Goal: Task Accomplishment & Management: Manage account settings

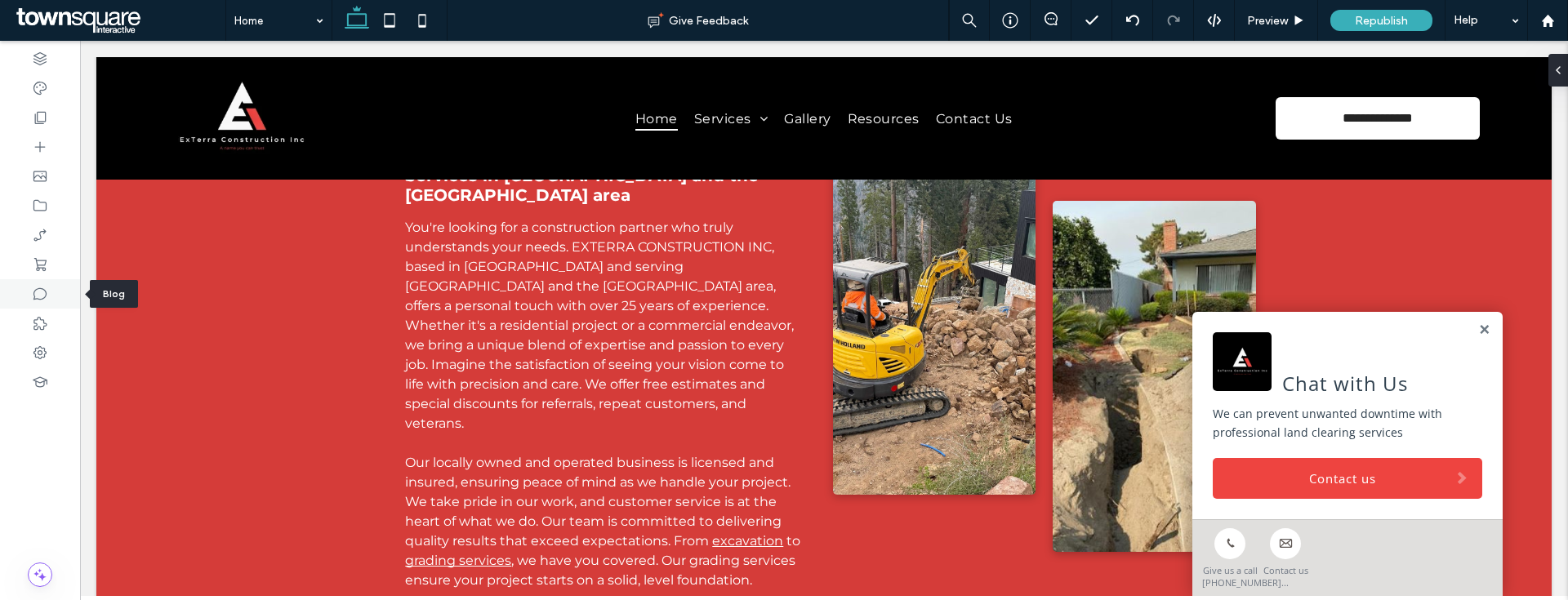
click at [42, 284] on div at bounding box center [40, 293] width 80 height 29
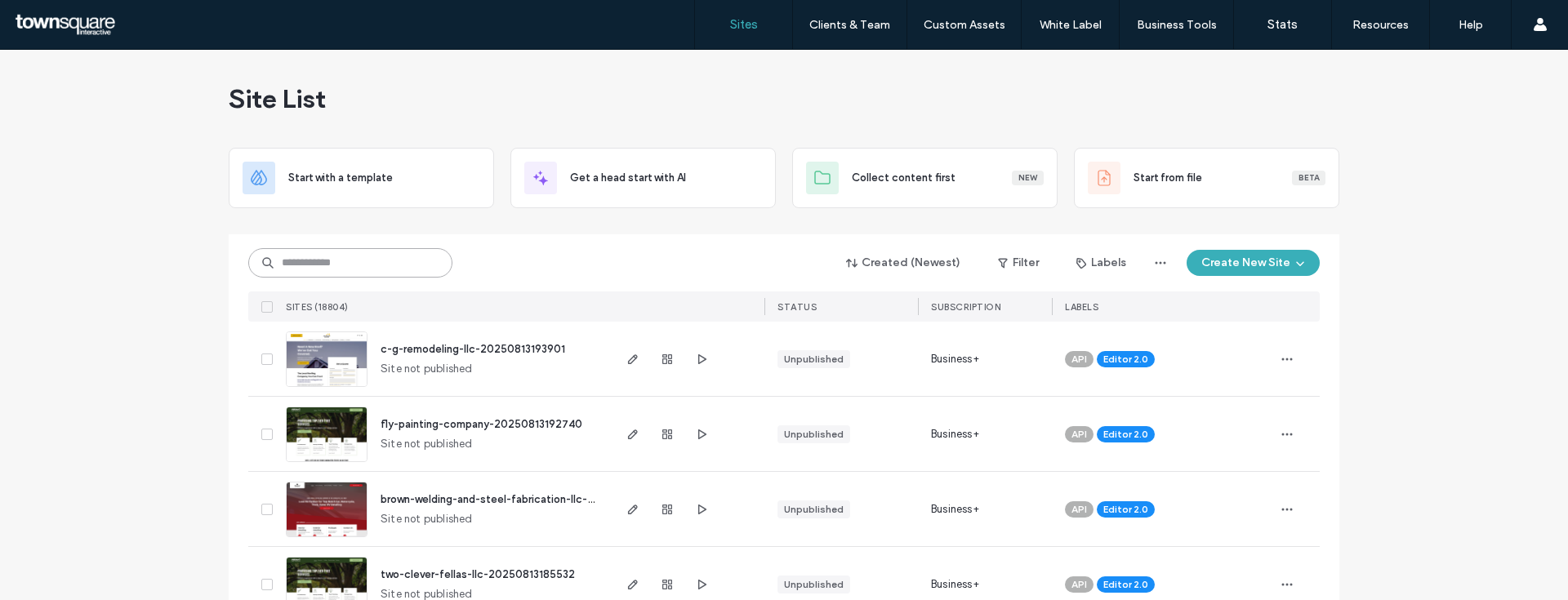
click at [389, 262] on input at bounding box center [351, 263] width 204 height 29
paste input "********"
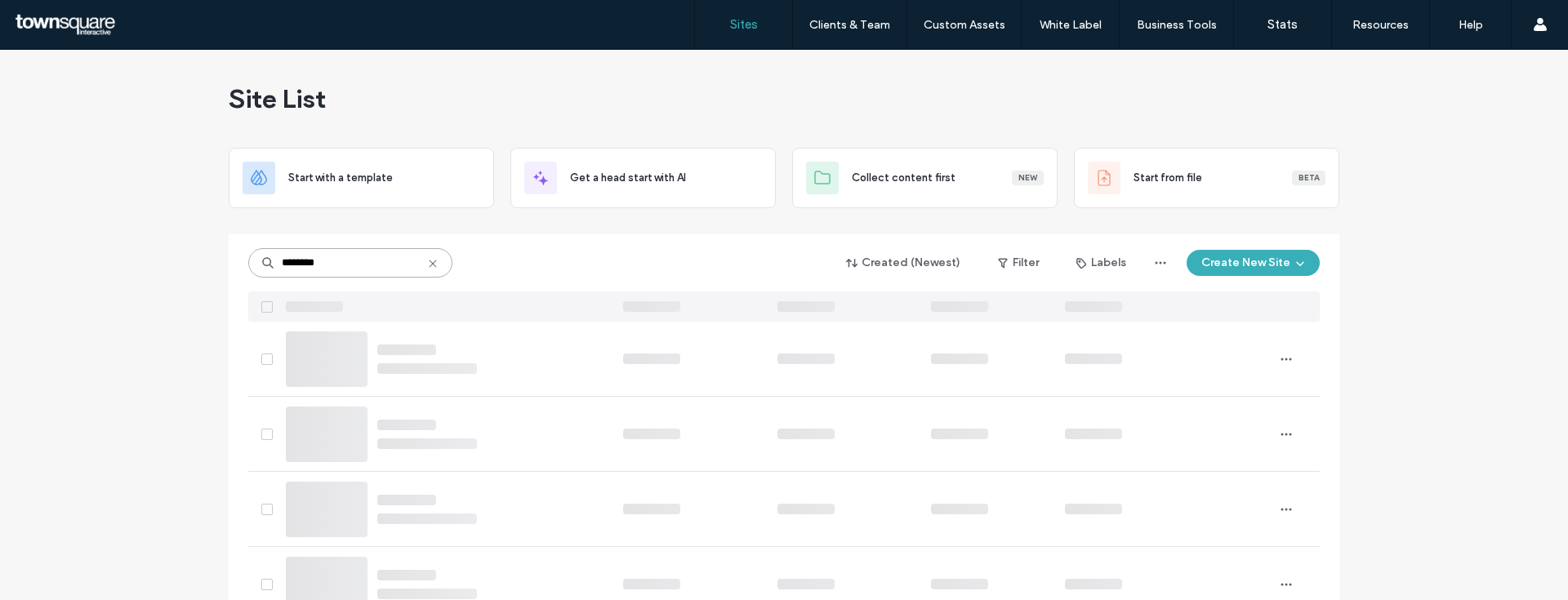
type input "********"
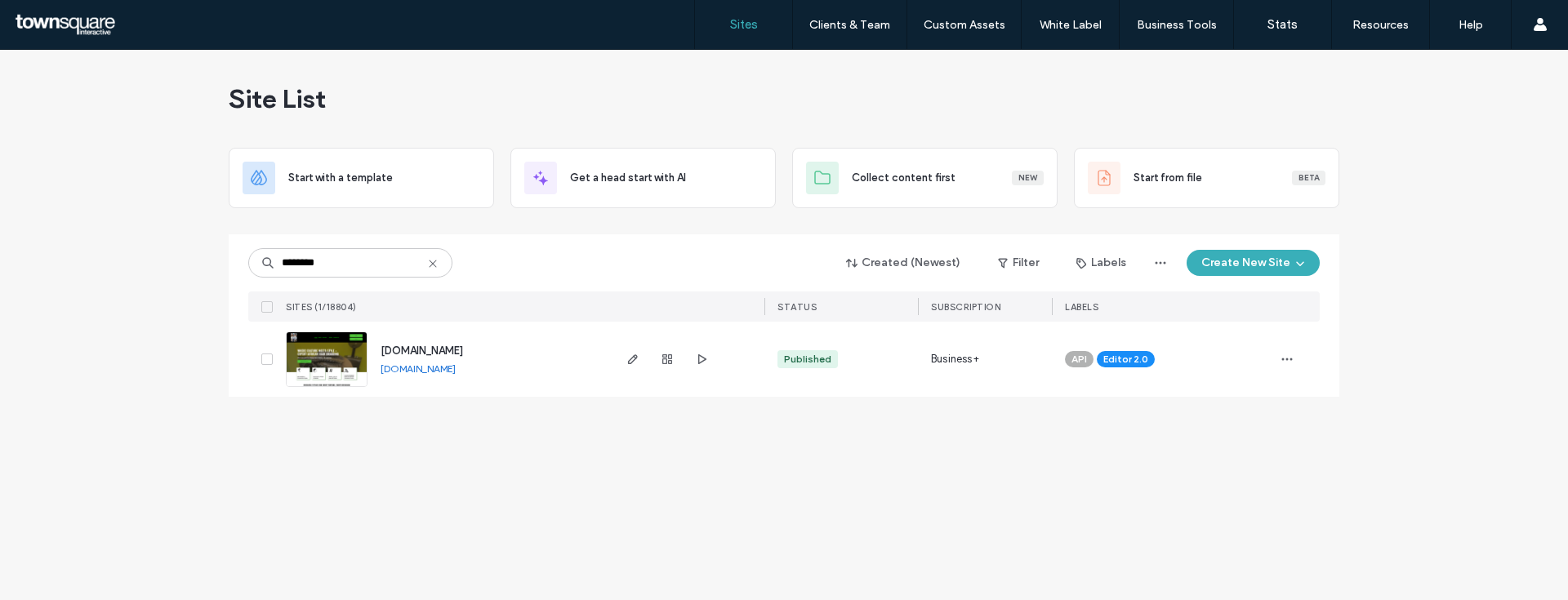
click at [463, 351] on span "www.florenceshairbraiding.com" at bounding box center [422, 351] width 83 height 13
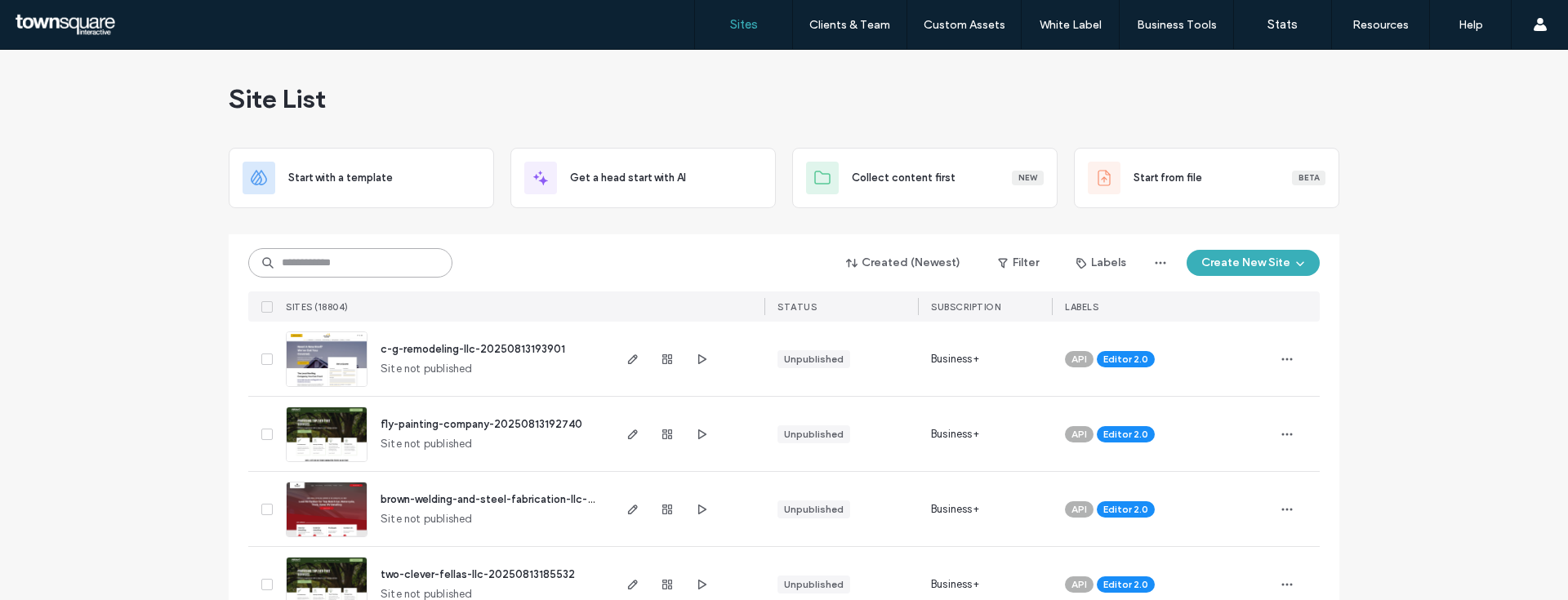
click at [389, 254] on input at bounding box center [351, 263] width 204 height 29
paste input "********"
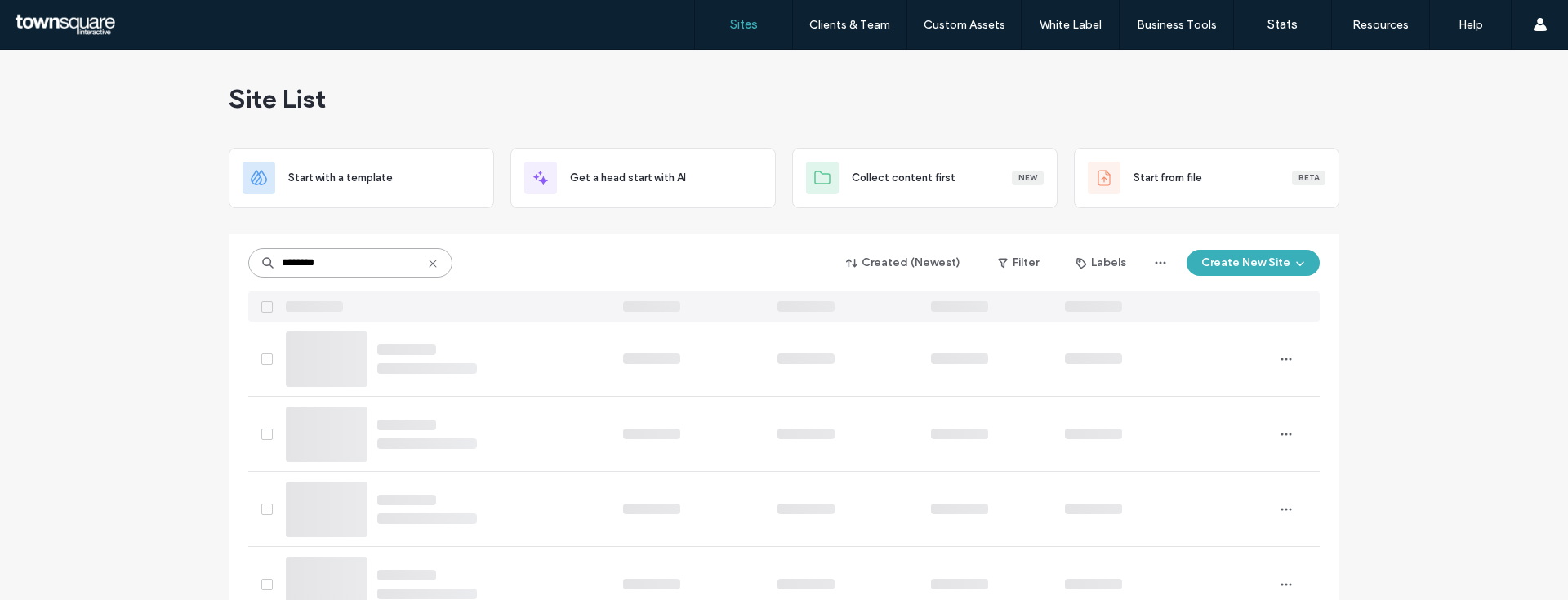
type input "********"
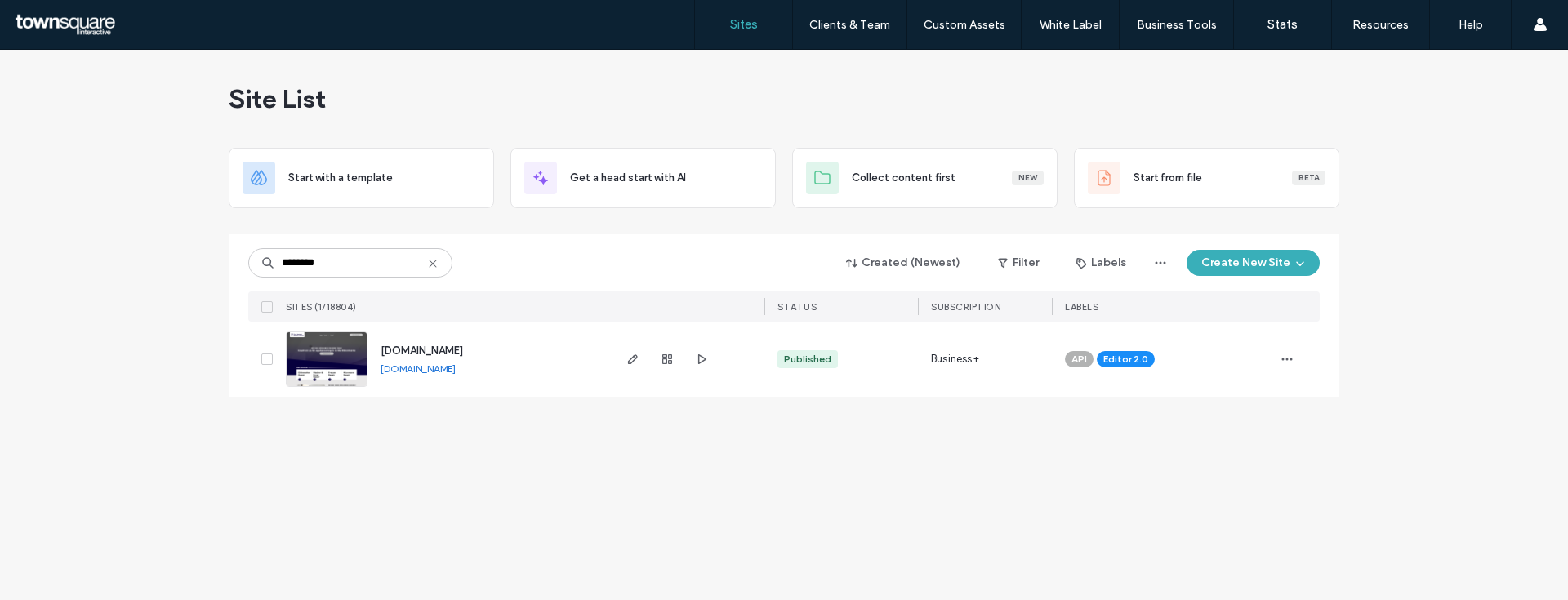
click at [469, 337] on div "www.allnassauappliance.com www.allnassauappliance.com" at bounding box center [489, 359] width 243 height 75
click at [463, 345] on span "www.allnassauappliance.com" at bounding box center [422, 351] width 83 height 13
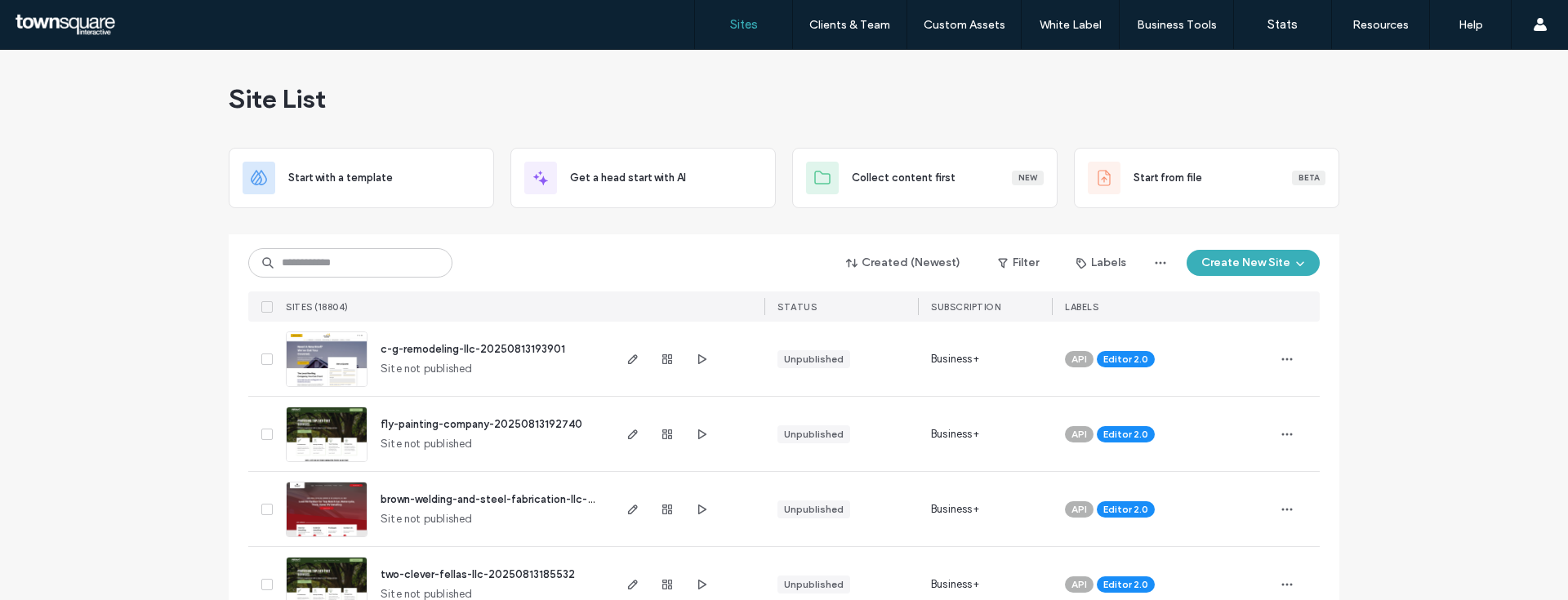
click at [596, 271] on div "Created (Newest) Filter Labels Create New Site" at bounding box center [784, 263] width 1071 height 31
click at [405, 251] on input at bounding box center [351, 263] width 204 height 29
paste input "********"
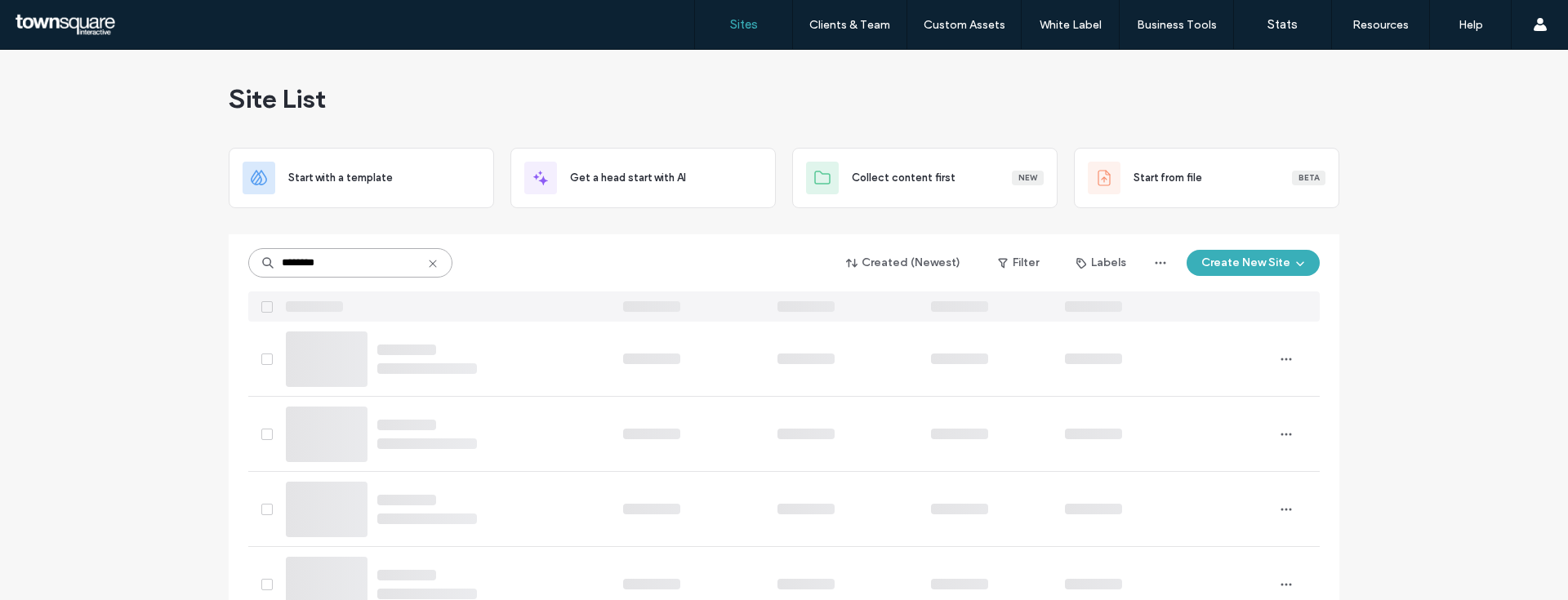
type input "********"
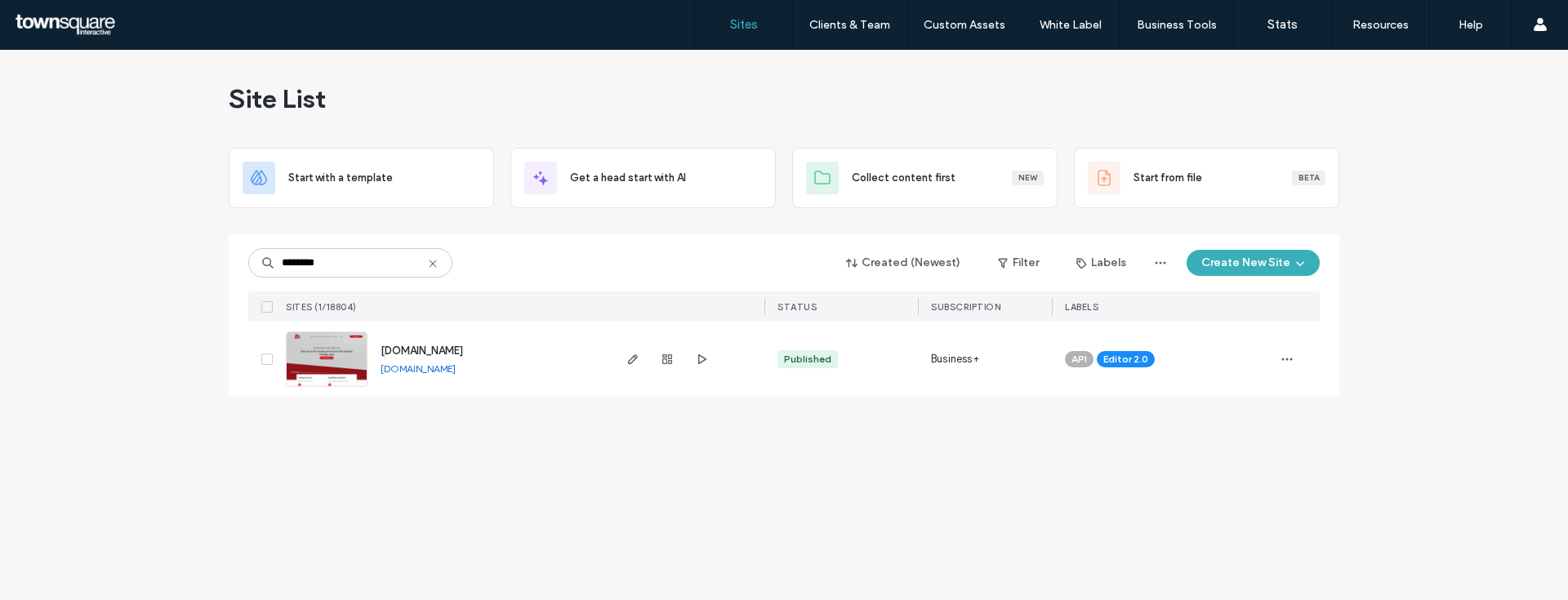
click at [438, 352] on span "www.firststartowing.com" at bounding box center [422, 351] width 83 height 13
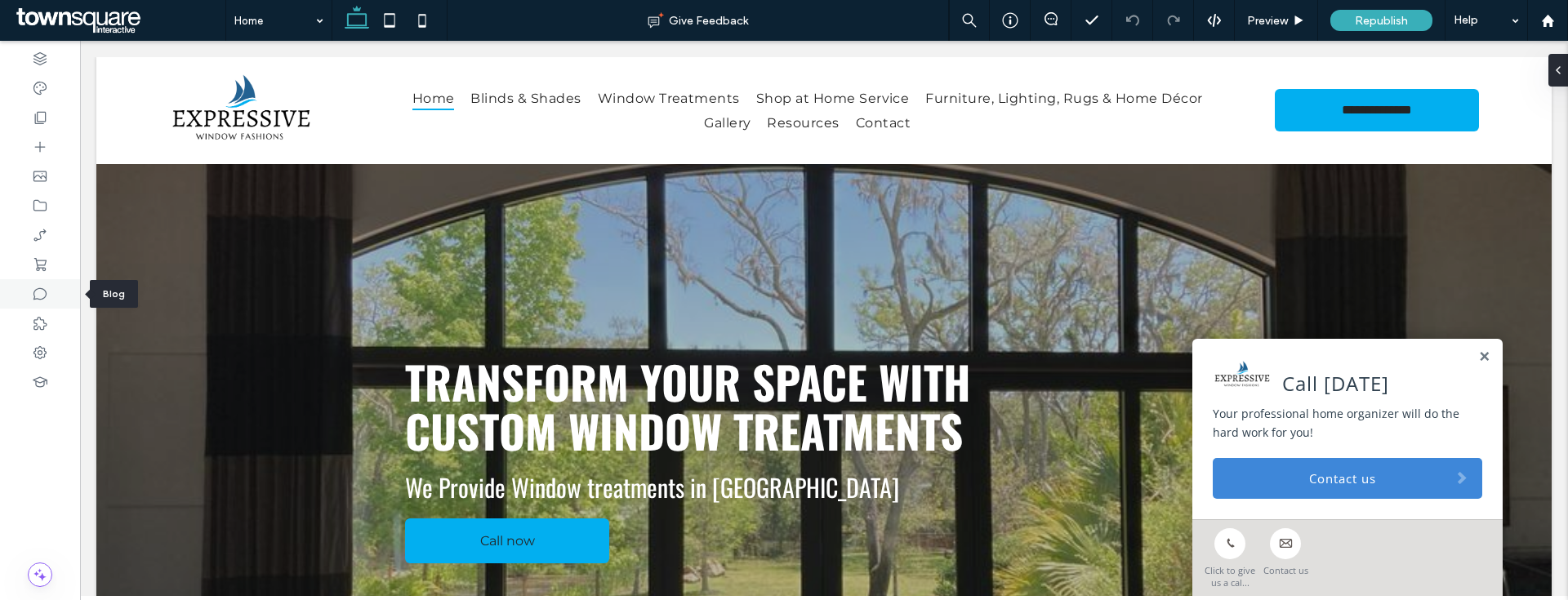
click at [40, 293] on icon at bounding box center [40, 293] width 16 height 16
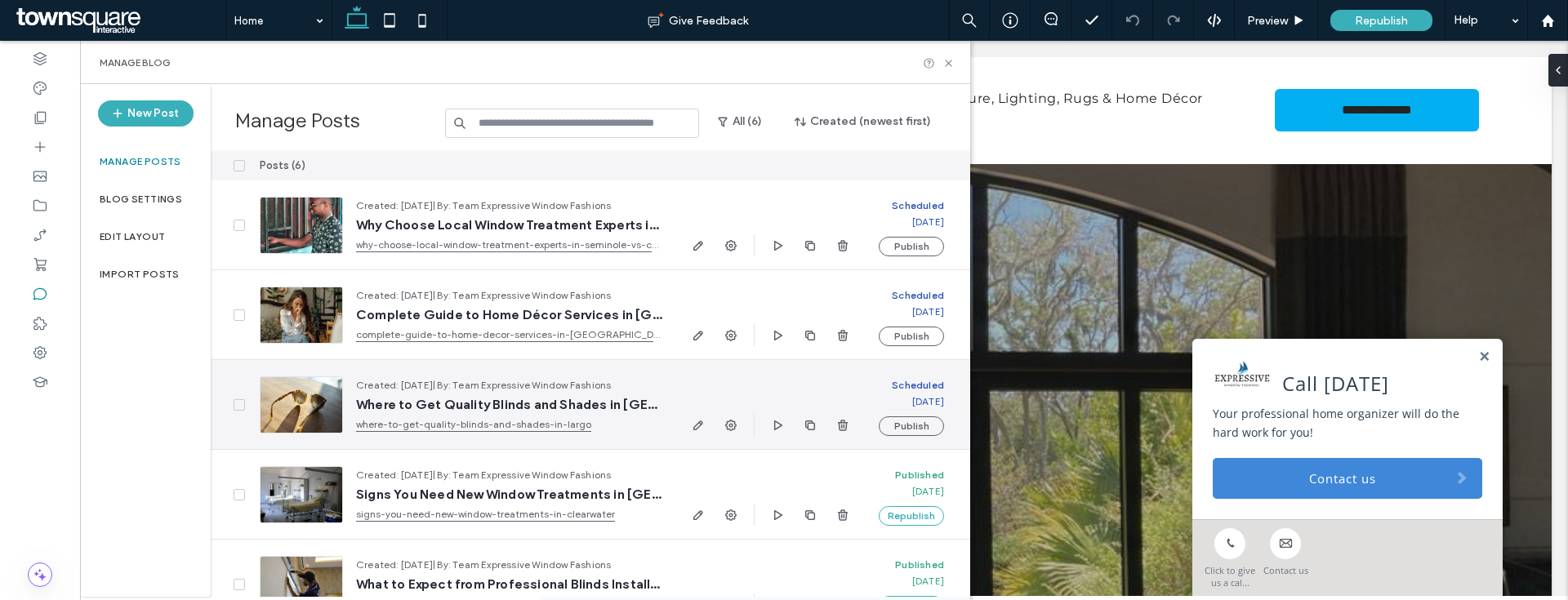
scroll to position [122, 0]
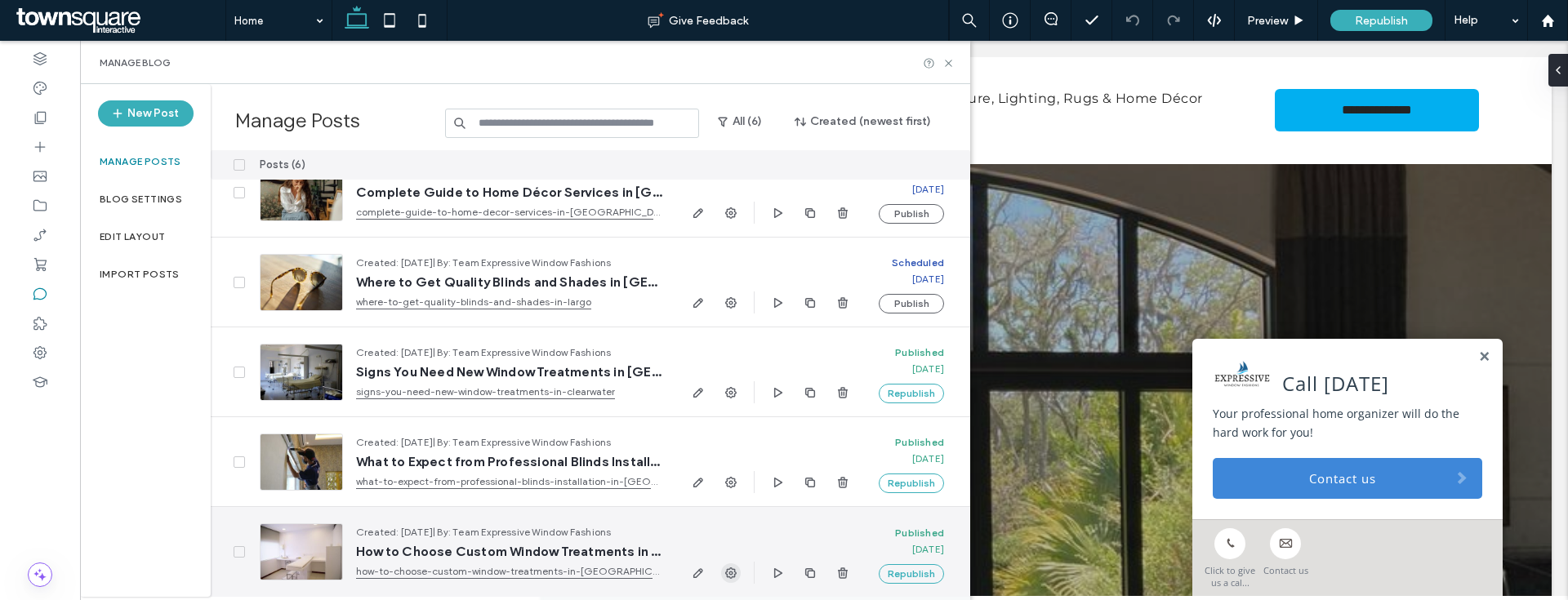
click at [728, 570] on icon "button" at bounding box center [731, 573] width 13 height 13
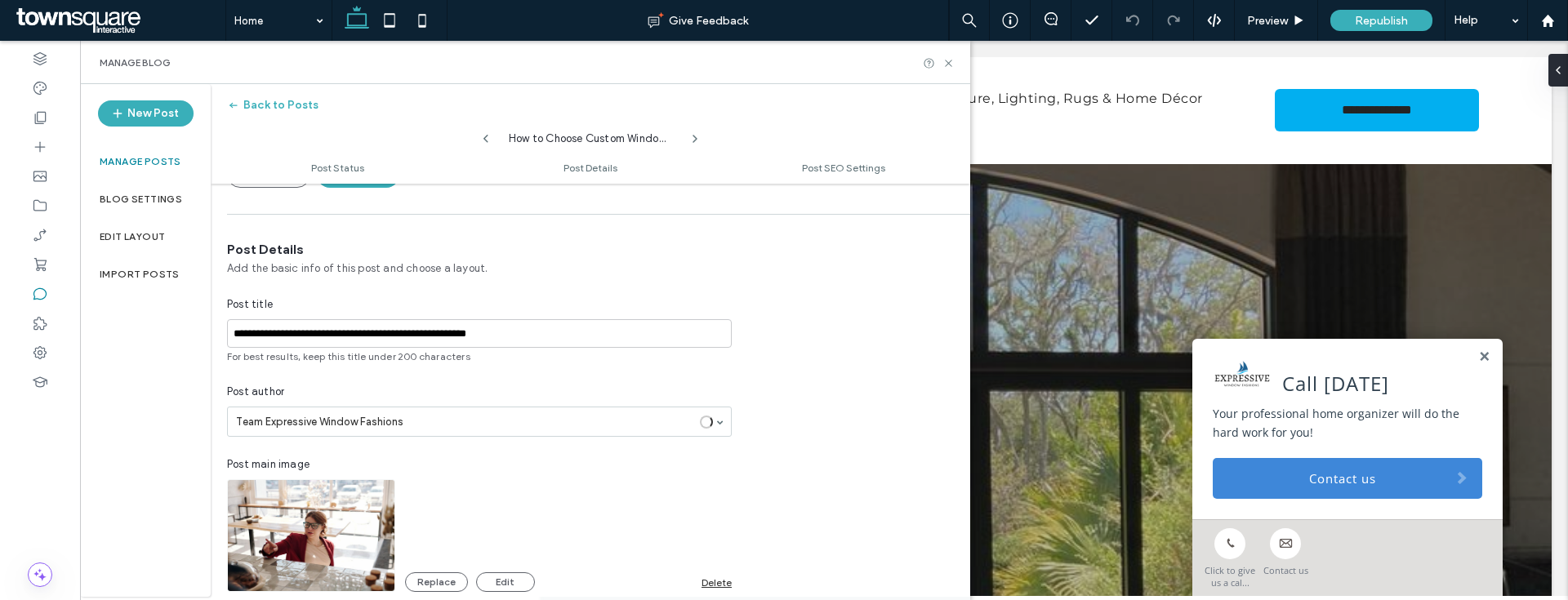
scroll to position [269, 0]
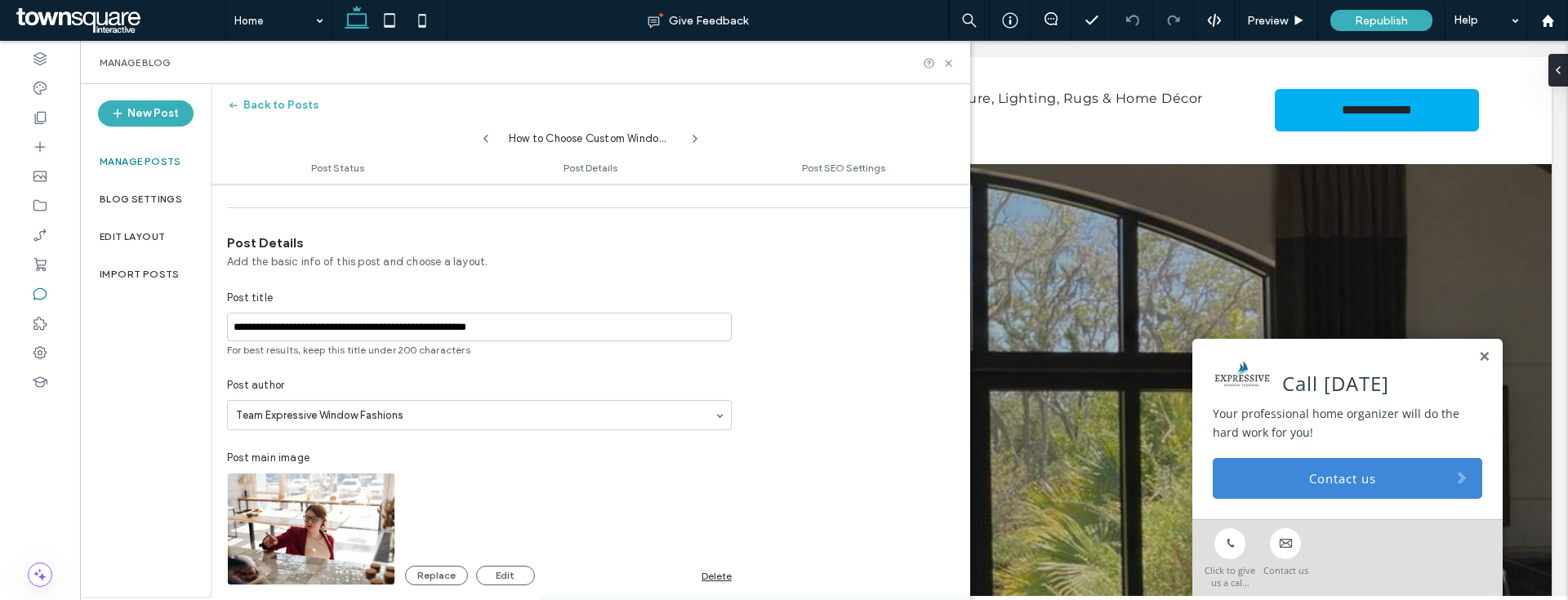
click at [706, 571] on div "Delete" at bounding box center [717, 576] width 30 height 13
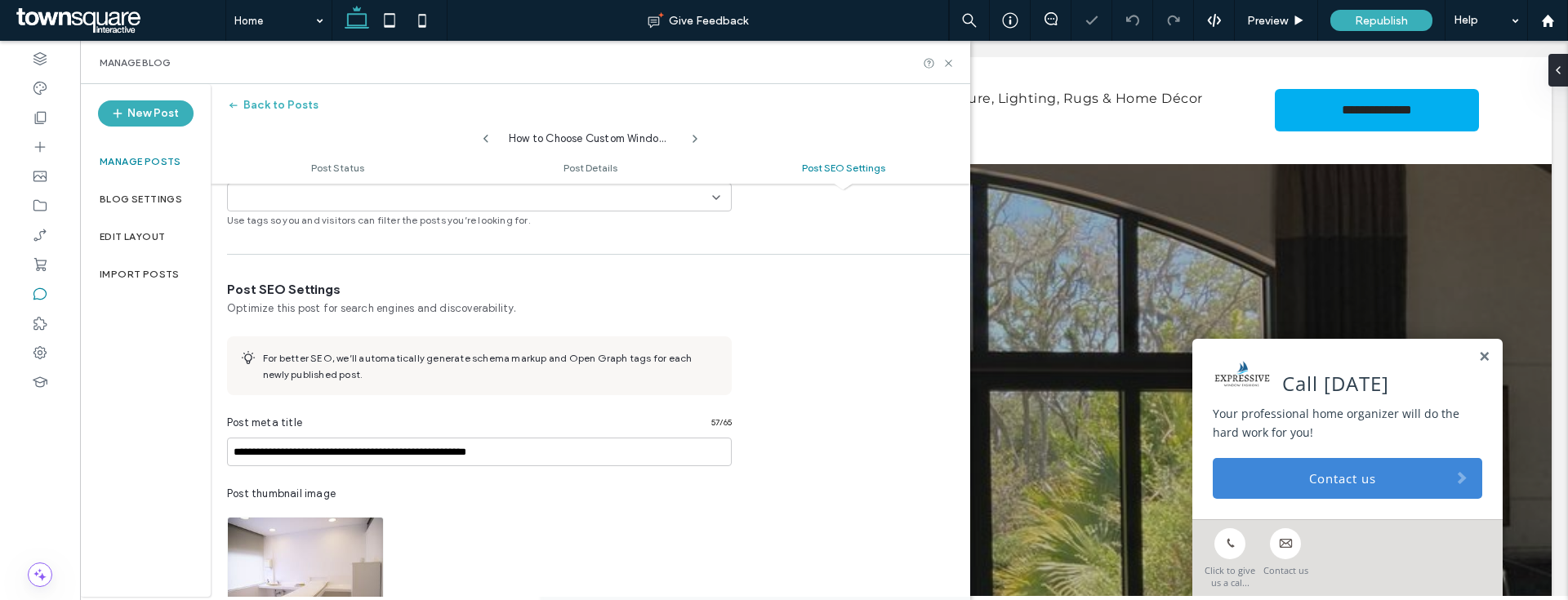
scroll to position [874, 0]
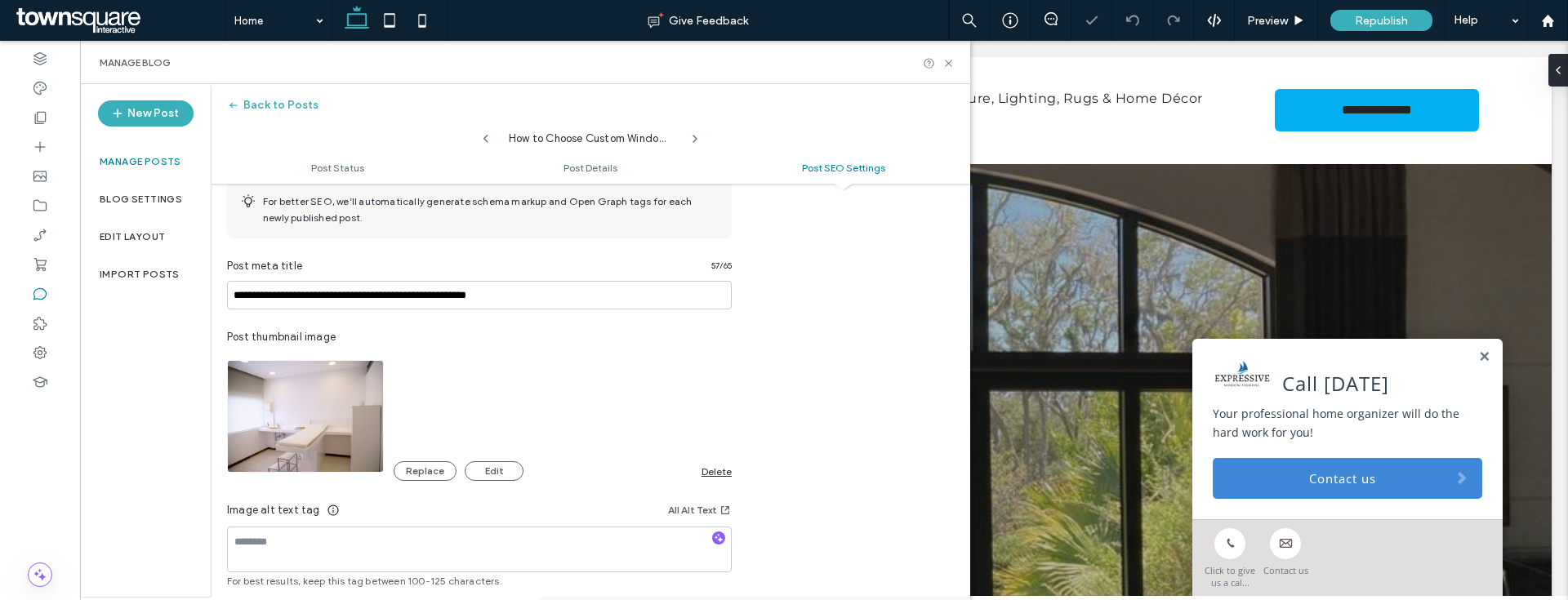
click at [716, 474] on div "Delete" at bounding box center [717, 471] width 30 height 13
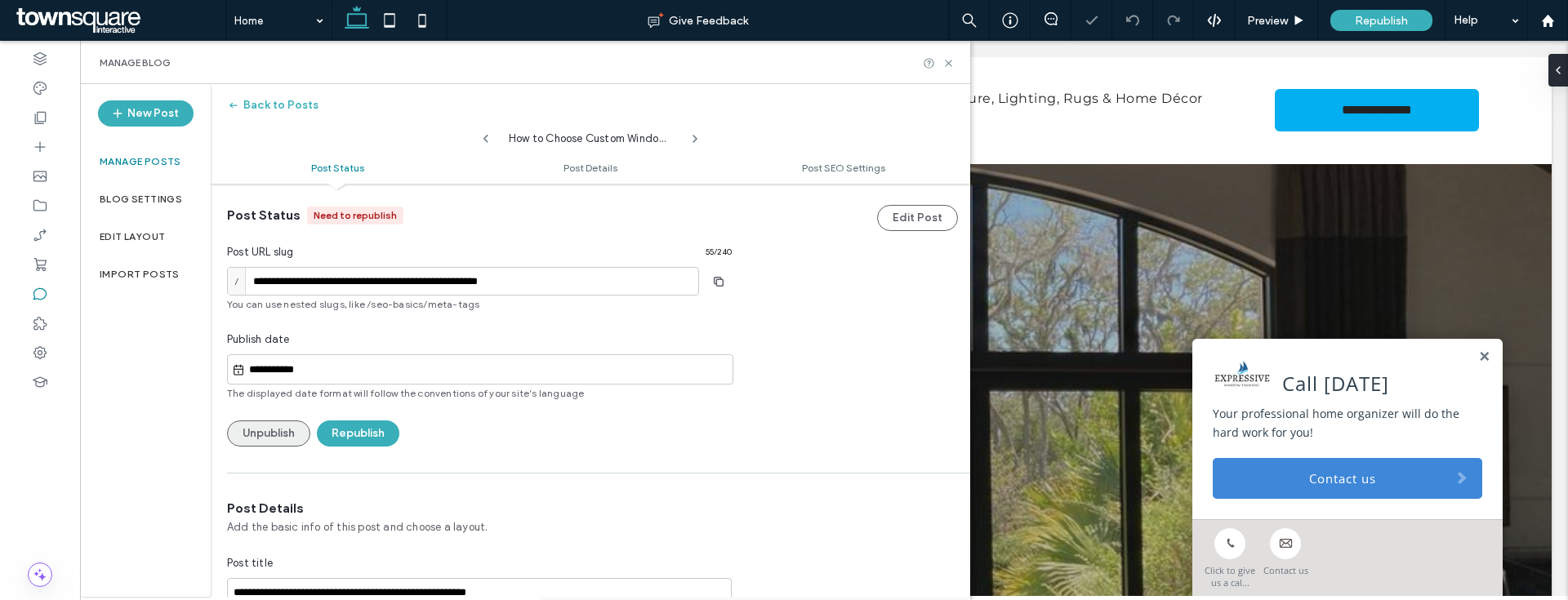
scroll to position [0, 0]
click at [346, 442] on button "Republish" at bounding box center [358, 437] width 83 height 26
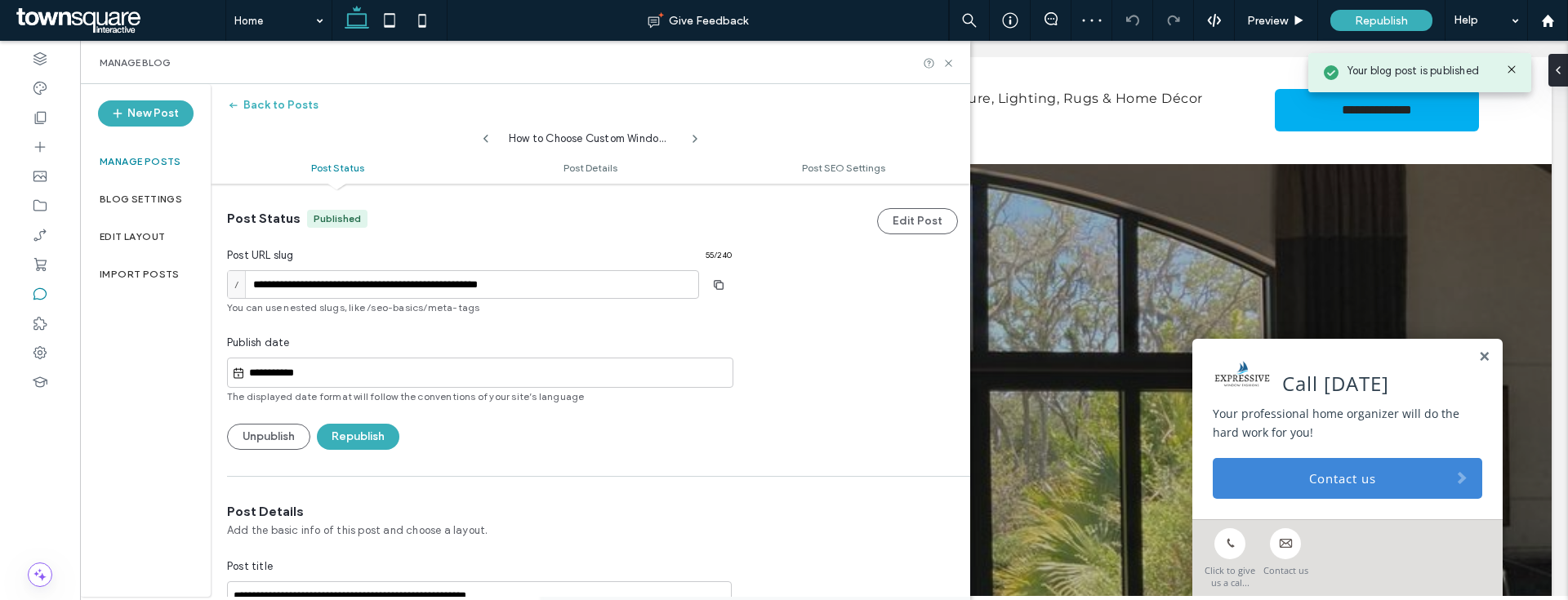
click at [485, 137] on icon at bounding box center [486, 139] width 13 height 13
type input "**********"
type textarea "**********"
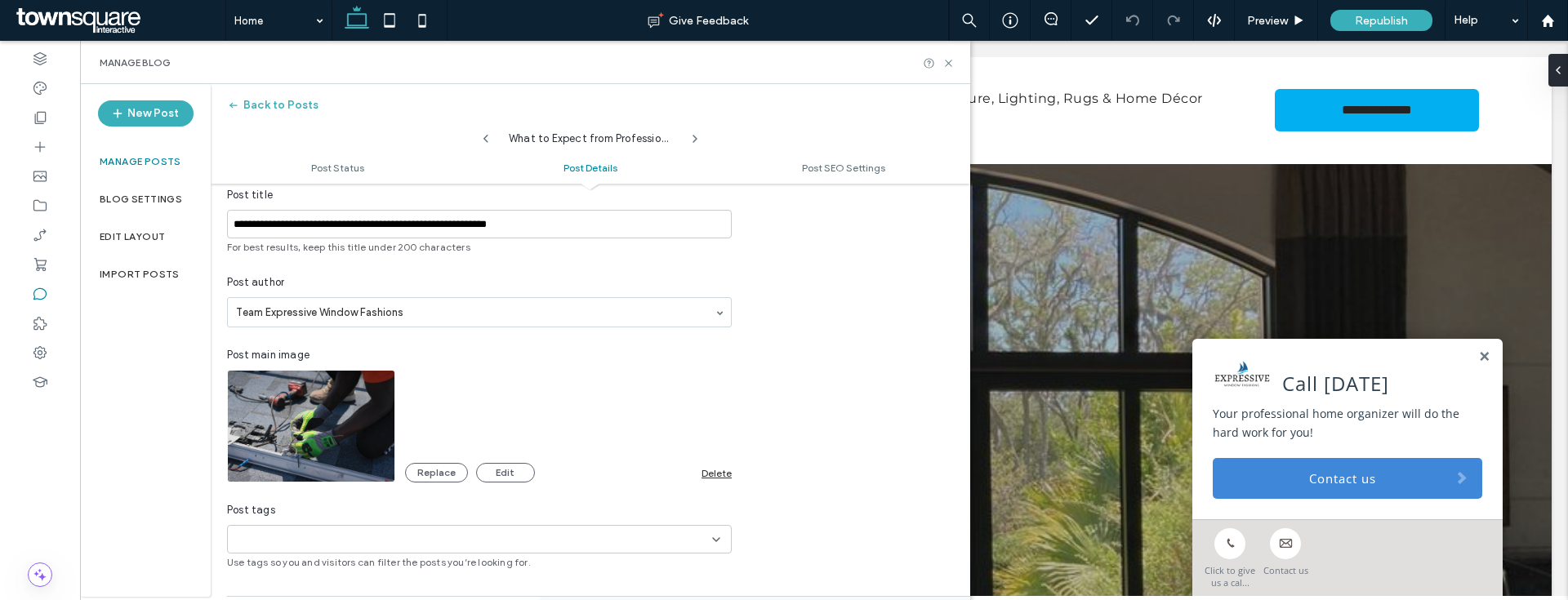
scroll to position [388, 0]
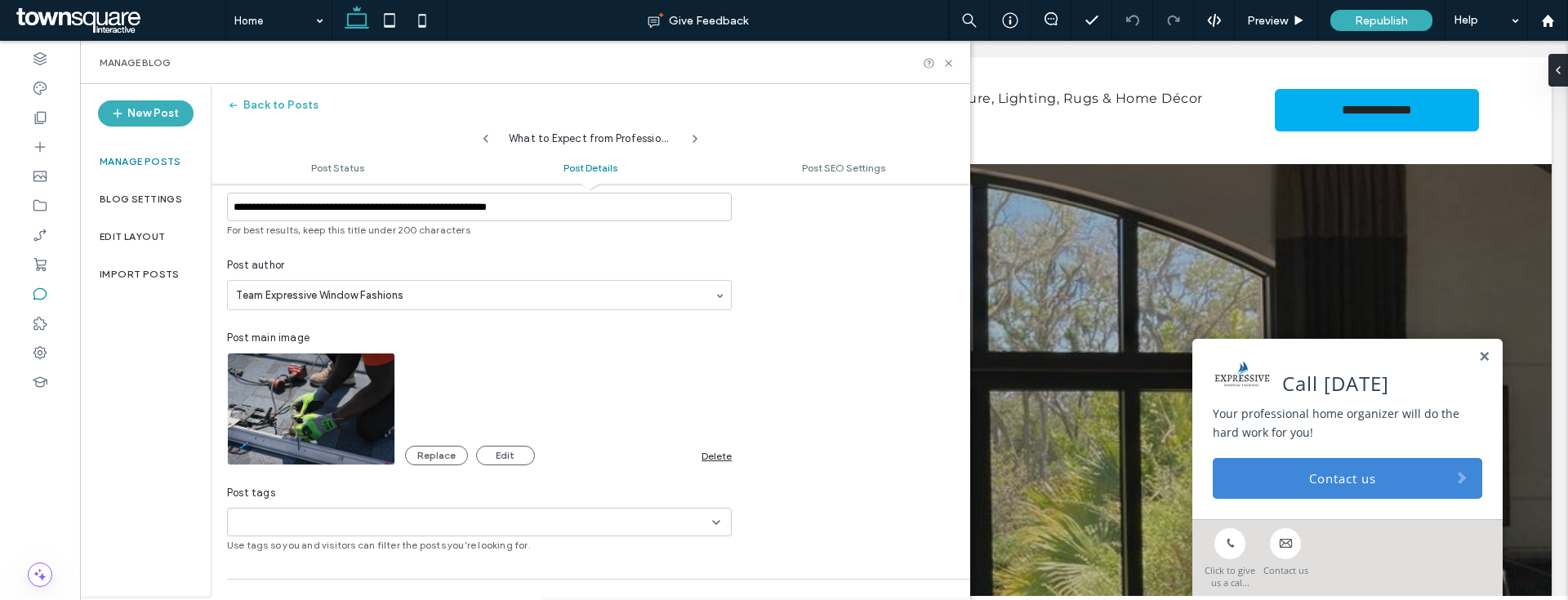
click at [705, 458] on div "Delete" at bounding box center [717, 456] width 30 height 13
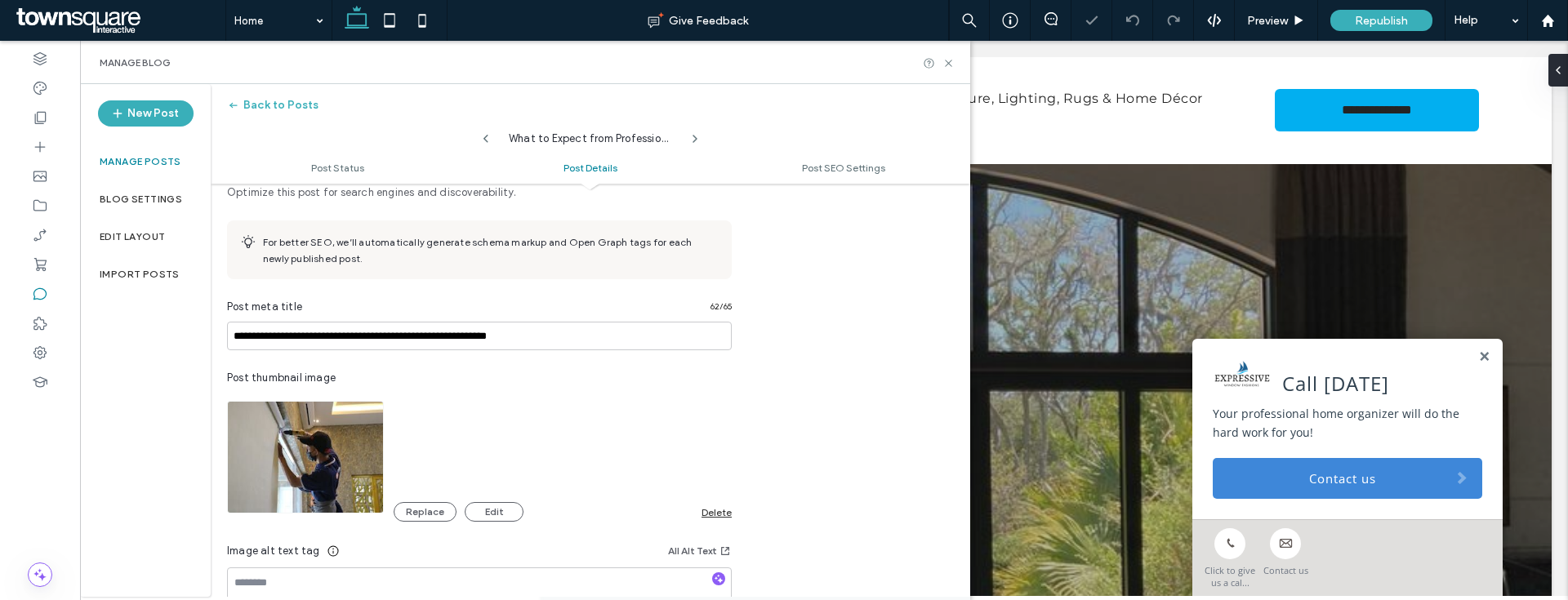
scroll to position [833, 0]
click at [707, 510] on div "Delete" at bounding box center [717, 512] width 30 height 13
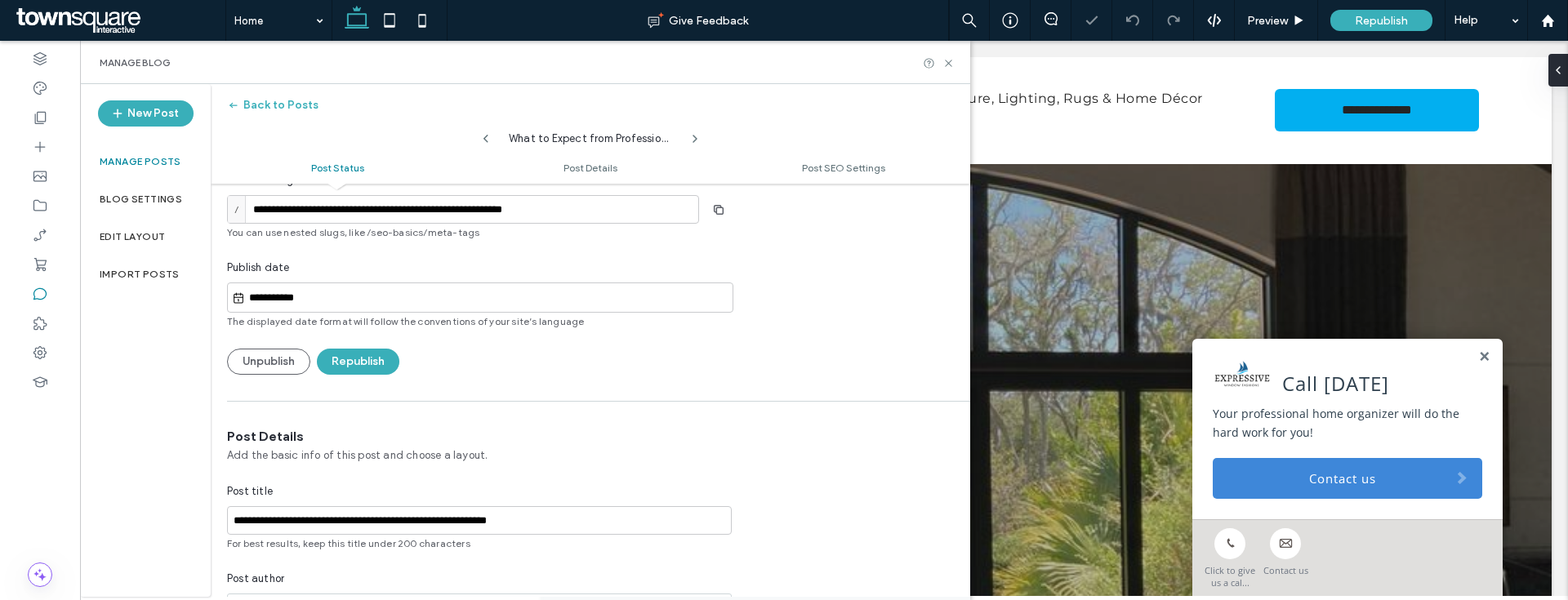
scroll to position [0, 0]
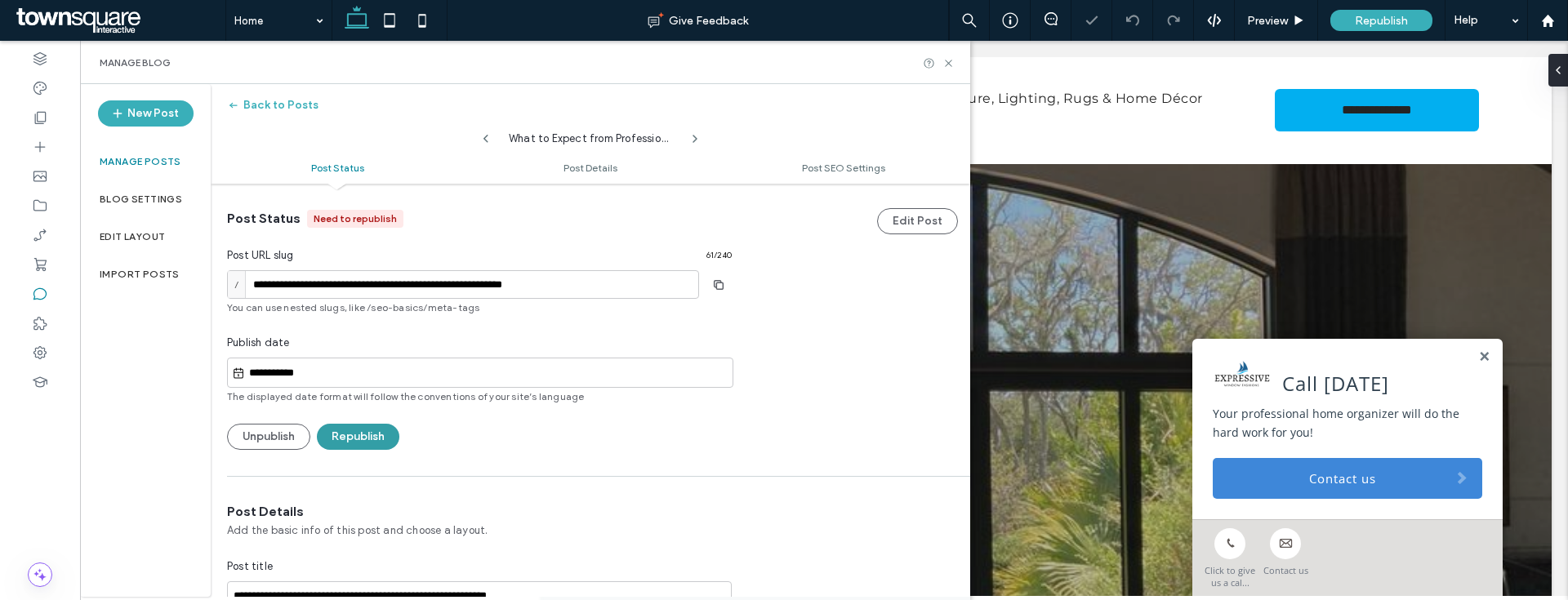
click at [369, 430] on button "Republish" at bounding box center [358, 437] width 83 height 26
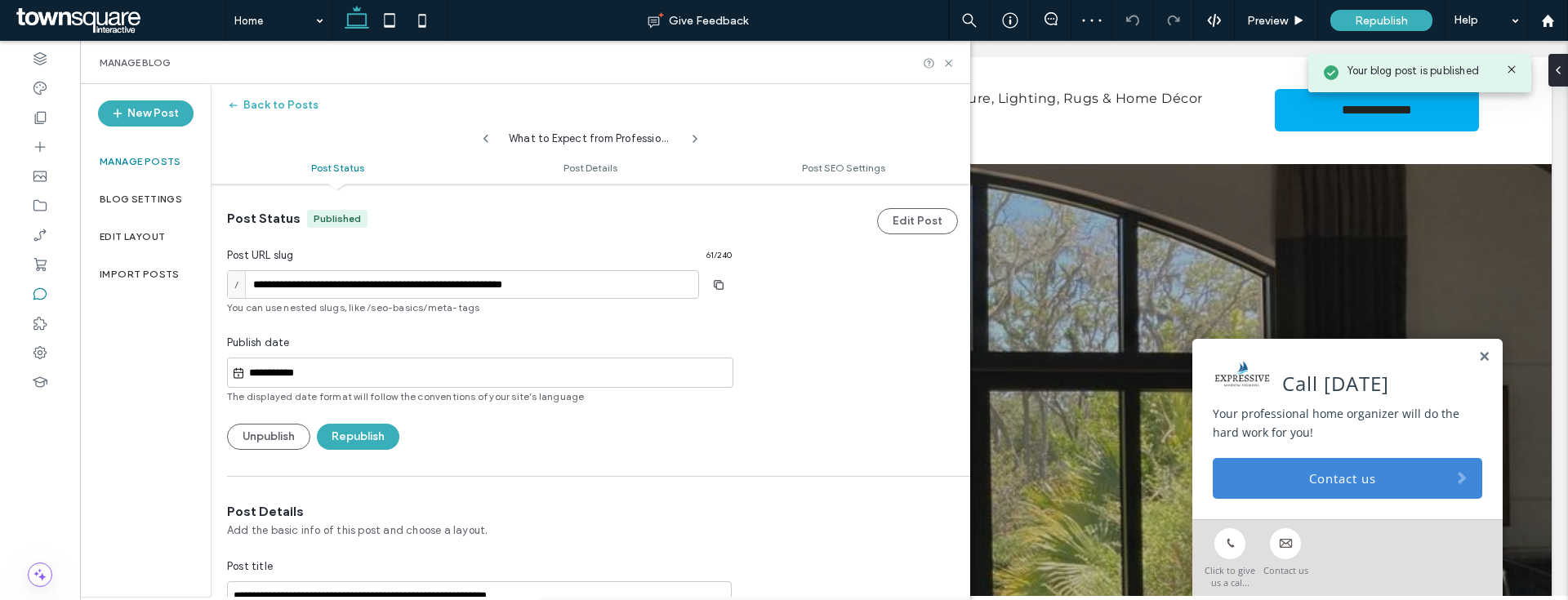
click at [489, 135] on icon at bounding box center [486, 139] width 13 height 13
type input "**********"
type textarea "**********"
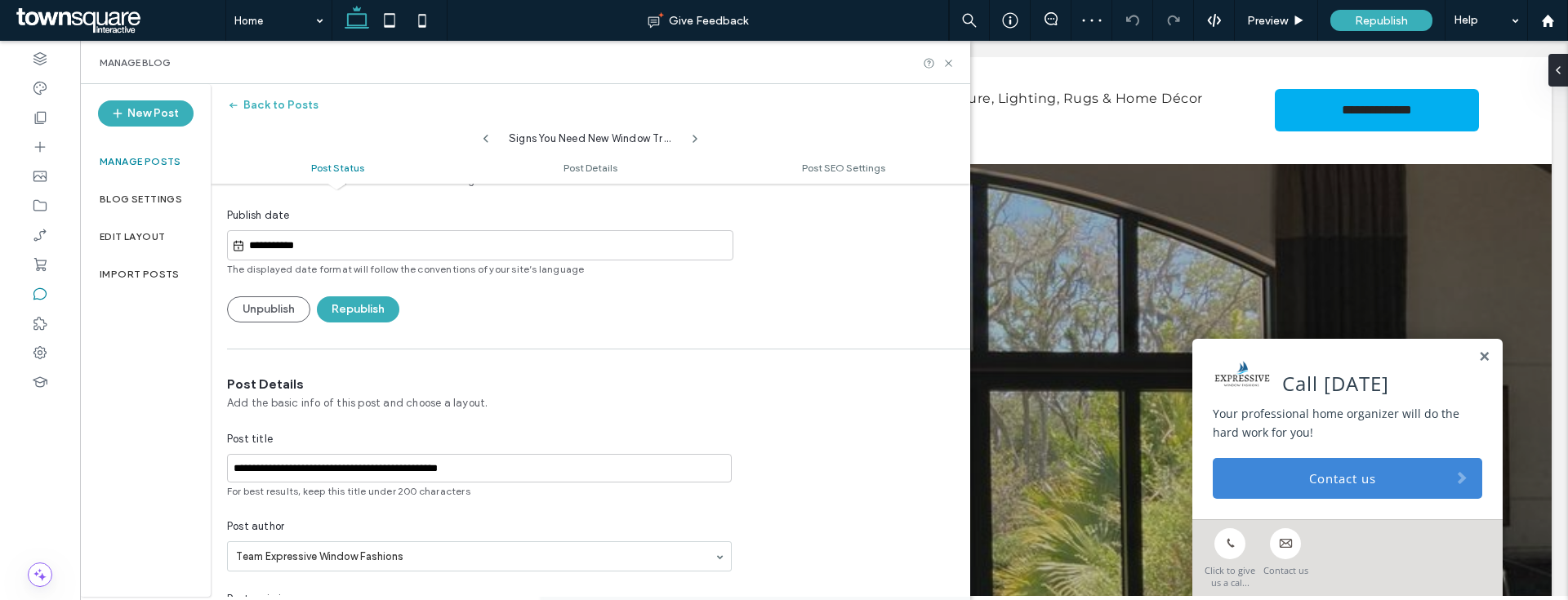
scroll to position [441, 0]
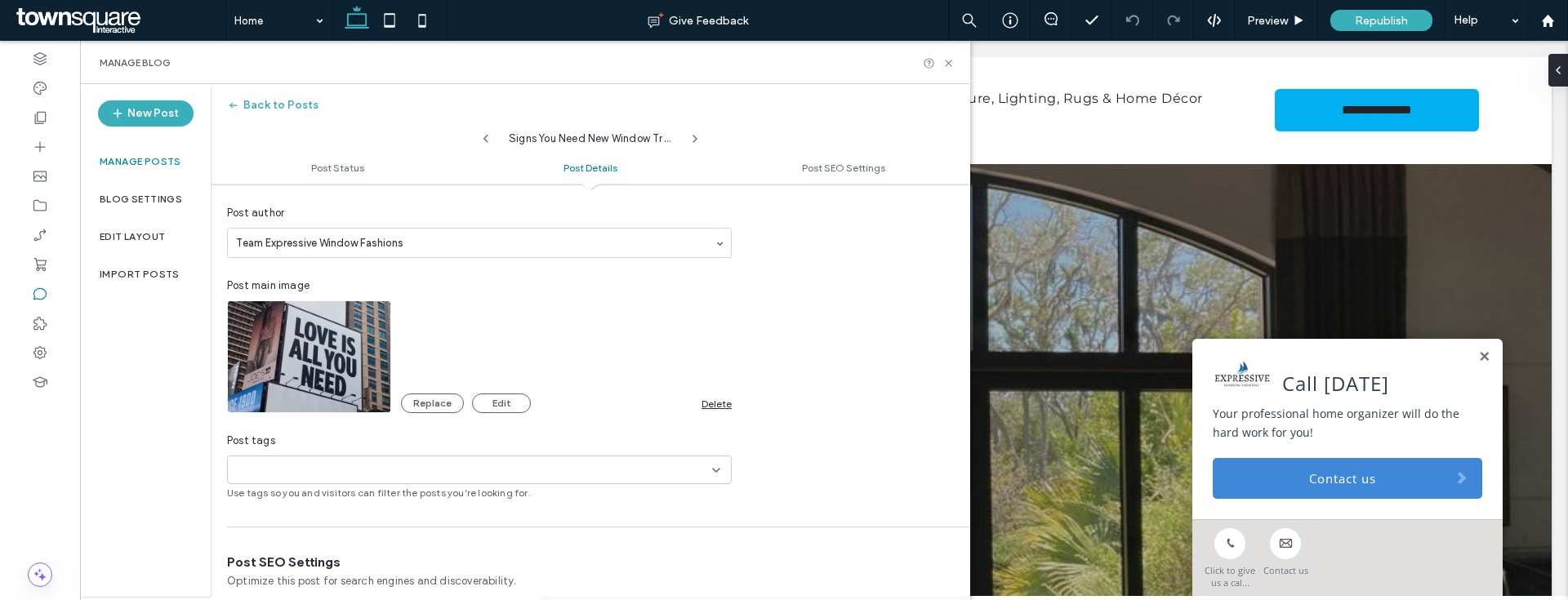
click at [707, 399] on div "Delete" at bounding box center [717, 404] width 30 height 13
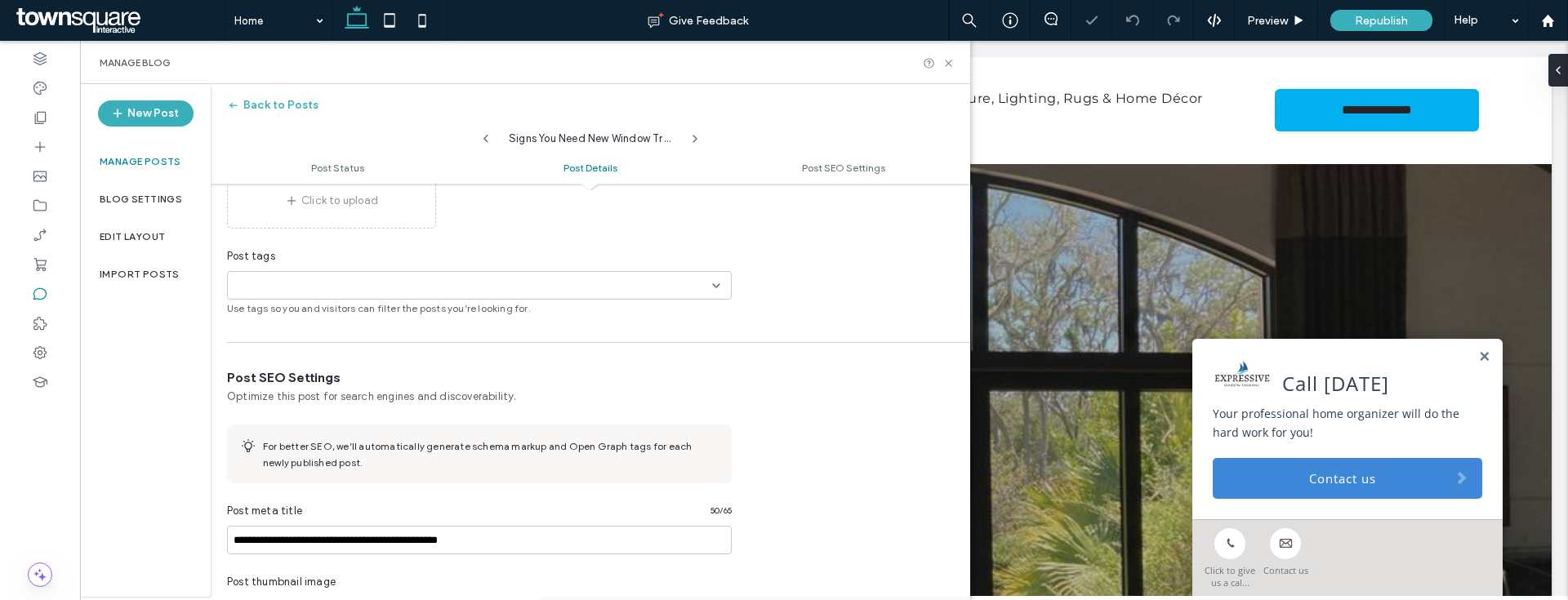
scroll to position [975, 0]
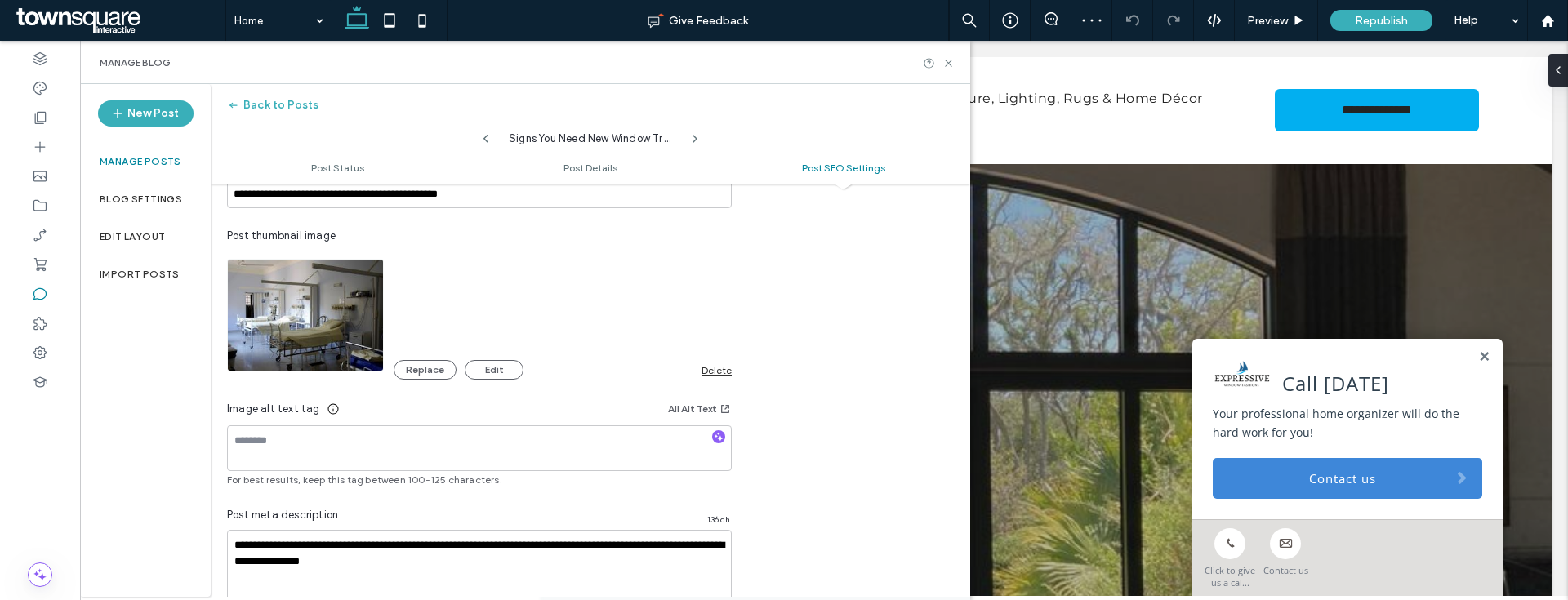
click at [717, 371] on div "Delete" at bounding box center [717, 370] width 30 height 13
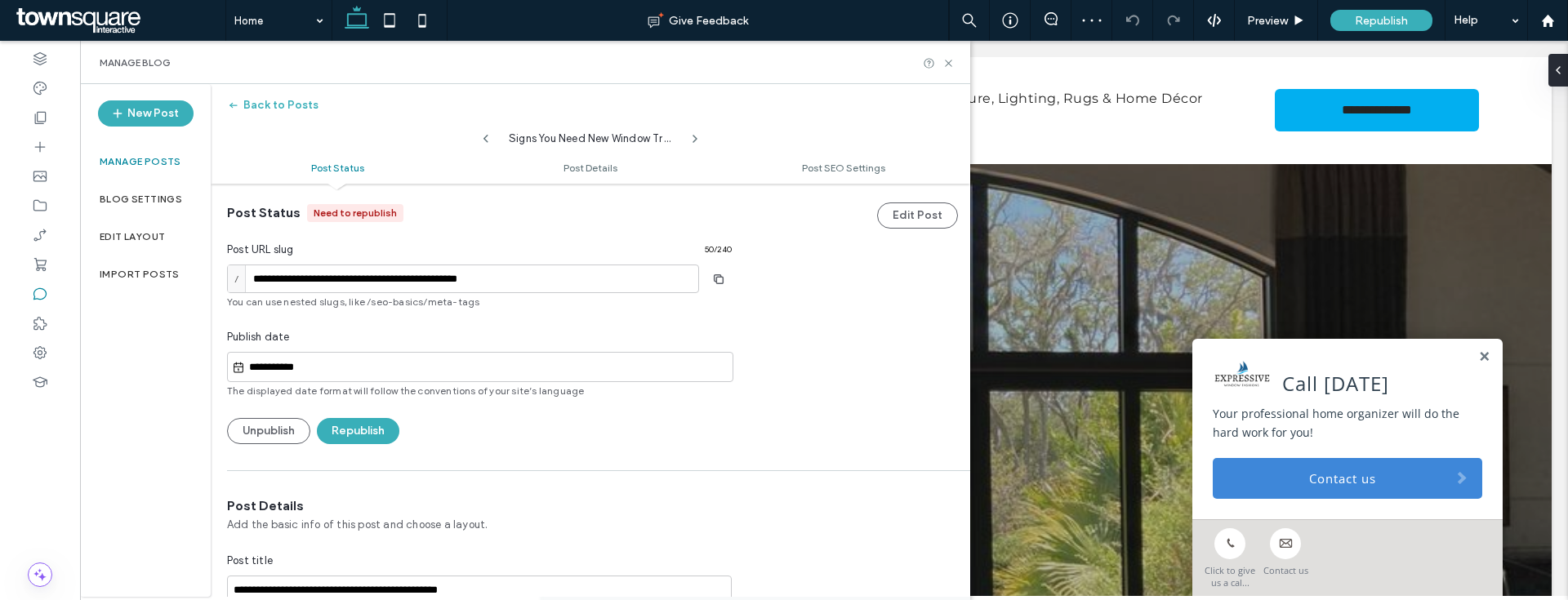
scroll to position [0, 0]
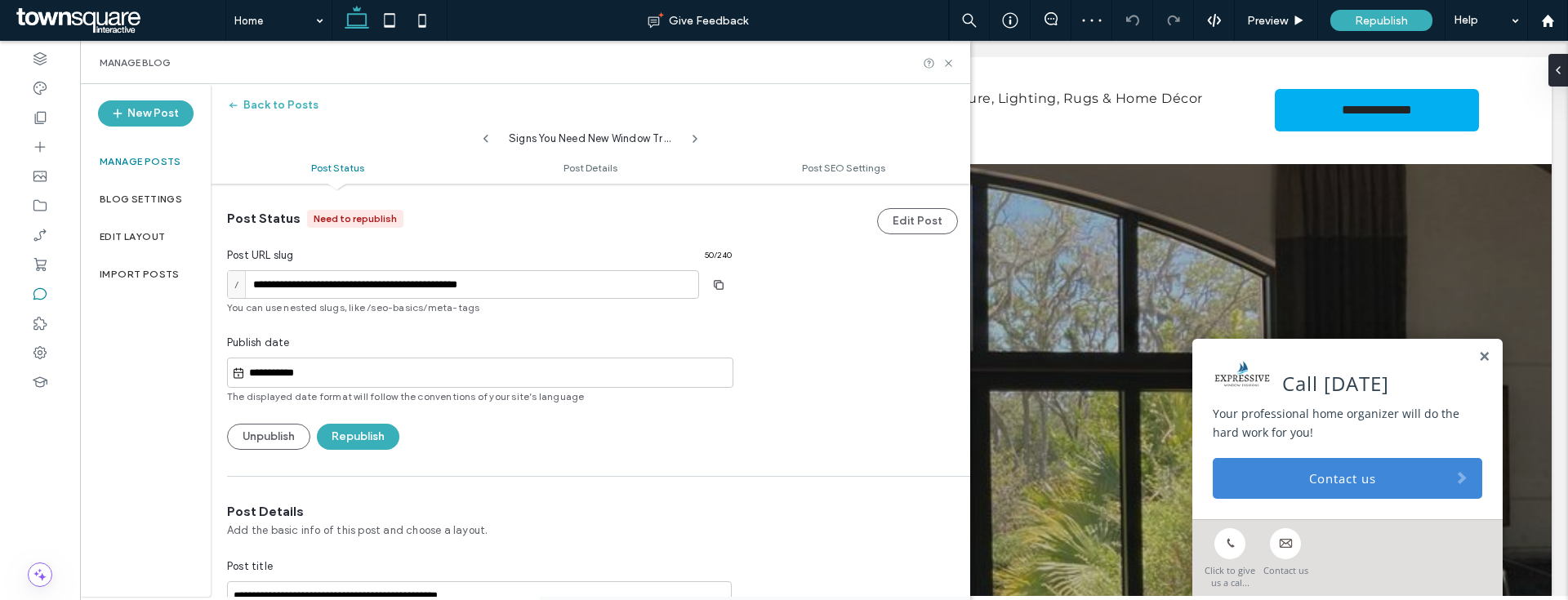
click at [368, 422] on div "**********" at bounding box center [479, 329] width 505 height 240
click at [368, 426] on button "Republish" at bounding box center [358, 437] width 83 height 26
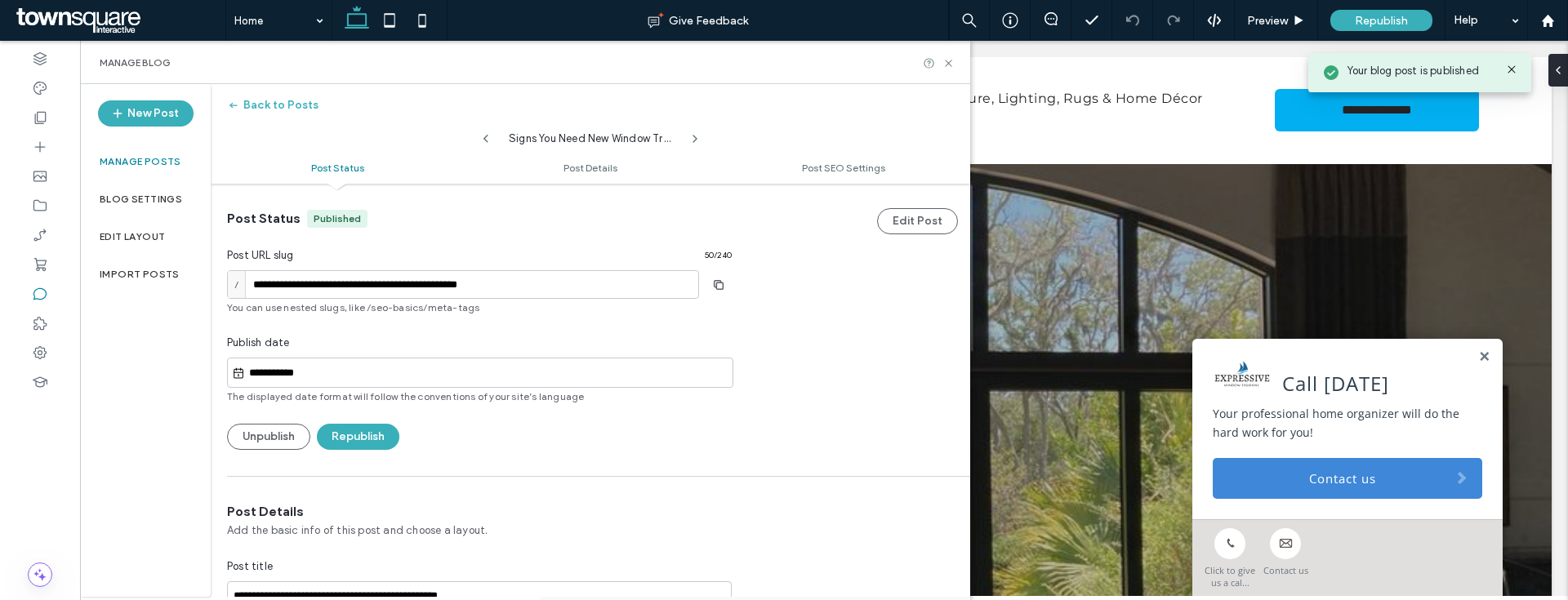
click at [491, 135] on icon at bounding box center [486, 139] width 13 height 13
type input "**********"
type textarea "**********"
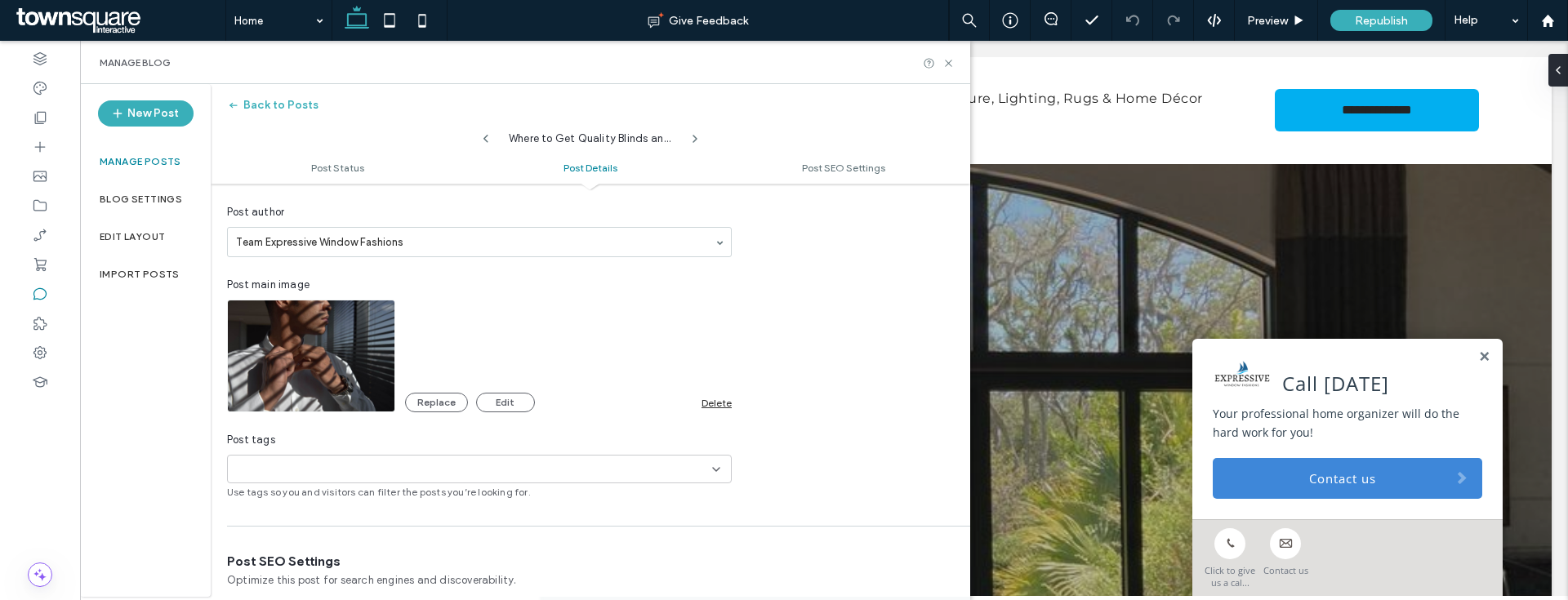
scroll to position [391, 0]
click at [706, 400] on div "Delete" at bounding box center [717, 400] width 30 height 13
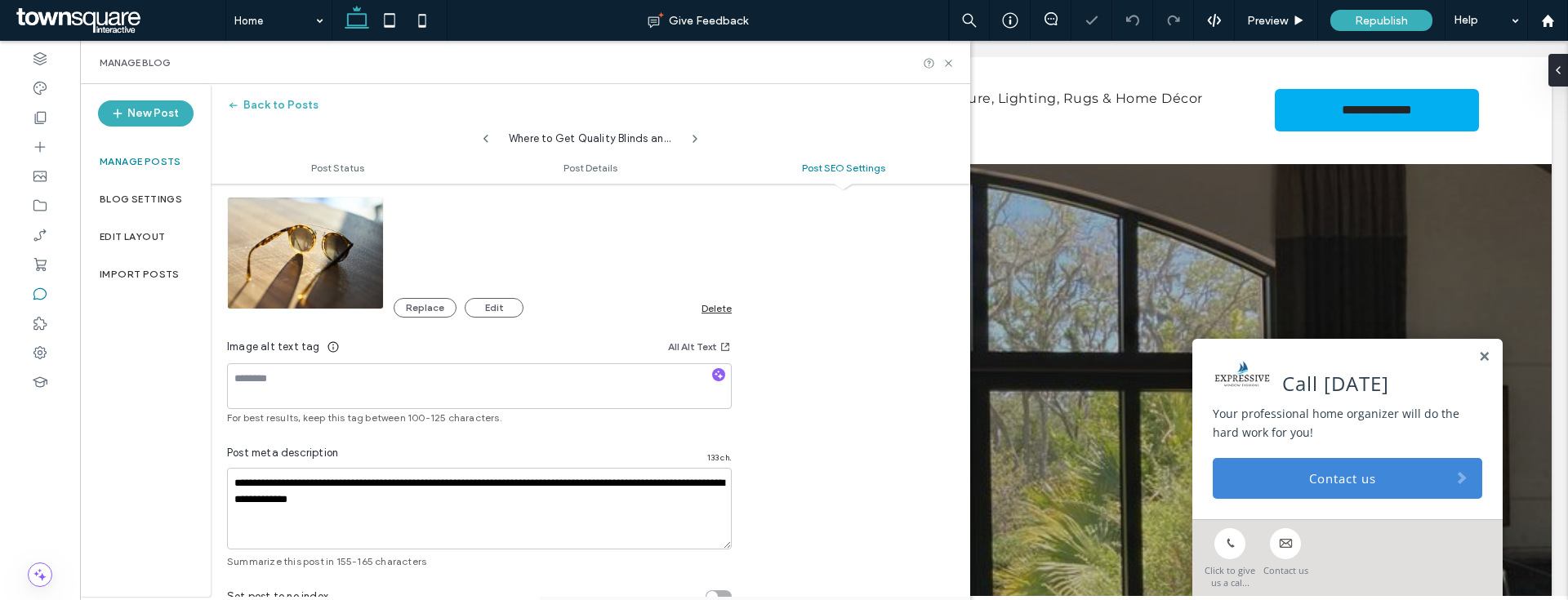
scroll to position [993, 0]
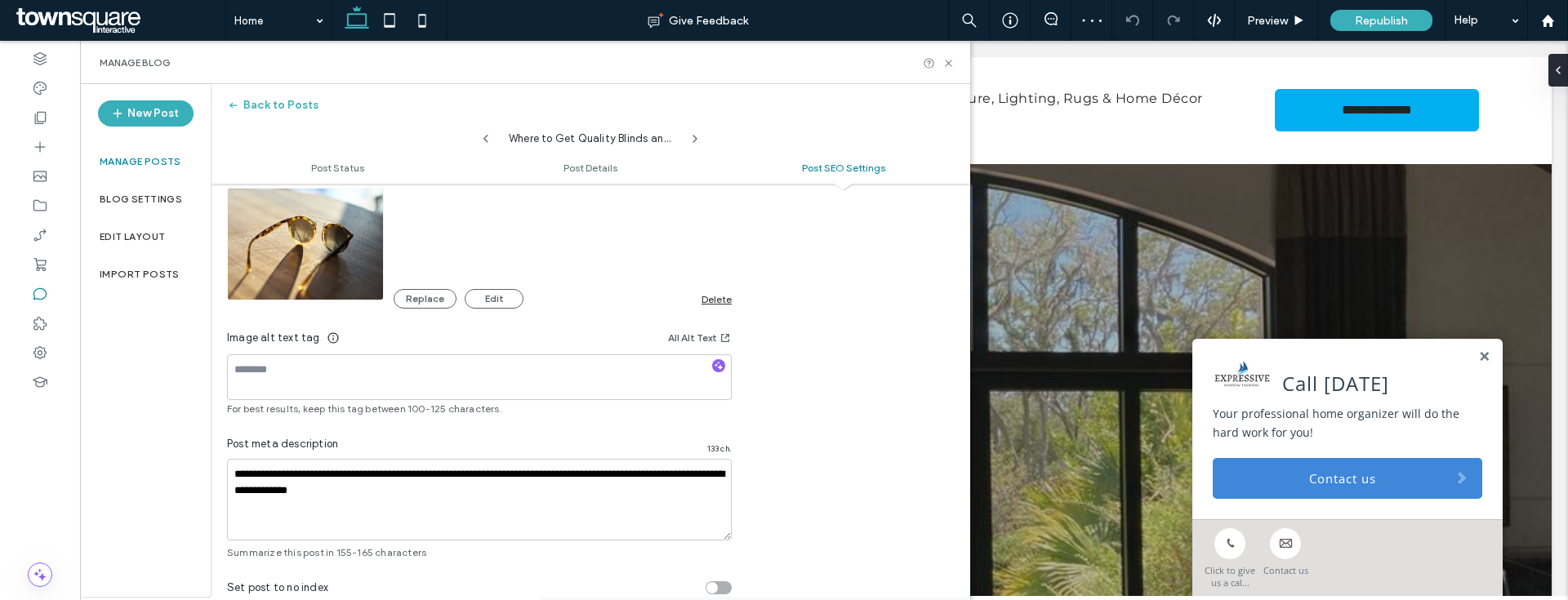
click at [717, 303] on div "Delete" at bounding box center [717, 299] width 30 height 13
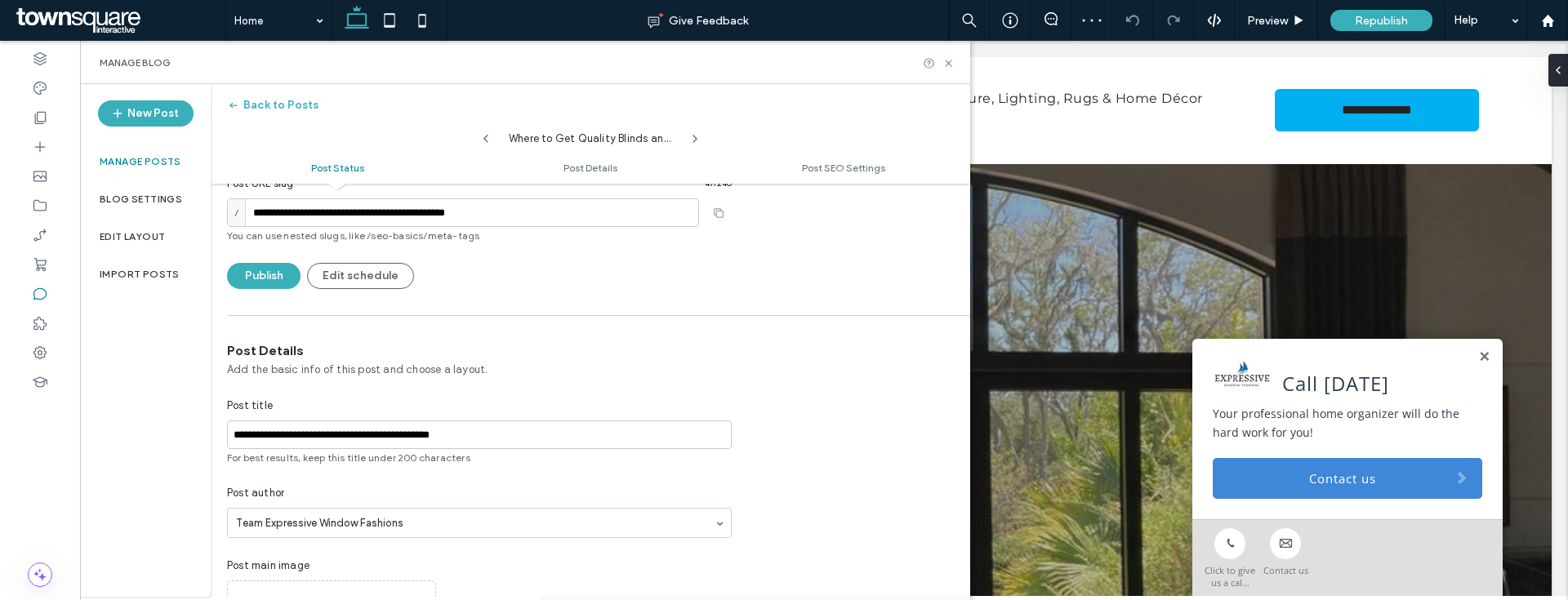
scroll to position [0, 0]
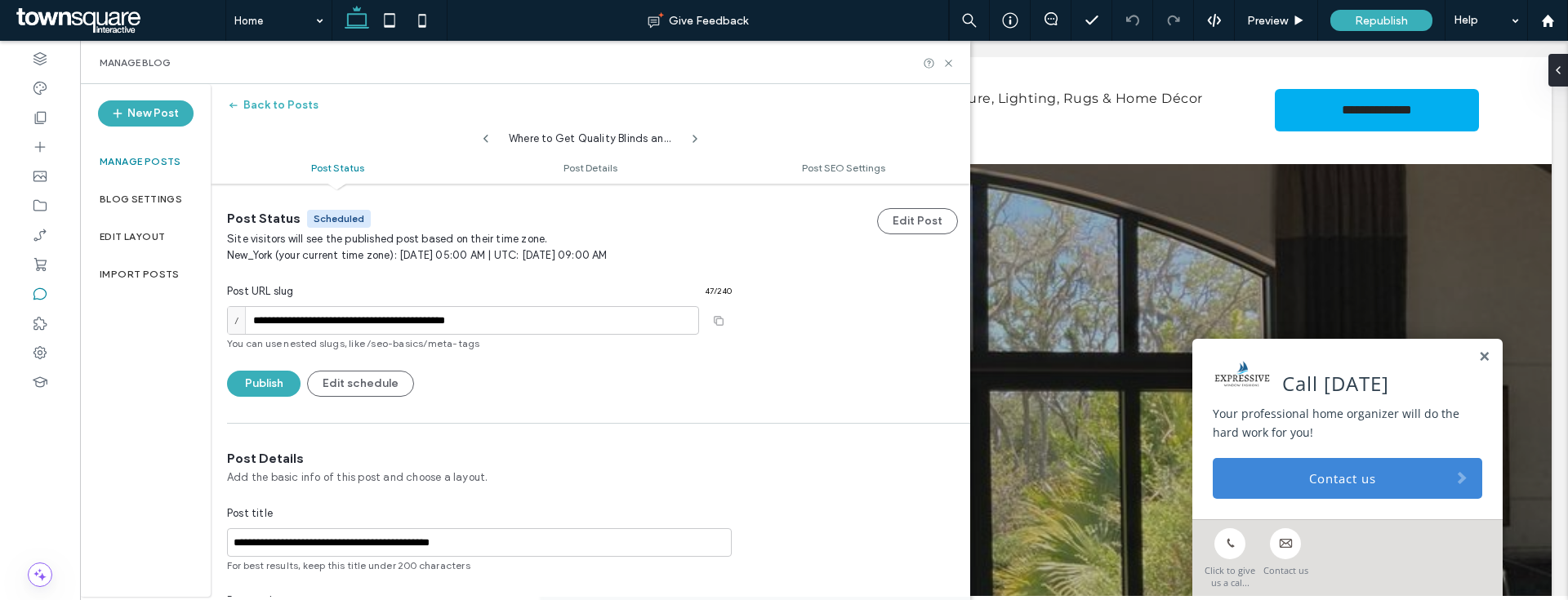
click at [486, 138] on icon at bounding box center [486, 139] width 13 height 13
type input "**********"
type textarea "**********"
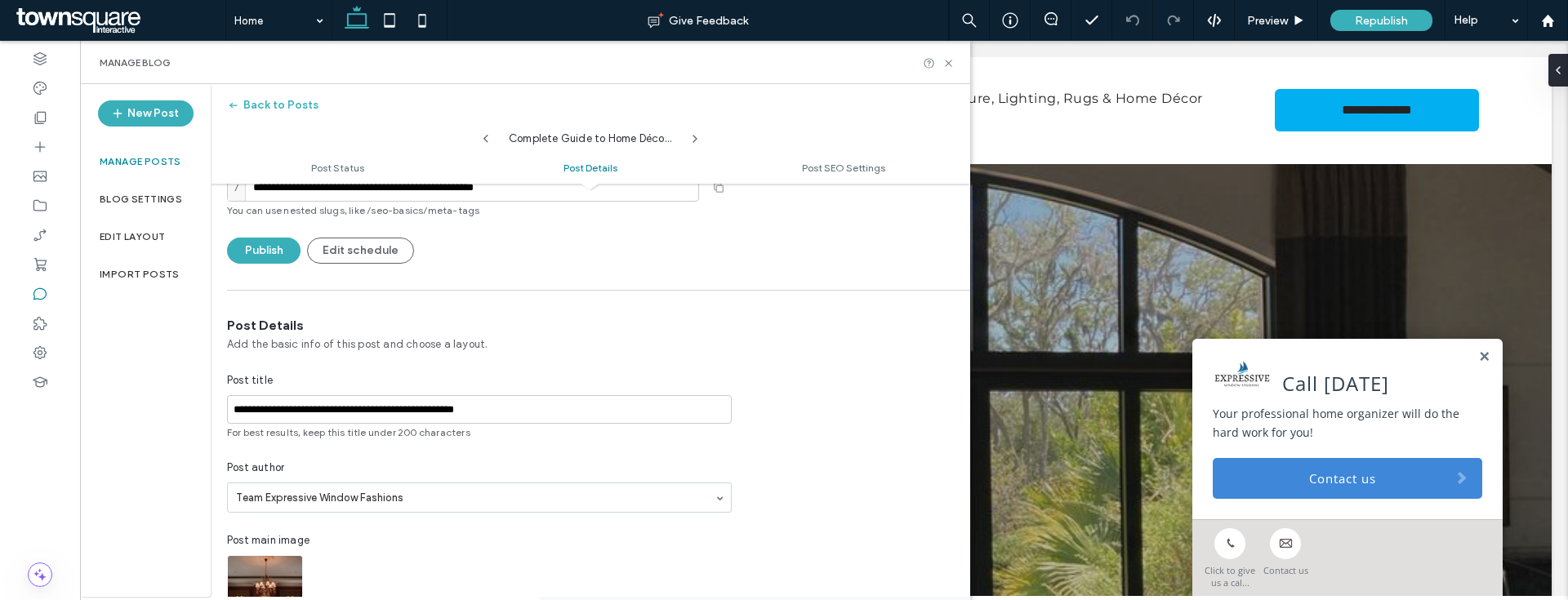
scroll to position [312, 0]
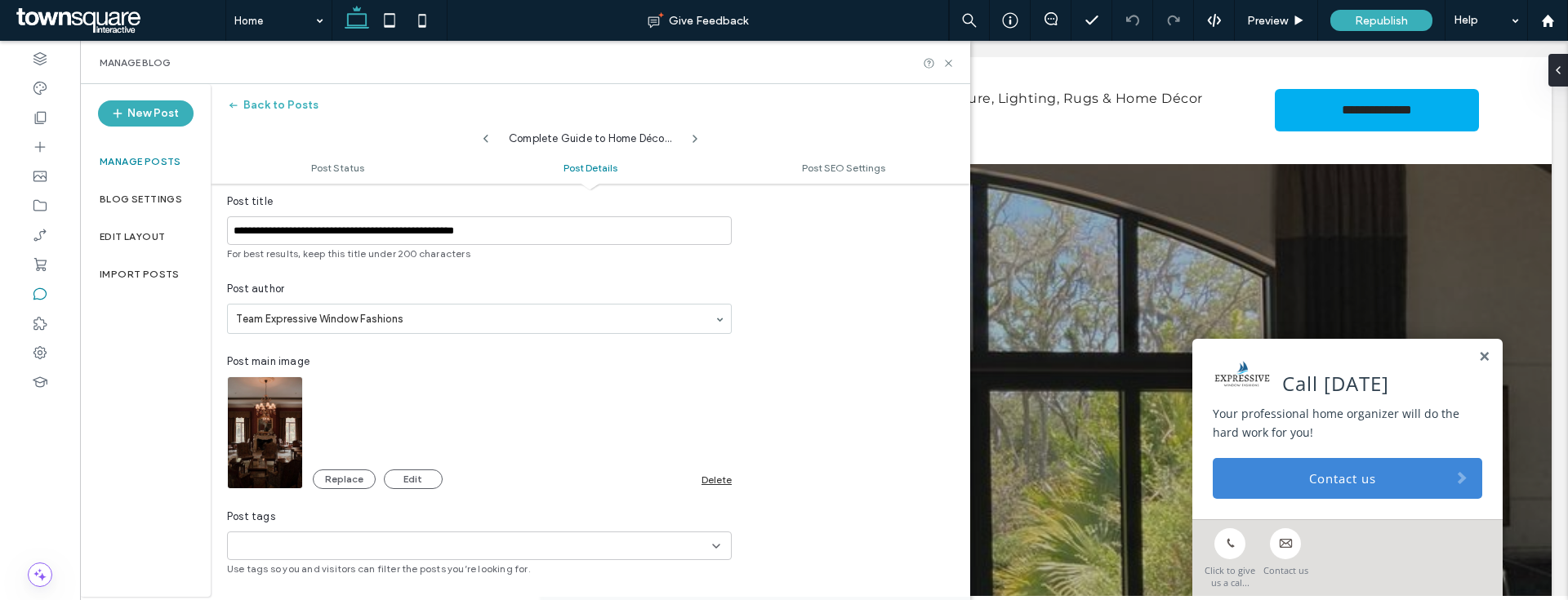
click at [710, 485] on div "Replace Edit Delete" at bounding box center [522, 479] width 419 height 19
click at [697, 479] on div "Replace Edit" at bounding box center [507, 479] width 389 height 19
click at [706, 476] on div "Delete" at bounding box center [717, 479] width 30 height 13
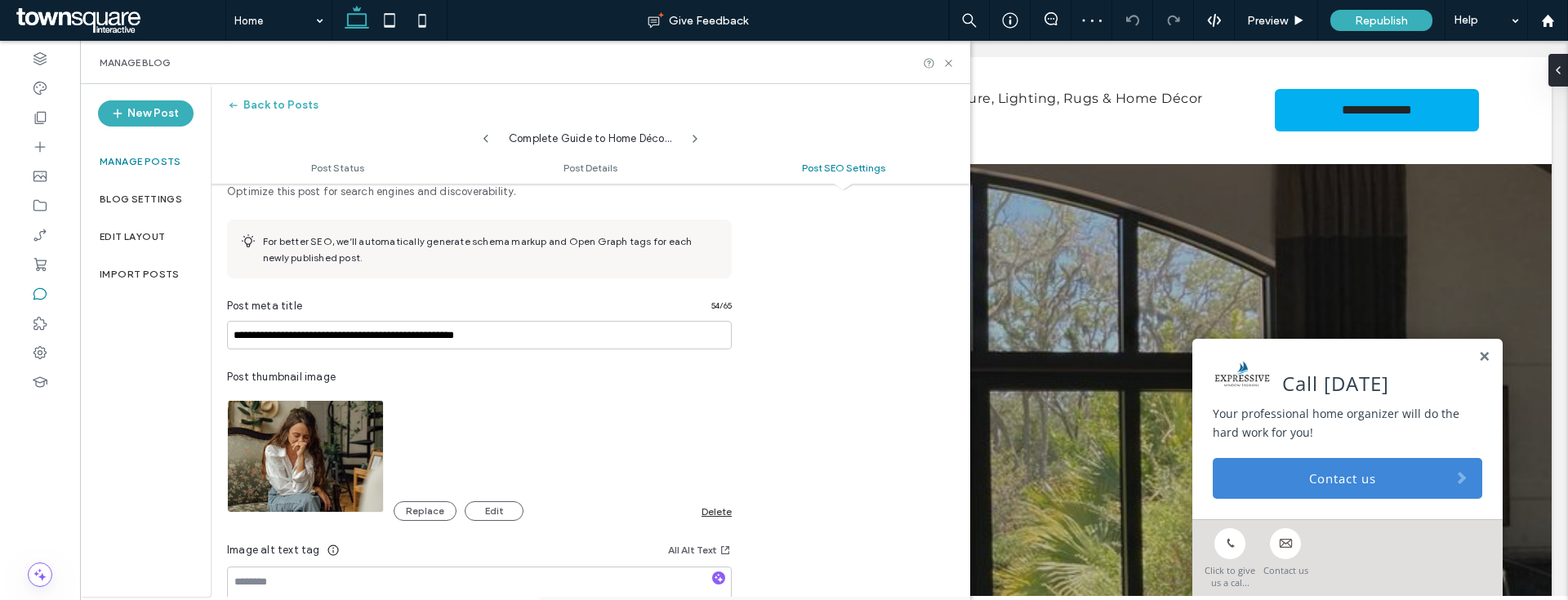
scroll to position [784, 0]
click at [715, 505] on div "Delete" at bounding box center [717, 508] width 30 height 13
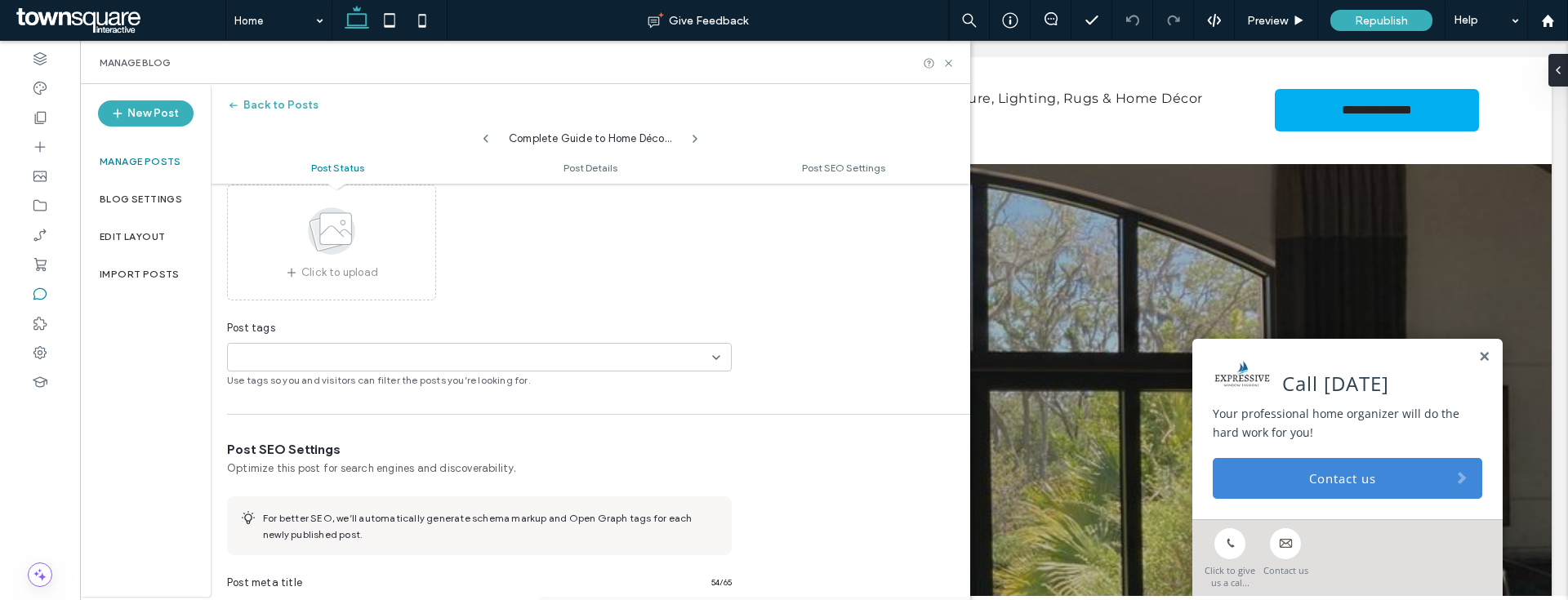
scroll to position [0, 0]
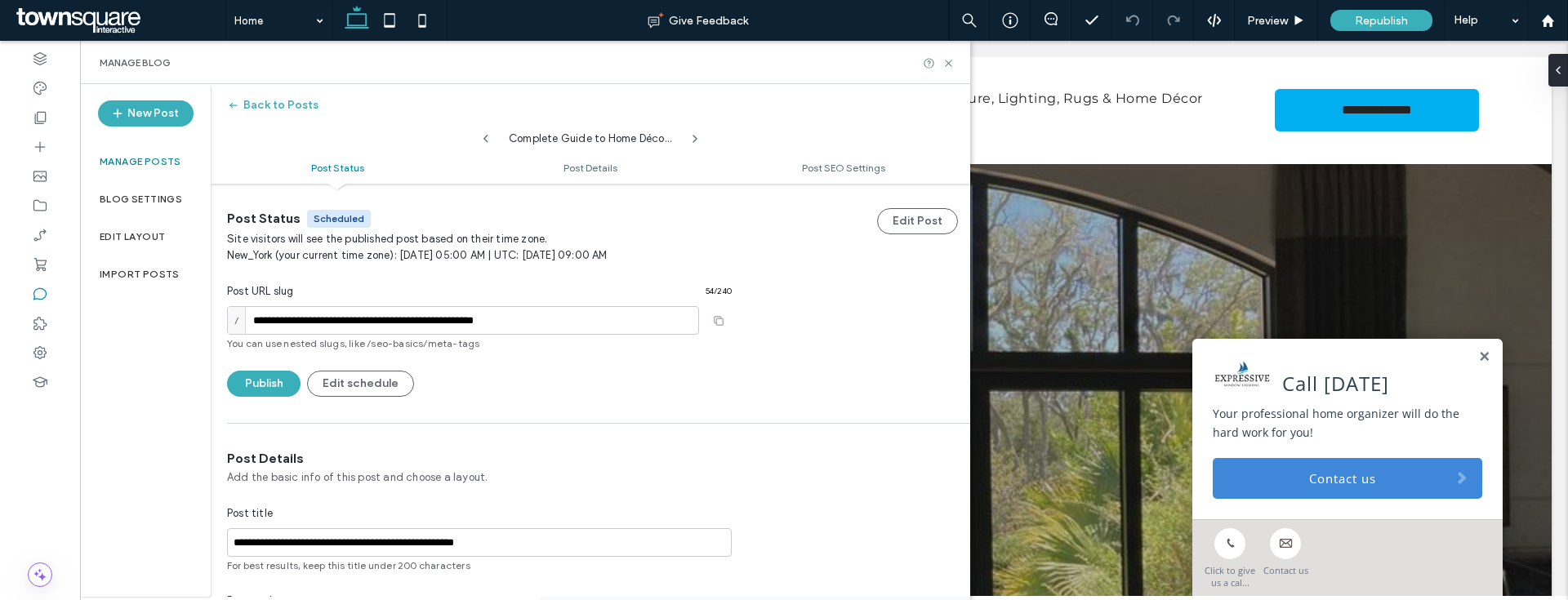
click at [488, 134] on icon at bounding box center [486, 139] width 13 height 13
type input "**********"
type textarea "**********"
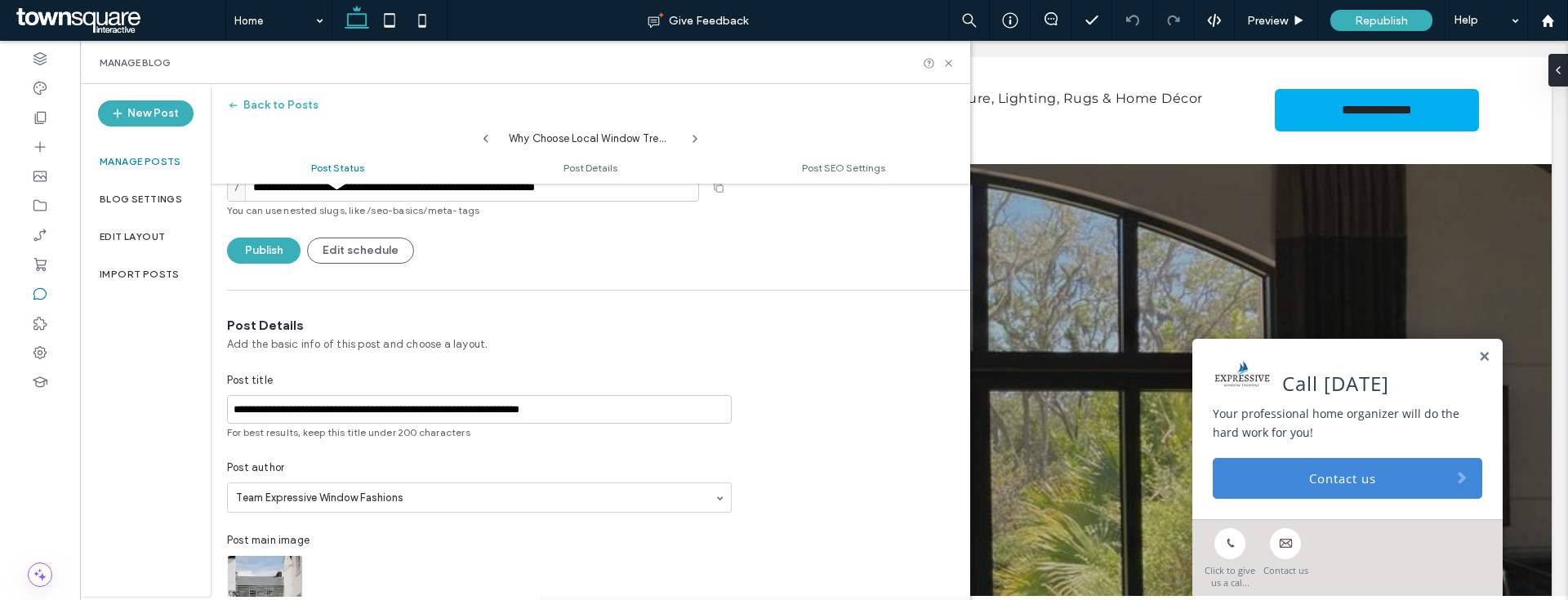
scroll to position [285, 0]
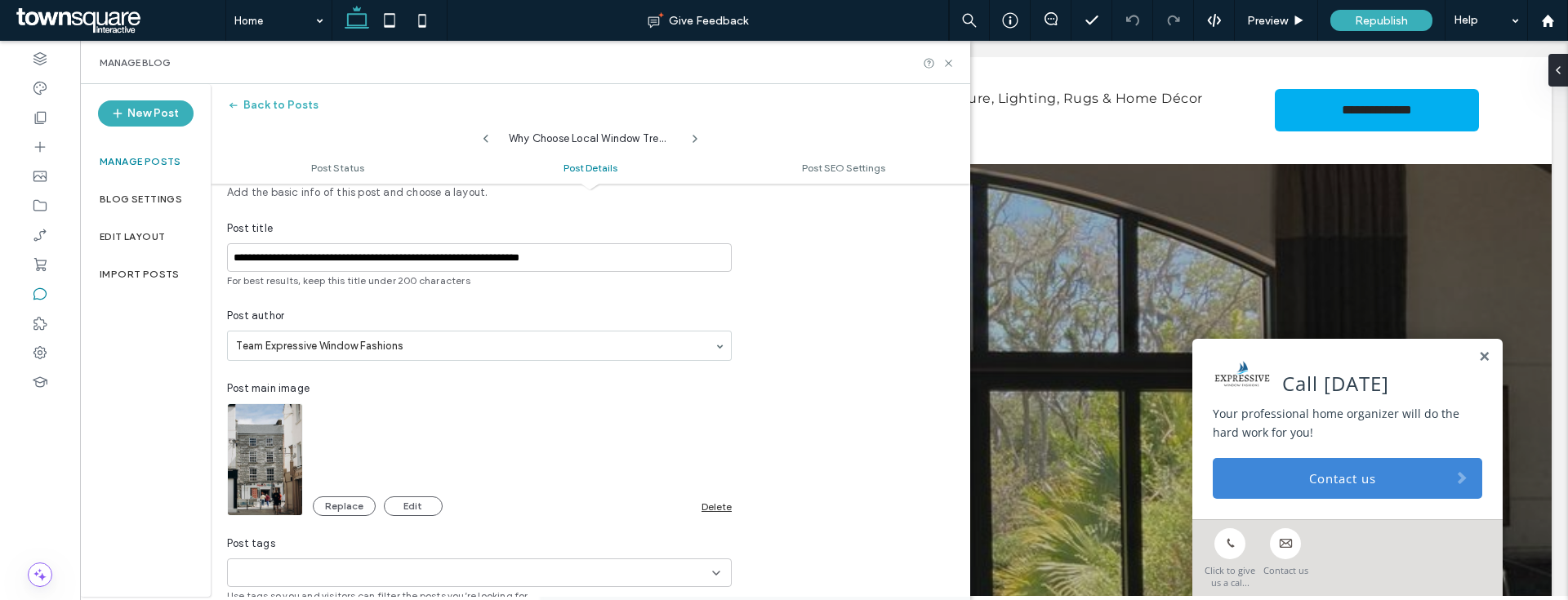
click at [721, 504] on div "Delete" at bounding box center [717, 506] width 30 height 13
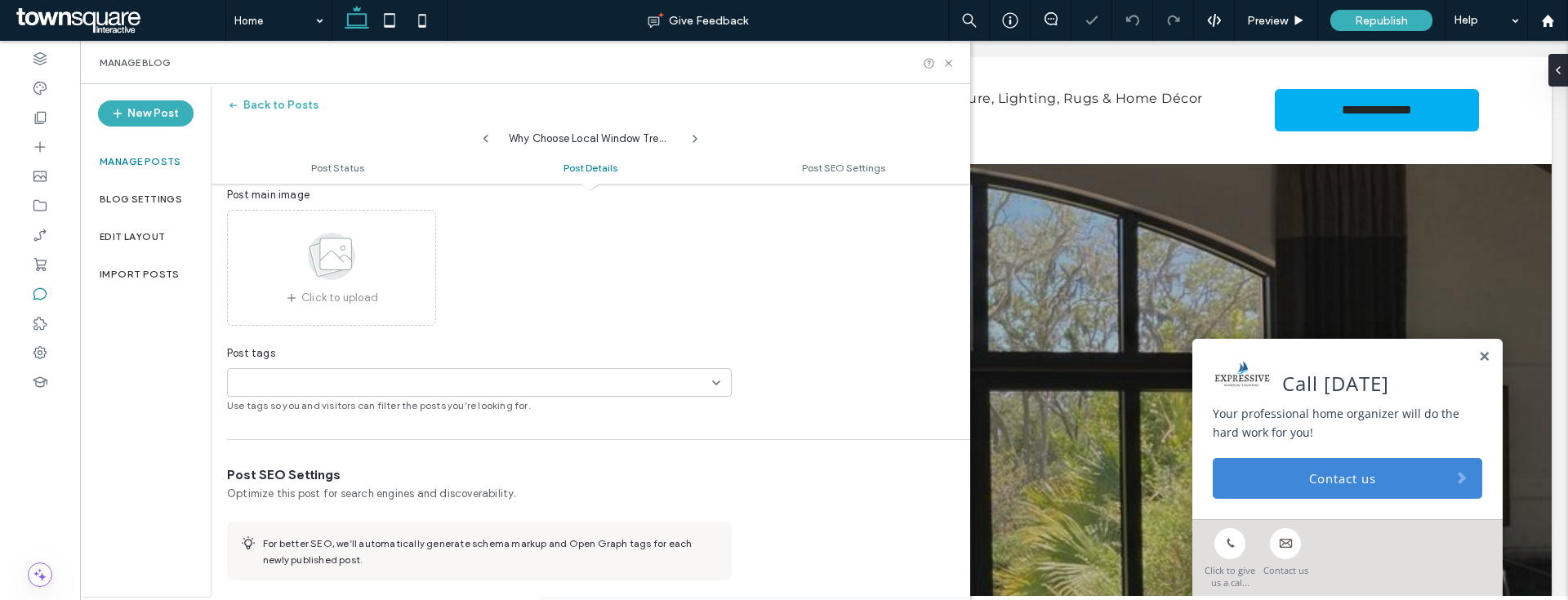
scroll to position [820, 0]
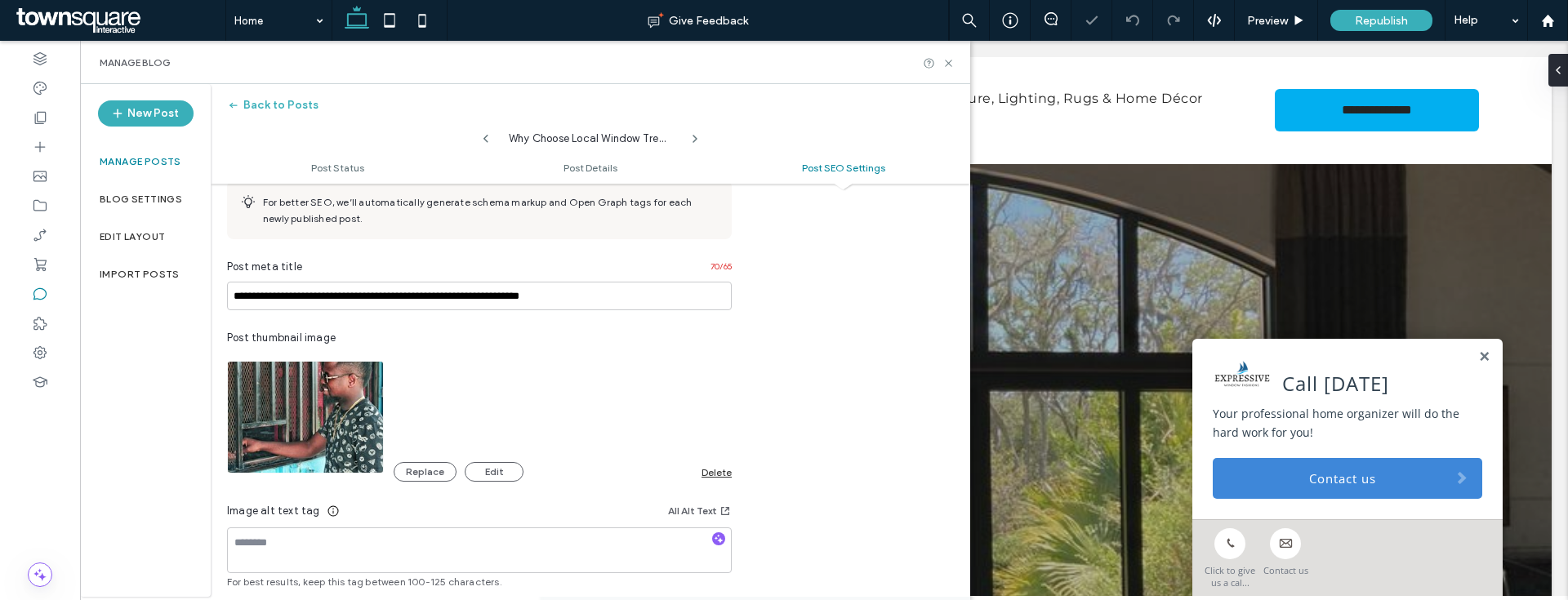
click at [703, 478] on div "Delete" at bounding box center [717, 472] width 30 height 13
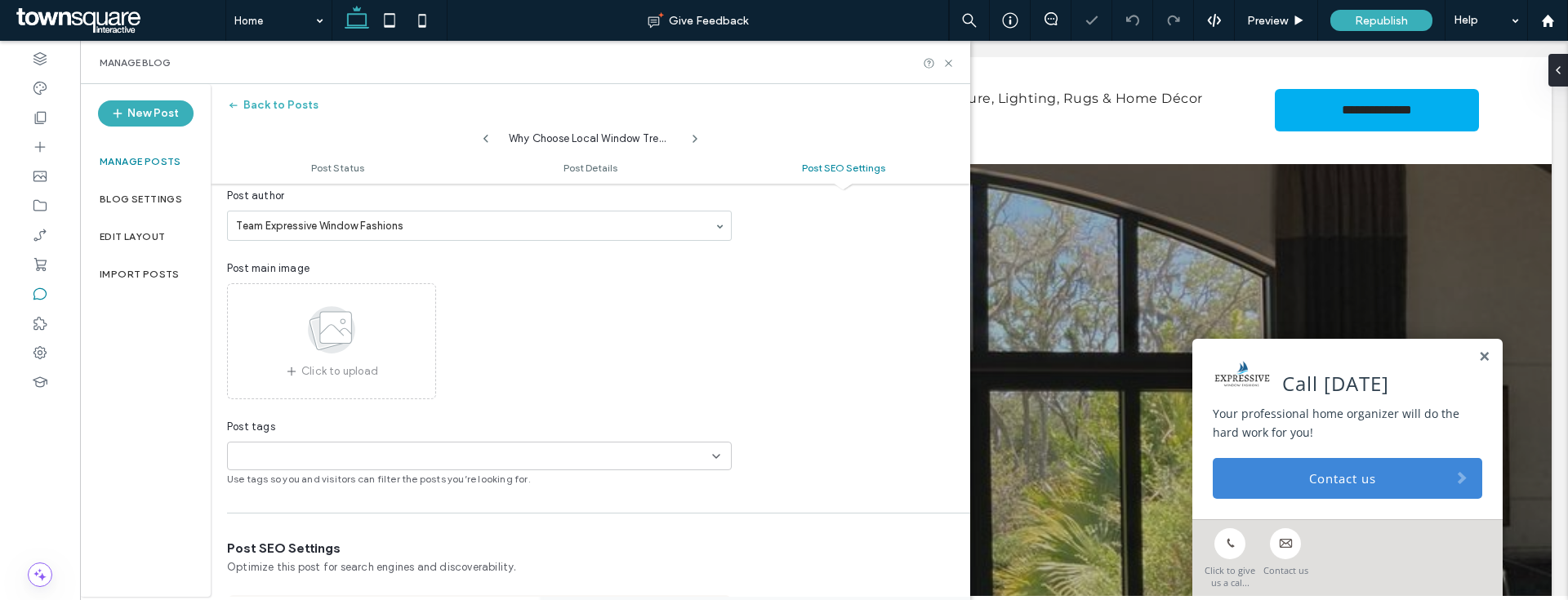
scroll to position [0, 0]
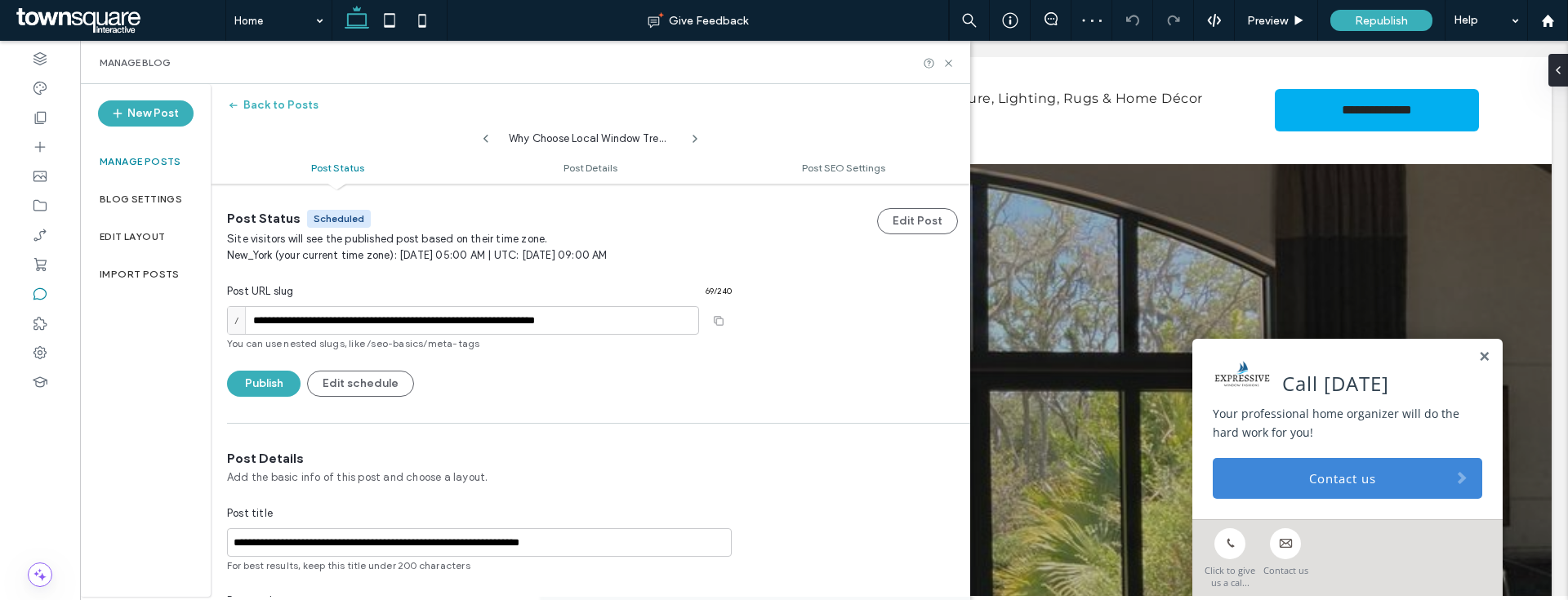
click at [485, 136] on icon at bounding box center [486, 139] width 13 height 13
type input "**********"
type textarea "**********"
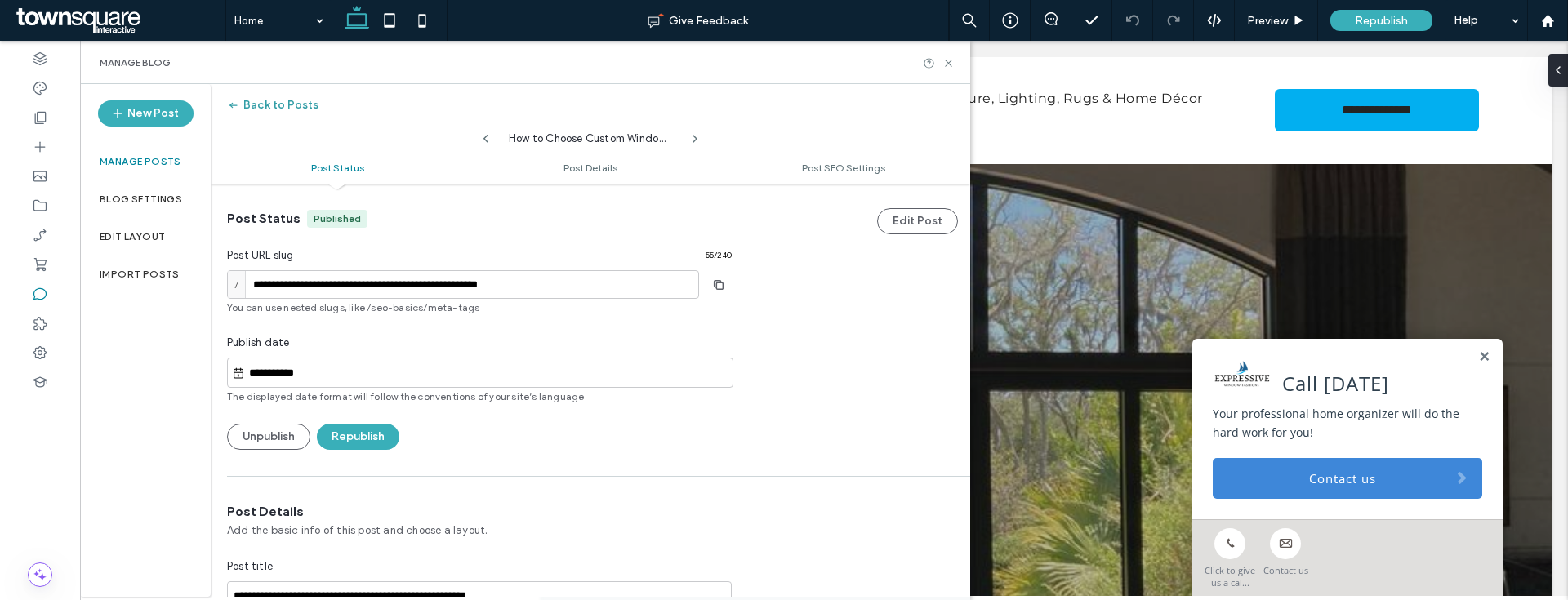
click at [277, 99] on button "Back to Posts" at bounding box center [272, 104] width 92 height 26
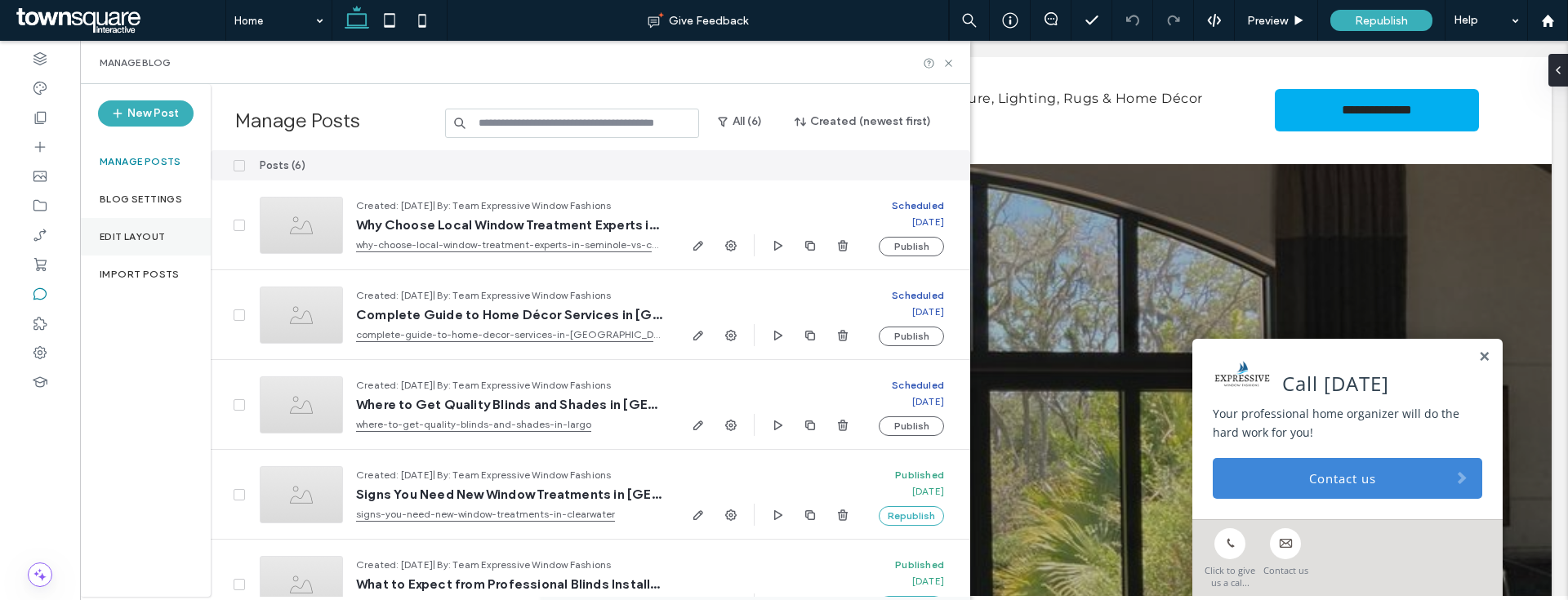
click at [159, 237] on label "Edit Layout" at bounding box center [132, 237] width 66 height 12
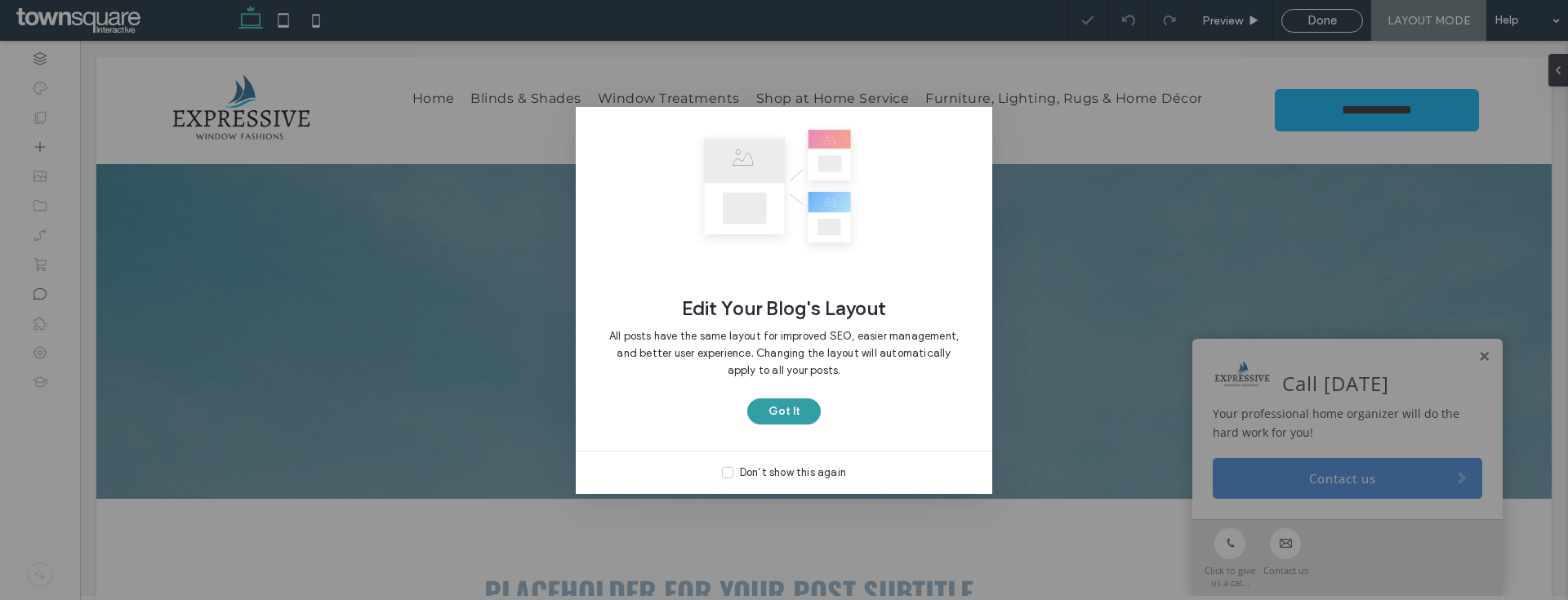
click at [800, 409] on button "Got It" at bounding box center [783, 411] width 73 height 26
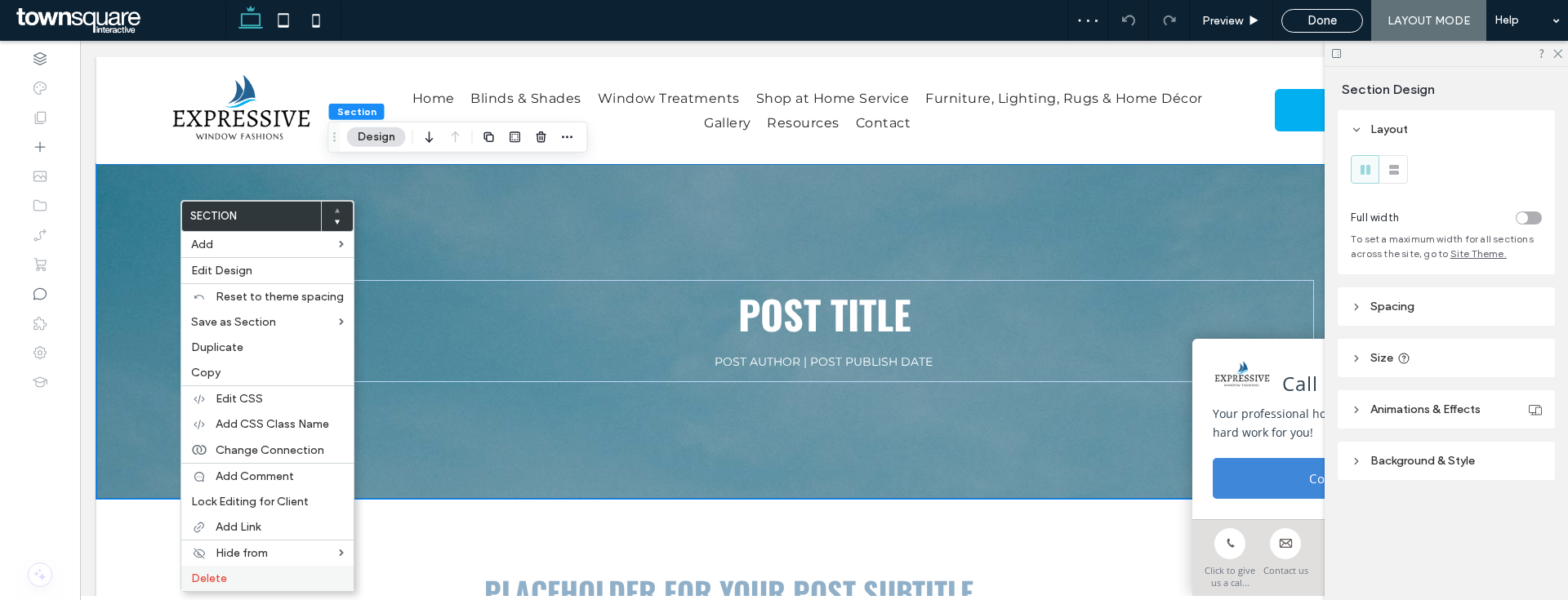
click at [253, 576] on label "Delete" at bounding box center [267, 578] width 153 height 13
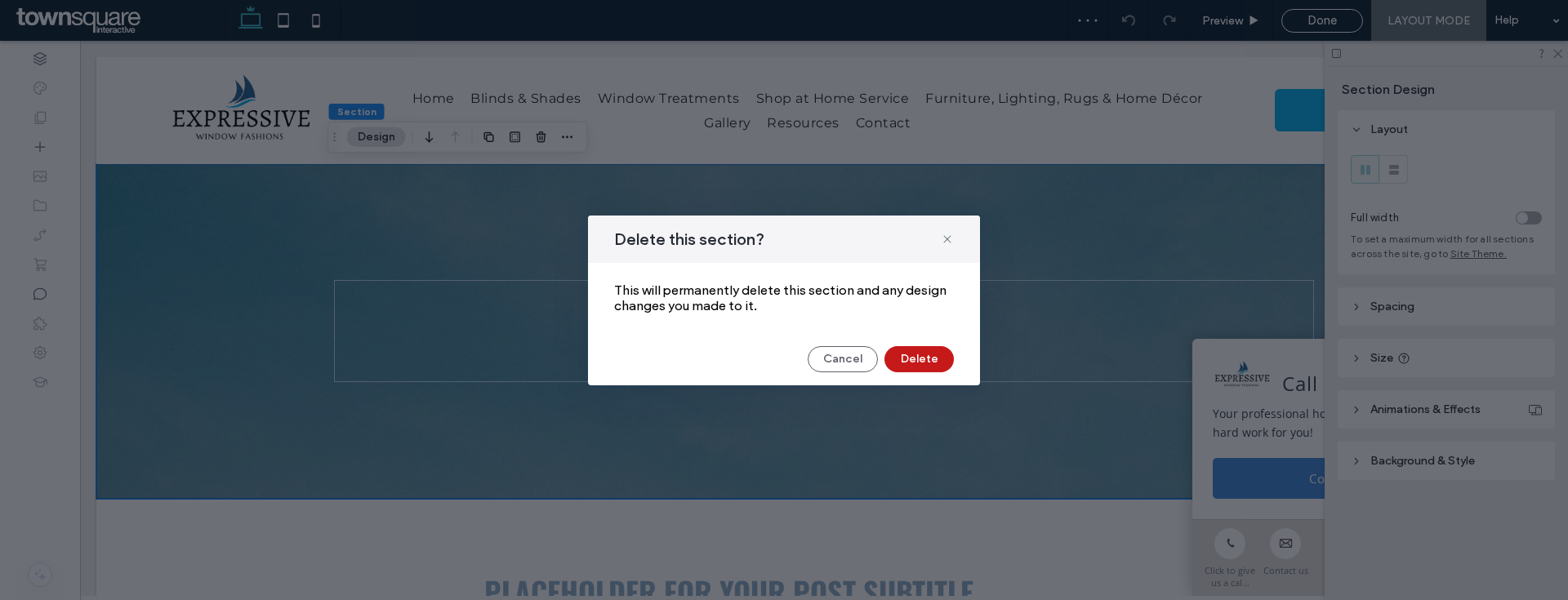
click at [916, 362] on button "Delete" at bounding box center [919, 359] width 69 height 26
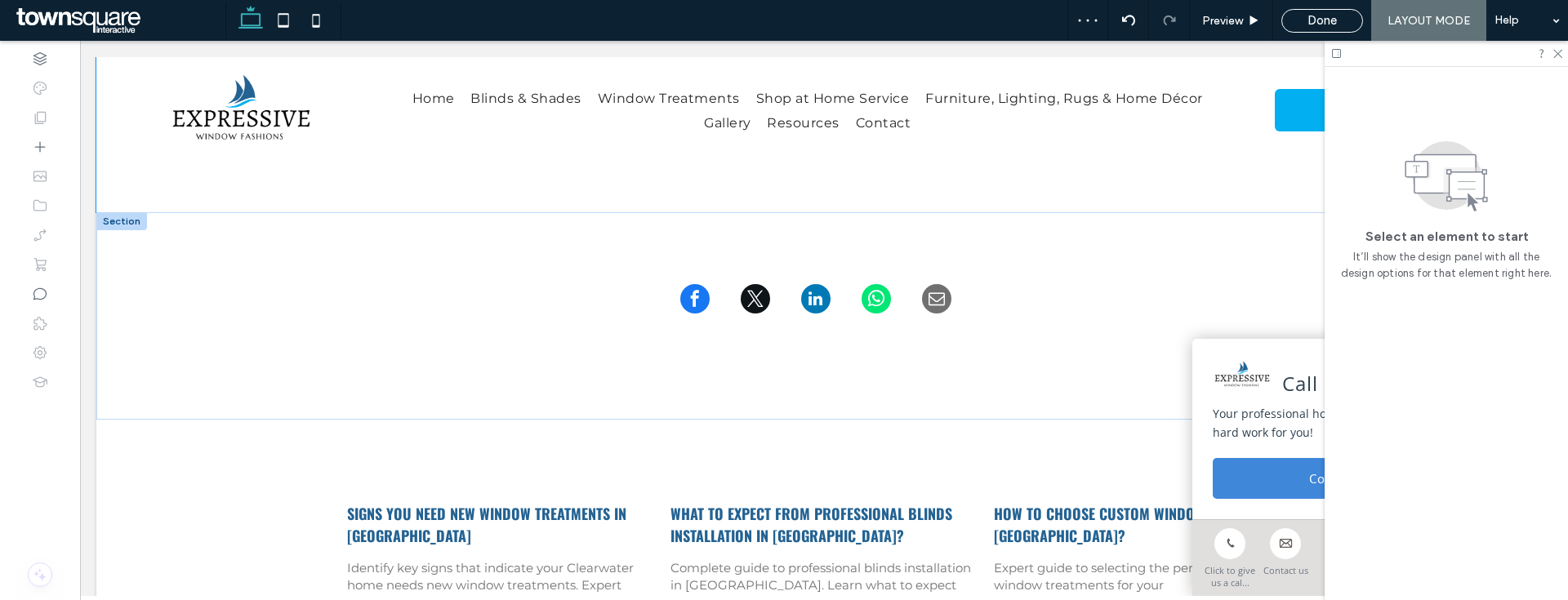
scroll to position [254, 0]
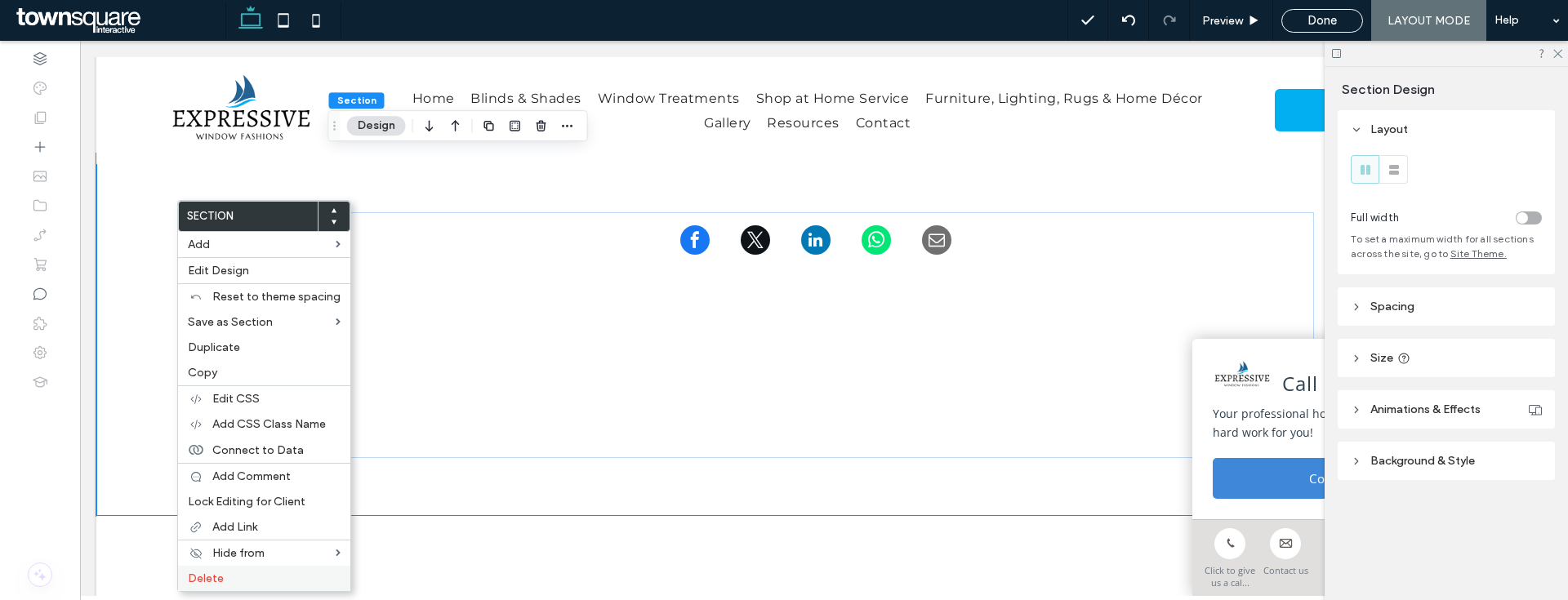
click at [240, 582] on label "Delete" at bounding box center [264, 578] width 153 height 13
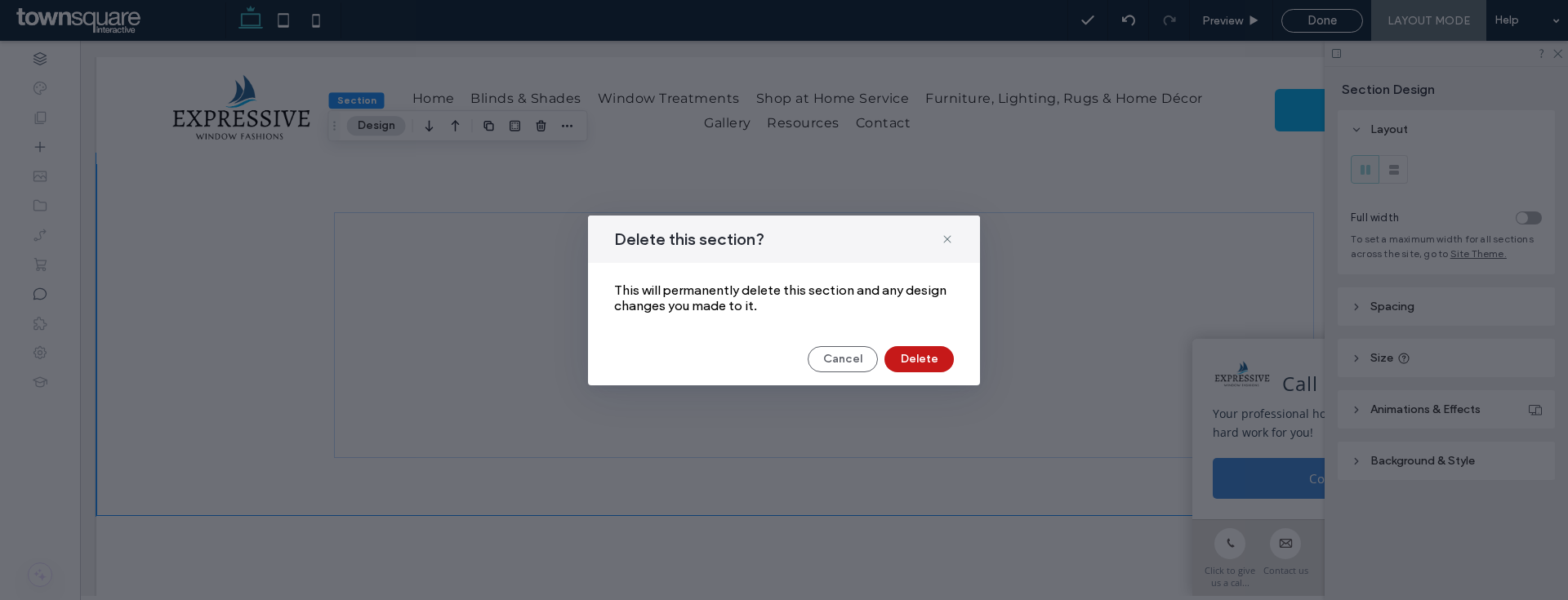
click at [910, 368] on button "Delete" at bounding box center [919, 359] width 69 height 26
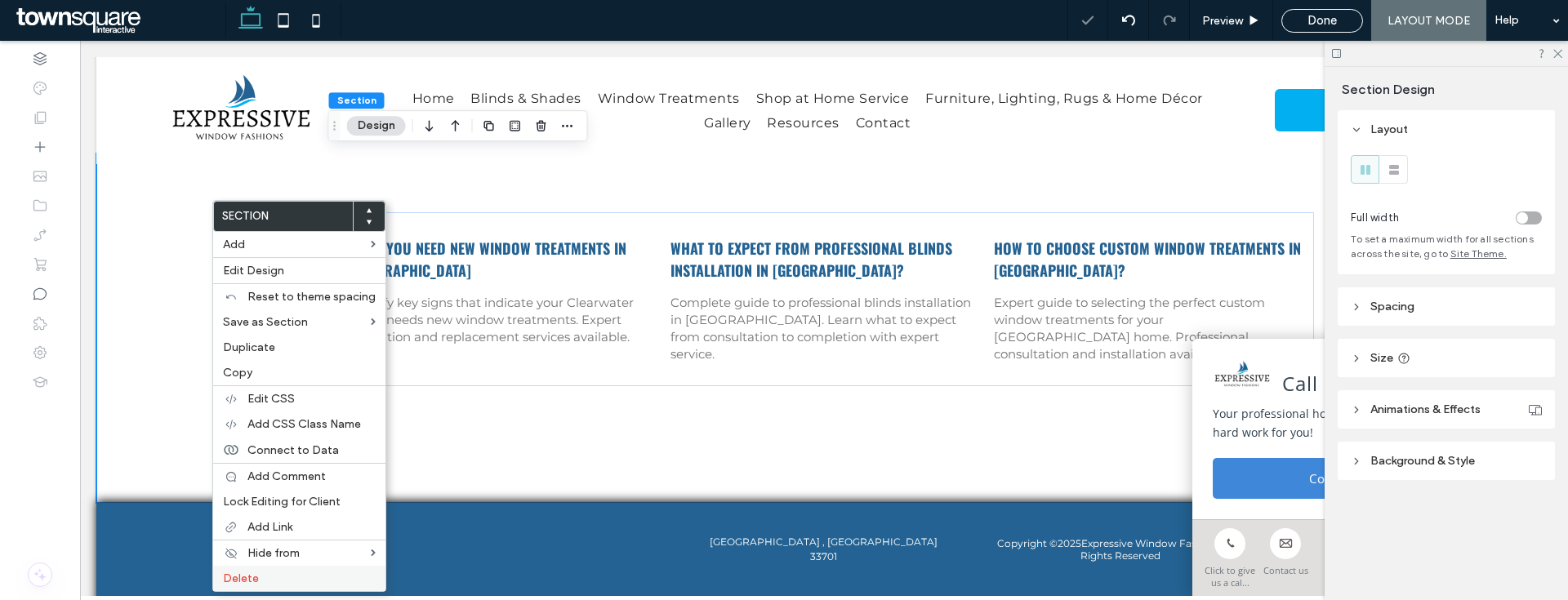
click at [271, 576] on label "Delete" at bounding box center [298, 578] width 153 height 13
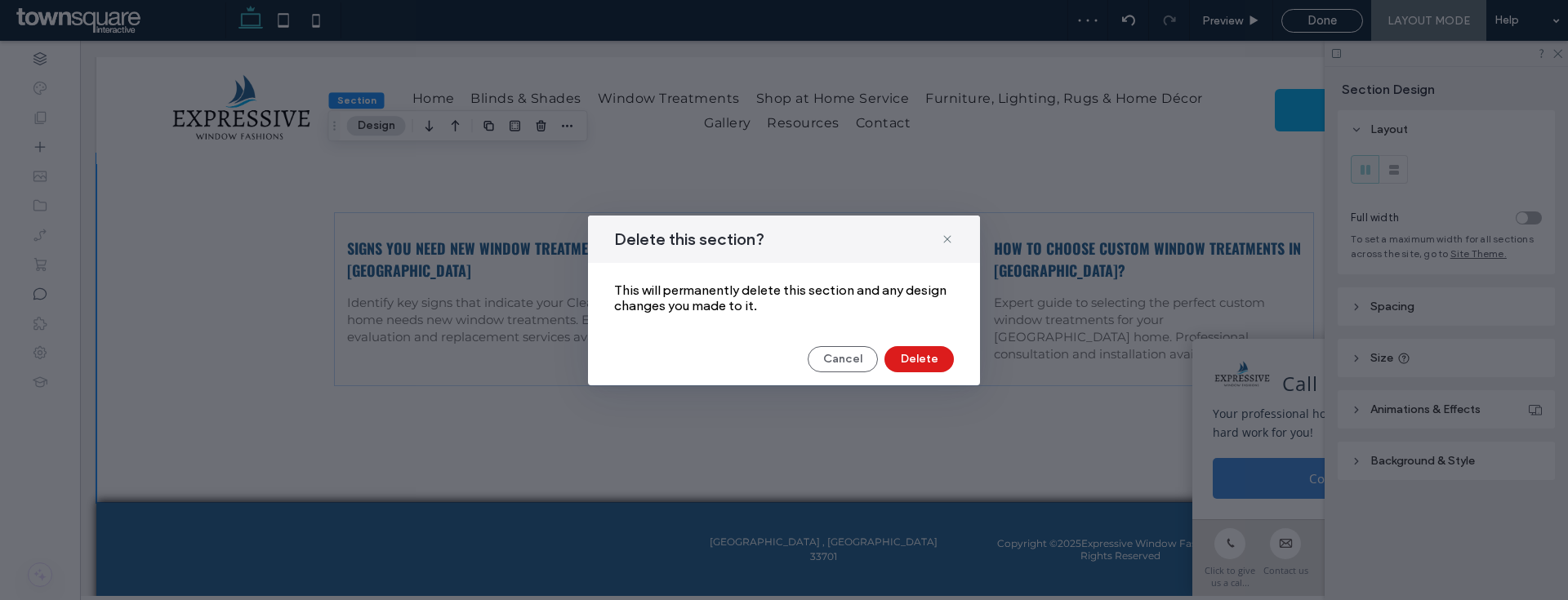
click at [933, 372] on div "Delete this section? This will permanently delete this section and any design c…" at bounding box center [784, 301] width 392 height 170
click at [928, 357] on button "Delete" at bounding box center [919, 359] width 69 height 26
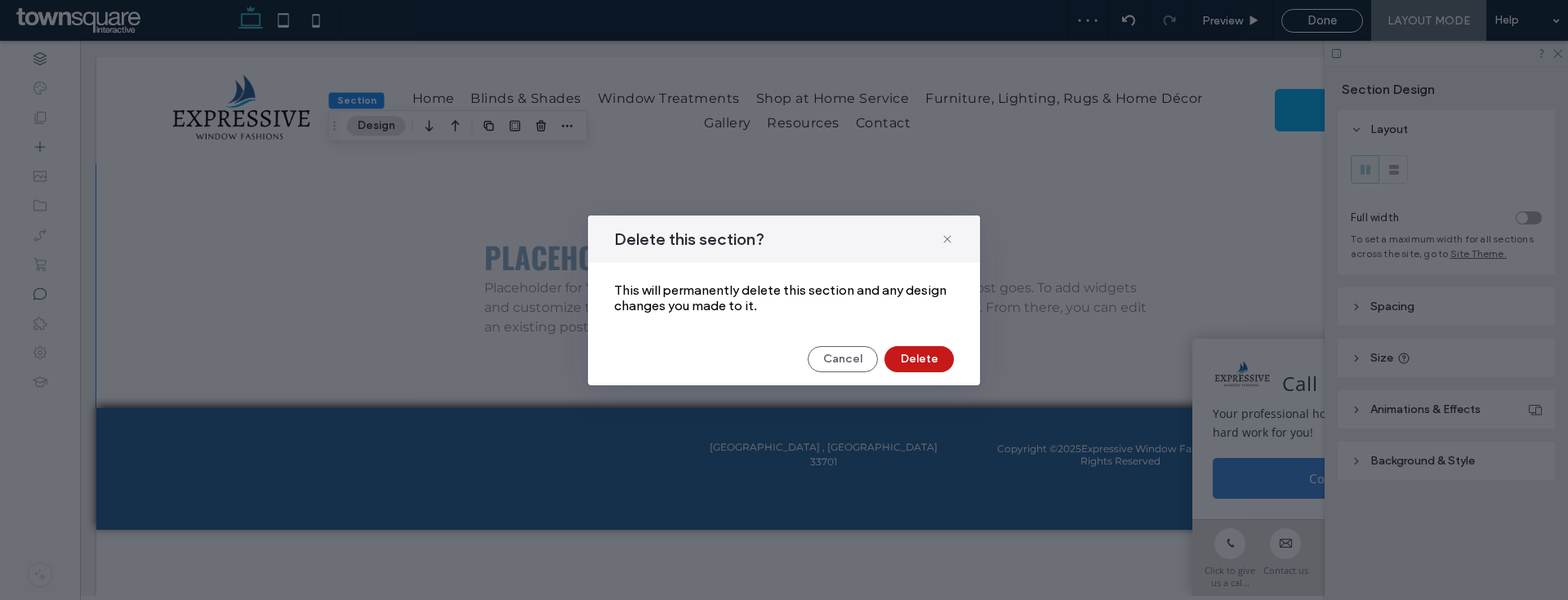
scroll to position [0, 0]
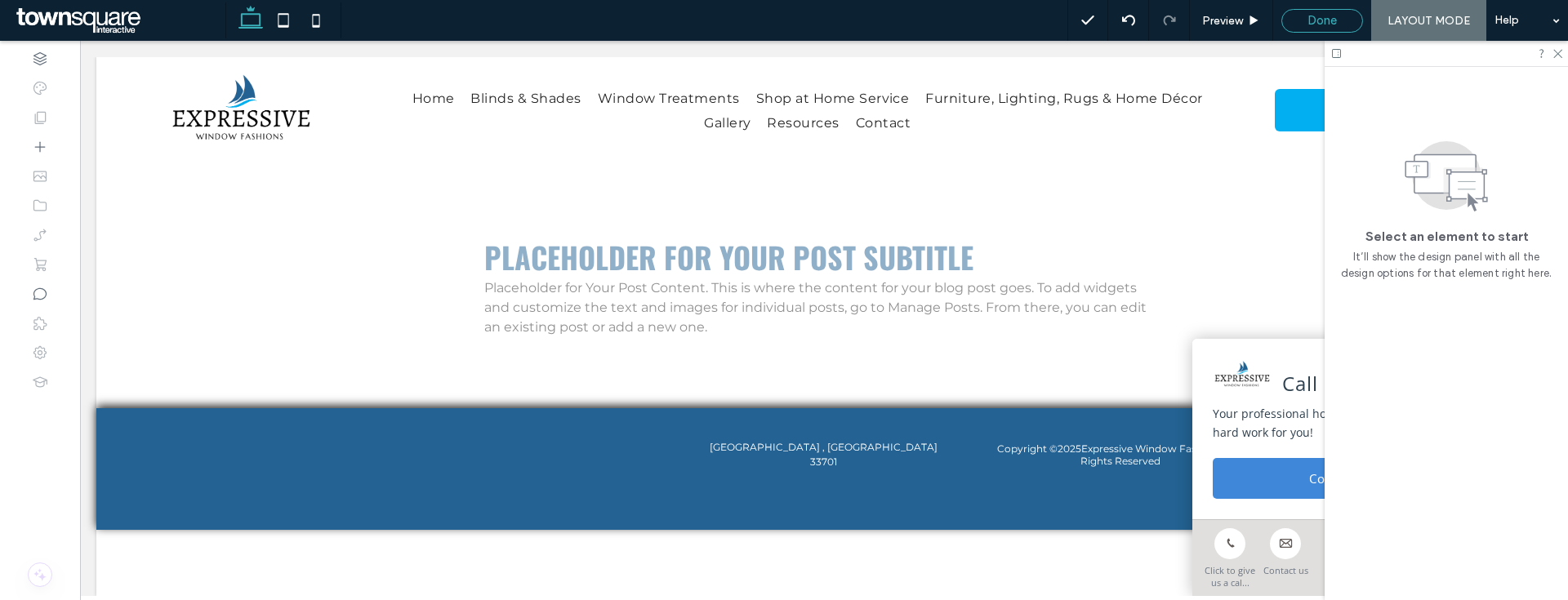
click at [1345, 11] on div "Done" at bounding box center [1322, 21] width 82 height 24
click at [1337, 16] on span "Done" at bounding box center [1322, 20] width 30 height 14
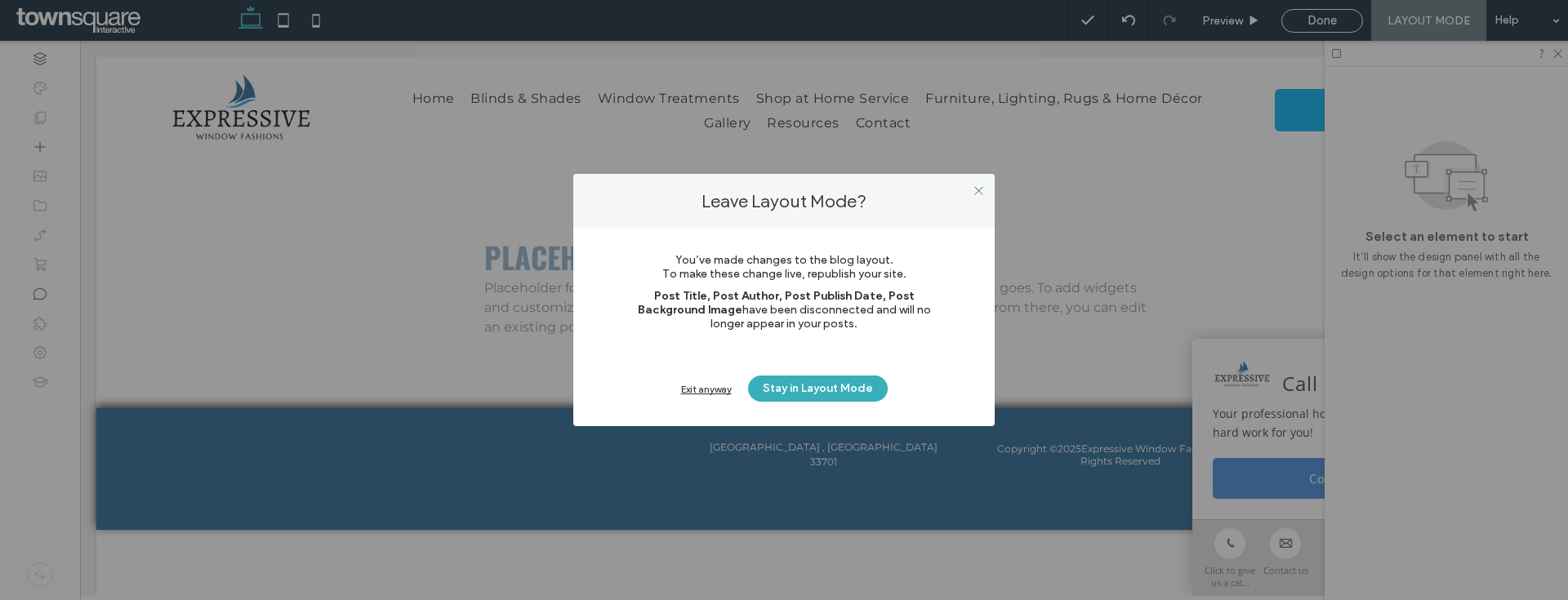
click at [712, 393] on div "Exit anyway" at bounding box center [706, 388] width 51 height 13
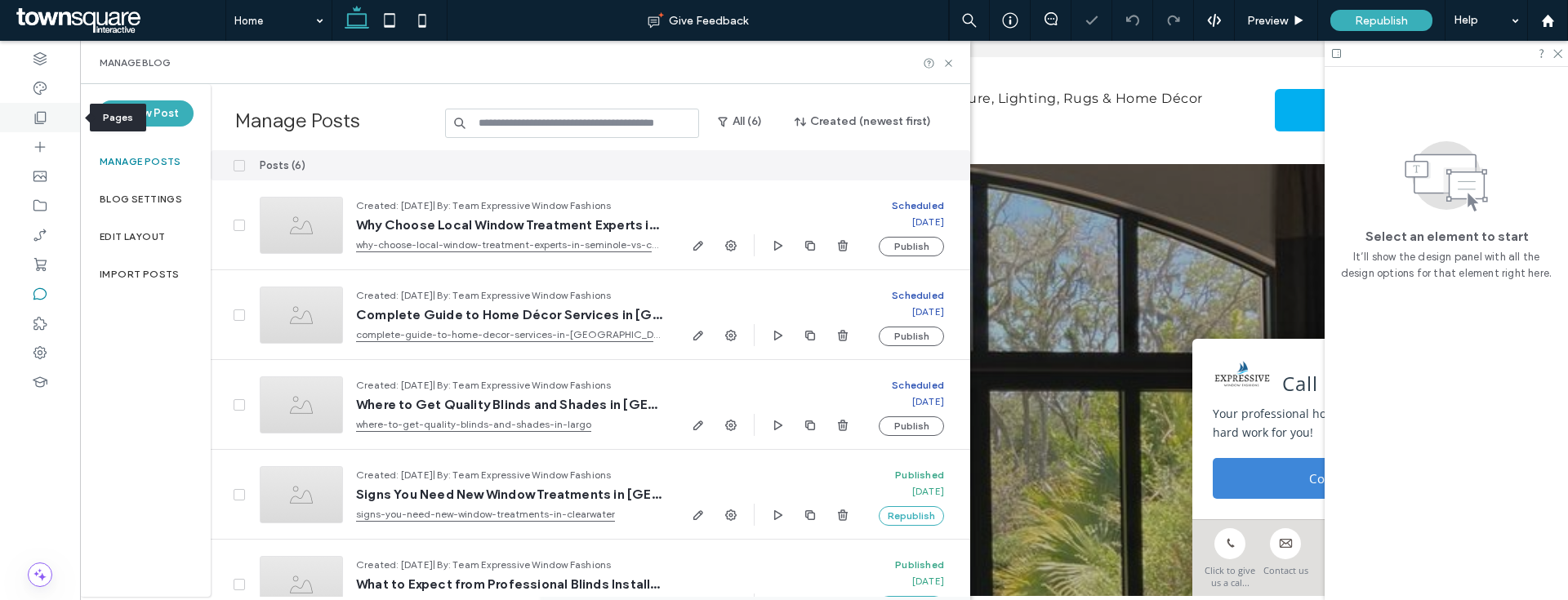
click at [46, 125] on icon at bounding box center [40, 117] width 16 height 16
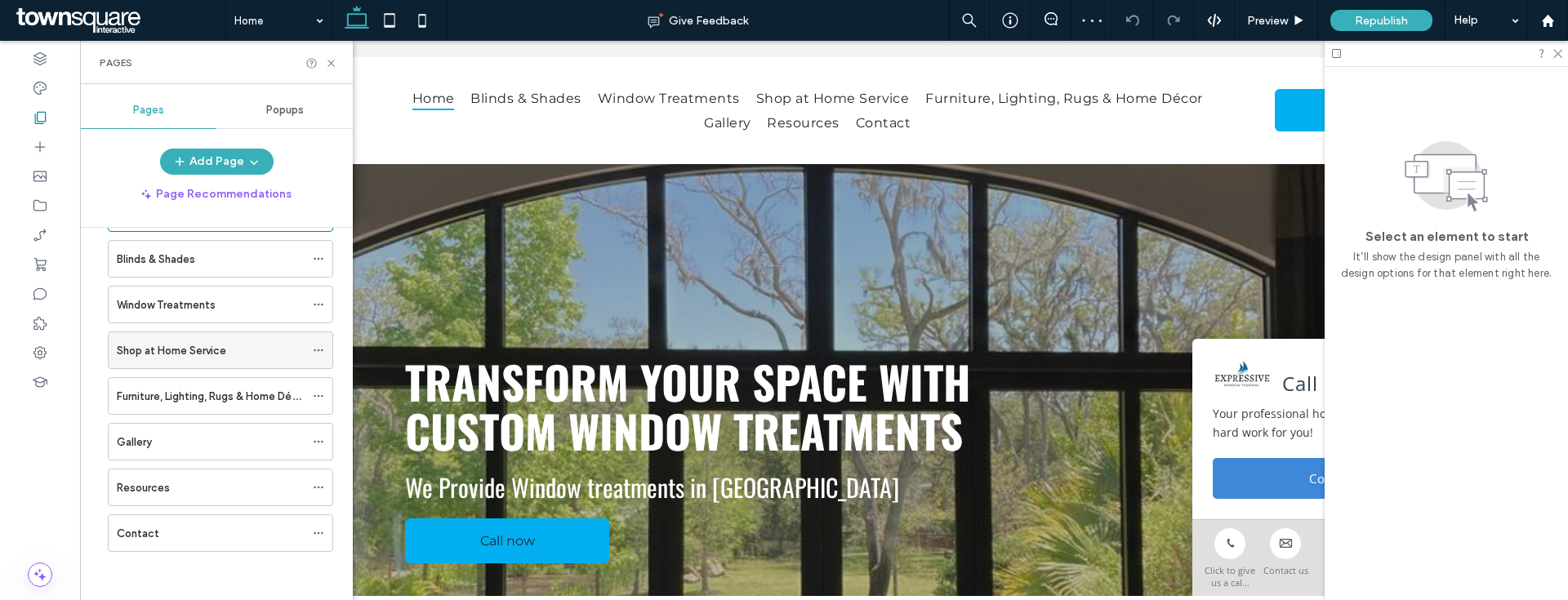
scroll to position [62, 0]
click at [297, 489] on div "Resources" at bounding box center [211, 487] width 188 height 17
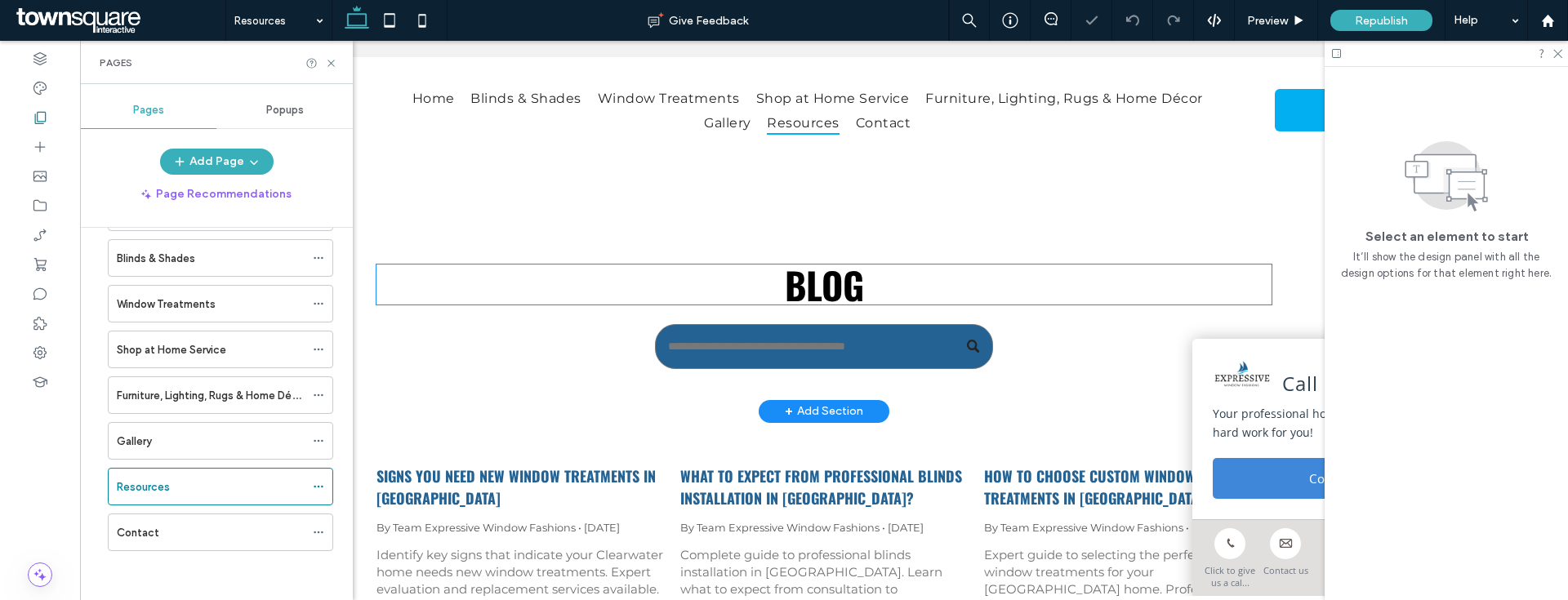
click at [841, 276] on span "Blog" at bounding box center [824, 284] width 79 height 55
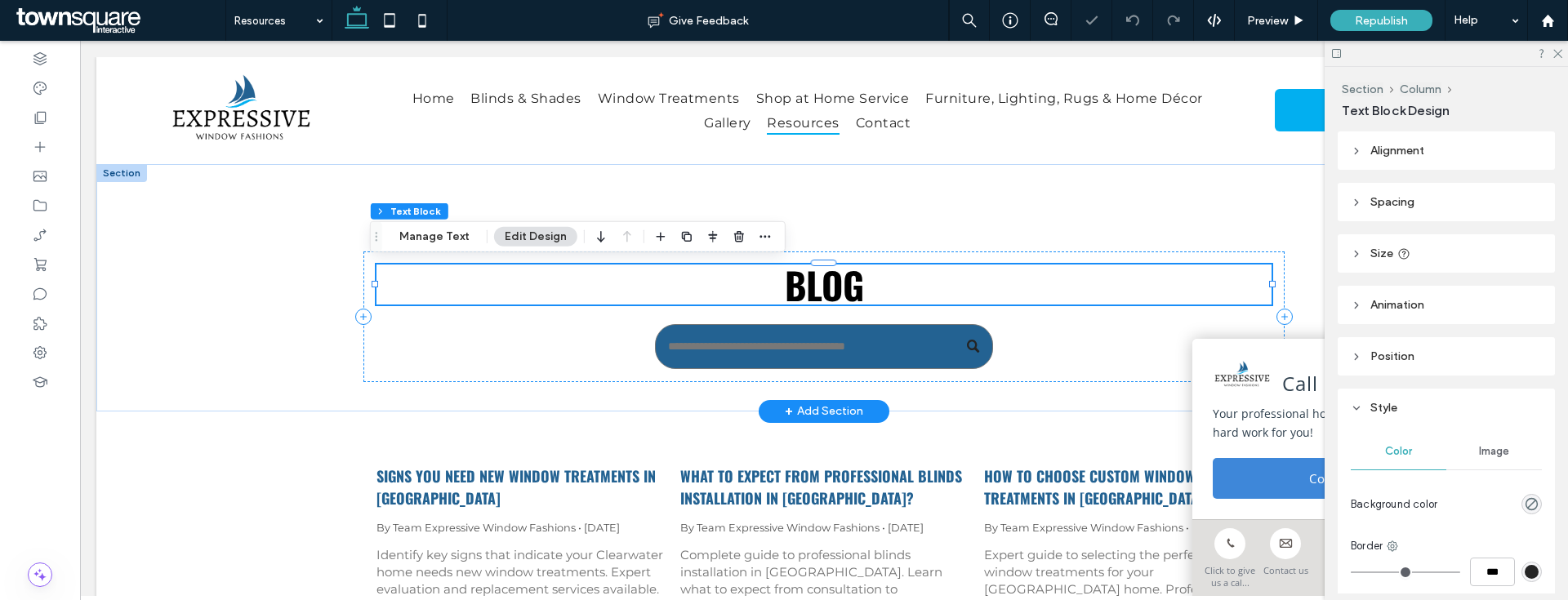
click at [841, 276] on span "Blog" at bounding box center [824, 284] width 79 height 55
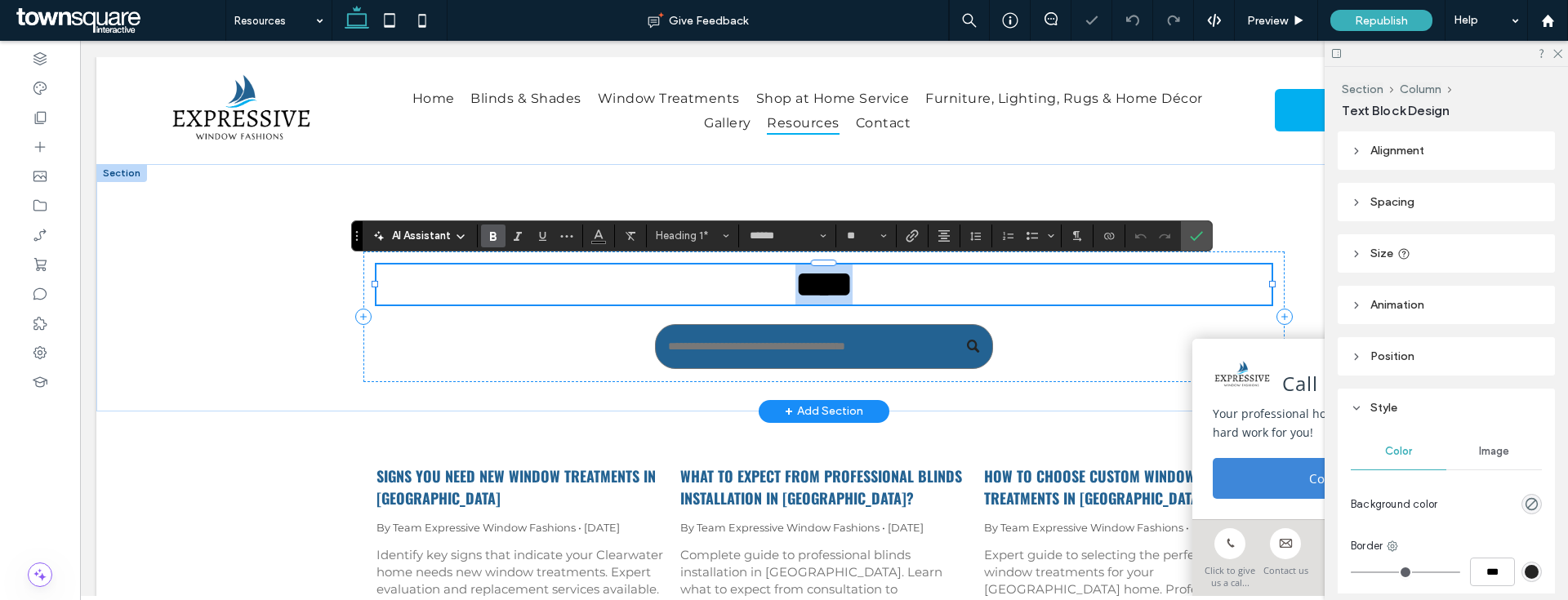
click at [851, 284] on span "****" at bounding box center [824, 284] width 57 height 36
click at [905, 350] on input "Search" at bounding box center [824, 346] width 337 height 45
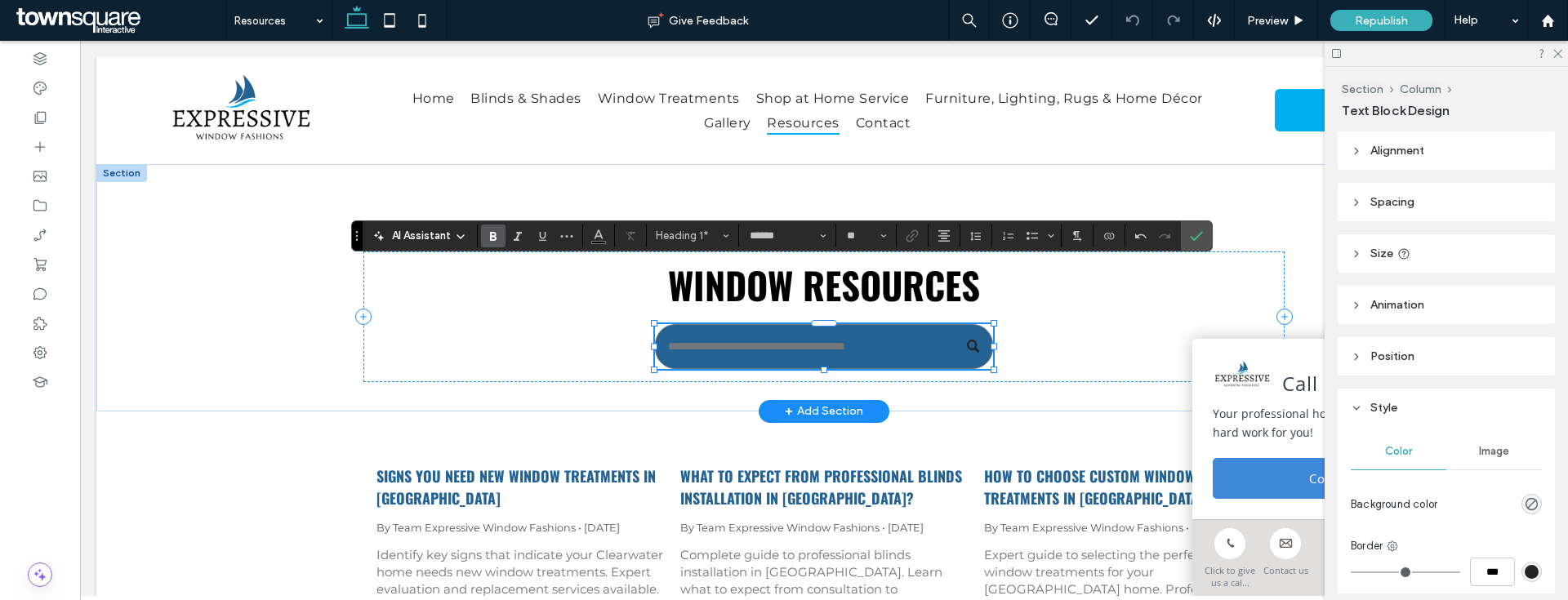
click at [905, 350] on input "Search" at bounding box center [824, 346] width 337 height 45
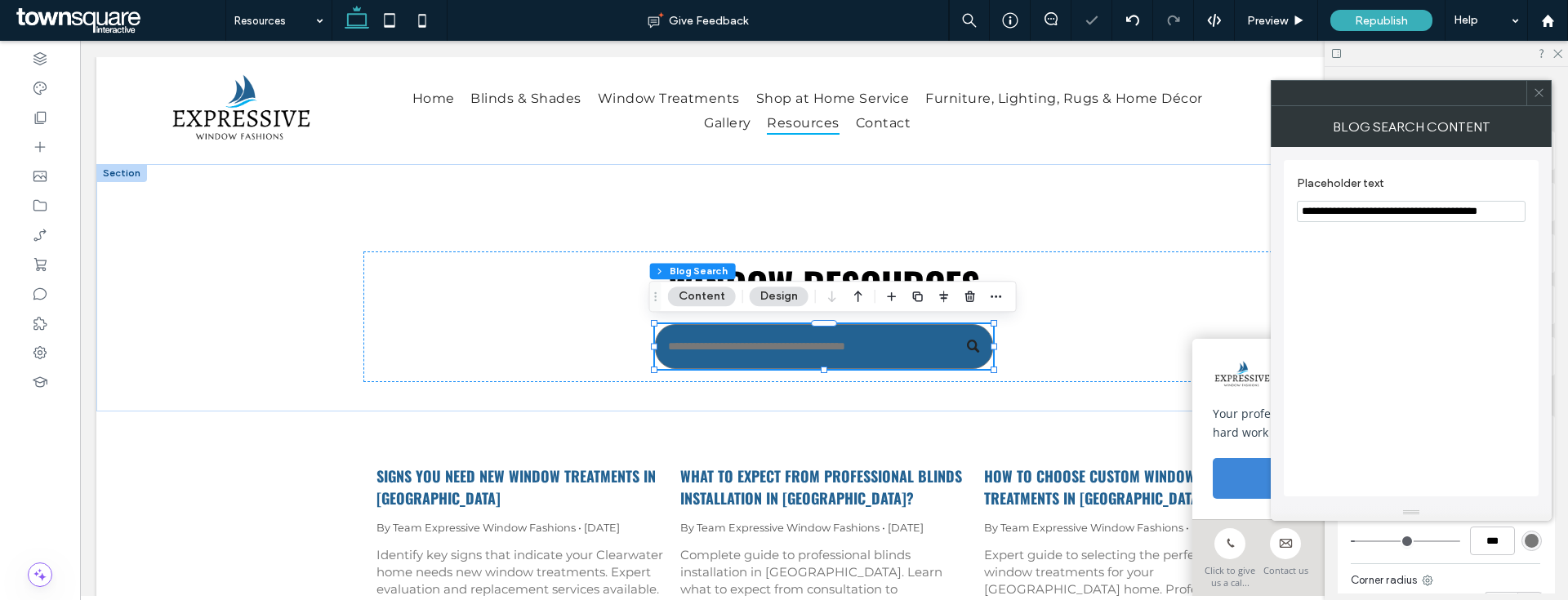
click at [1490, 213] on input "**********" at bounding box center [1410, 211] width 228 height 21
drag, startPoint x: 1500, startPoint y: 213, endPoint x: 1336, endPoint y: 211, distance: 164.0
click at [1336, 211] on input "**********" at bounding box center [1410, 211] width 228 height 21
type input "**********"
click at [1533, 88] on icon at bounding box center [1538, 93] width 13 height 13
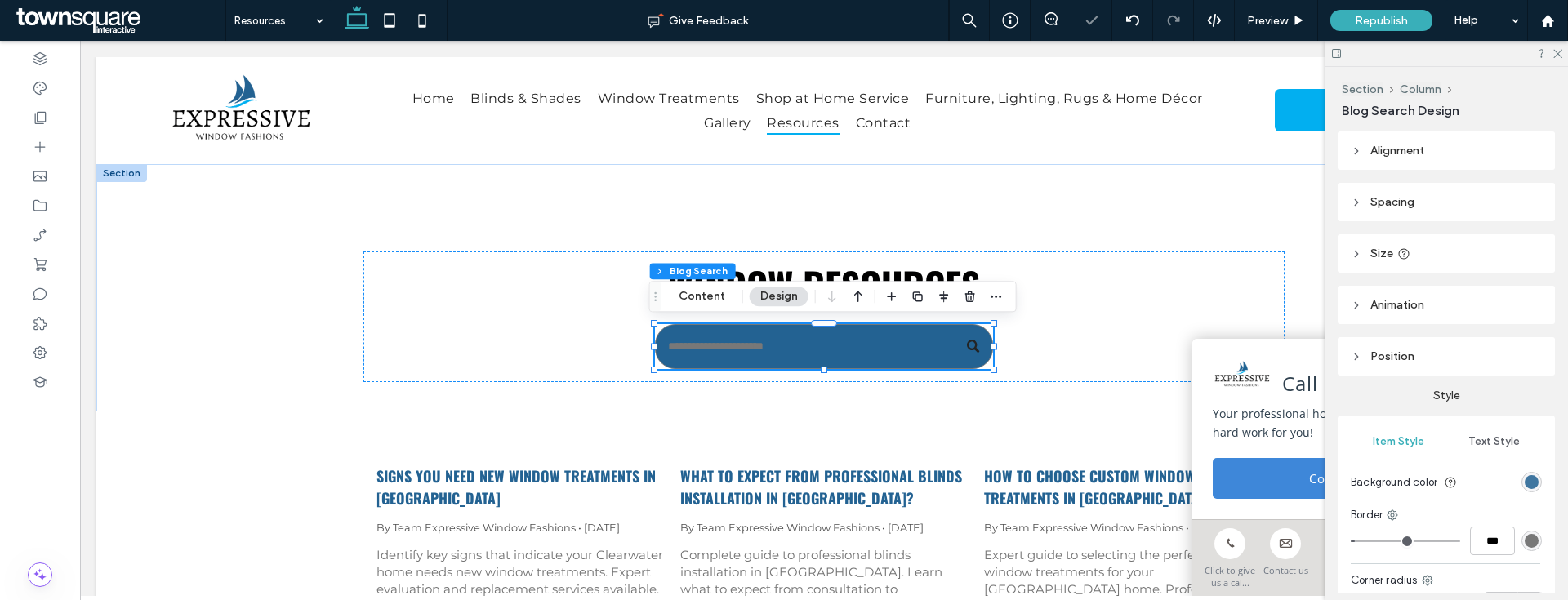
click at [1525, 485] on div "rgb(35, 98, 146)" at bounding box center [1532, 482] width 13 height 13
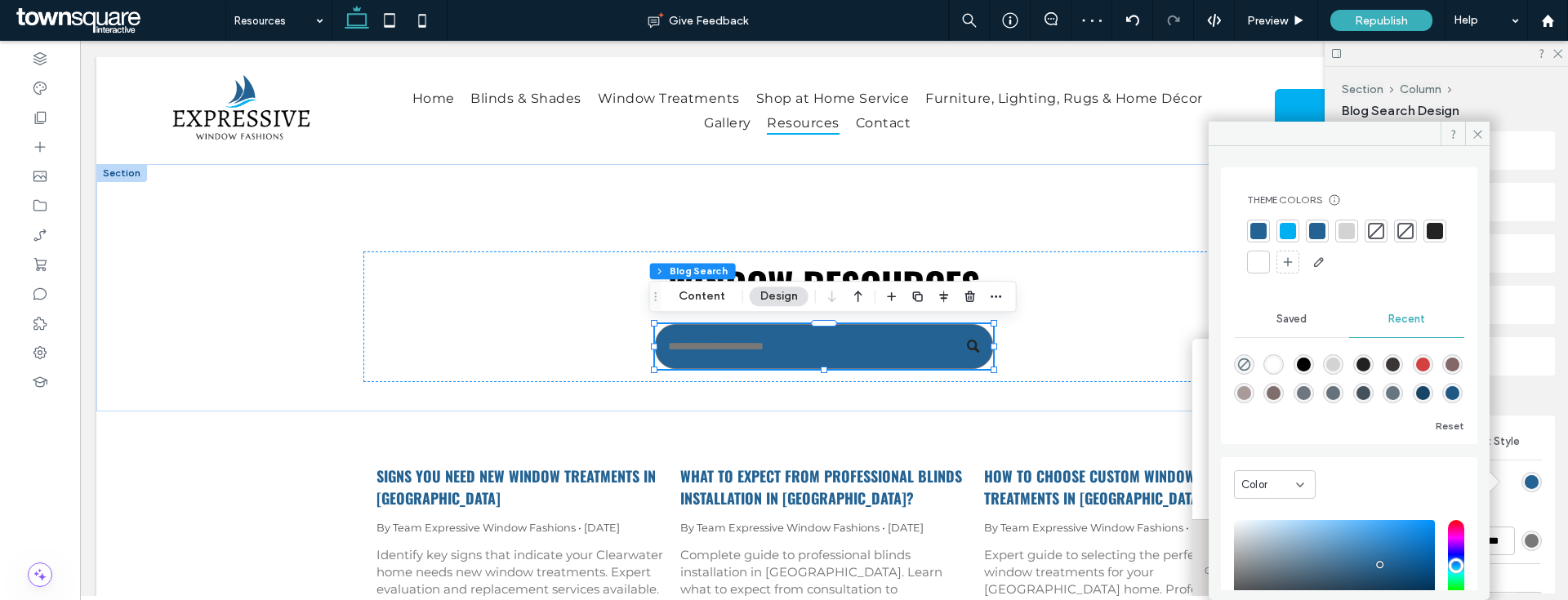
click at [1267, 254] on div at bounding box center [1258, 261] width 16 height 16
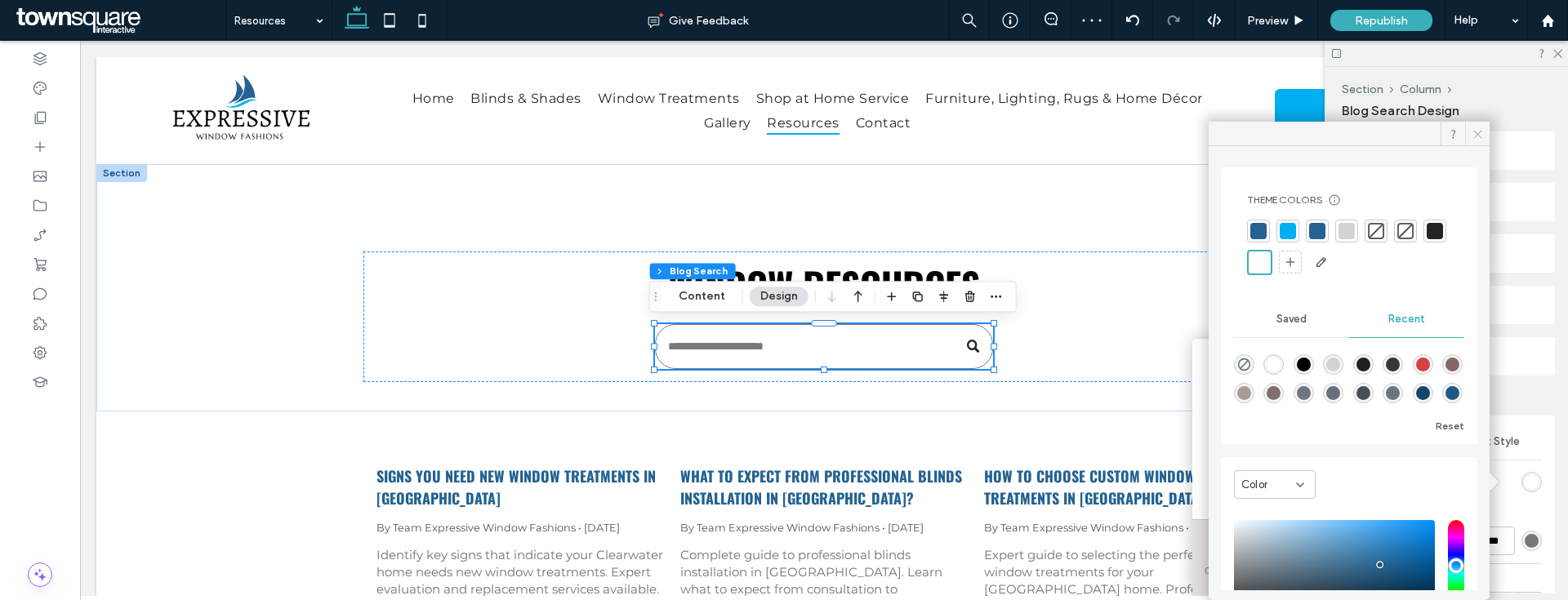
click at [1474, 128] on icon at bounding box center [1478, 134] width 13 height 13
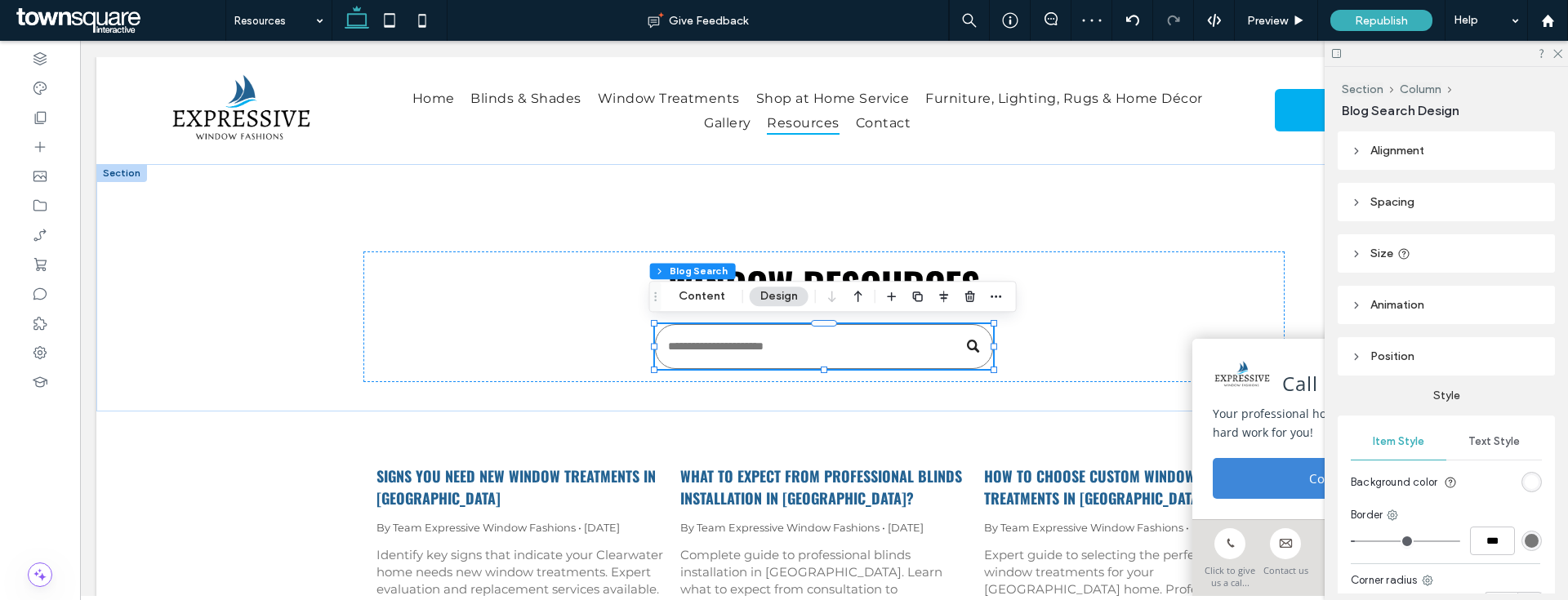
click at [1555, 46] on div at bounding box center [1446, 53] width 244 height 25
click at [1554, 56] on icon at bounding box center [1557, 52] width 11 height 11
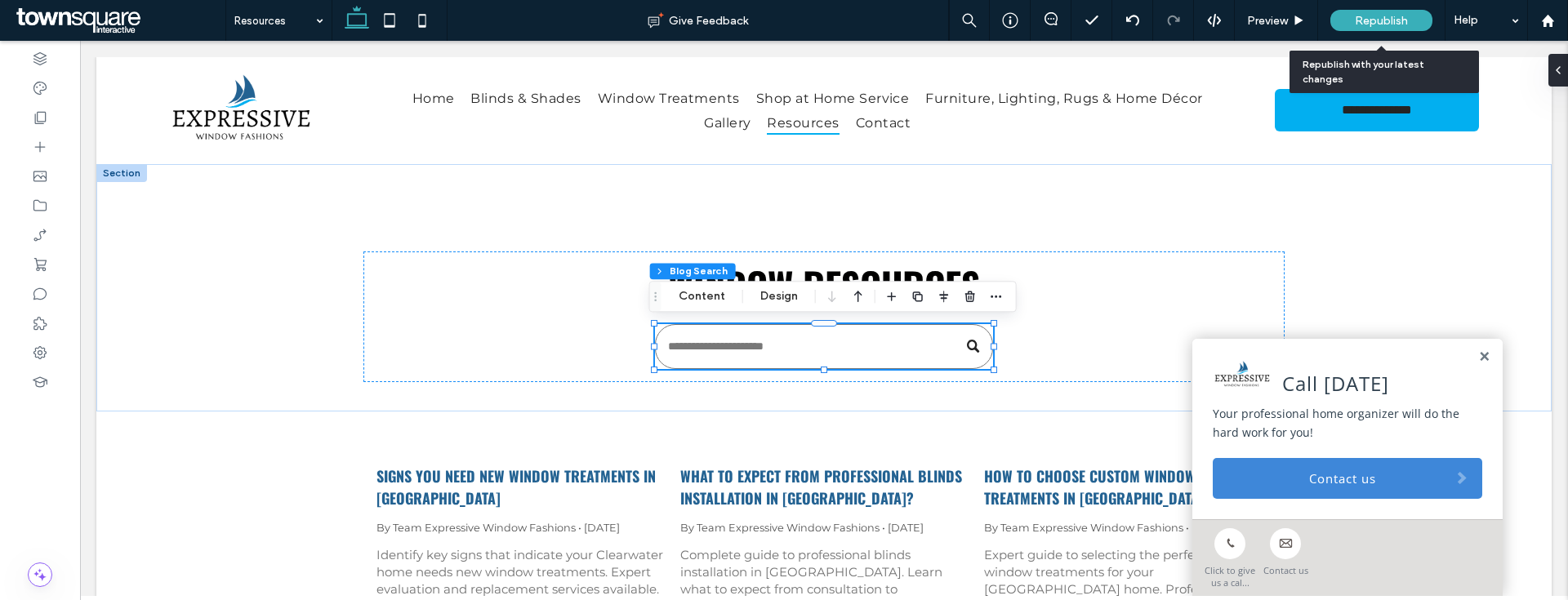
click at [1346, 27] on div "Republish" at bounding box center [1381, 20] width 102 height 21
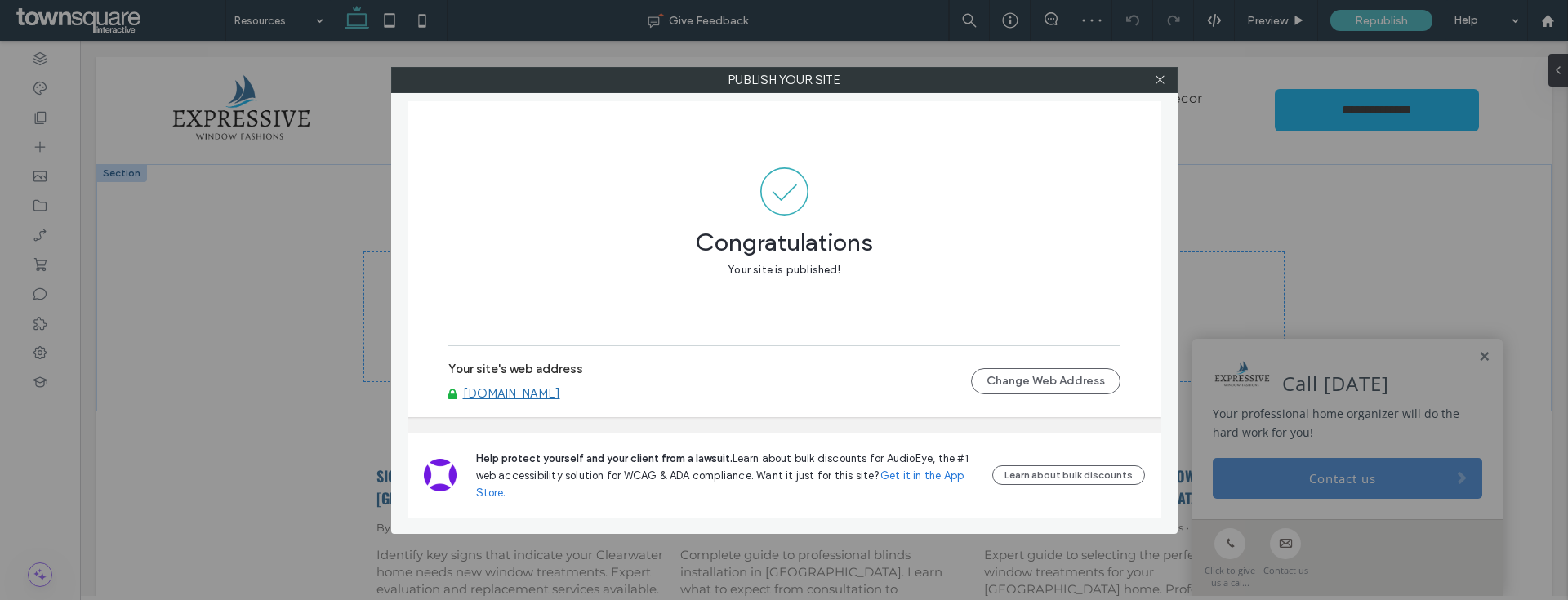
click at [561, 395] on link "www.expressivewindowfashions.com" at bounding box center [511, 393] width 97 height 14
click at [1154, 85] on icon at bounding box center [1160, 79] width 13 height 13
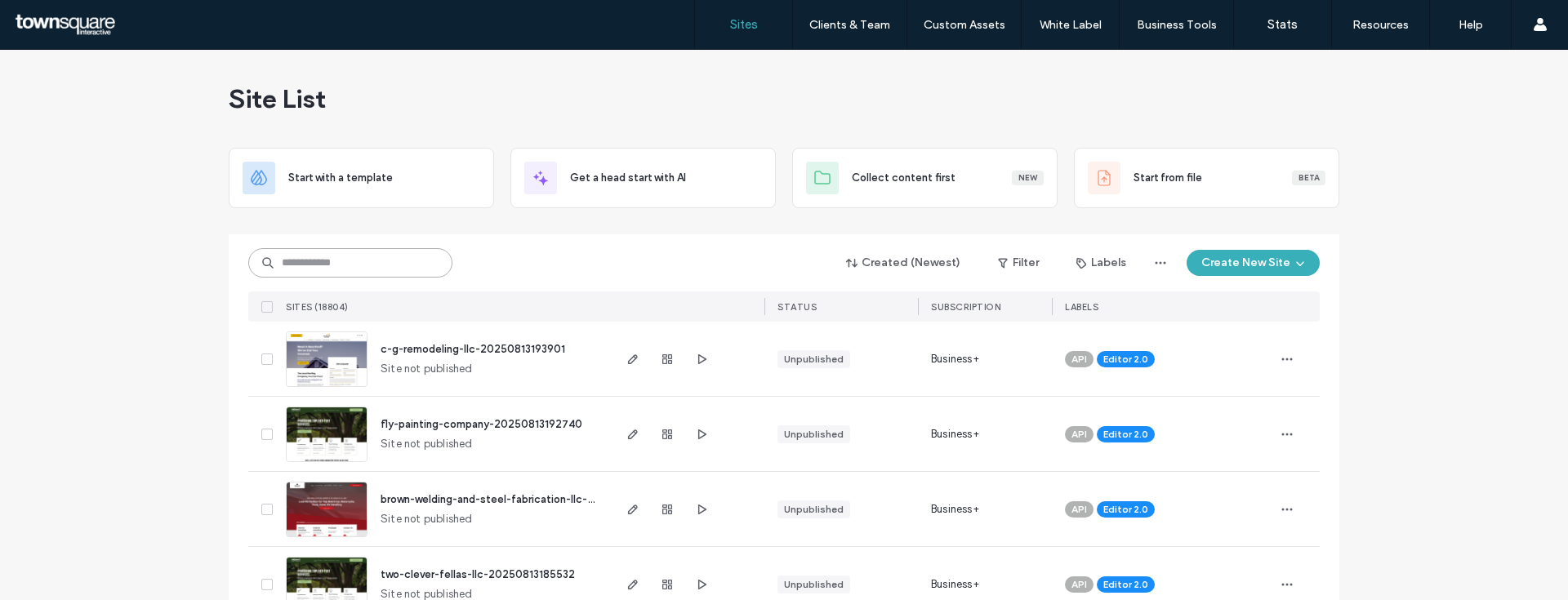
click at [324, 267] on input at bounding box center [351, 263] width 204 height 29
paste input "********"
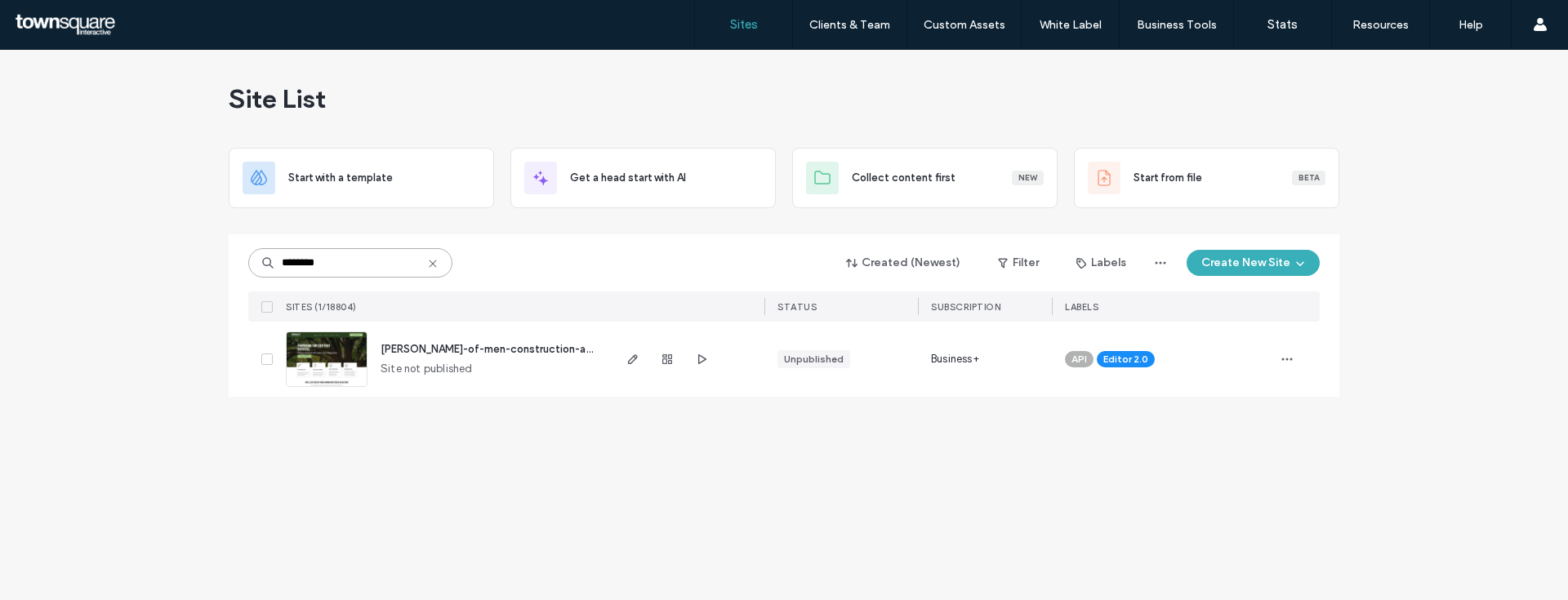
click at [376, 266] on input "********" at bounding box center [351, 263] width 204 height 29
paste input "****"
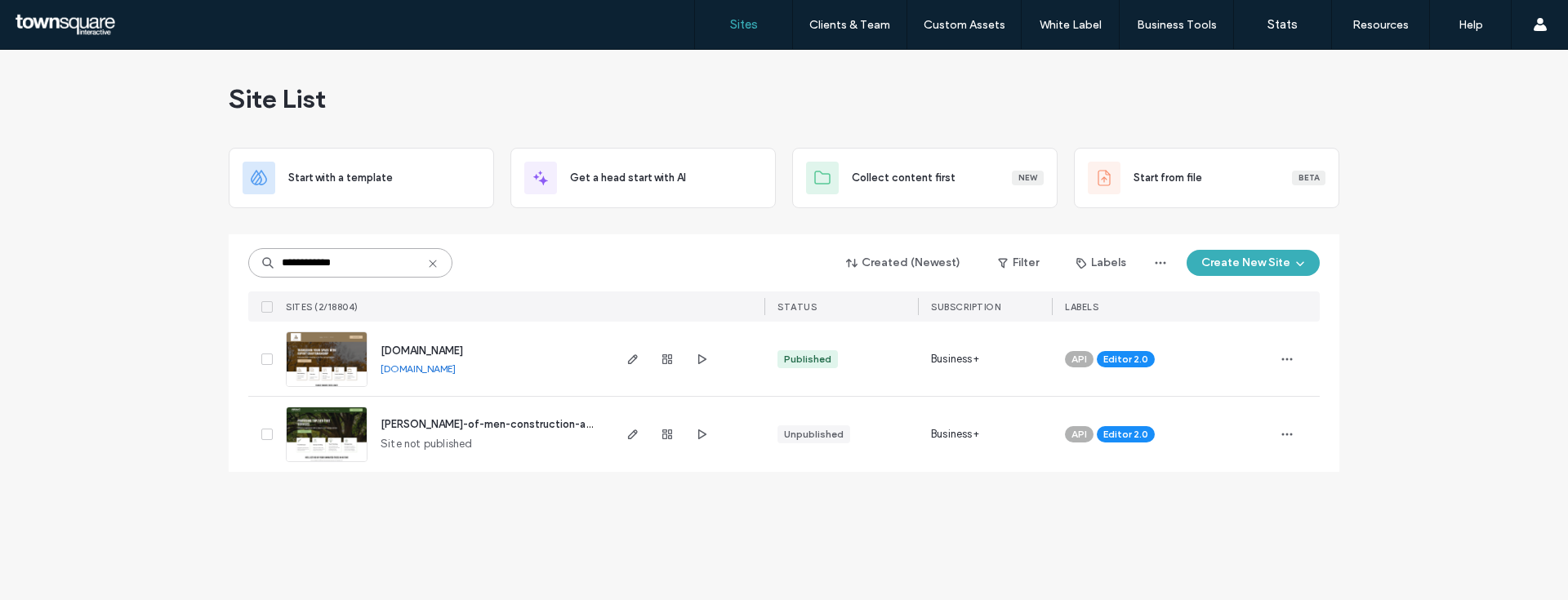
type input "**********"
click at [463, 352] on span "www.fisherofmentx.com" at bounding box center [422, 351] width 83 height 13
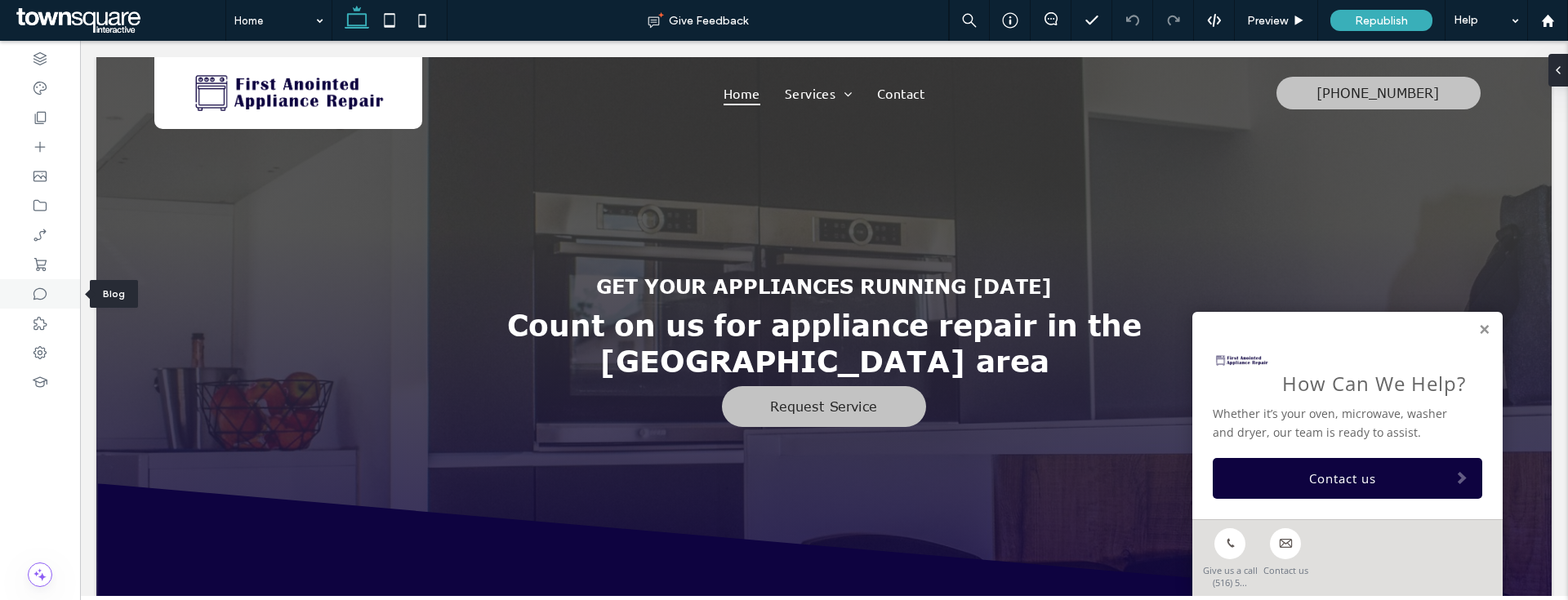
click at [39, 296] on icon at bounding box center [40, 293] width 16 height 16
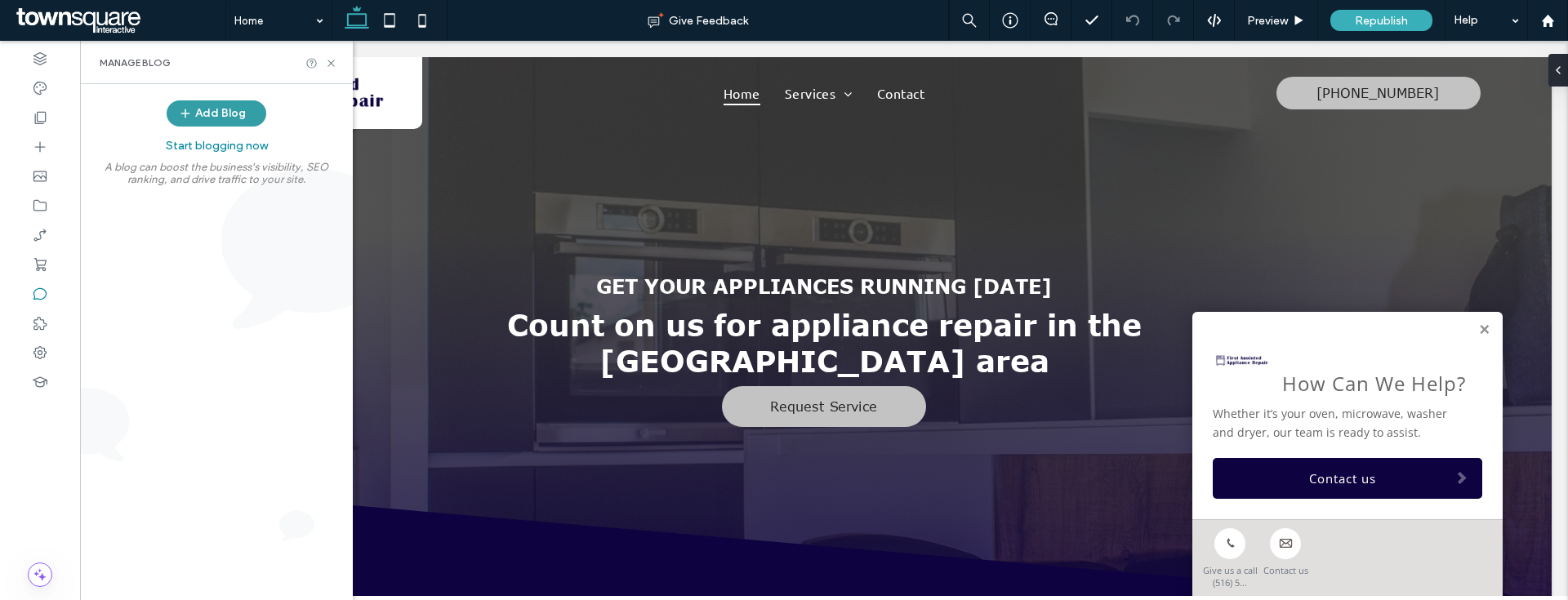
click at [239, 118] on button "Add Blog" at bounding box center [217, 113] width 99 height 26
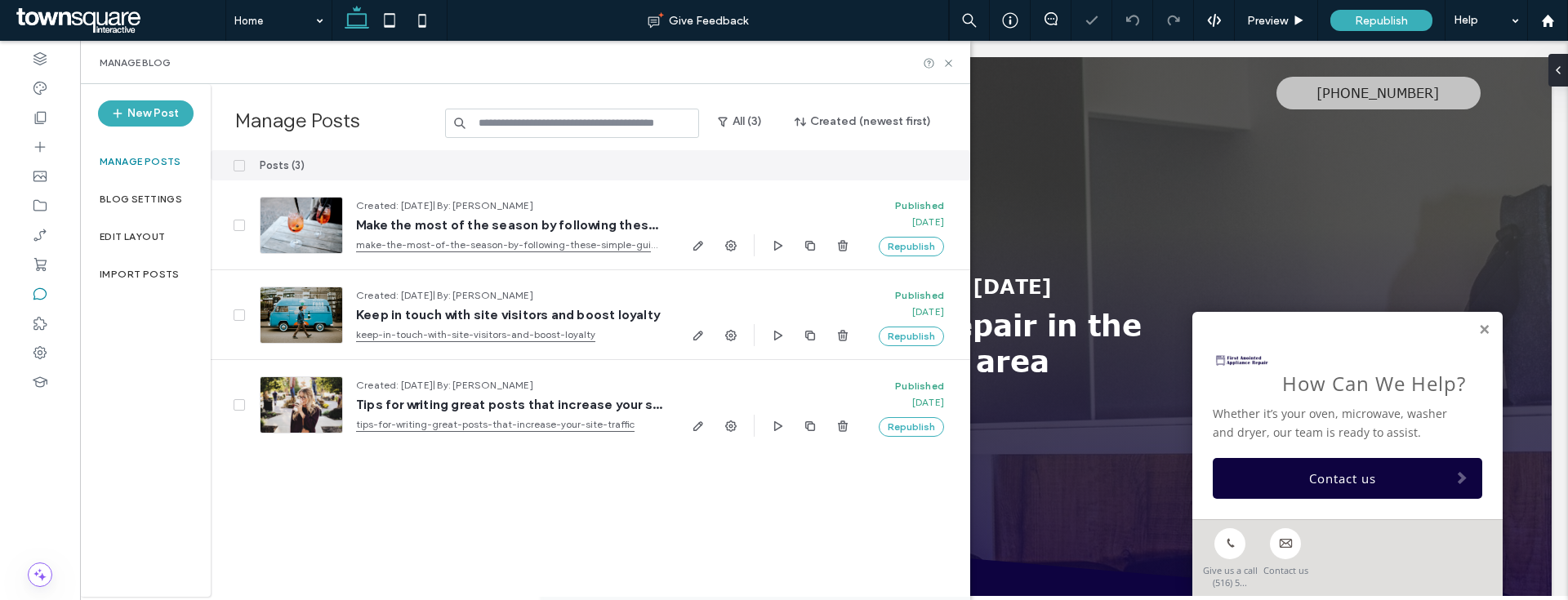
click at [238, 167] on icon at bounding box center [239, 166] width 6 height 5
click at [859, 156] on button "Delete" at bounding box center [850, 165] width 59 height 19
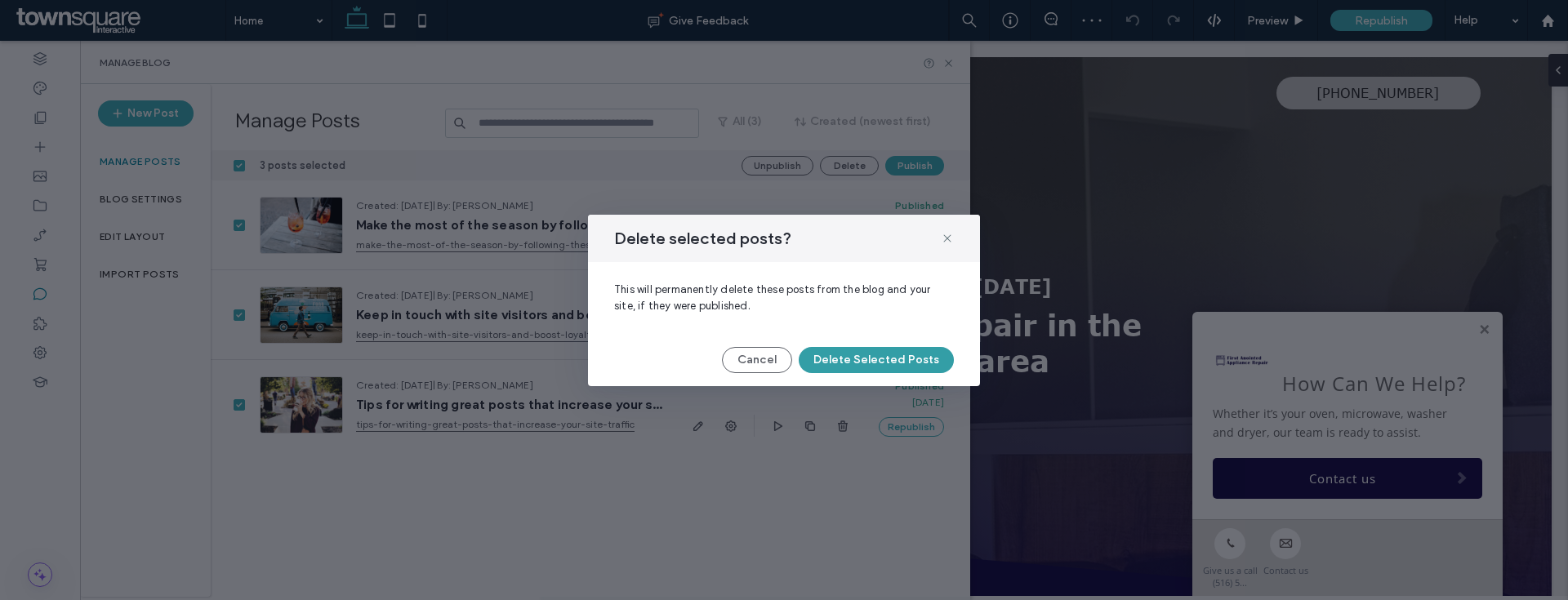
click at [865, 359] on button "Delete Selected Posts" at bounding box center [876, 360] width 155 height 26
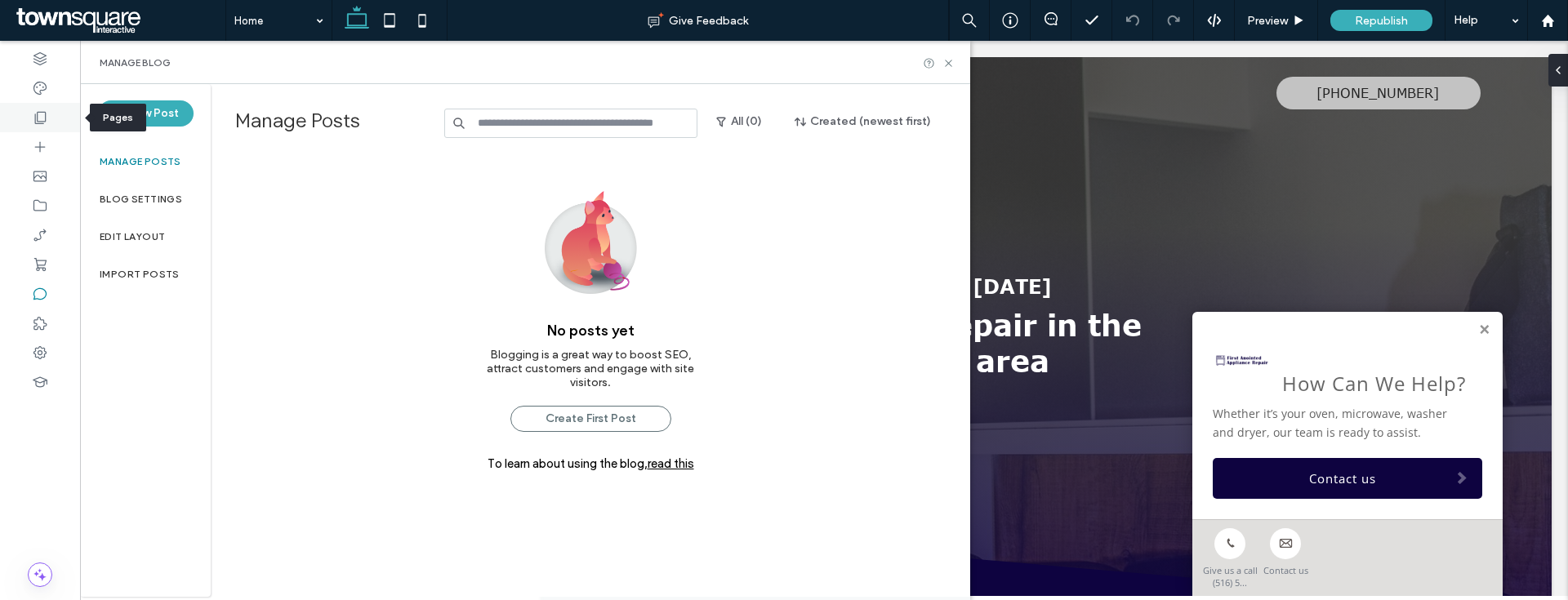
click at [38, 123] on use at bounding box center [41, 118] width 12 height 13
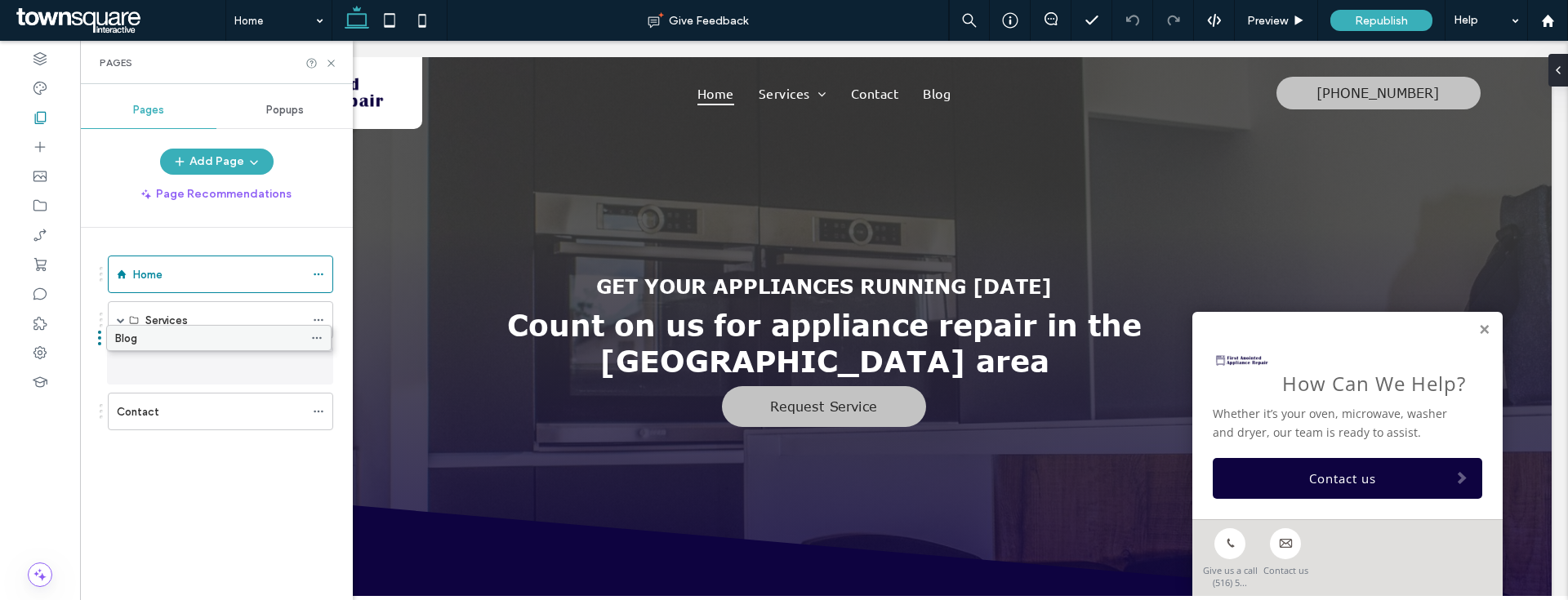
drag, startPoint x: 170, startPoint y: 413, endPoint x: 169, endPoint y: 346, distance: 67.0
click at [316, 367] on icon at bounding box center [319, 366] width 12 height 12
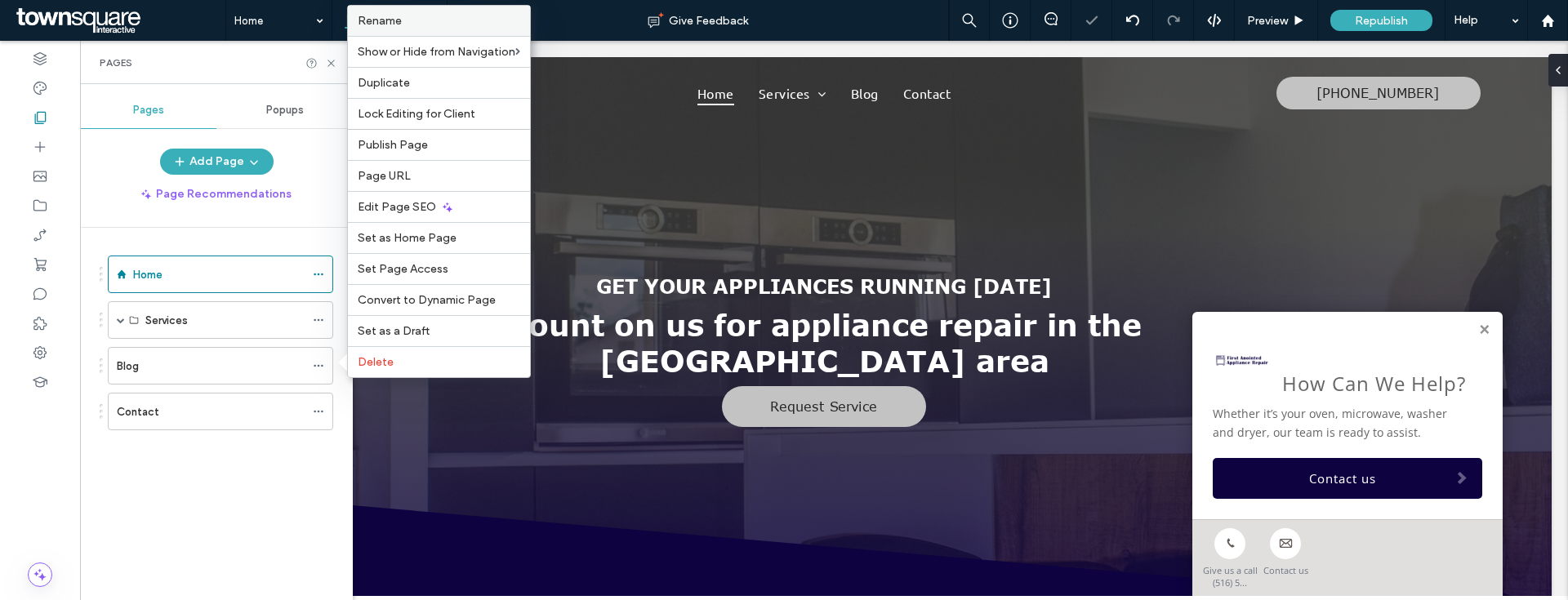
click at [413, 13] on label "Rename" at bounding box center [438, 20] width 163 height 13
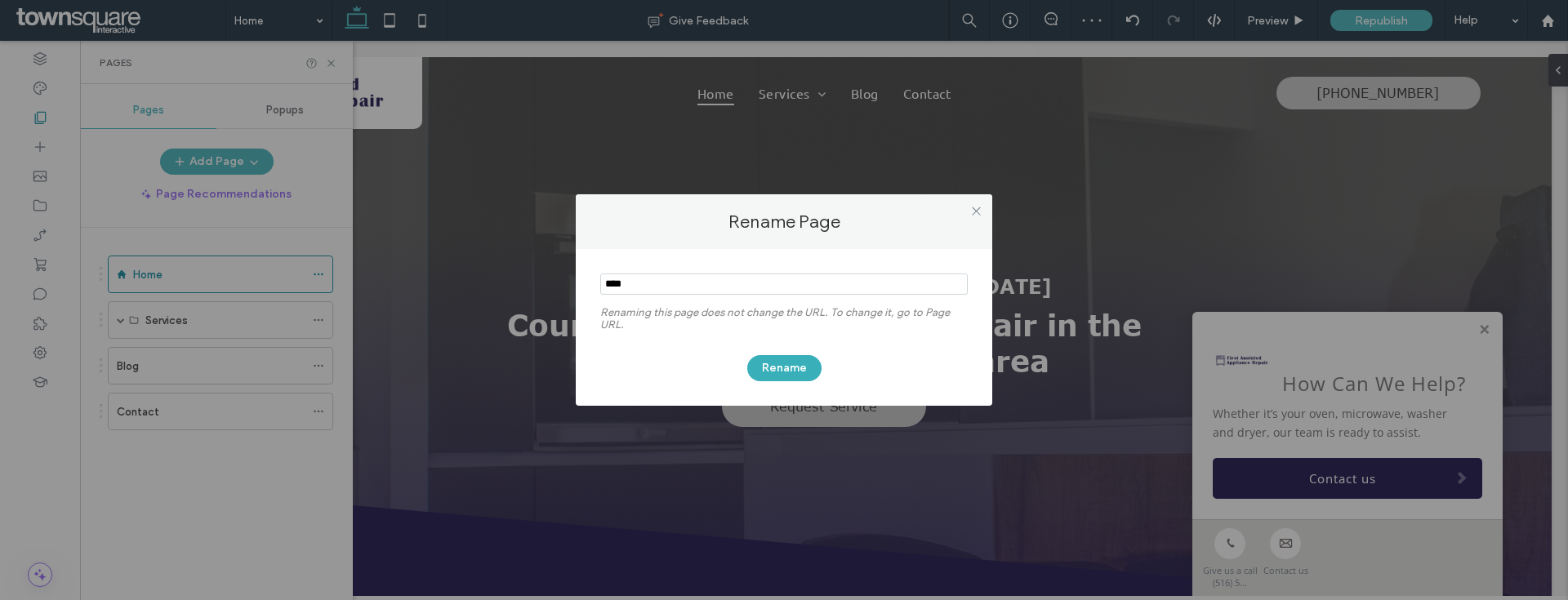
click at [698, 270] on section at bounding box center [784, 286] width 368 height 40
click at [697, 278] on input "notEmpty" at bounding box center [784, 284] width 368 height 21
type input "*********"
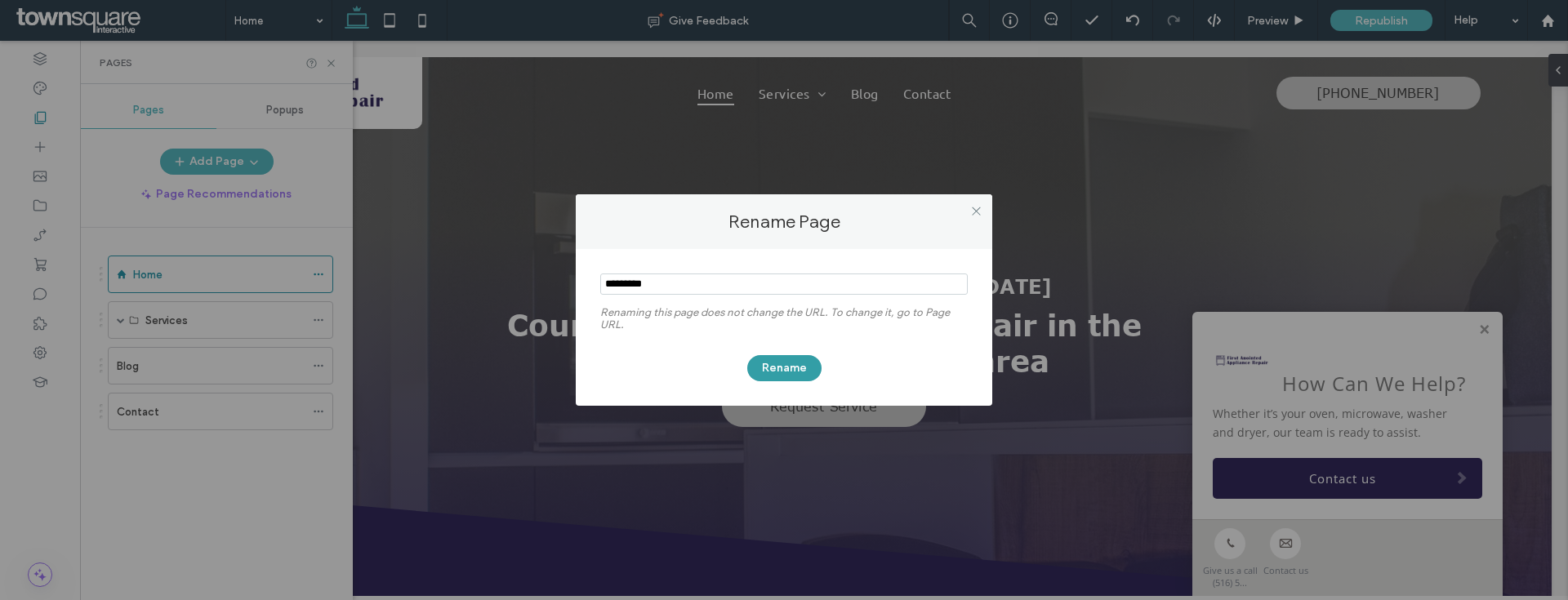
click at [798, 365] on button "Rename" at bounding box center [784, 367] width 74 height 26
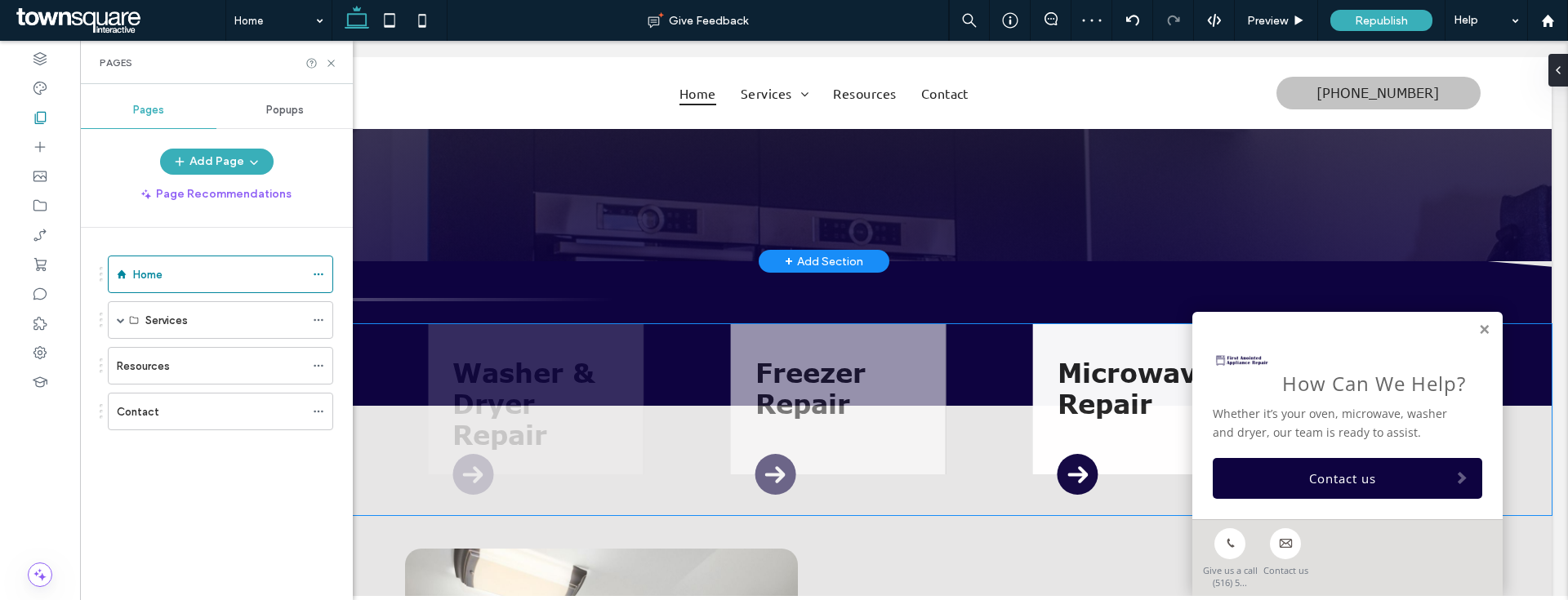
scroll to position [545, 0]
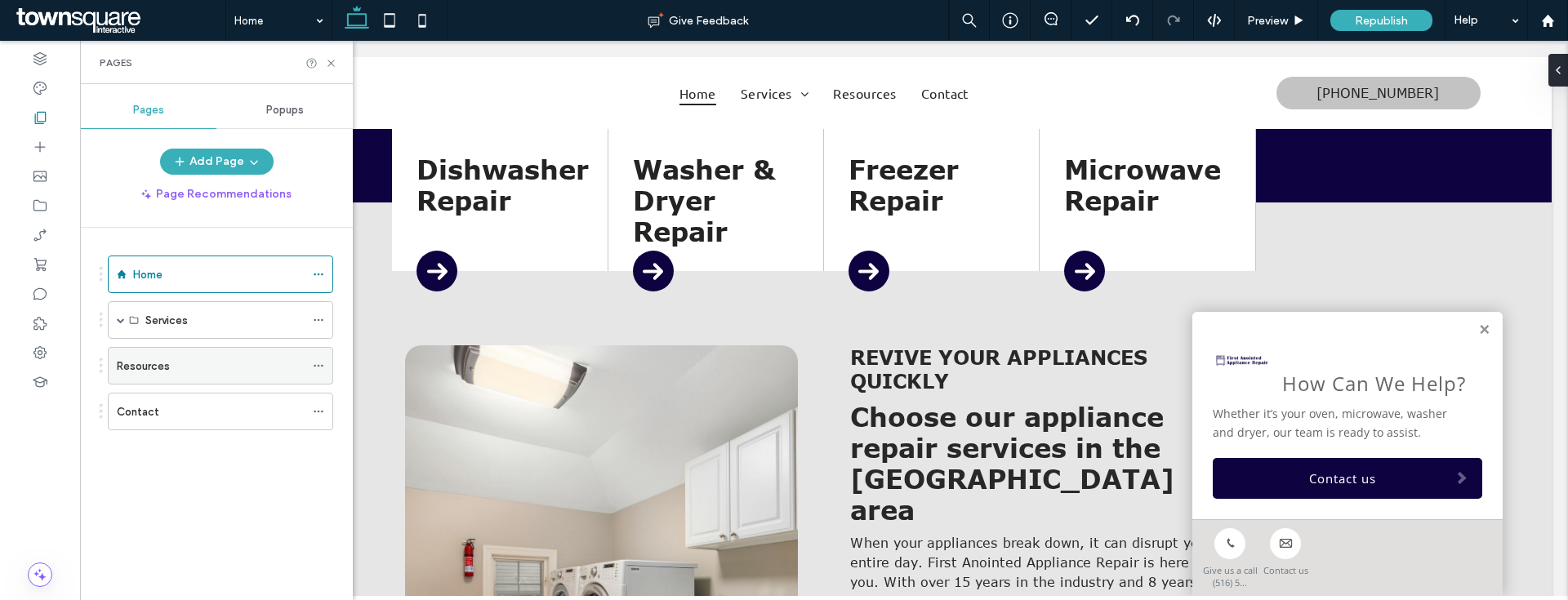
click at [311, 371] on div "Resources" at bounding box center [220, 366] width 225 height 38
click at [314, 369] on icon at bounding box center [319, 366] width 12 height 12
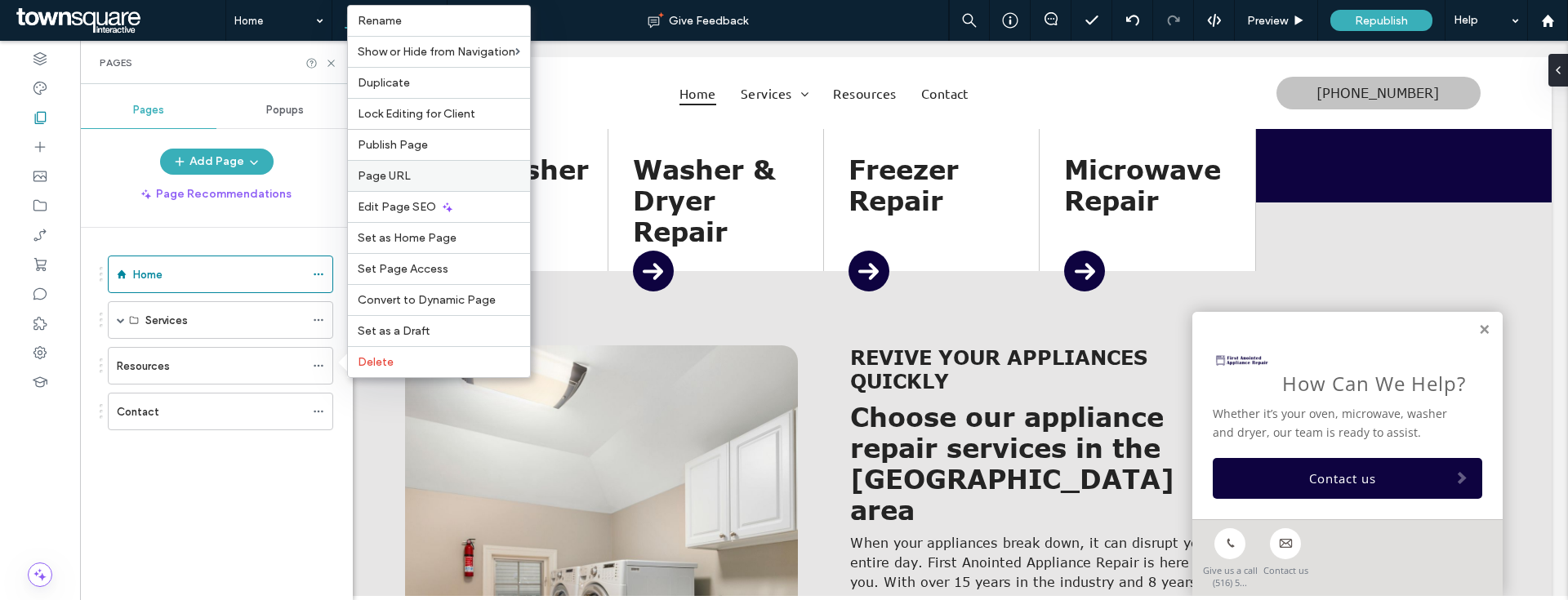
click at [426, 169] on label "Page URL" at bounding box center [438, 176] width 163 height 13
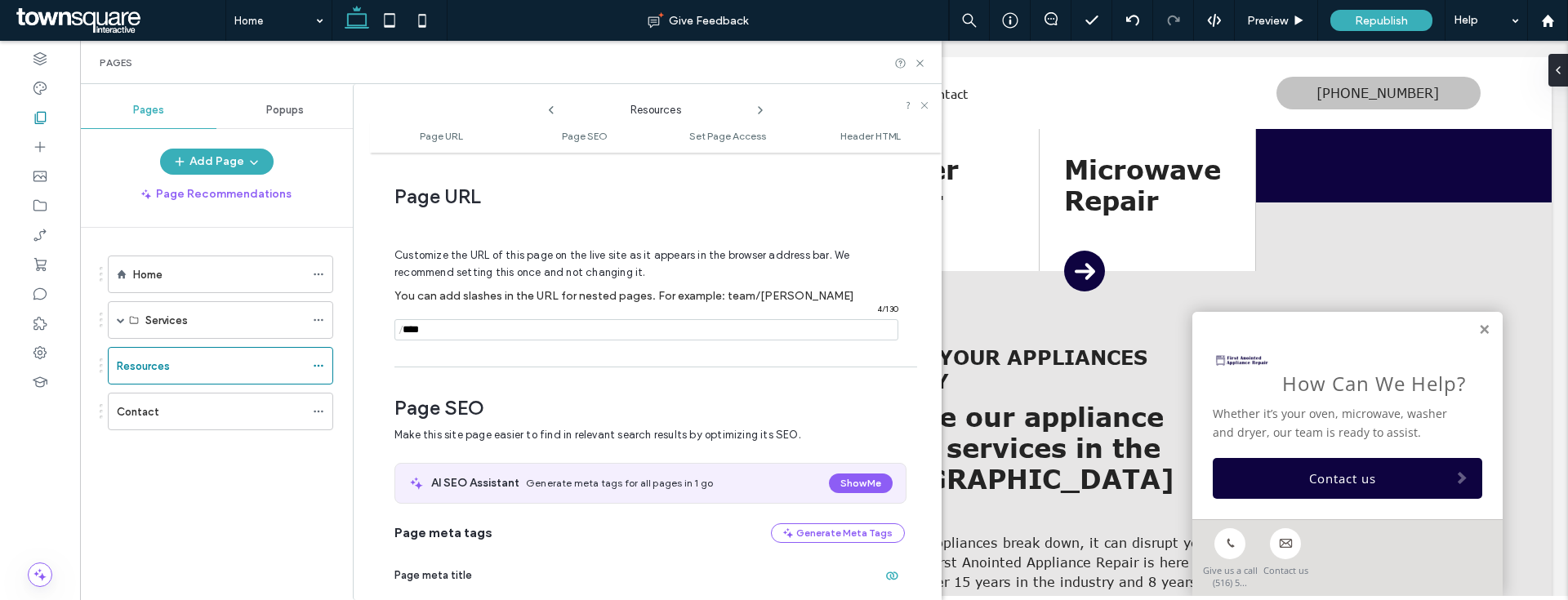
scroll to position [8, 0]
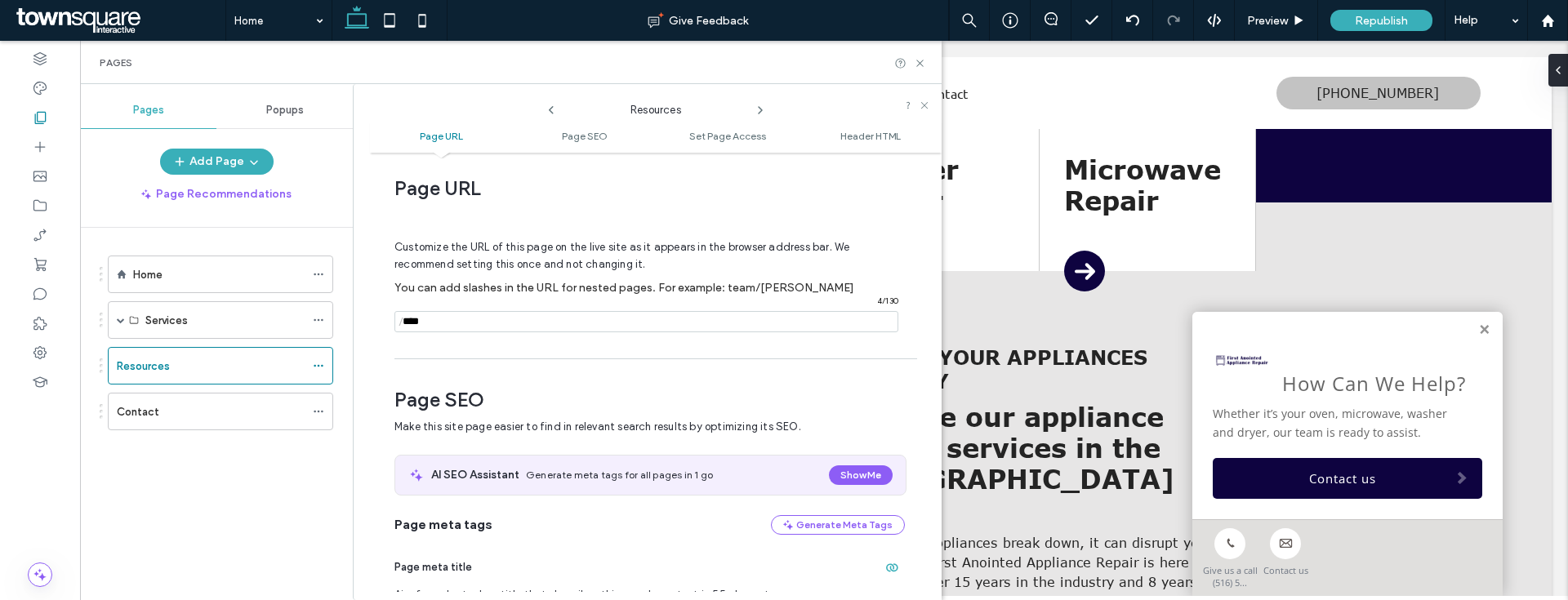
click at [467, 317] on input "notEmpty" at bounding box center [647, 321] width 504 height 21
type input "**********"
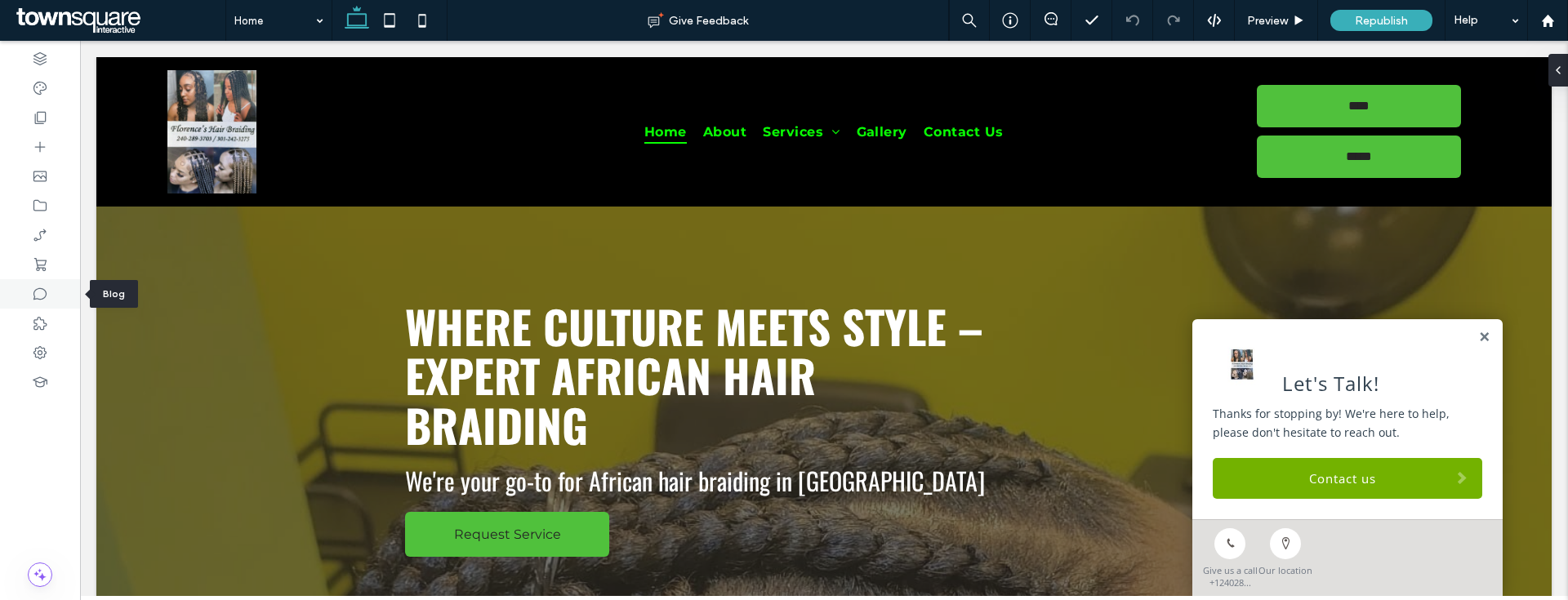
click at [53, 298] on div at bounding box center [40, 293] width 80 height 29
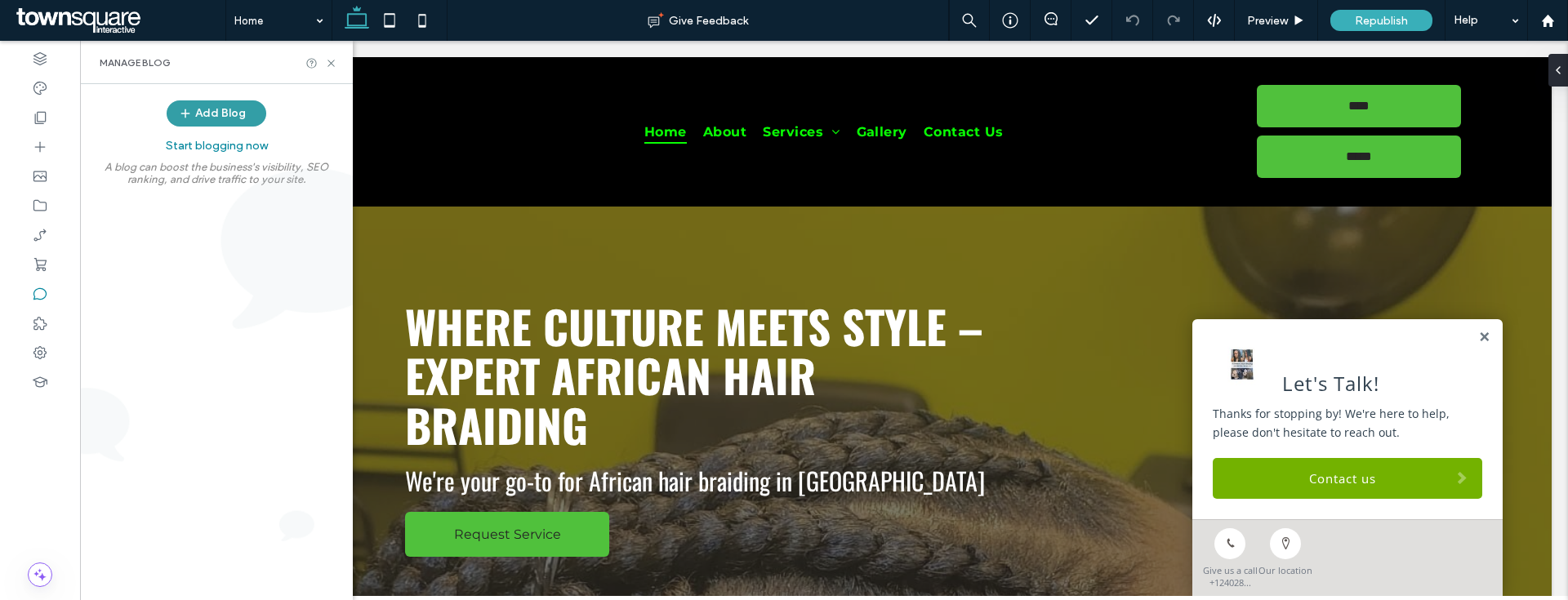
click at [212, 109] on button "Add Blog" at bounding box center [217, 113] width 99 height 26
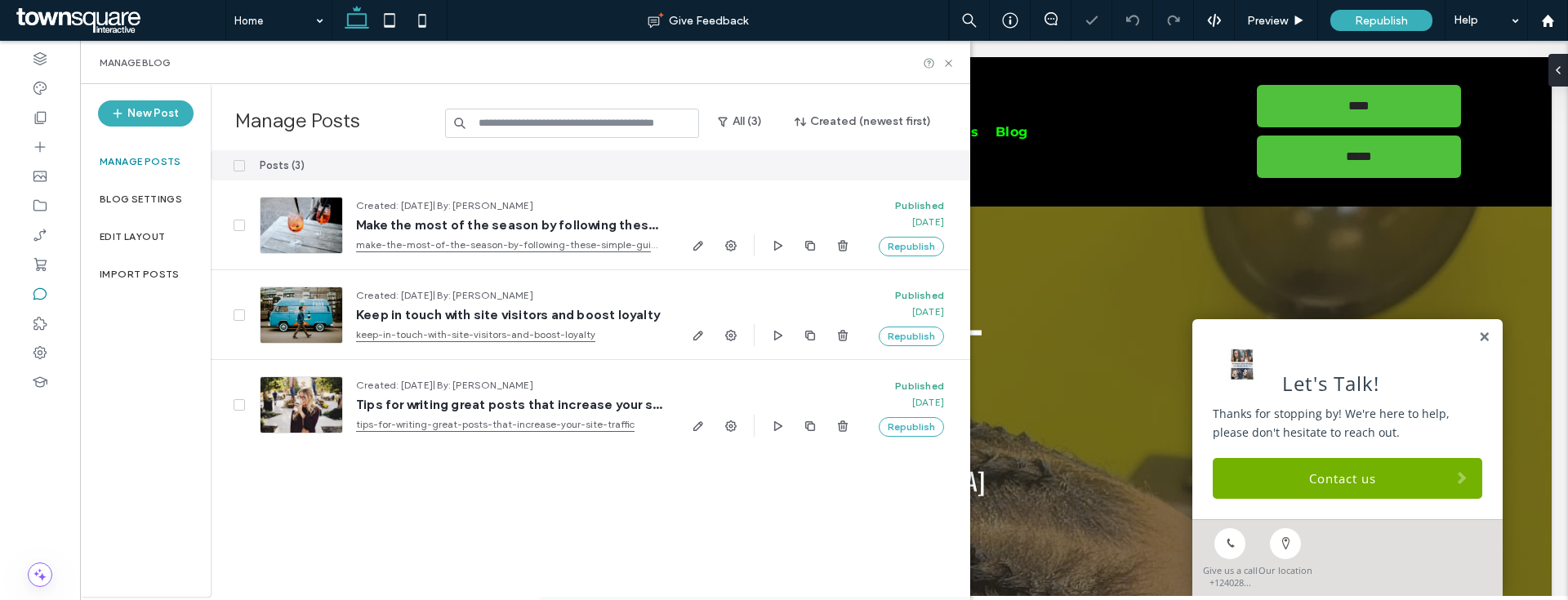
click at [237, 164] on icon at bounding box center [239, 166] width 6 height 5
click at [851, 176] on div at bounding box center [771, 165] width 191 height 30
click at [852, 176] on div at bounding box center [771, 165] width 191 height 30
click at [847, 169] on button "Delete" at bounding box center [850, 165] width 59 height 19
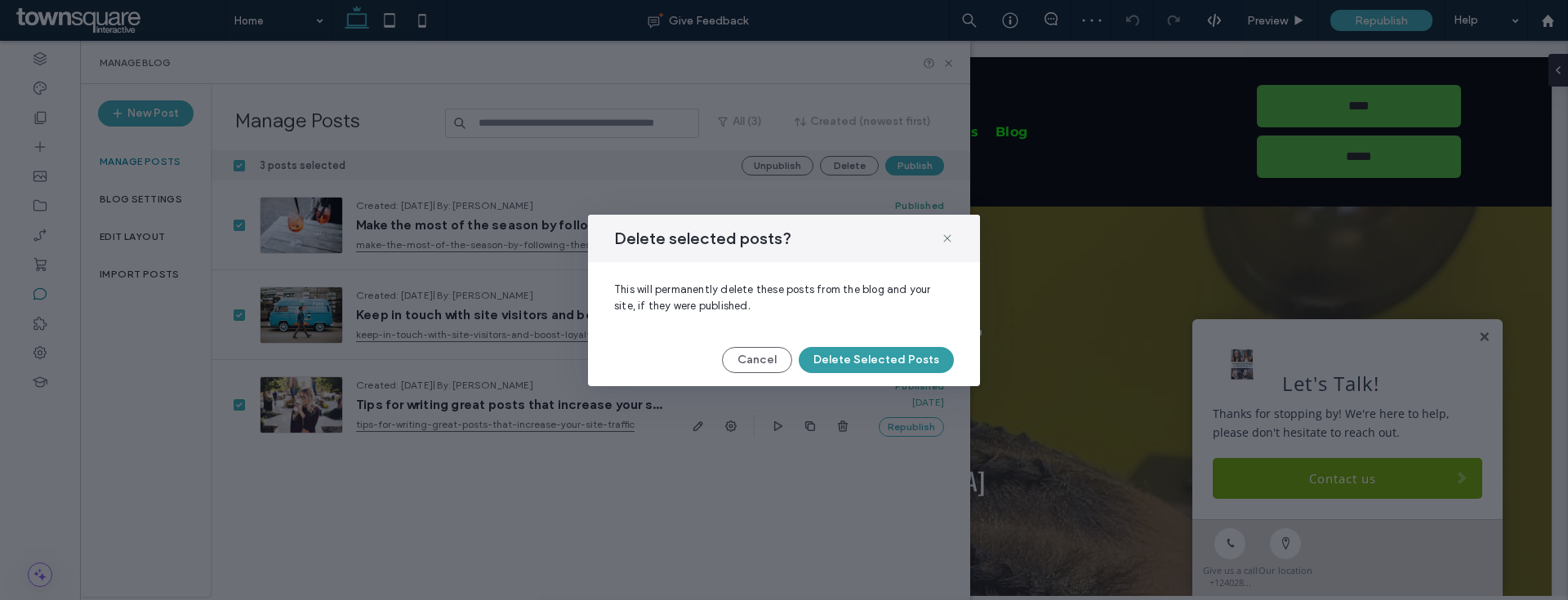
click at [850, 352] on button "Delete Selected Posts" at bounding box center [876, 360] width 155 height 26
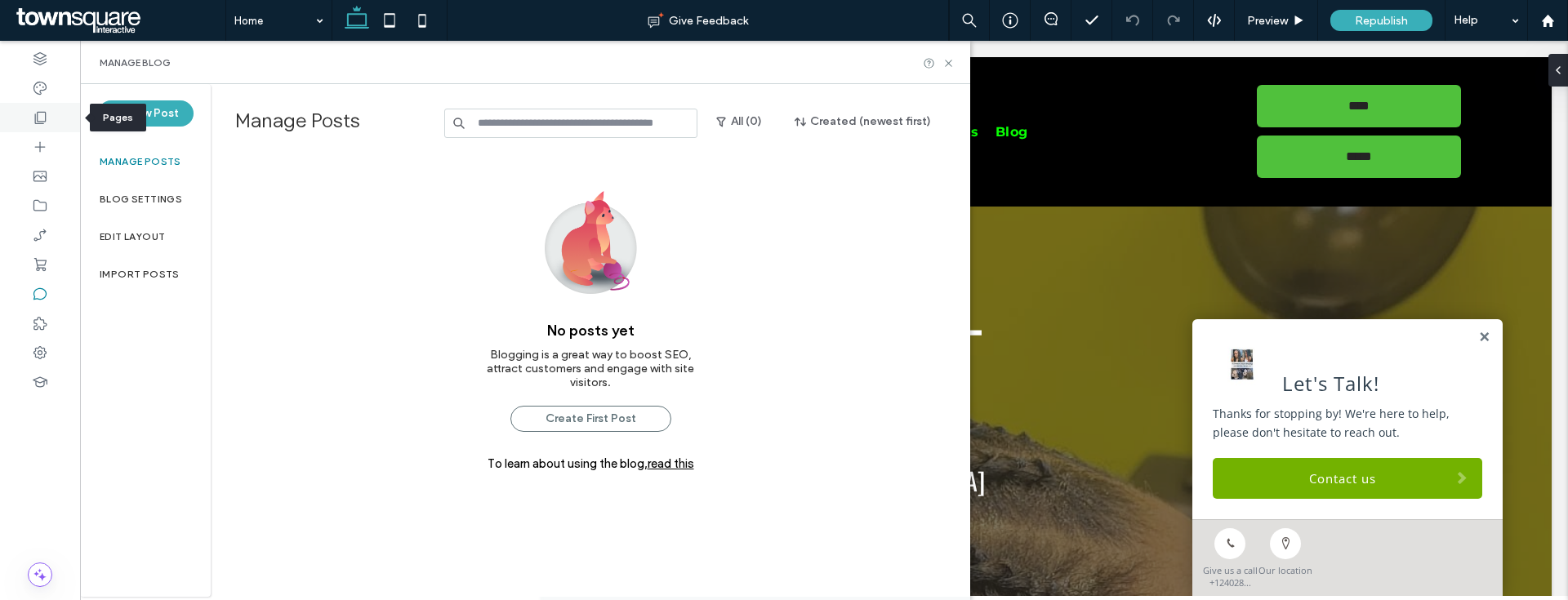
click at [32, 123] on icon at bounding box center [40, 117] width 16 height 16
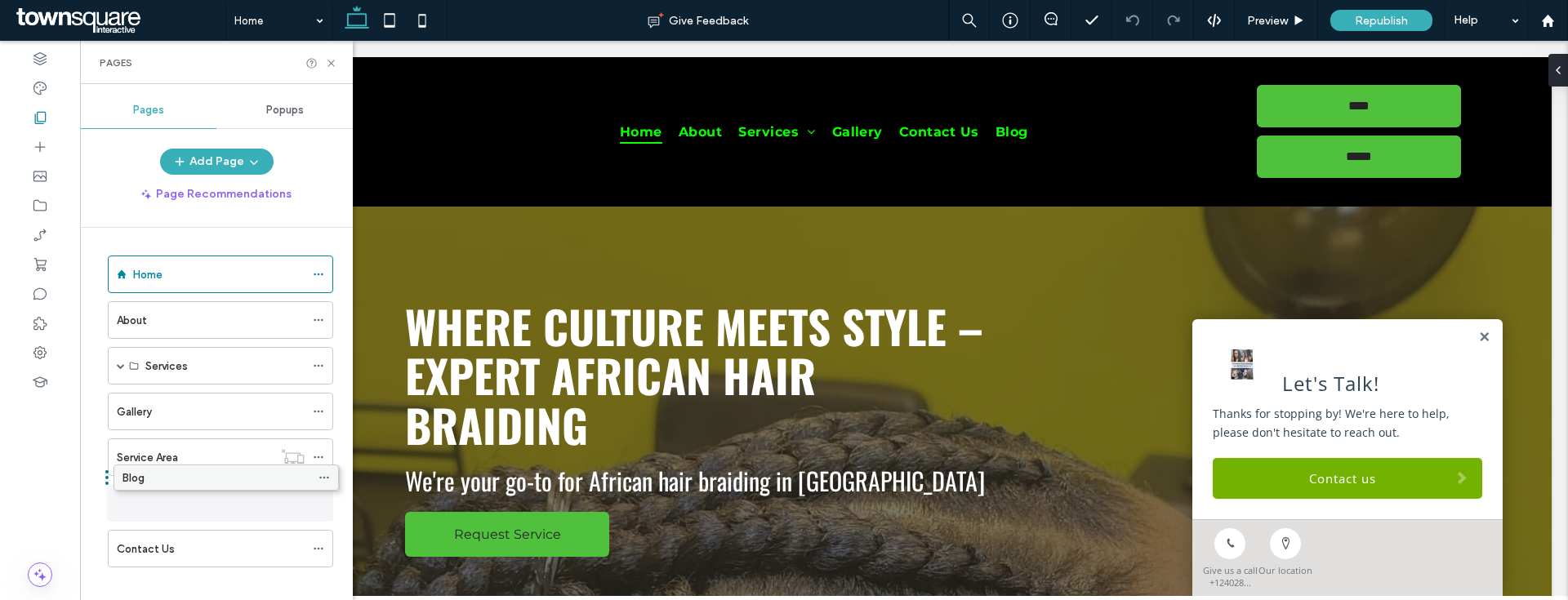
drag, startPoint x: 182, startPoint y: 537, endPoint x: 188, endPoint y: 471, distance: 66.3
click at [313, 507] on icon at bounding box center [319, 503] width 12 height 12
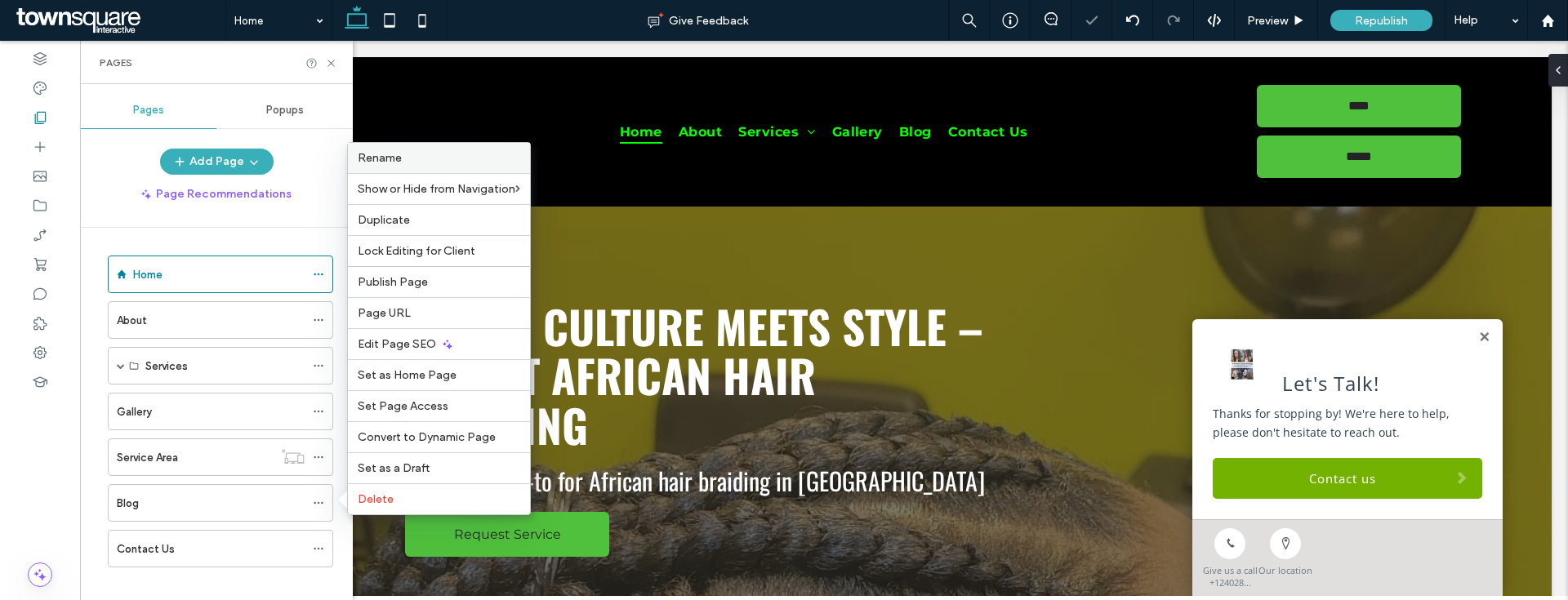
click at [398, 160] on span "Rename" at bounding box center [379, 158] width 44 height 13
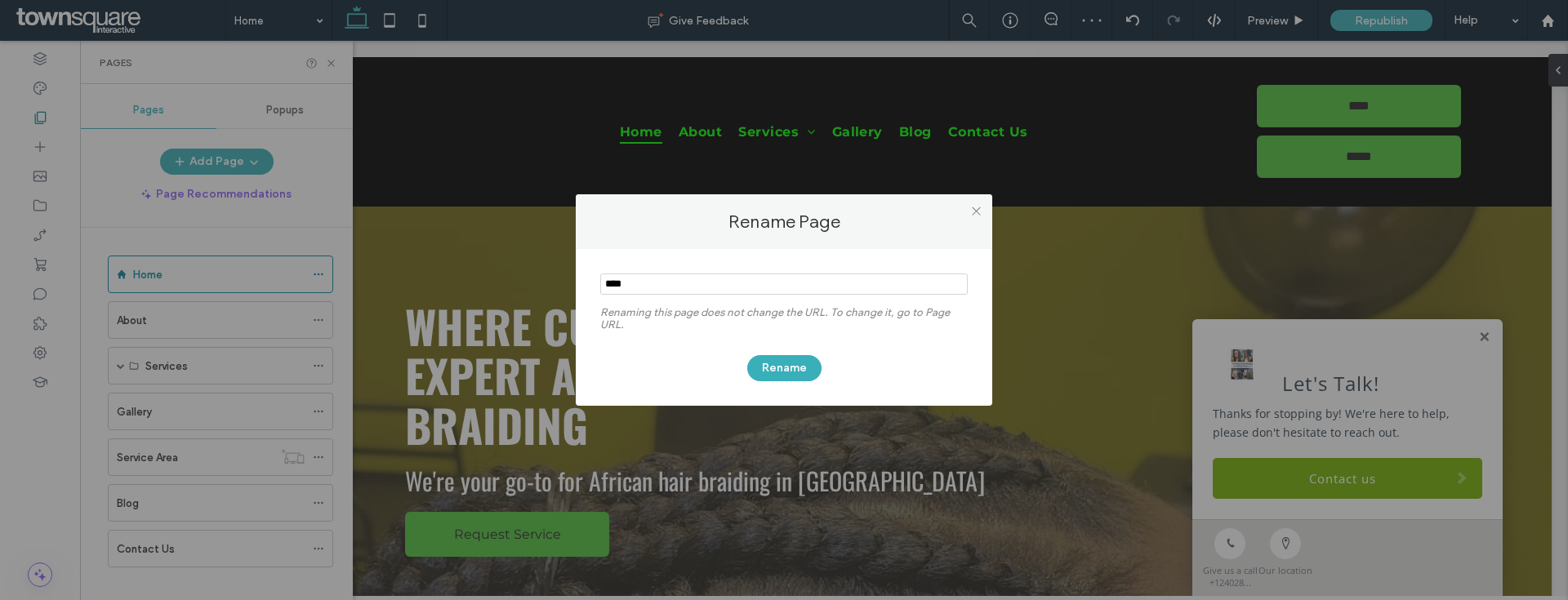
click at [624, 278] on input "notEmpty" at bounding box center [784, 284] width 368 height 21
click at [622, 279] on input "notEmpty" at bounding box center [784, 284] width 368 height 21
click at [675, 285] on input "notEmpty" at bounding box center [784, 284] width 368 height 21
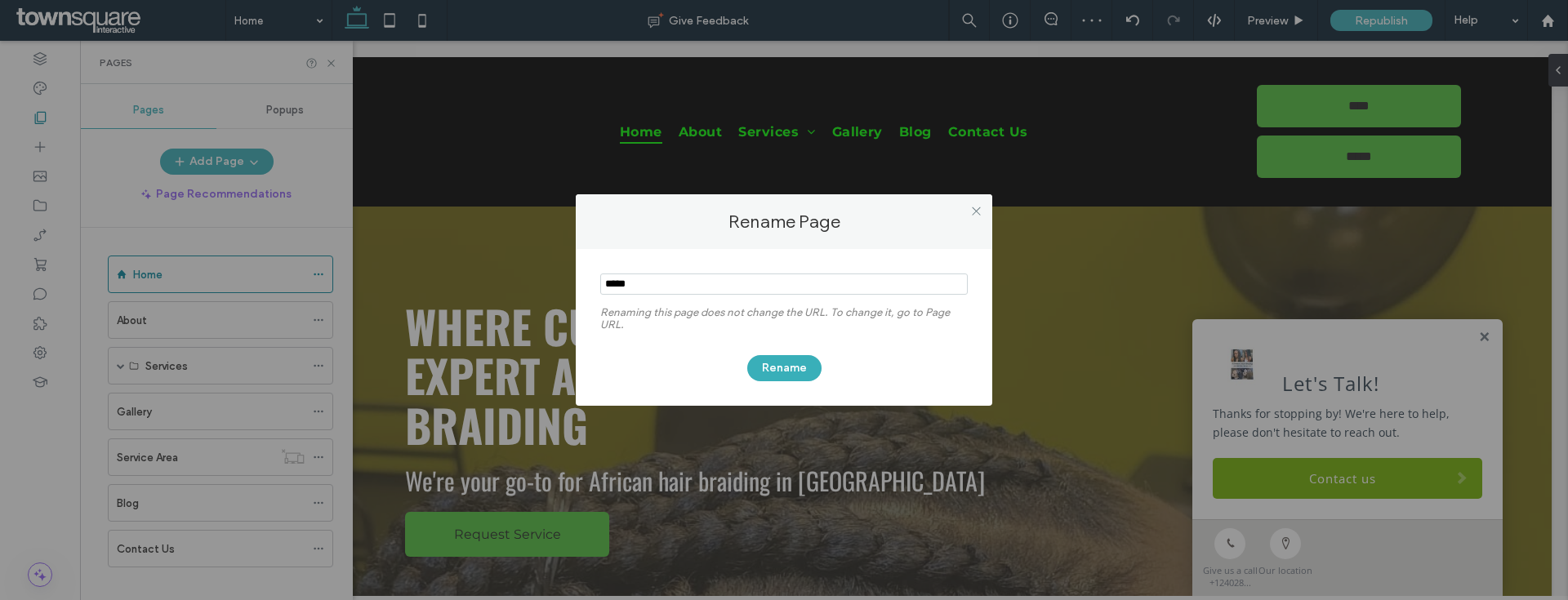
click at [675, 285] on input "notEmpty" at bounding box center [784, 284] width 368 height 21
type input "*********"
click at [783, 358] on button "Rename" at bounding box center [784, 367] width 74 height 26
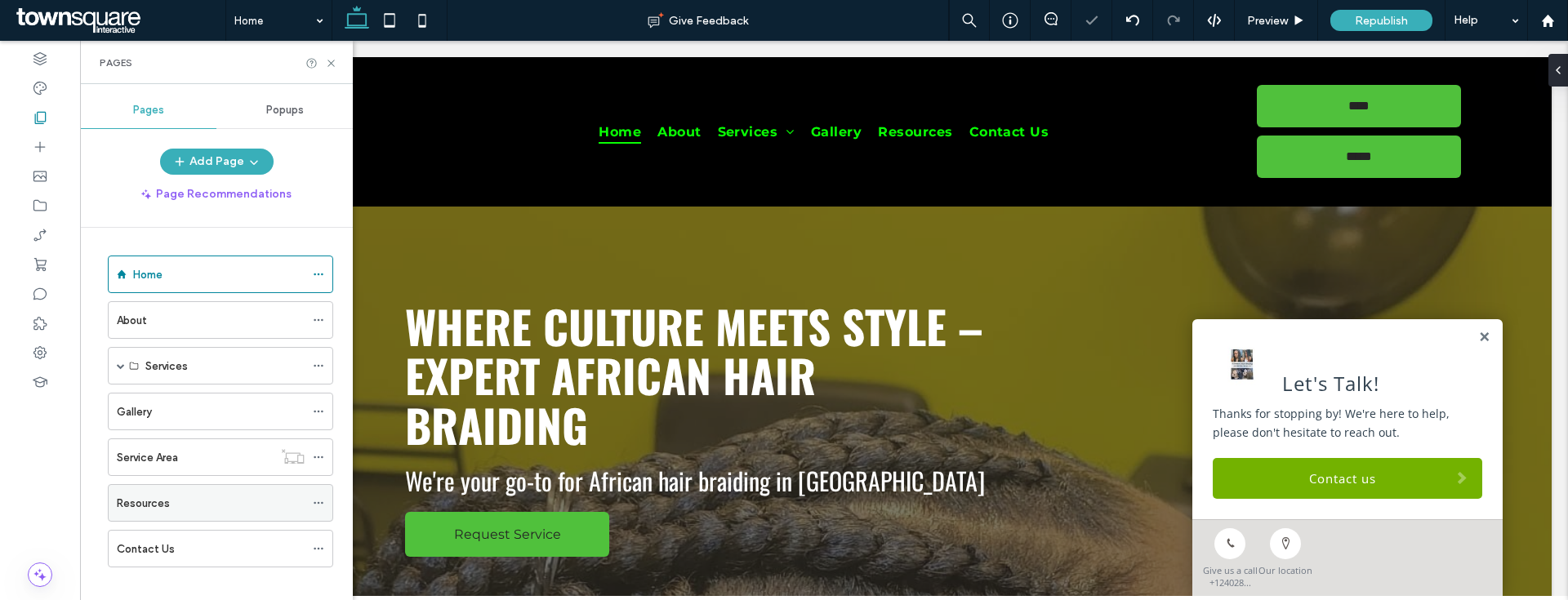
click at [324, 504] on icon at bounding box center [319, 503] width 12 height 12
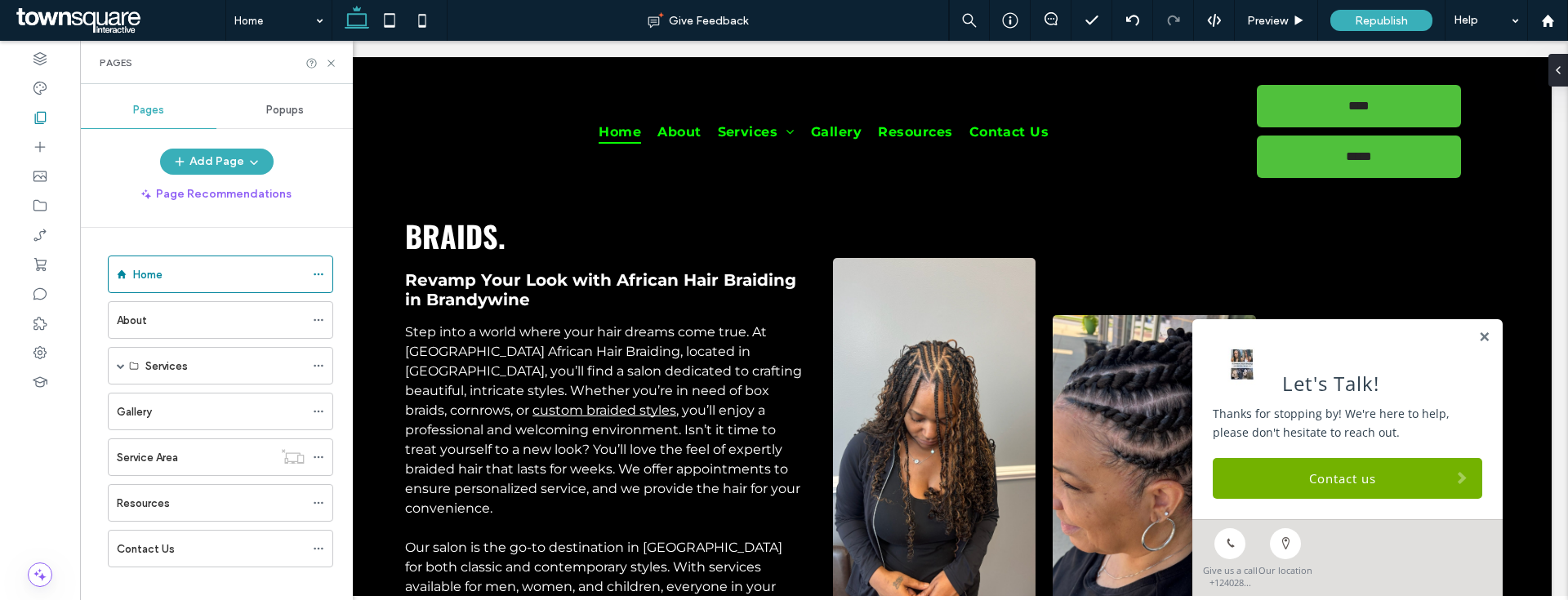
scroll to position [1107, 0]
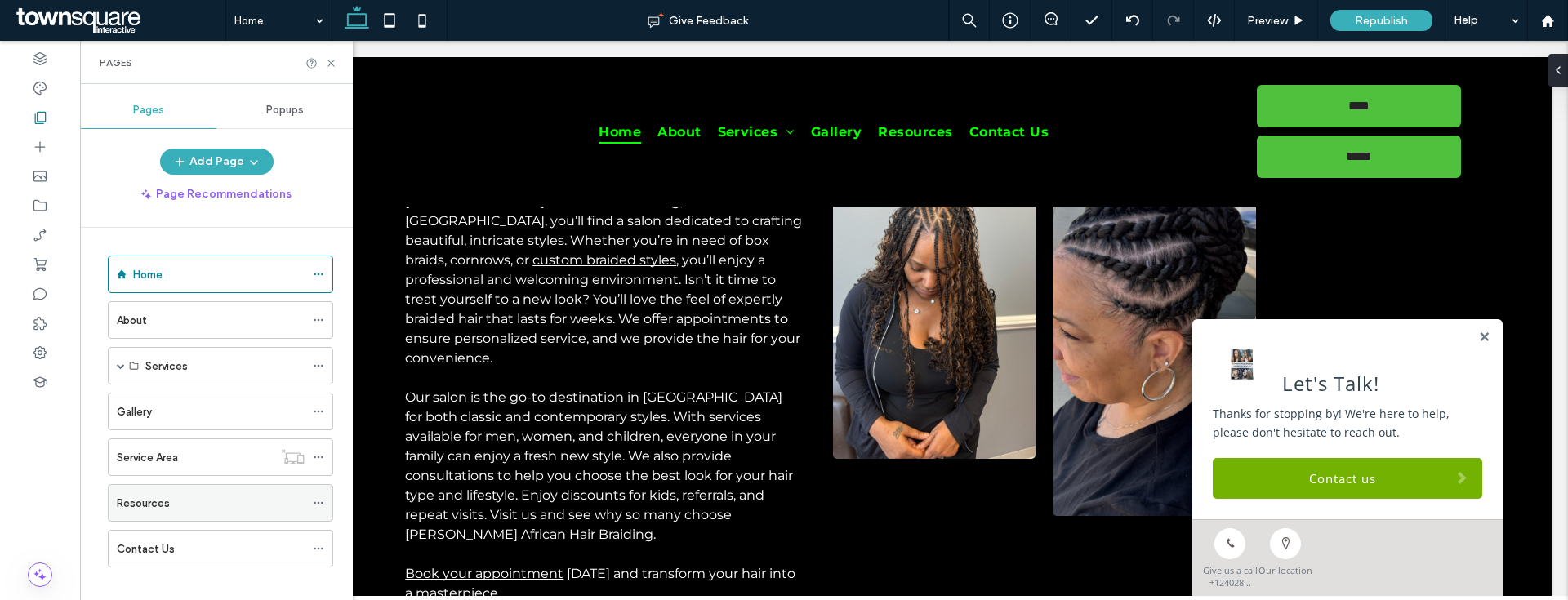
click at [320, 500] on icon at bounding box center [319, 503] width 12 height 12
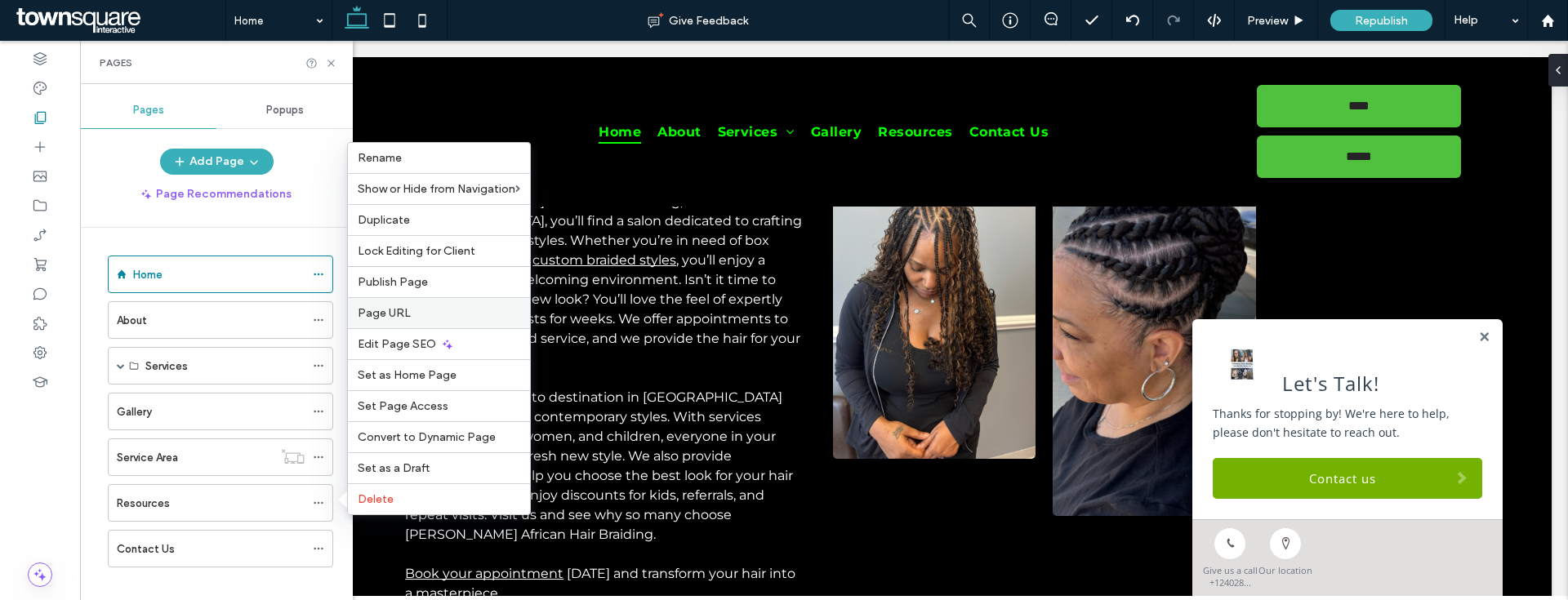
click at [427, 308] on label "Page URL" at bounding box center [438, 313] width 163 height 13
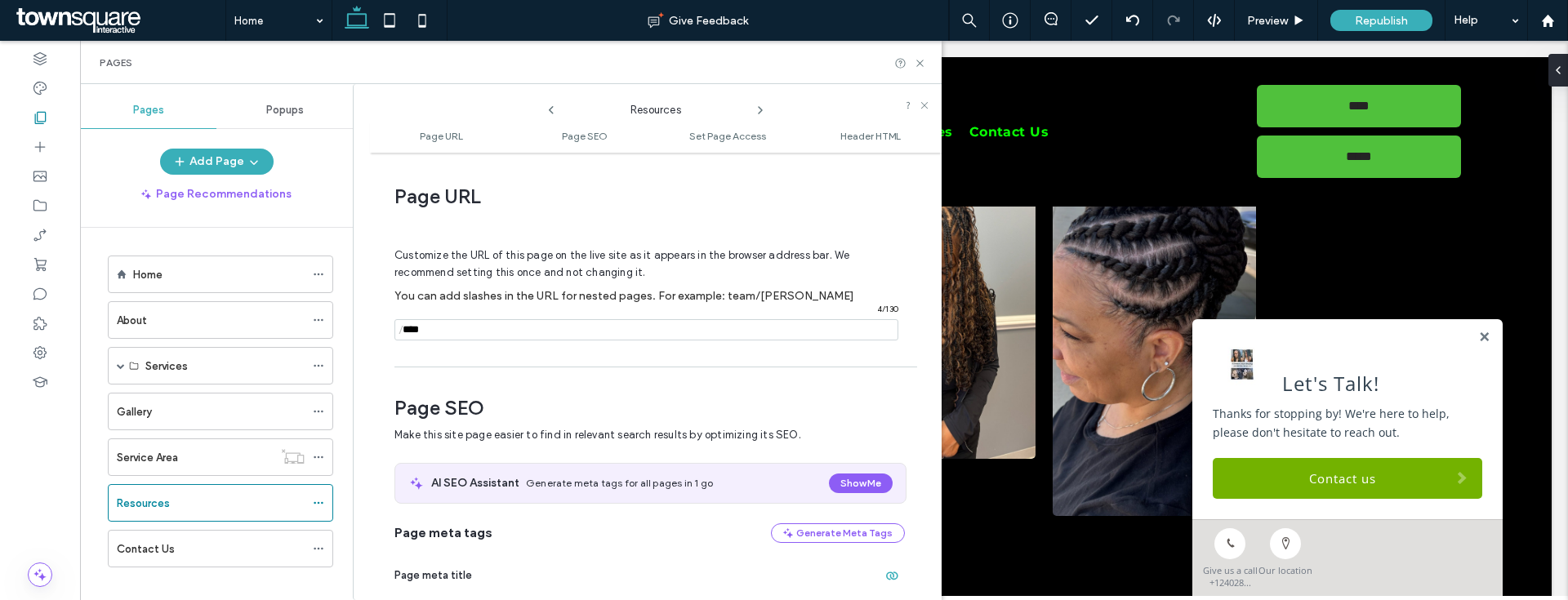
scroll to position [8, 0]
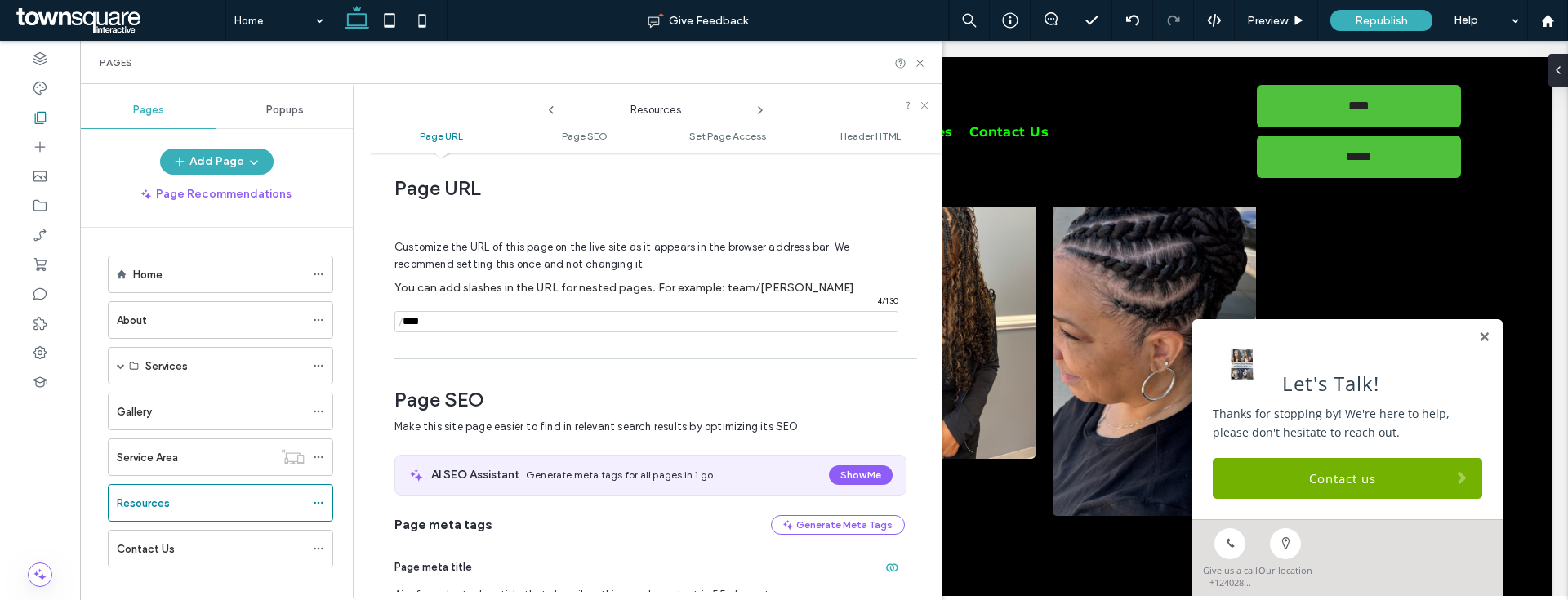
click at [575, 327] on input "notEmpty" at bounding box center [647, 321] width 504 height 21
type input "**********"
click at [925, 67] on icon at bounding box center [920, 63] width 13 height 13
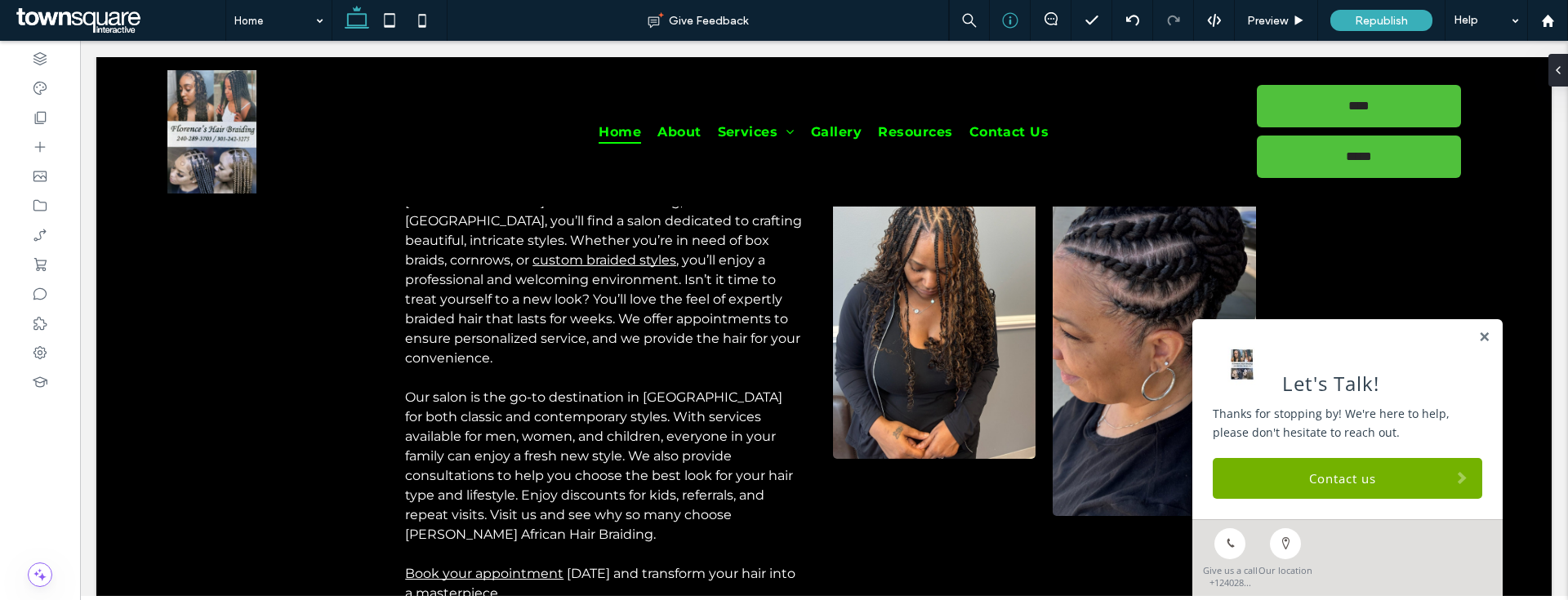
scroll to position [1200, 0]
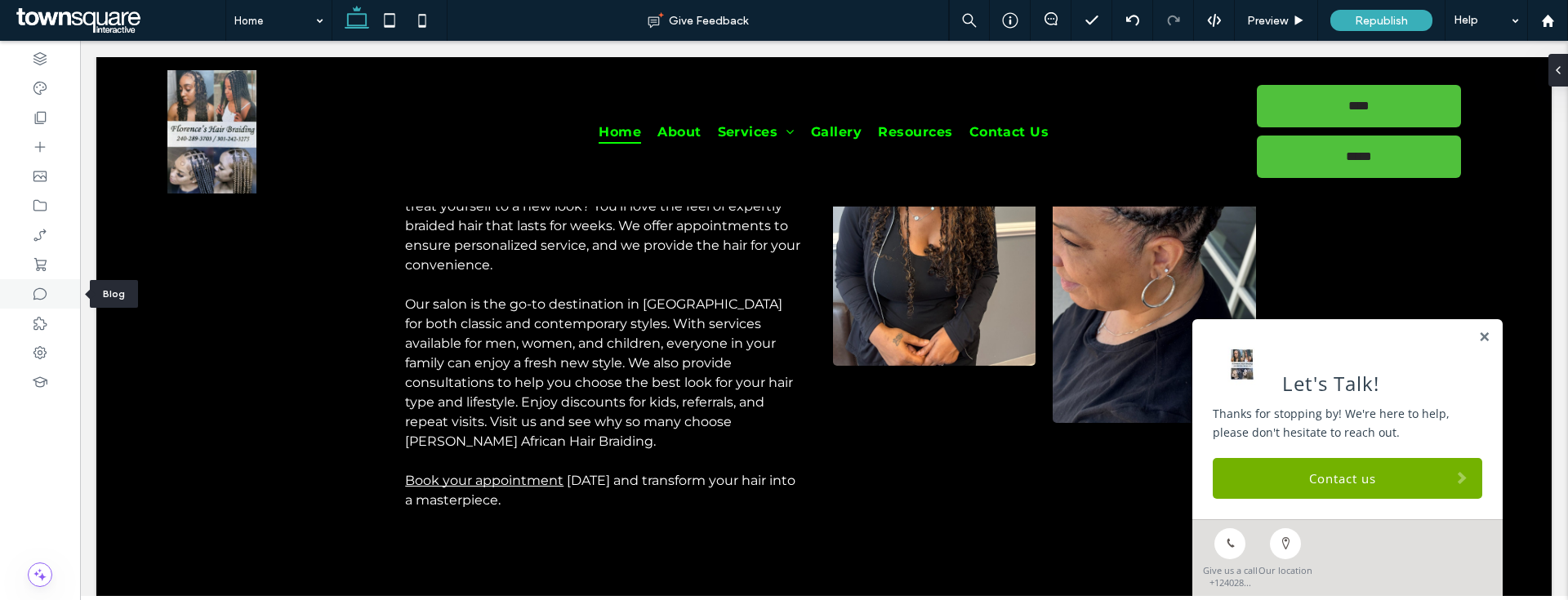
click at [46, 288] on icon at bounding box center [40, 293] width 16 height 16
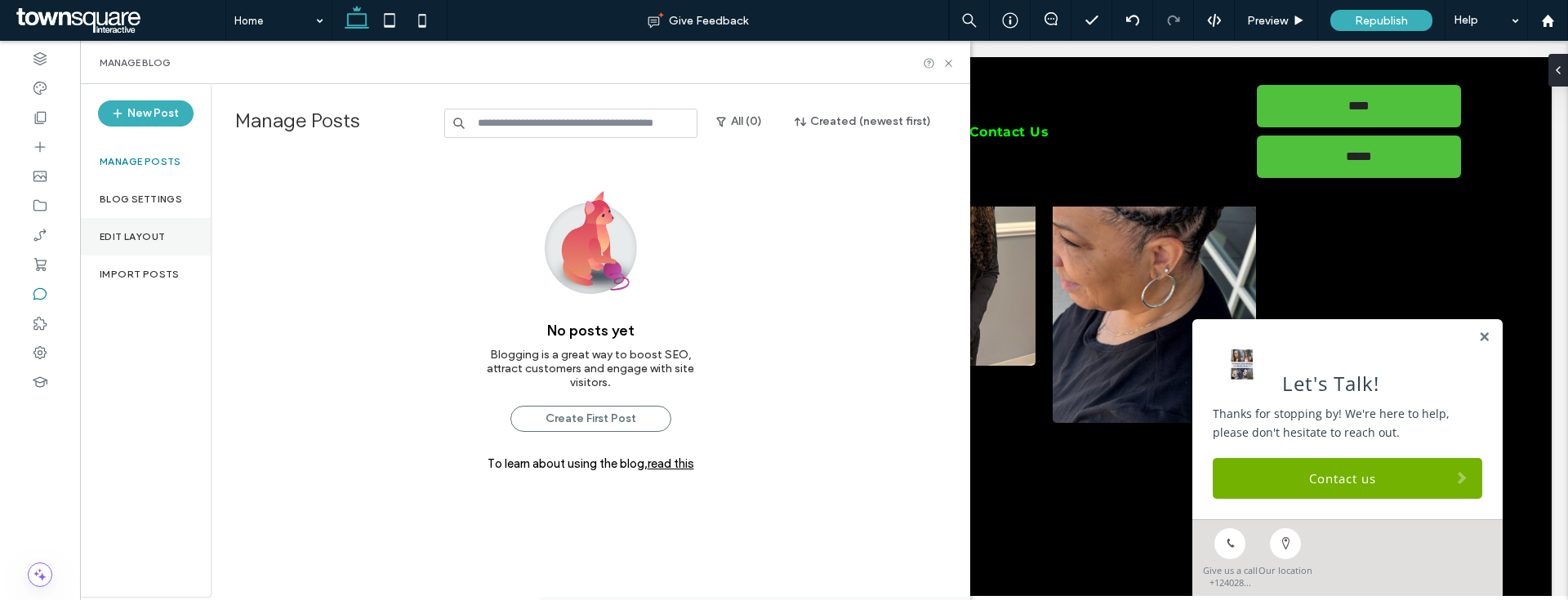
click at [135, 244] on div "Edit Layout" at bounding box center [145, 237] width 131 height 38
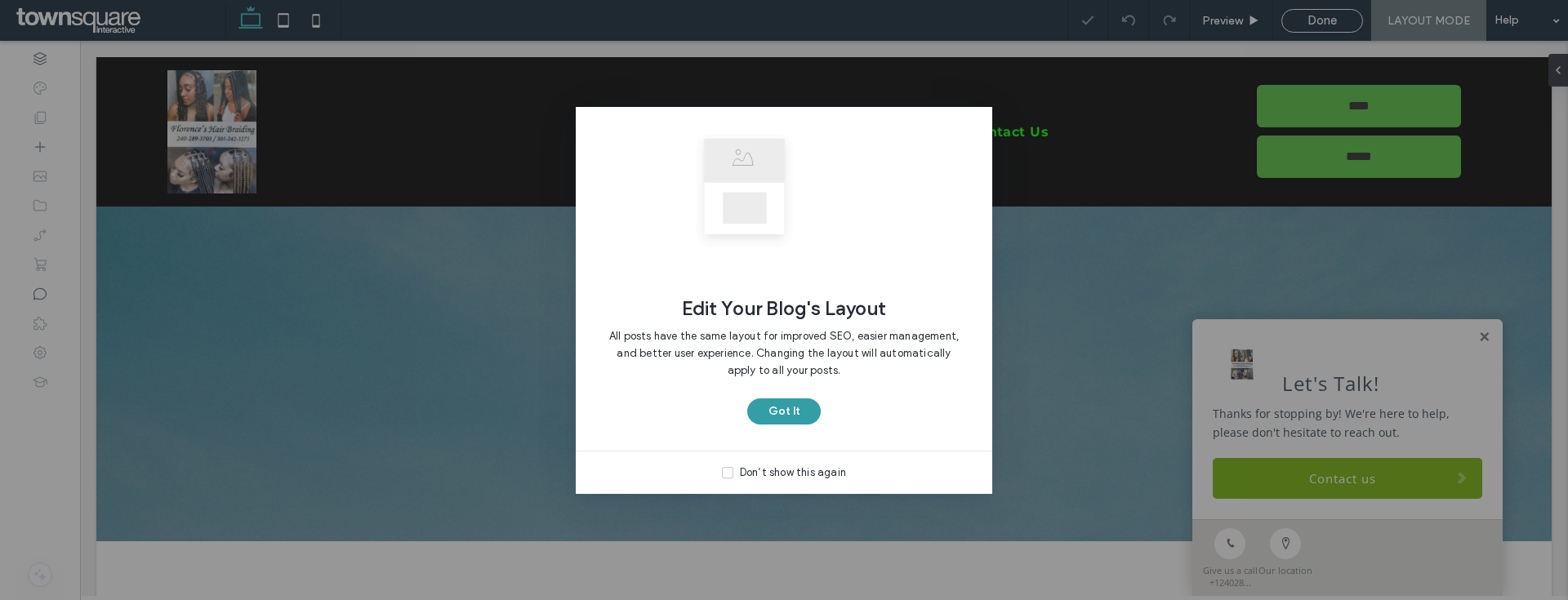
click at [787, 415] on button "Got It" at bounding box center [783, 411] width 73 height 26
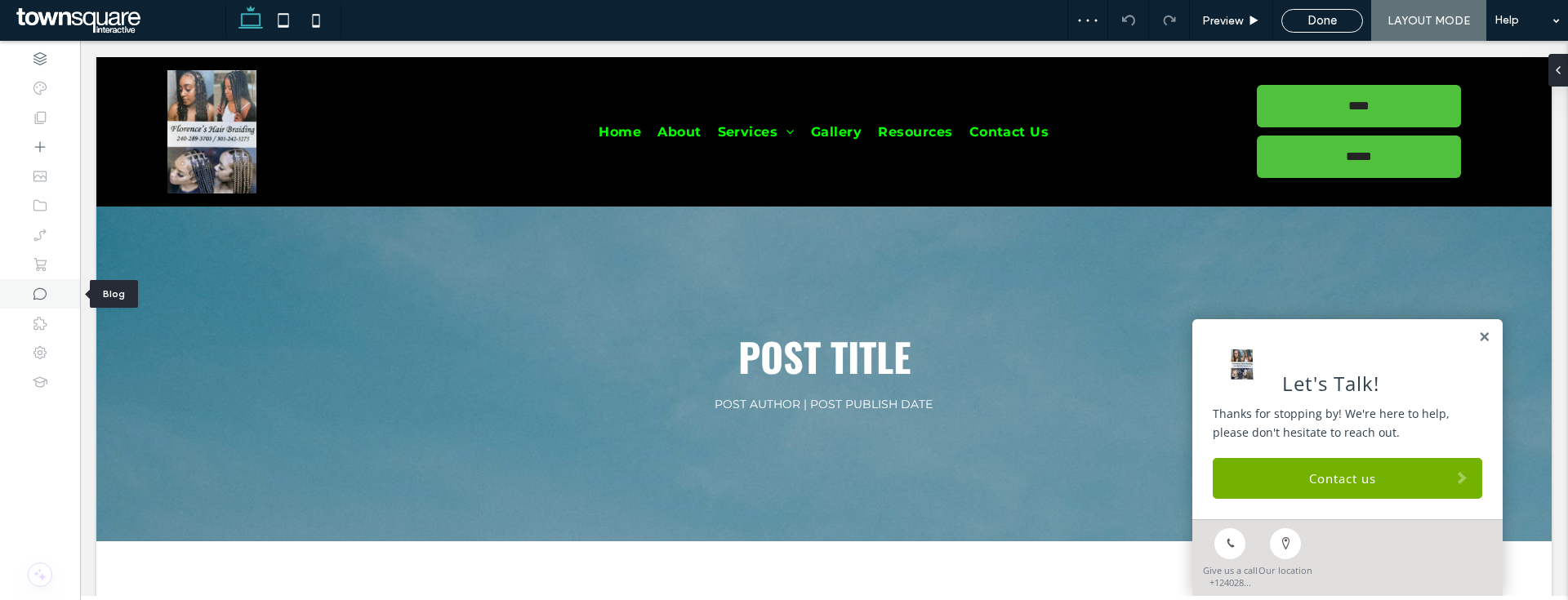
click at [58, 305] on div at bounding box center [40, 293] width 80 height 29
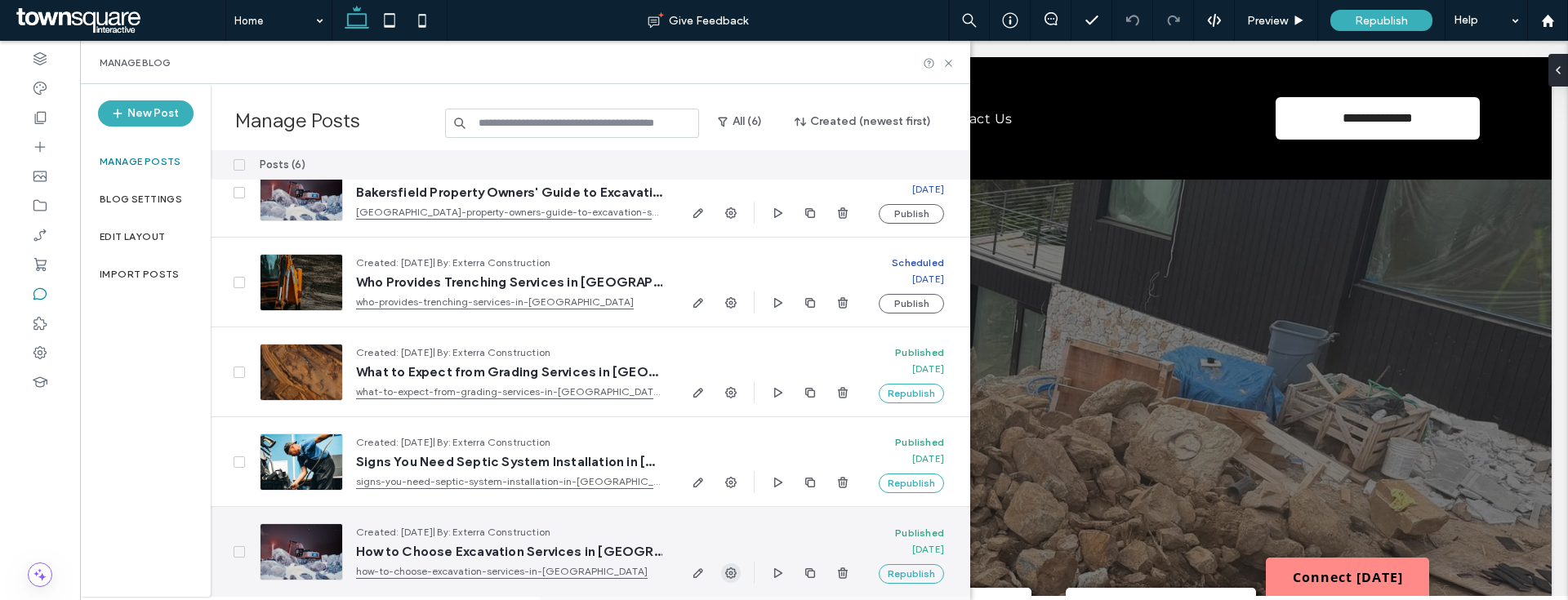
click at [737, 566] on icon "button" at bounding box center [731, 573] width 13 height 13
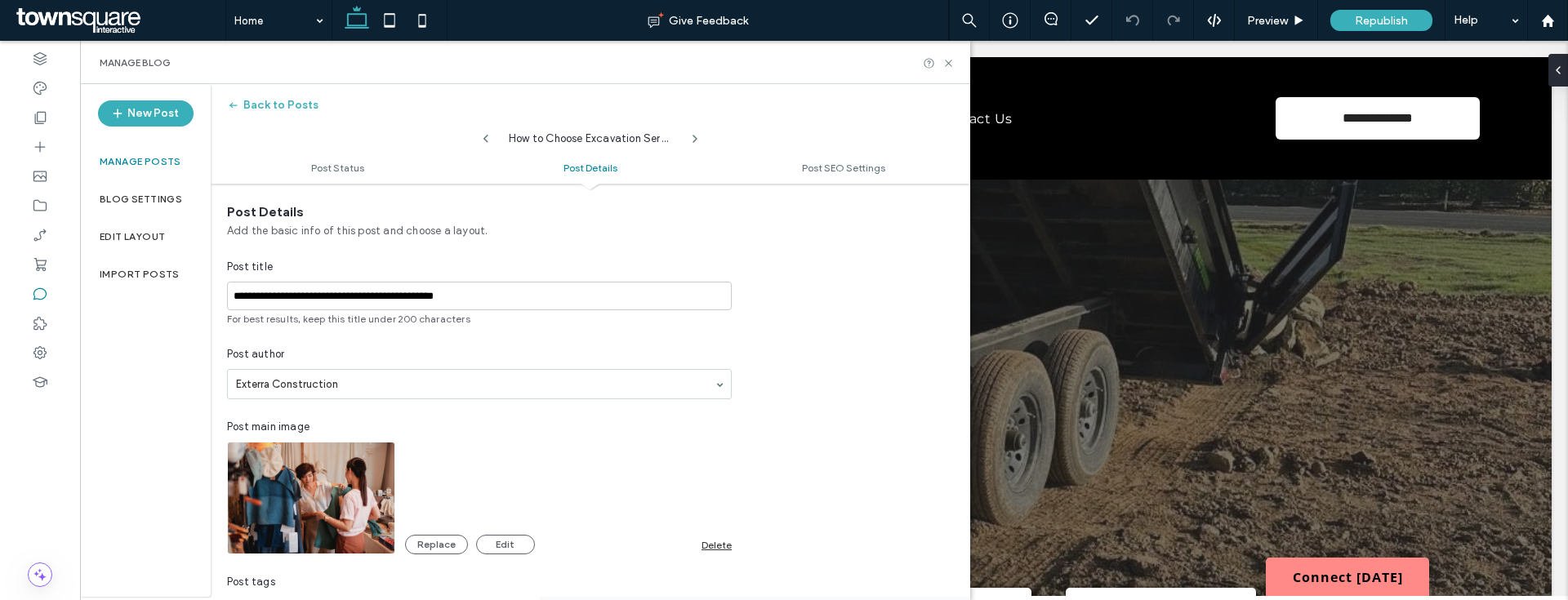
scroll to position [378, 0]
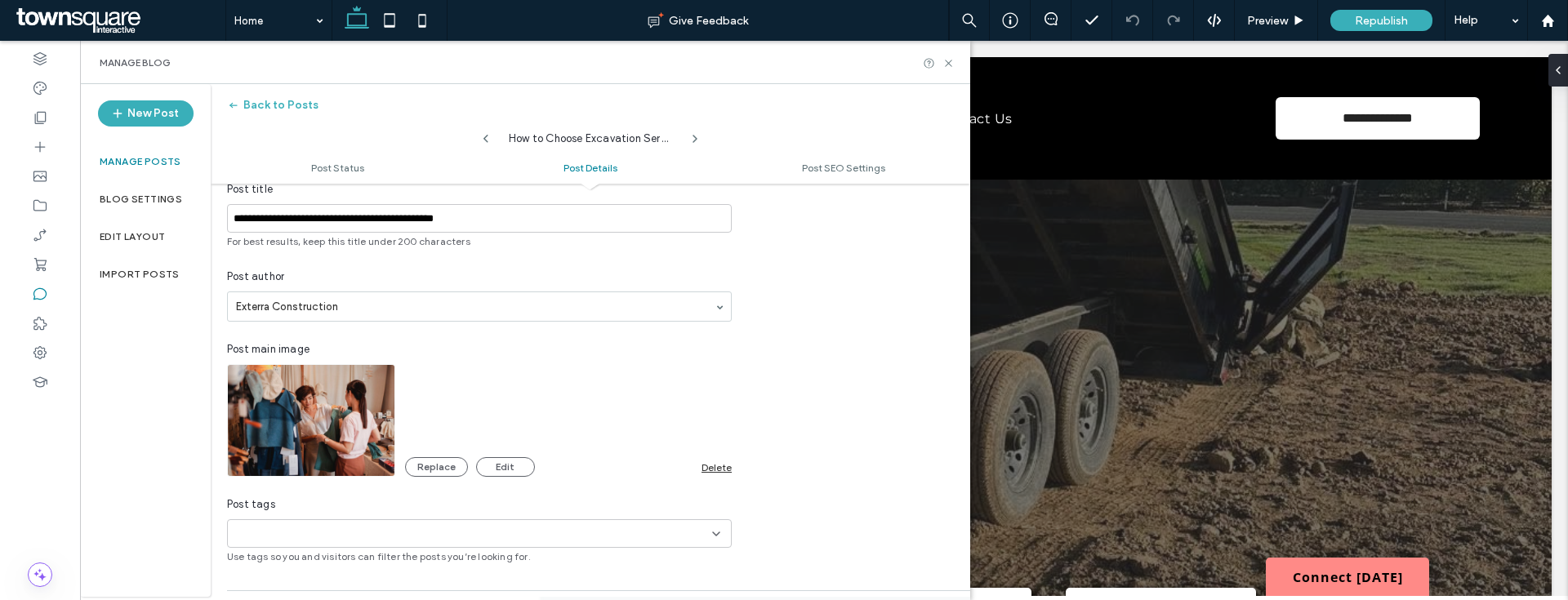
click at [715, 468] on div "Delete" at bounding box center [717, 467] width 30 height 13
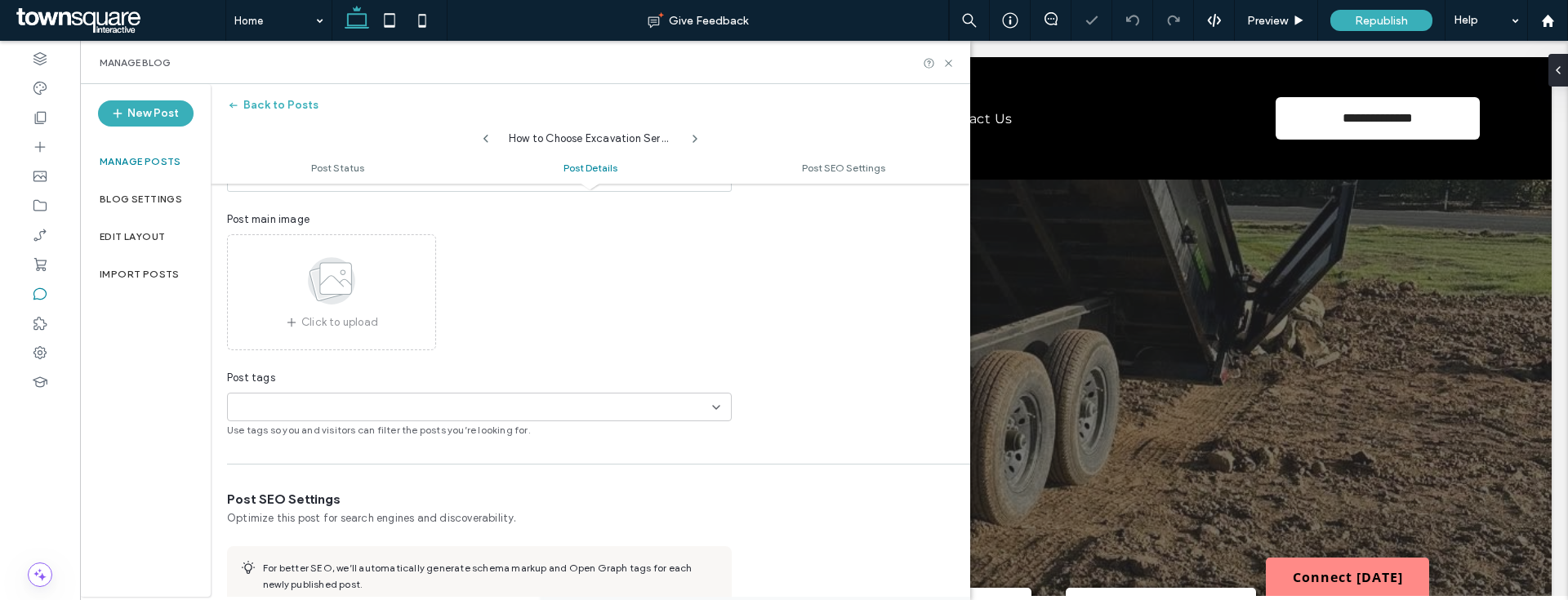
scroll to position [897, 0]
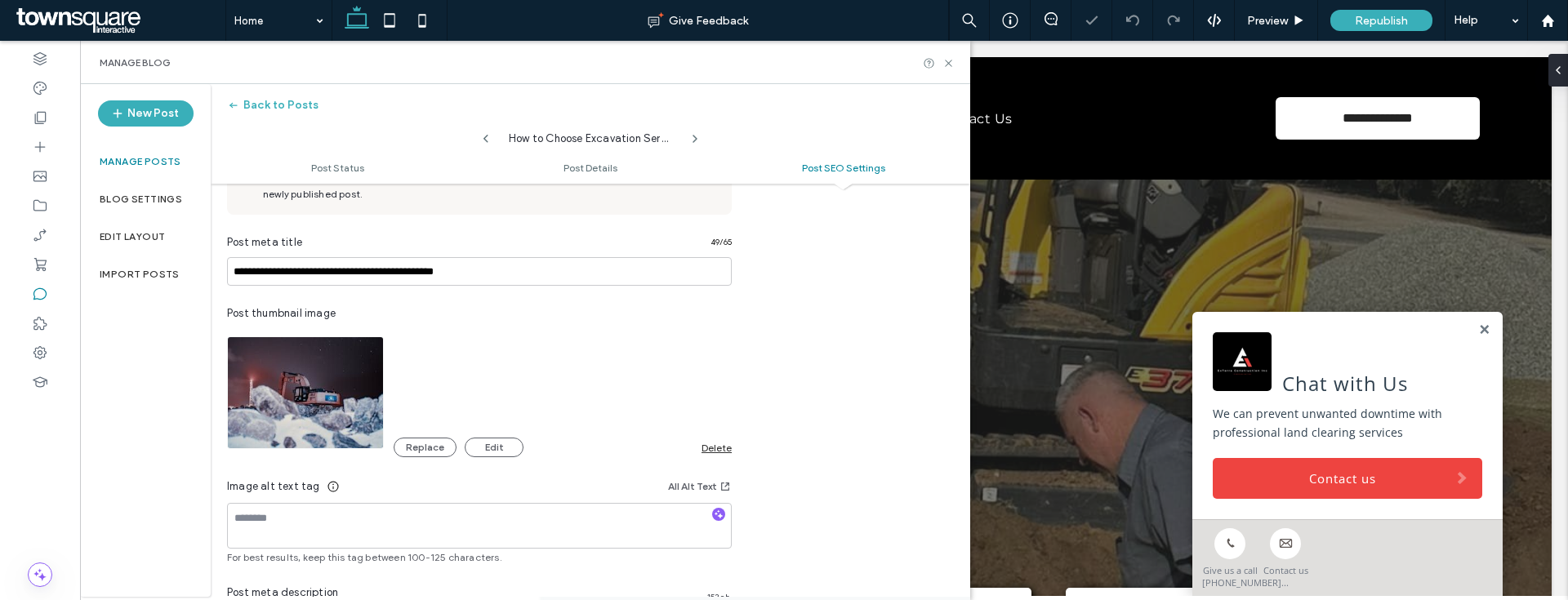
click at [712, 448] on div "Delete" at bounding box center [717, 447] width 30 height 13
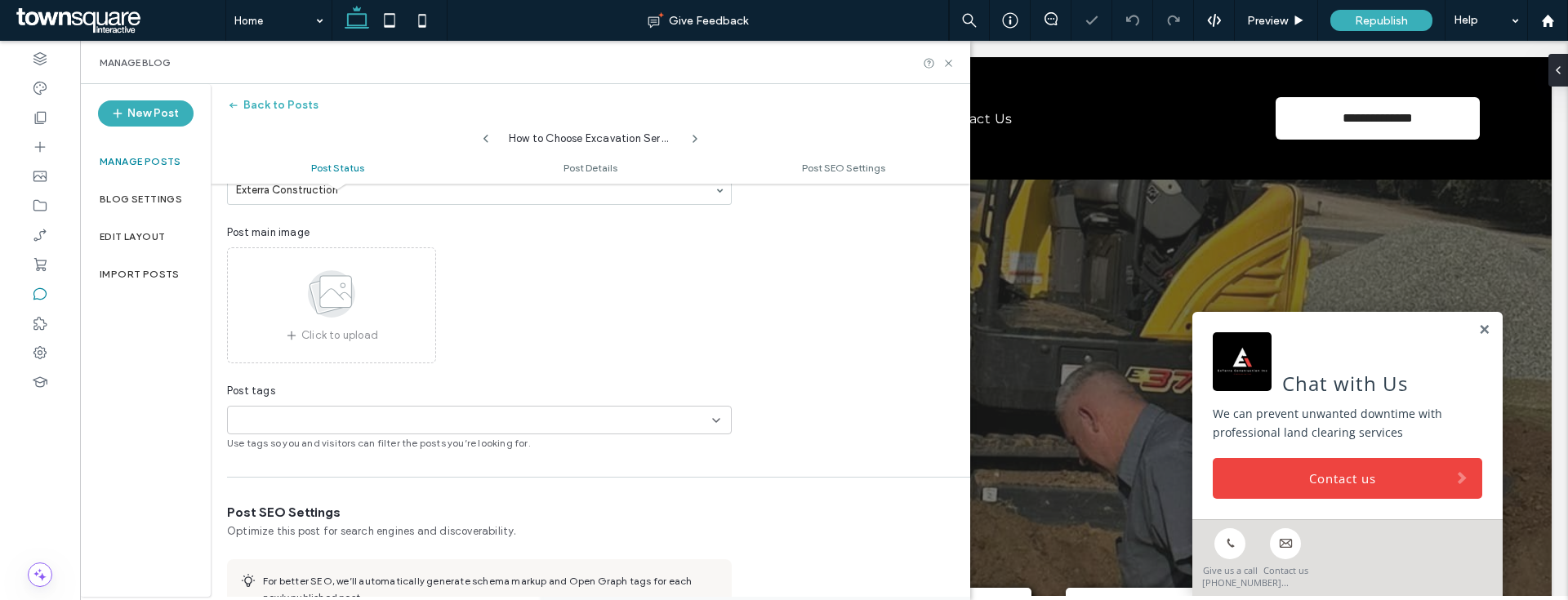
scroll to position [0, 0]
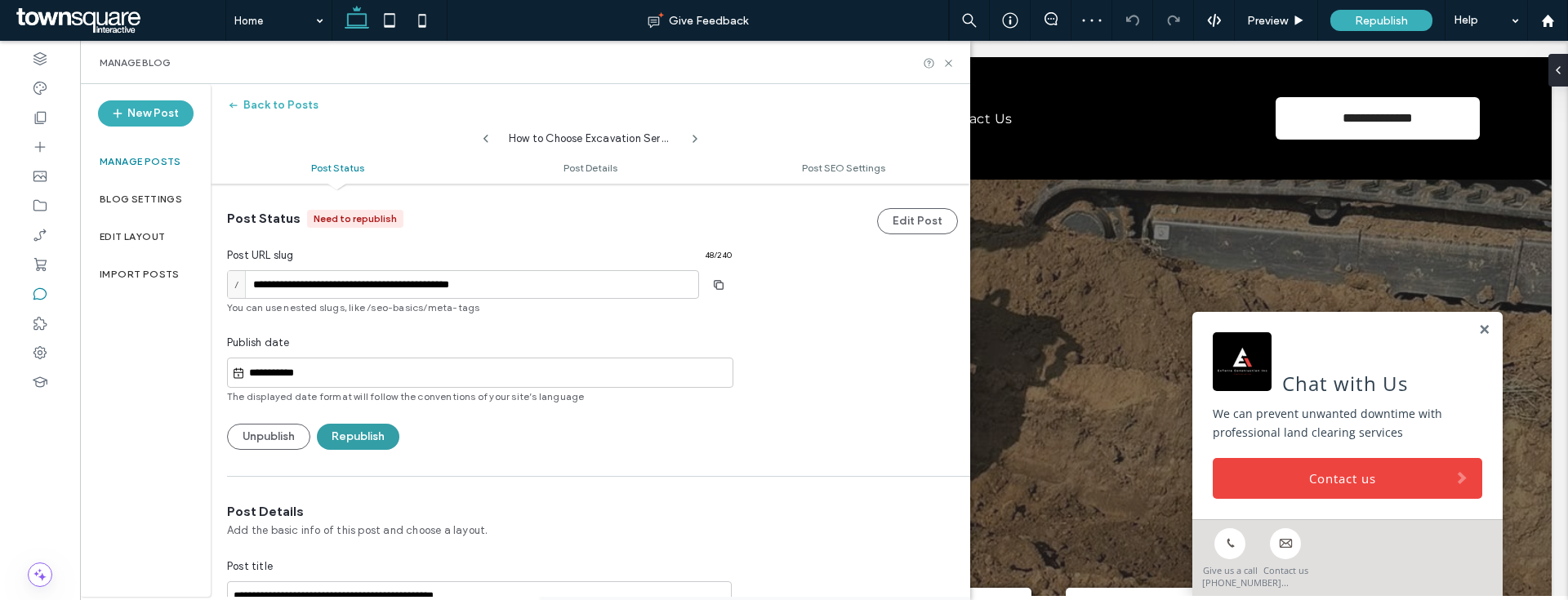
click at [389, 437] on button "Republish" at bounding box center [358, 437] width 83 height 26
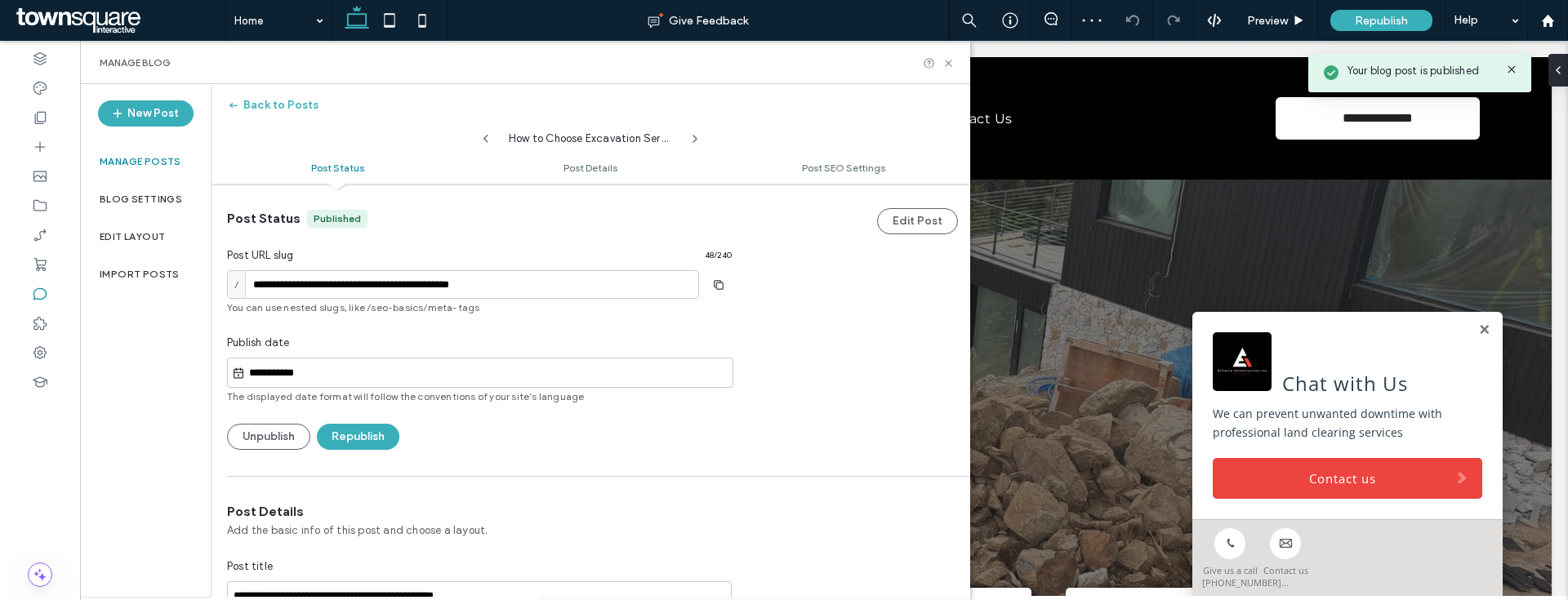
click at [483, 138] on icon at bounding box center [486, 139] width 13 height 13
type input "**********"
type textarea "**********"
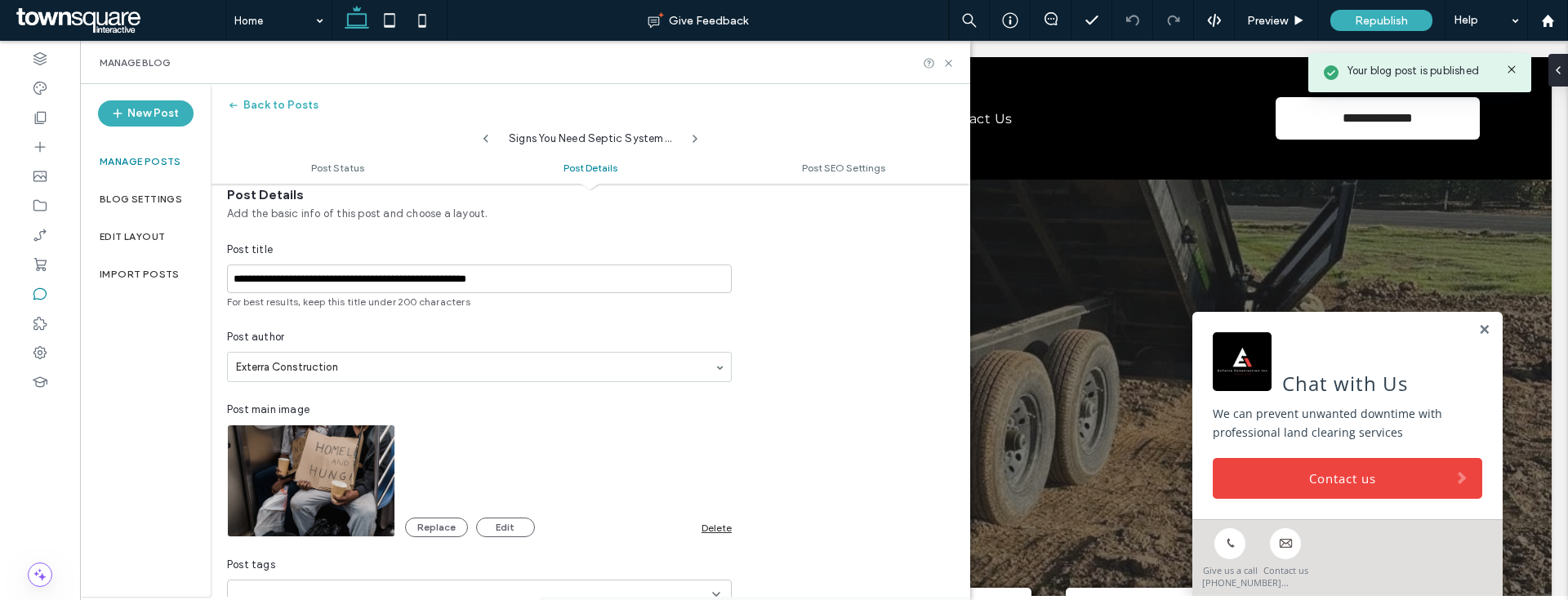
scroll to position [320, 0]
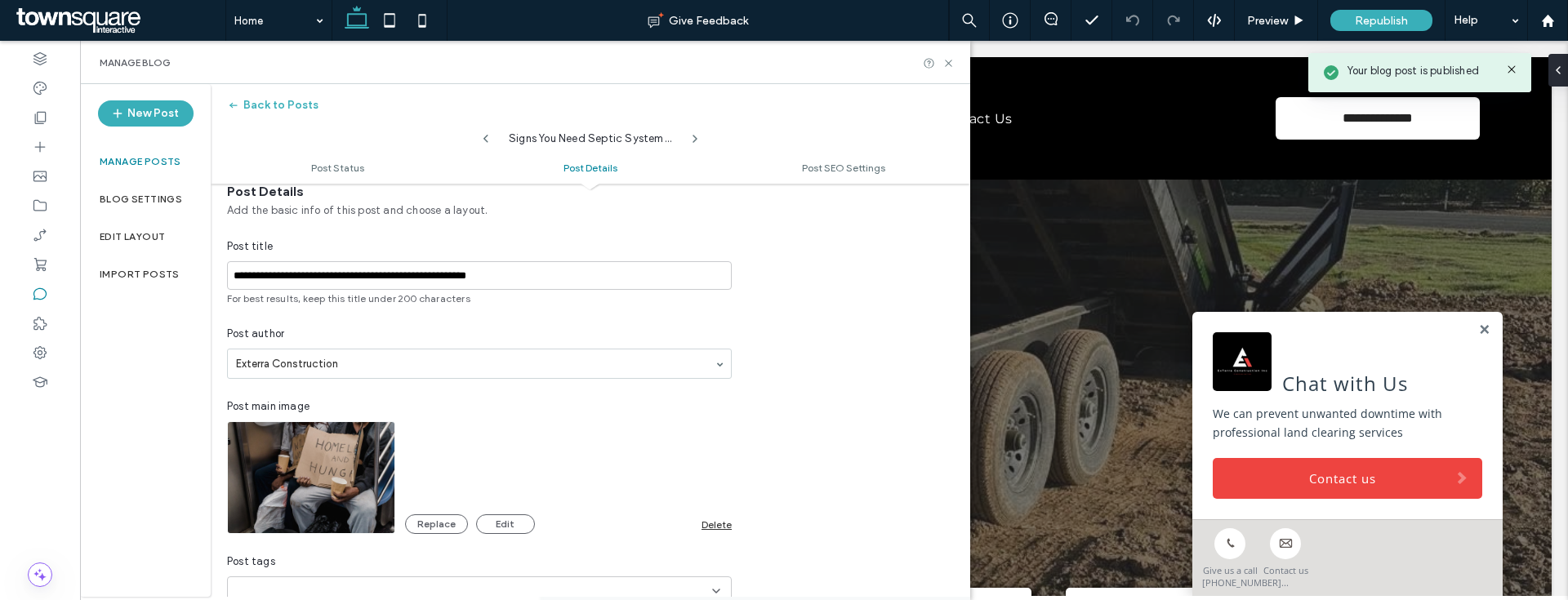
click at [711, 525] on div "Delete" at bounding box center [717, 524] width 30 height 13
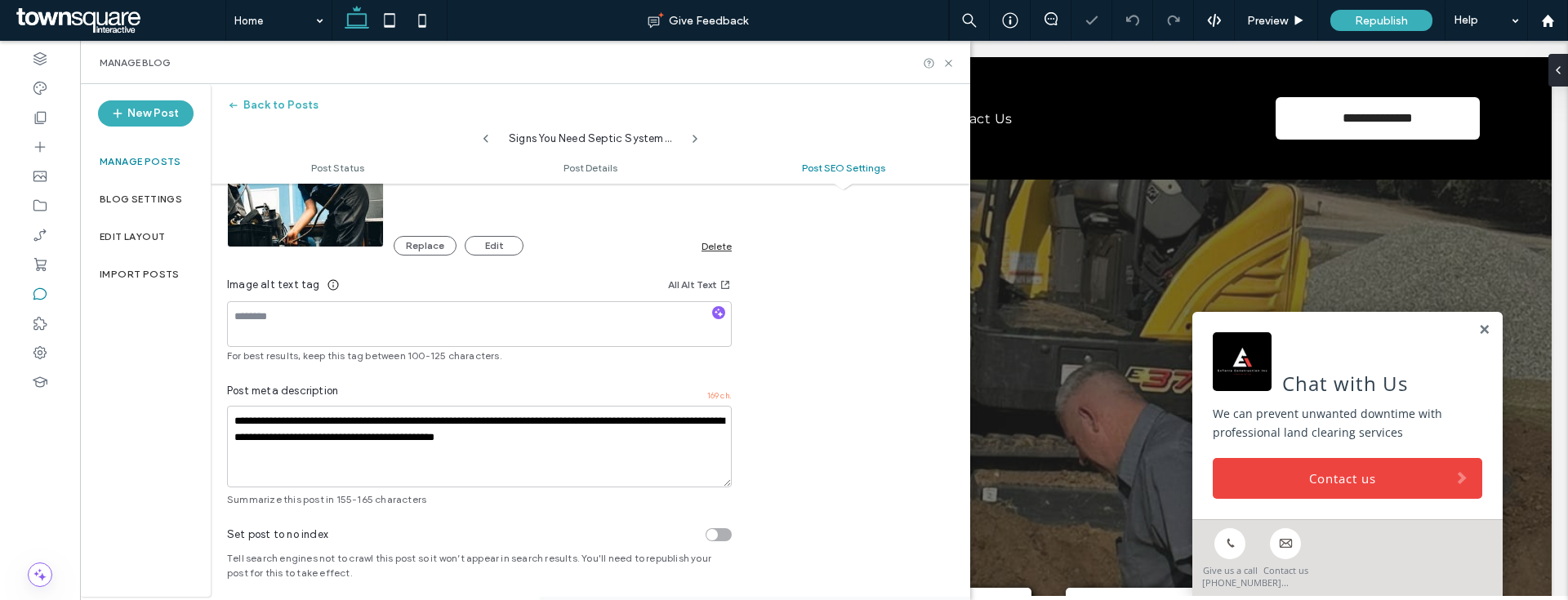
scroll to position [1111, 0]
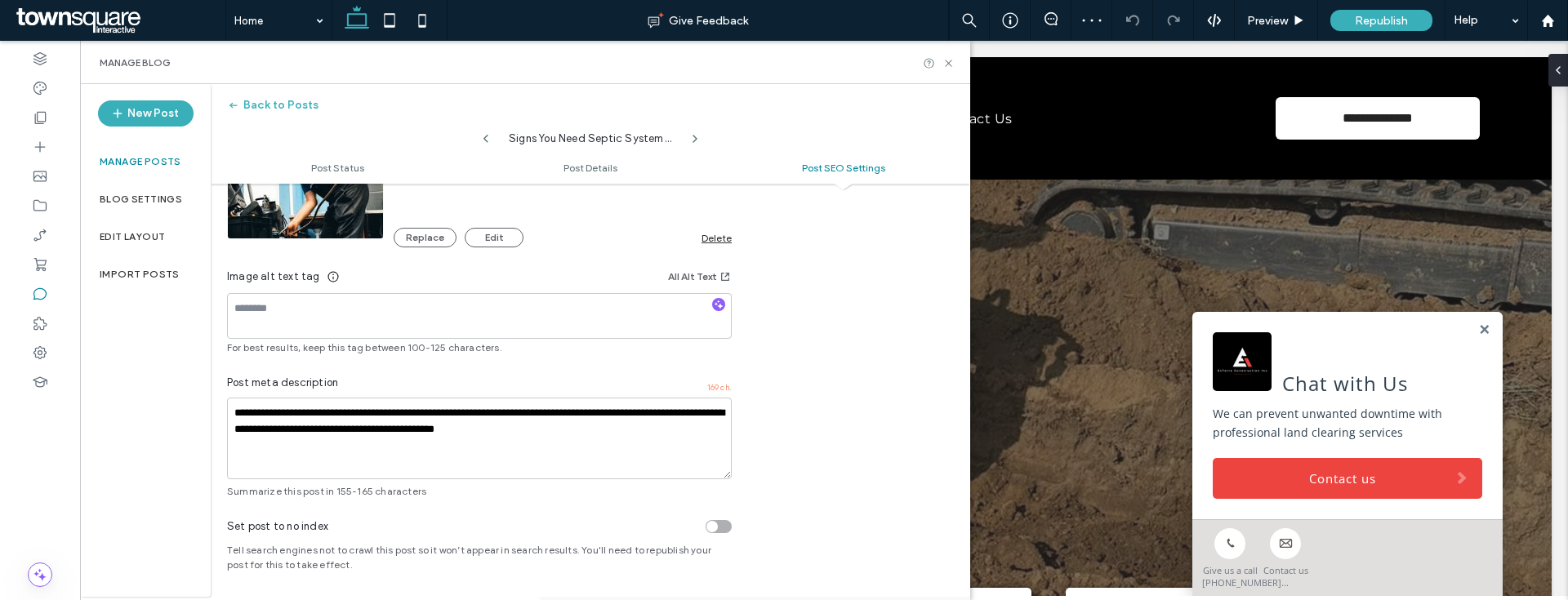
click at [708, 238] on div "Delete" at bounding box center [717, 238] width 30 height 13
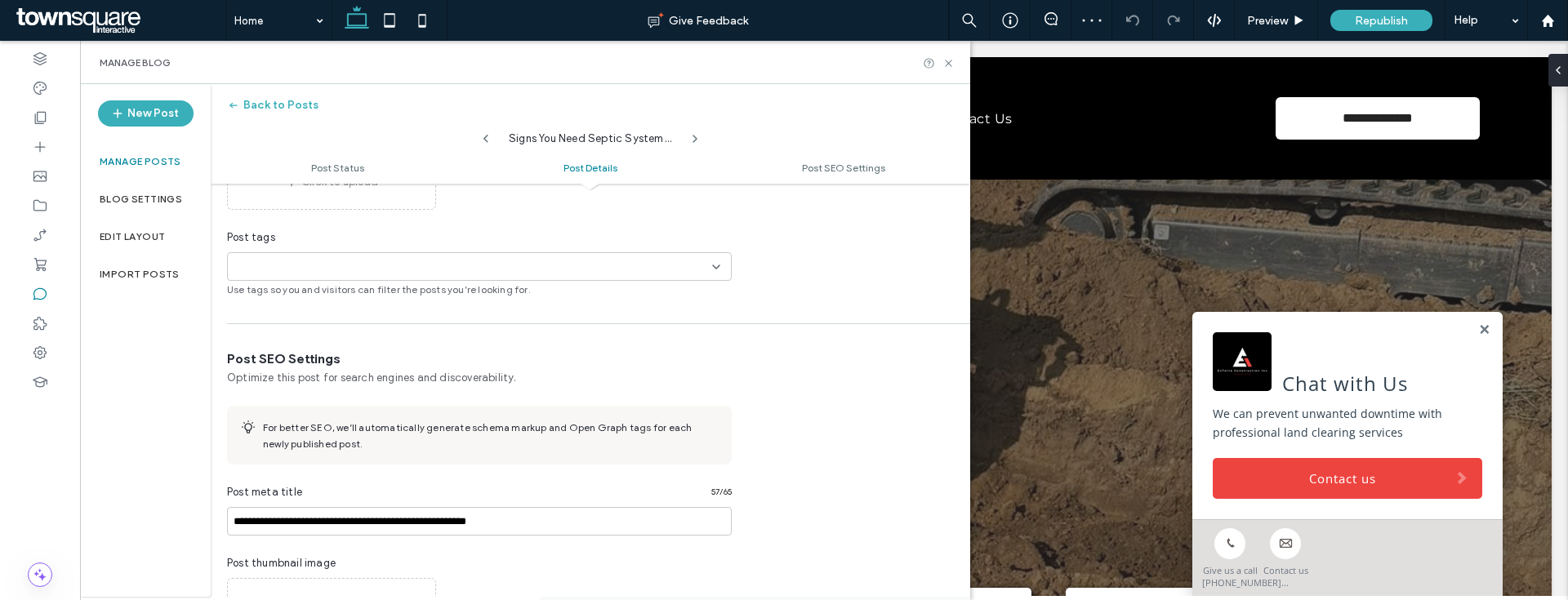
scroll to position [0, 0]
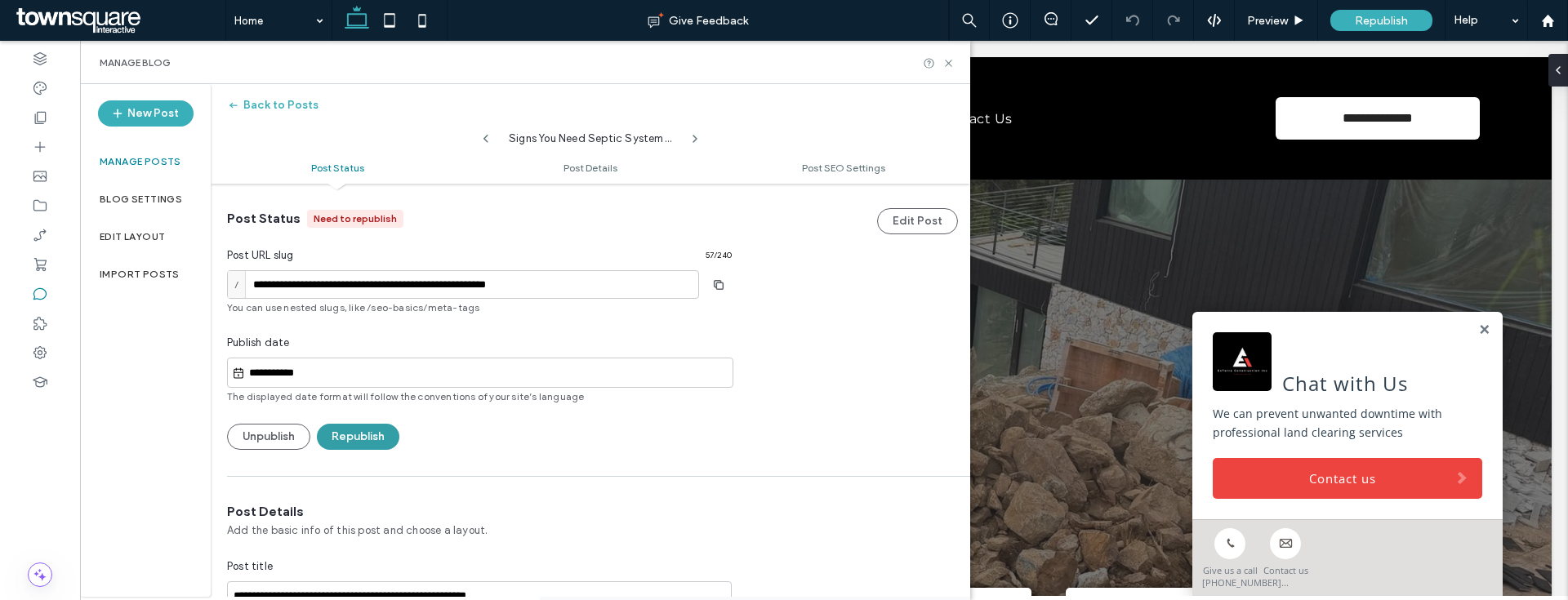
click at [393, 430] on button "Republish" at bounding box center [358, 437] width 83 height 26
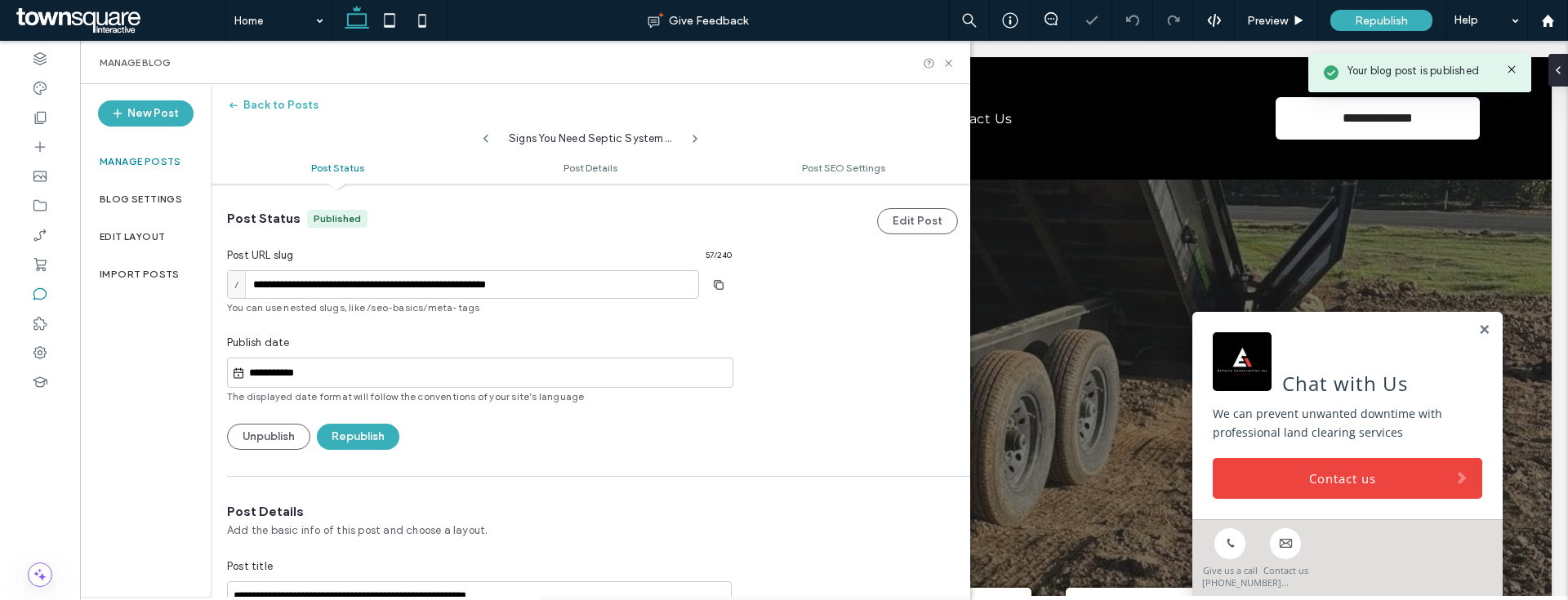
click at [487, 133] on icon at bounding box center [486, 139] width 13 height 13
type input "**********"
type textarea "**********"
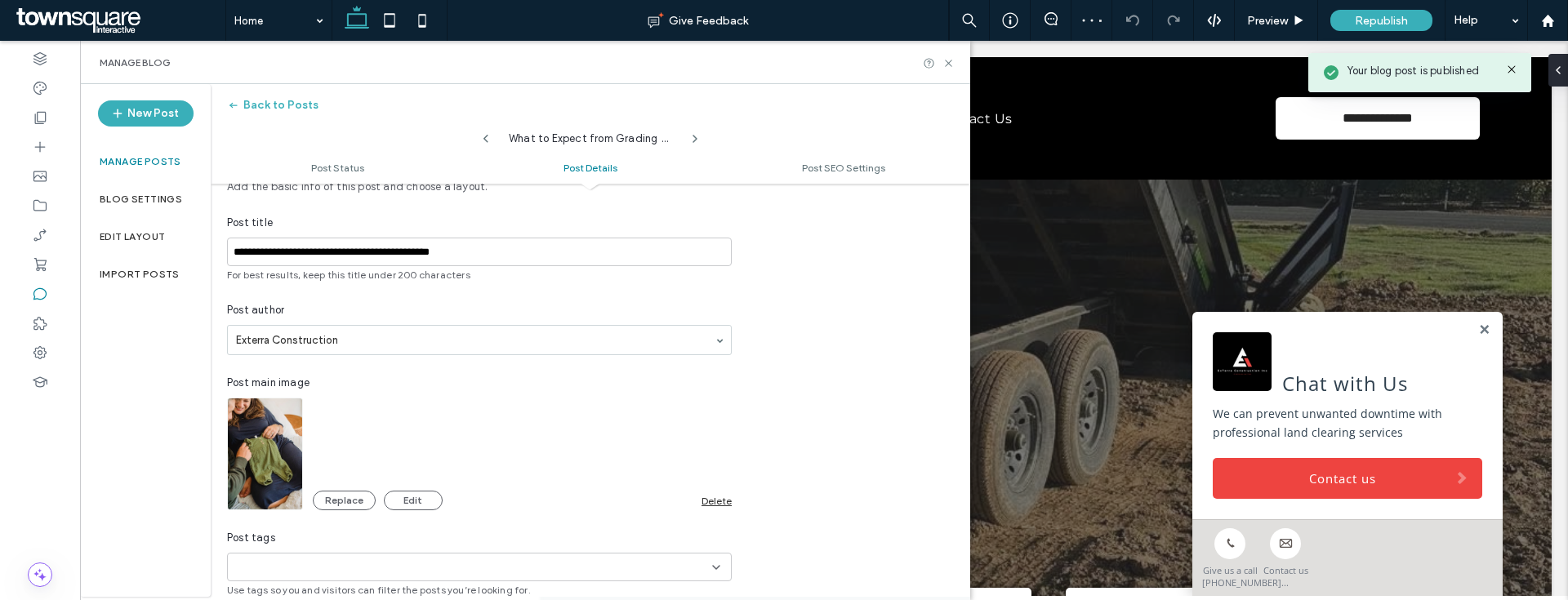
scroll to position [355, 0]
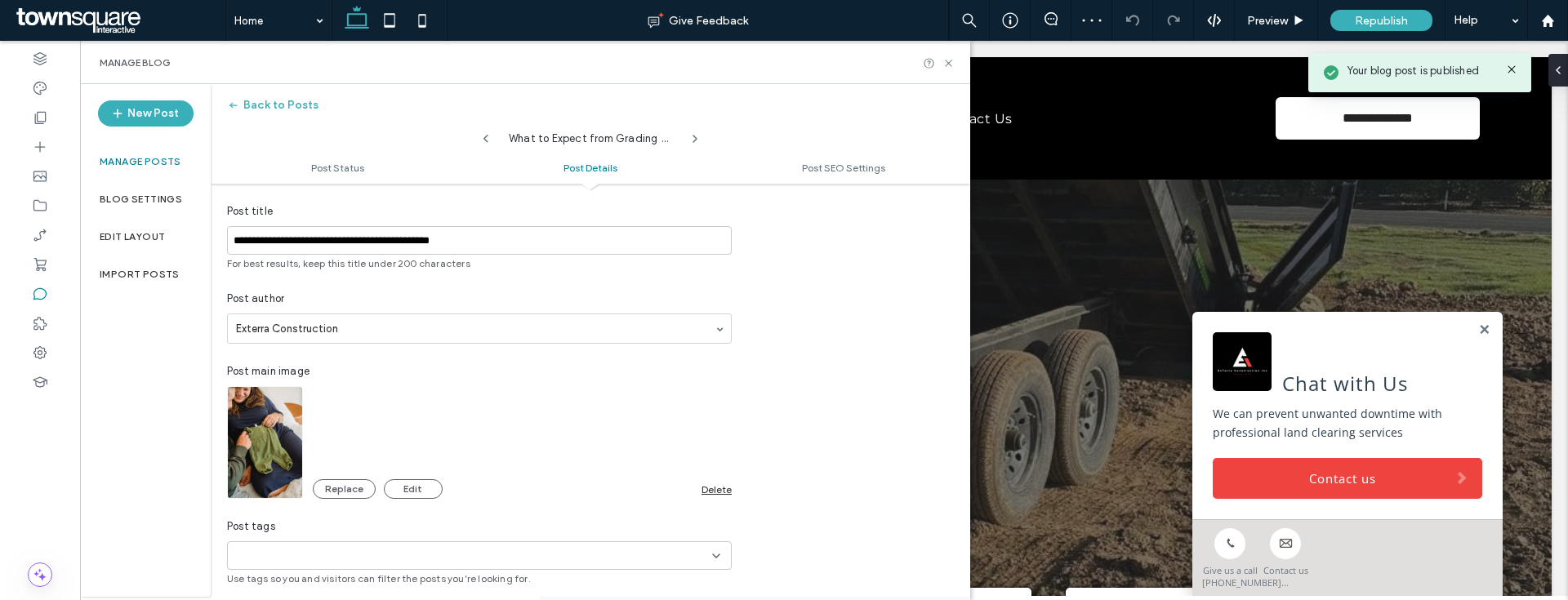
click at [712, 485] on div "Delete" at bounding box center [717, 490] width 30 height 13
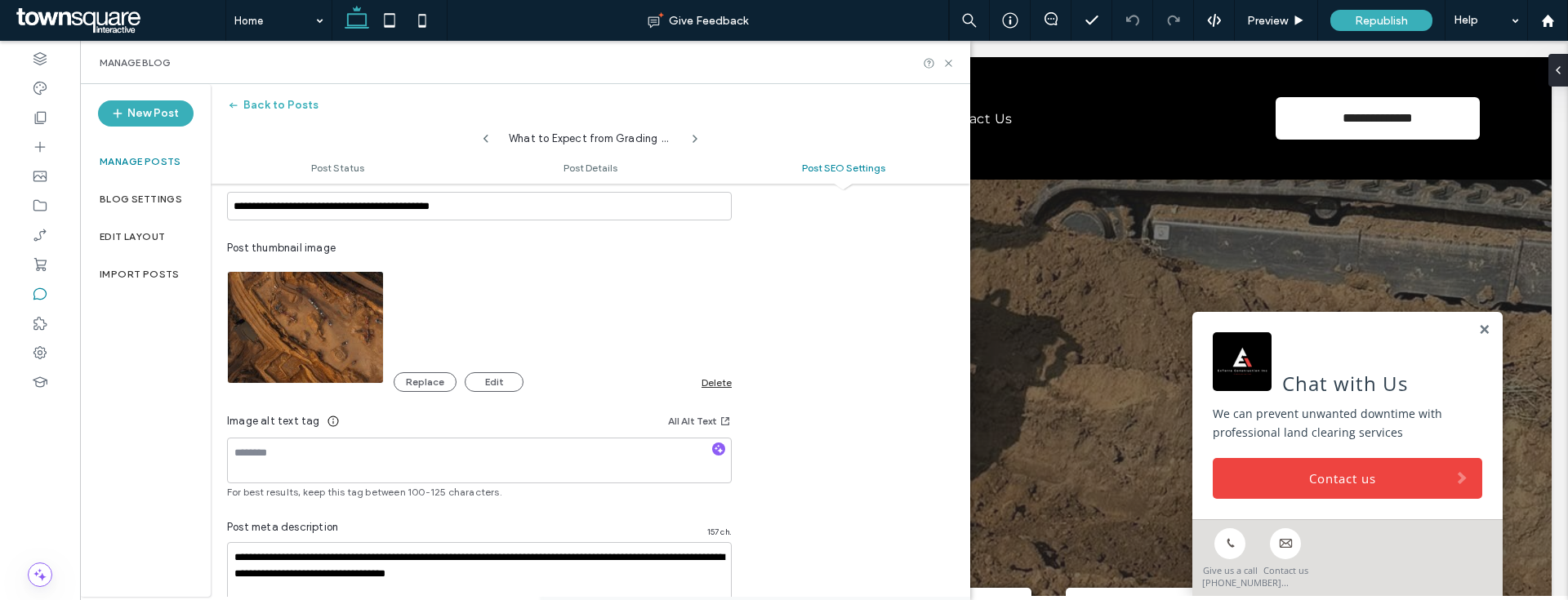
click at [722, 382] on div "Delete" at bounding box center [717, 383] width 30 height 13
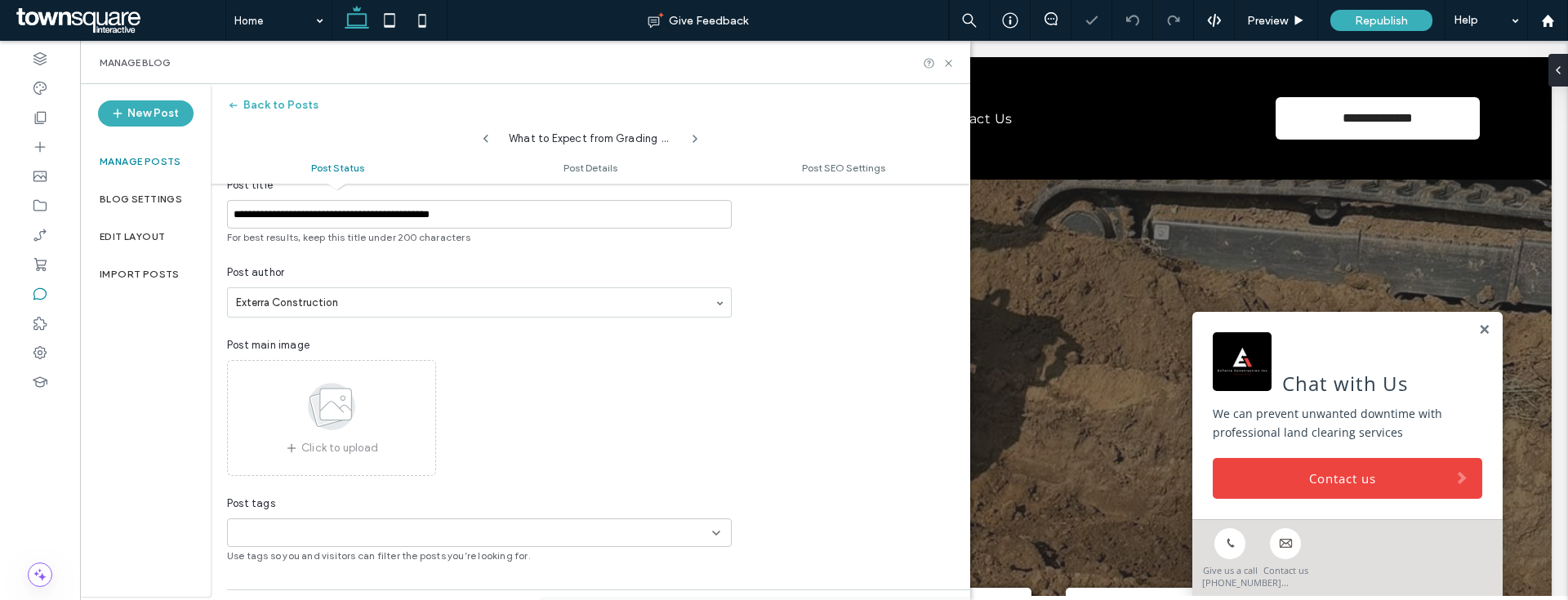
scroll to position [0, 0]
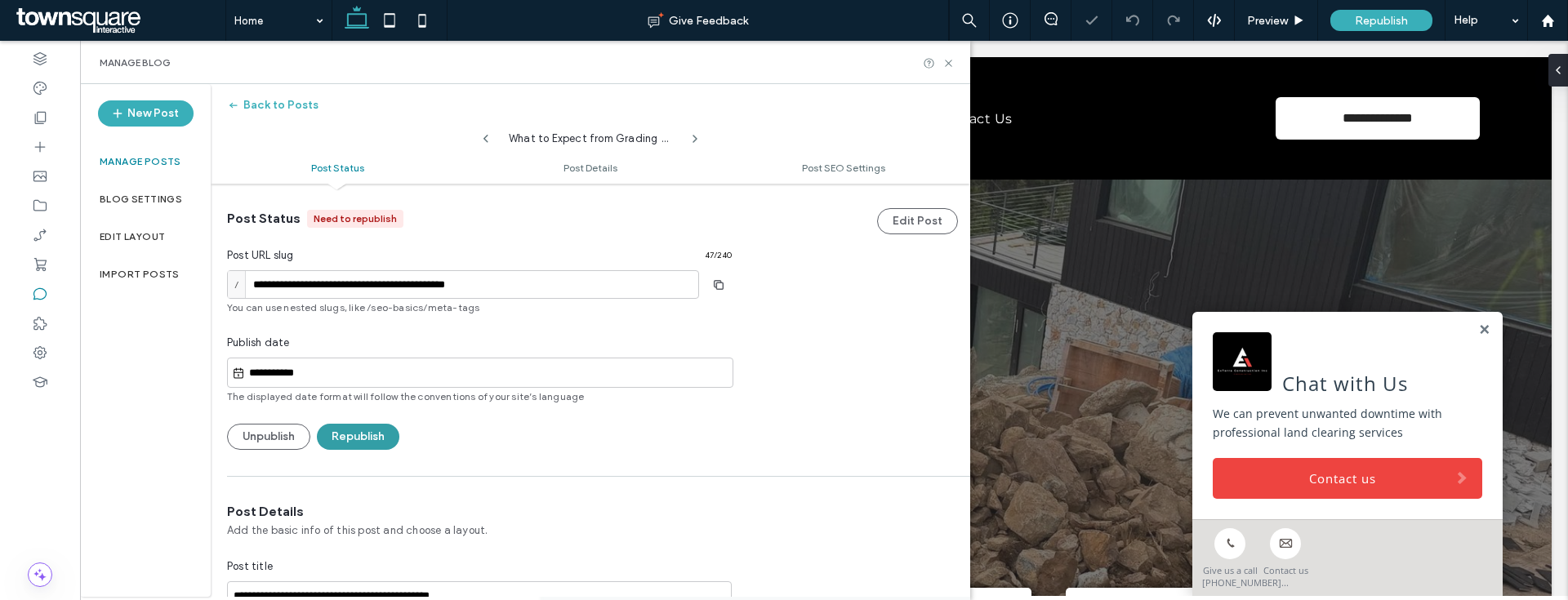
click at [378, 429] on button "Republish" at bounding box center [358, 437] width 83 height 26
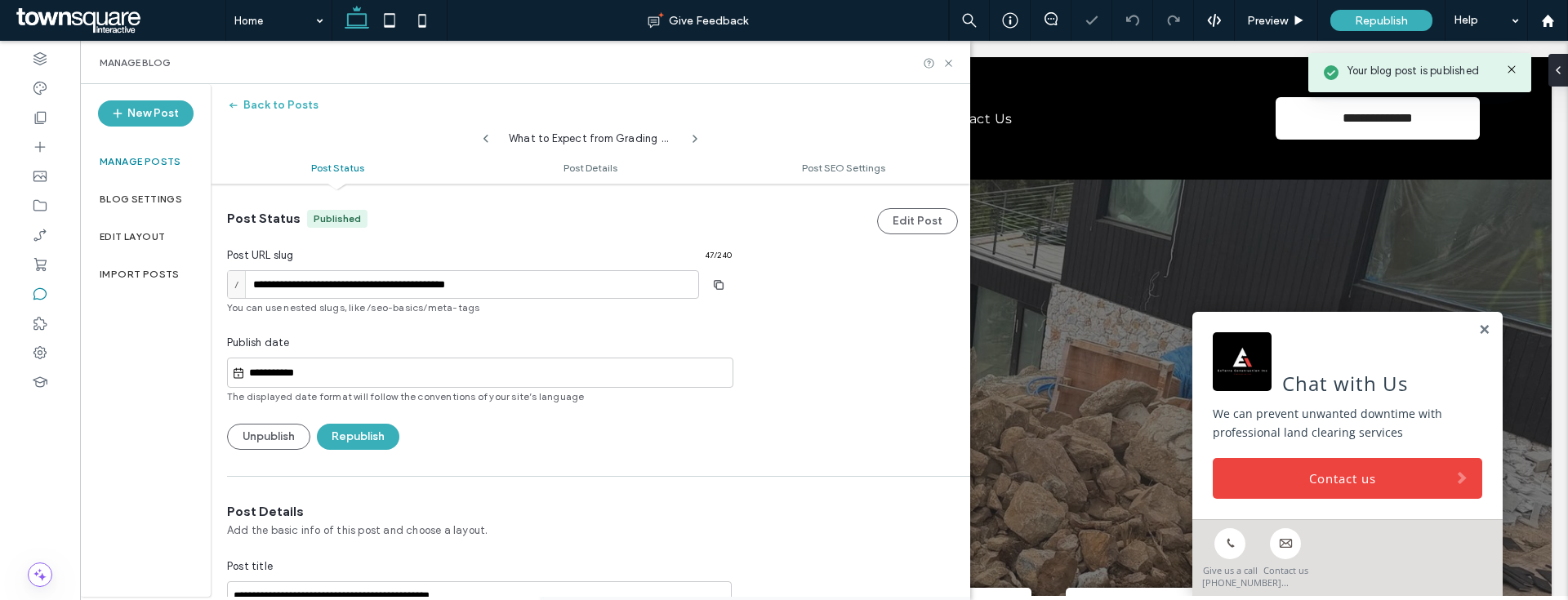
click at [492, 132] on div "What to Expect from Grading Services in Visalia?" at bounding box center [590, 134] width 196 height 24
click at [482, 138] on icon at bounding box center [486, 139] width 13 height 13
type input "**********"
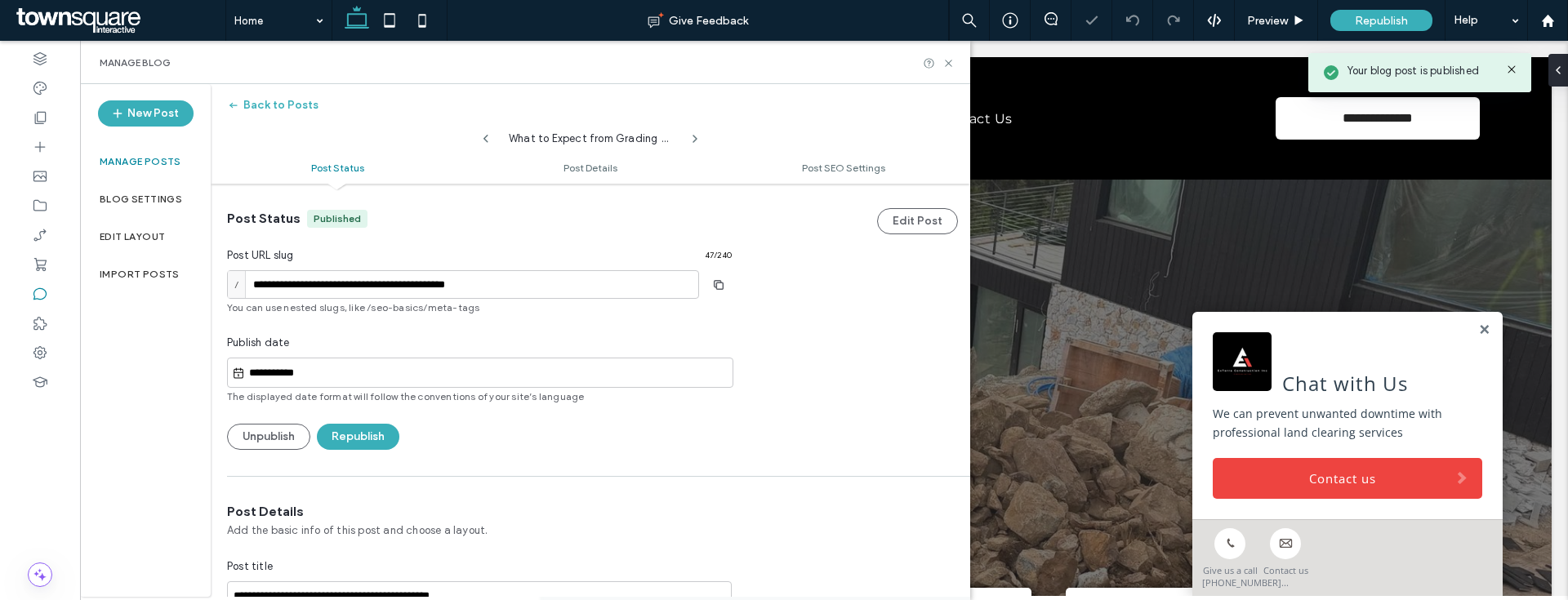
type textarea "**********"
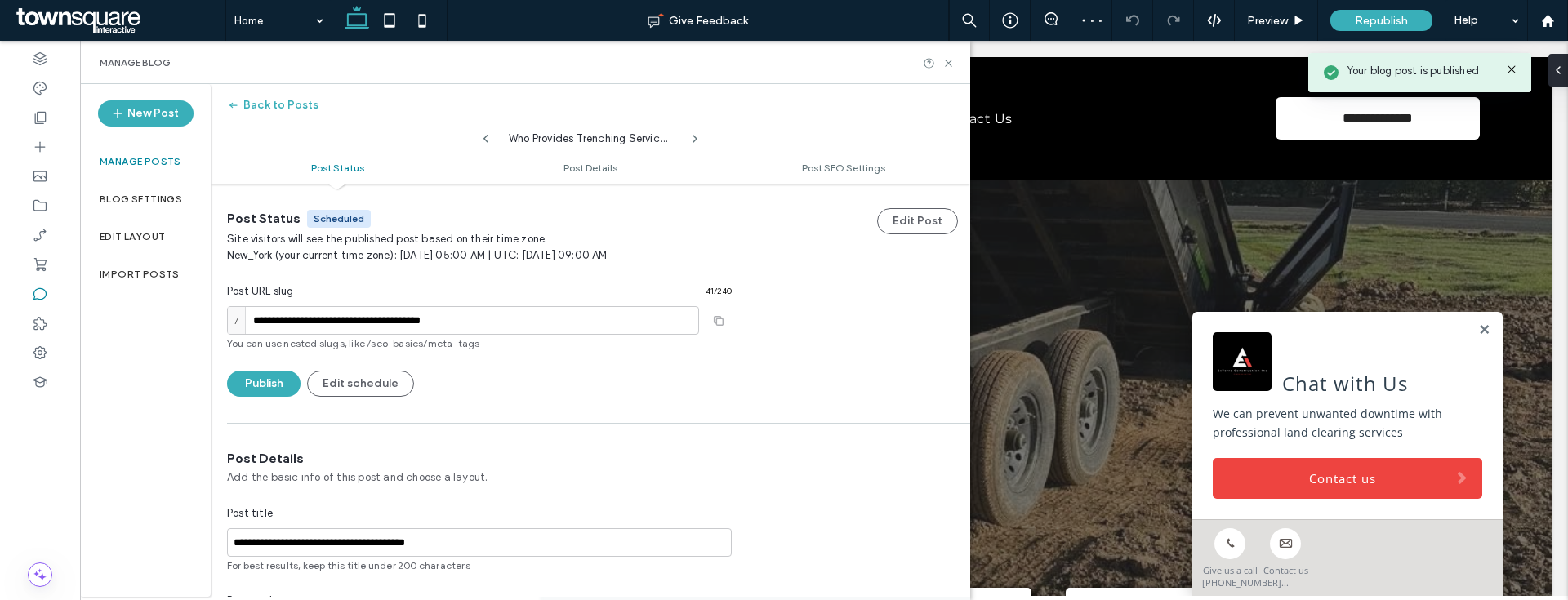
scroll to position [322, 0]
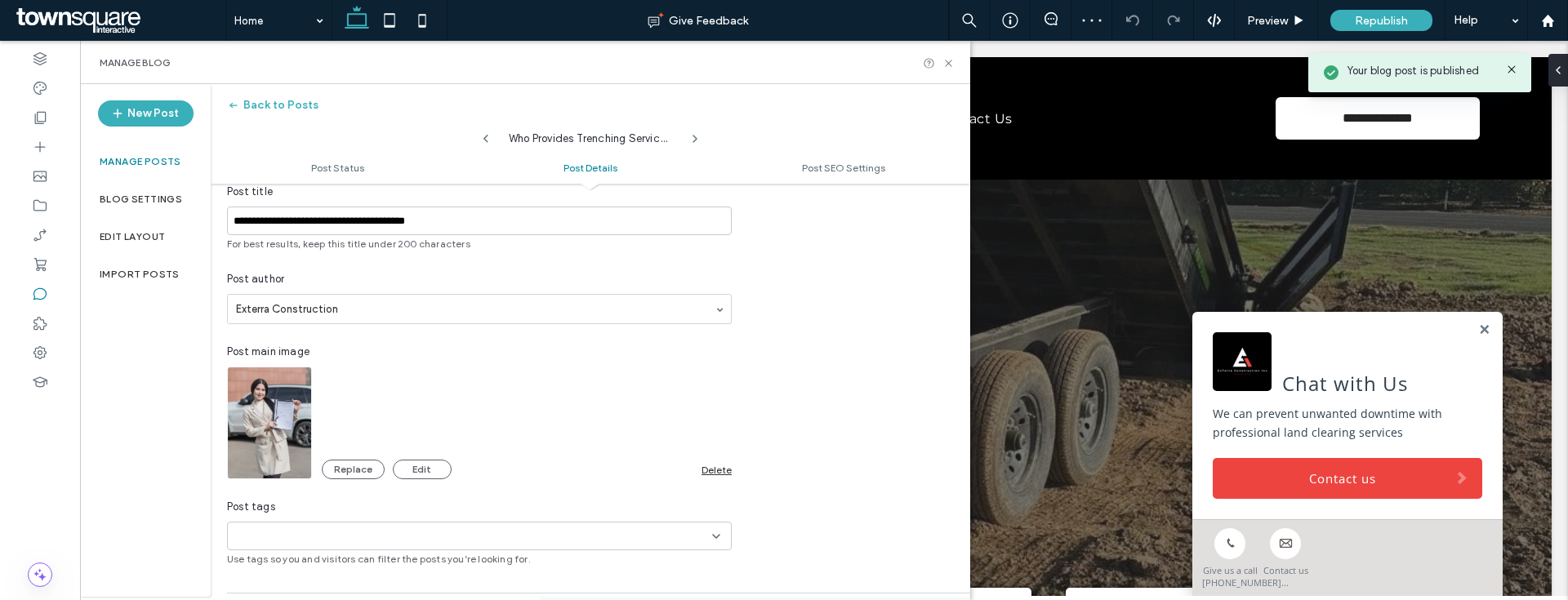
click at [717, 463] on div "Delete" at bounding box center [717, 469] width 30 height 13
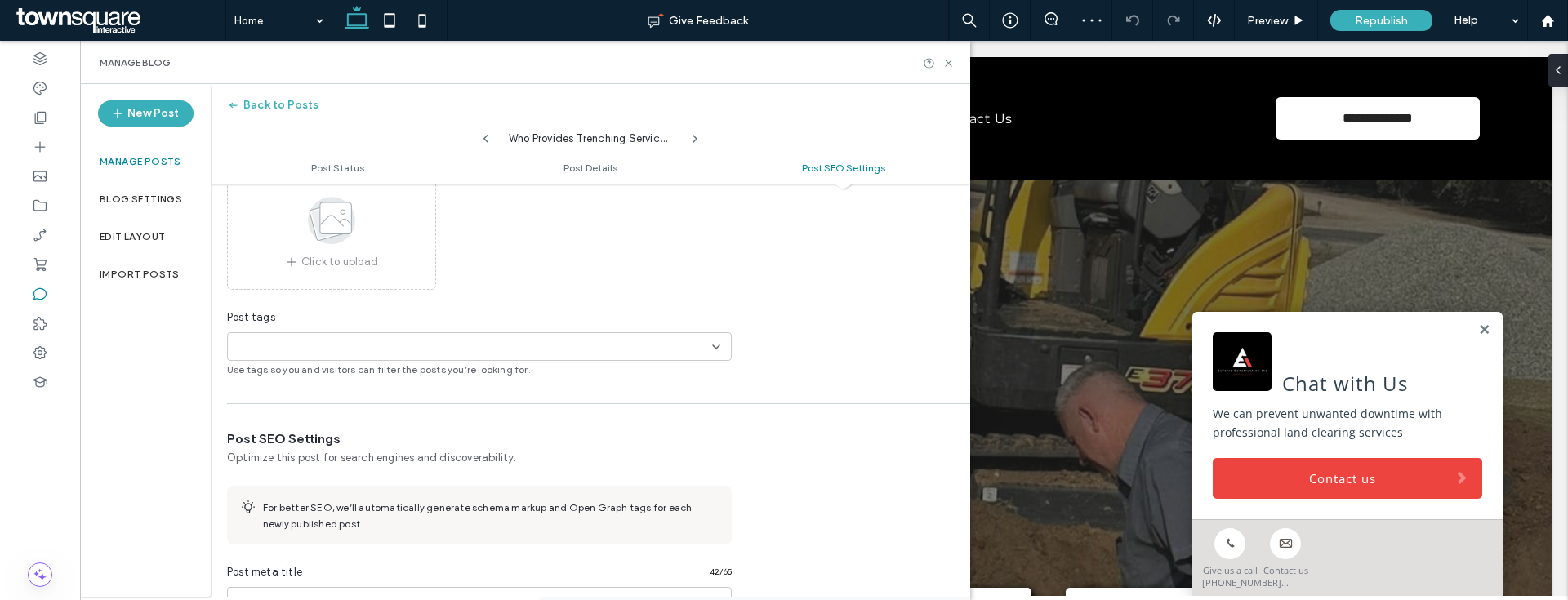
scroll to position [828, 0]
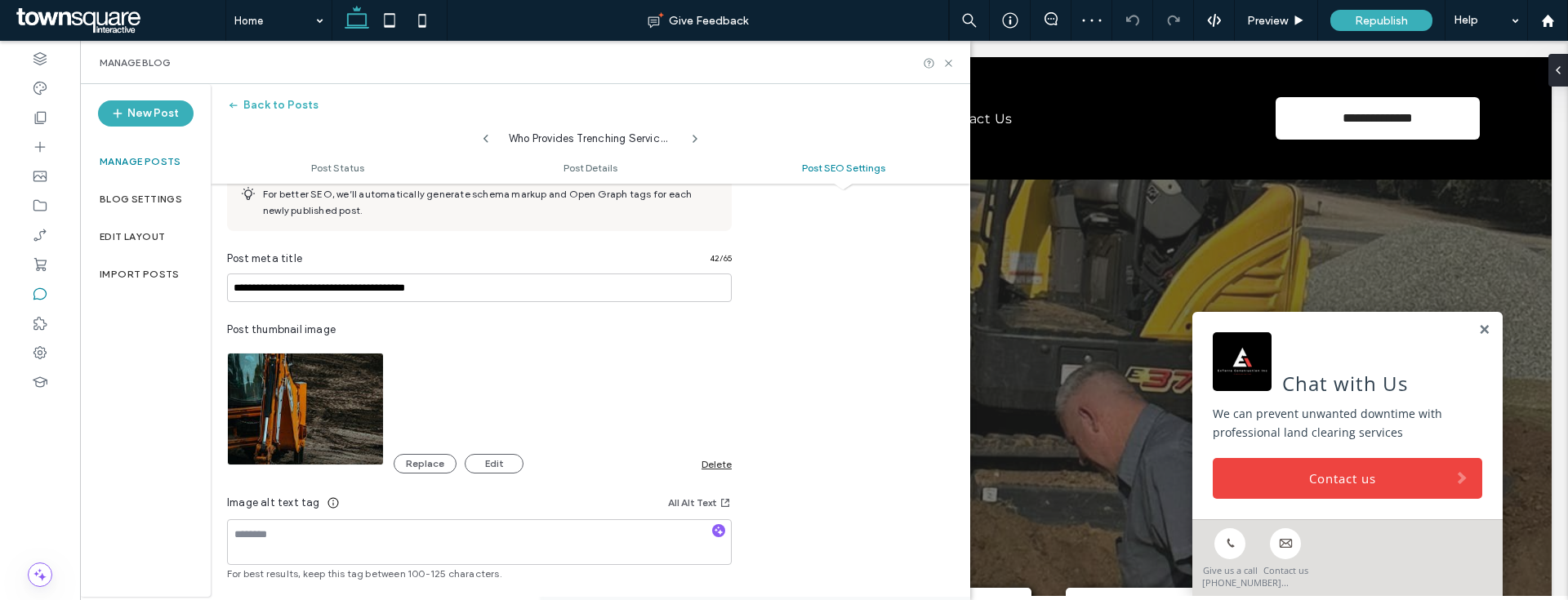
click at [706, 462] on div "Delete" at bounding box center [717, 463] width 30 height 13
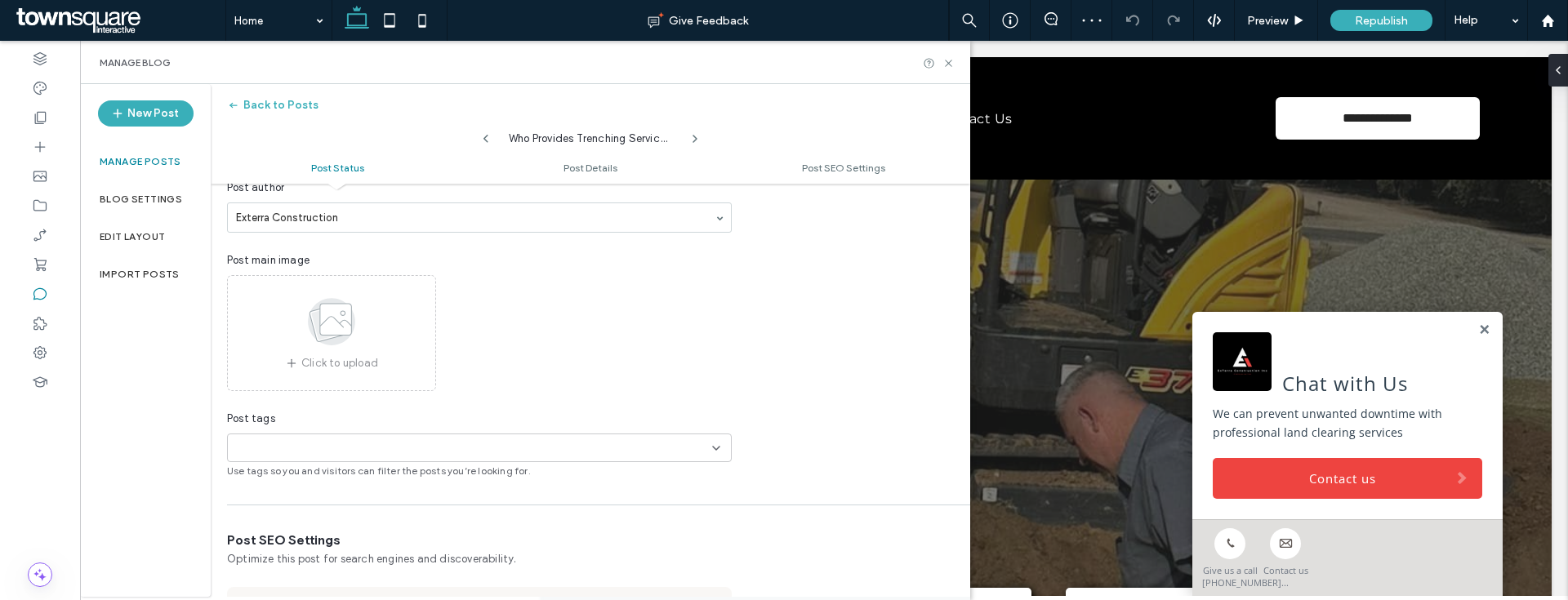
scroll to position [0, 0]
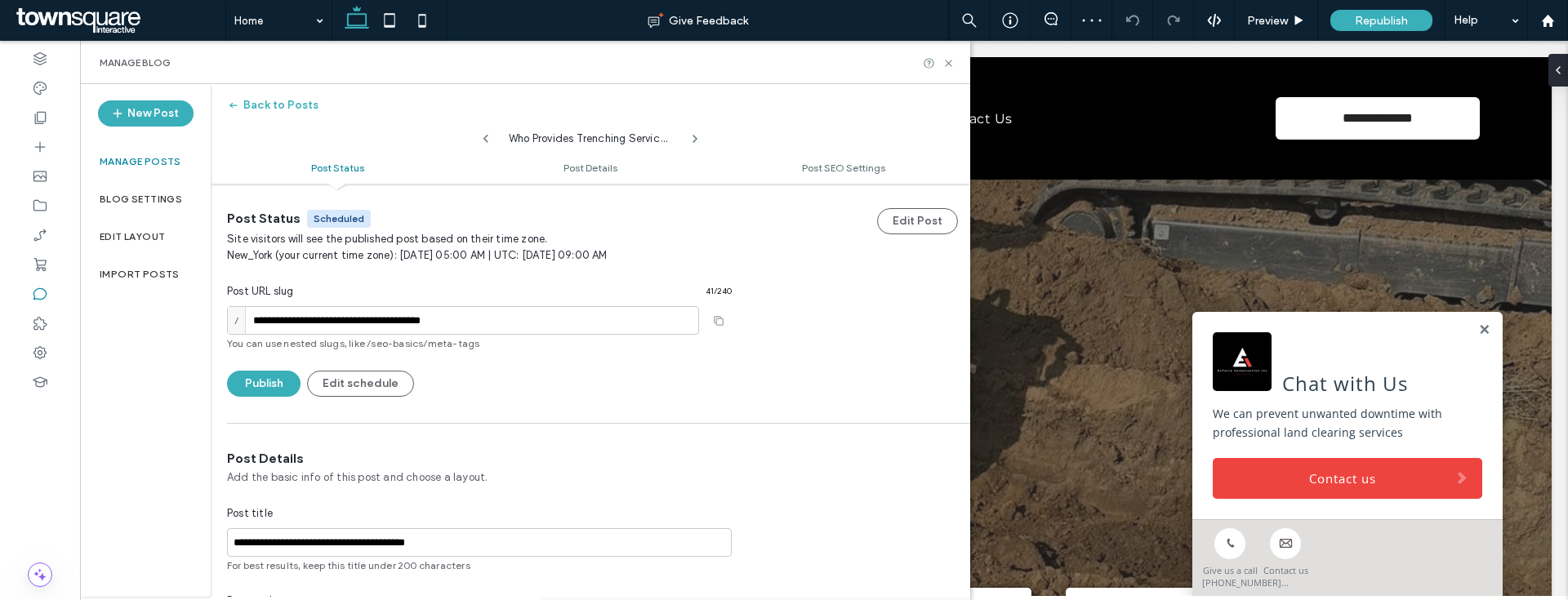
click at [484, 142] on icon at bounding box center [486, 139] width 13 height 13
type input "**********"
type textarea "**********"
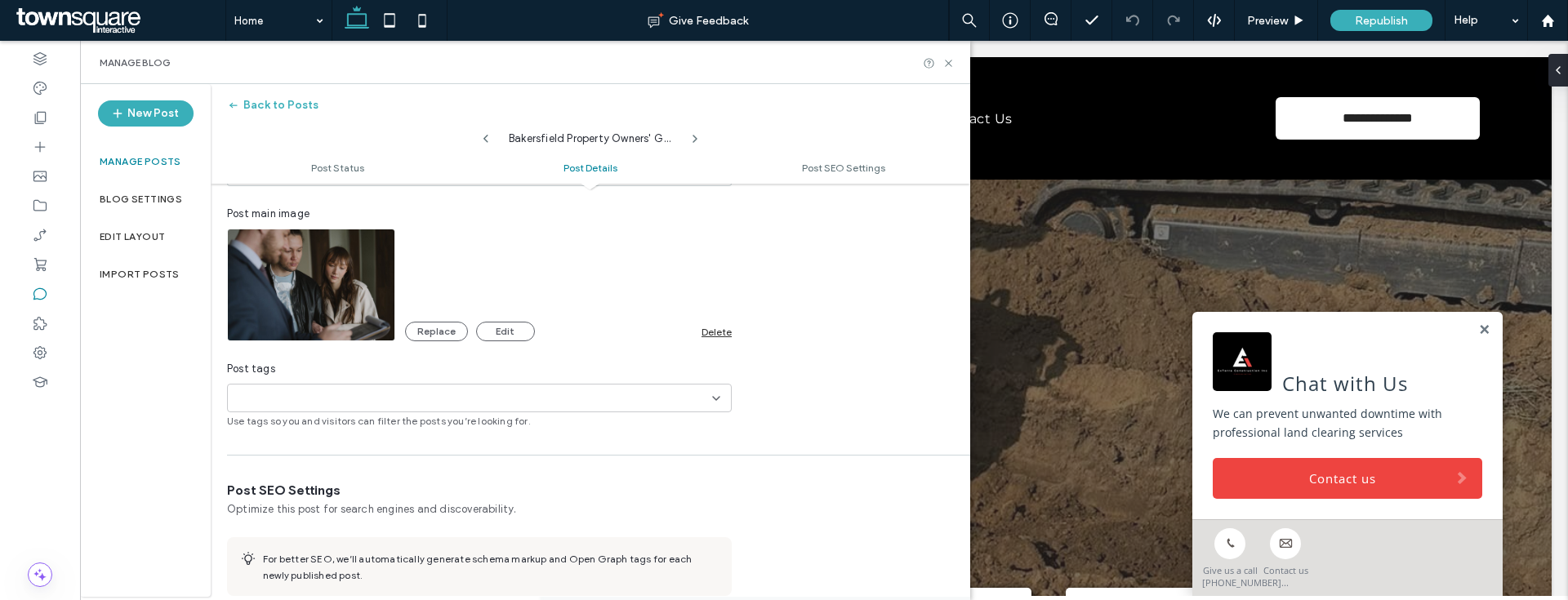
scroll to position [463, 0]
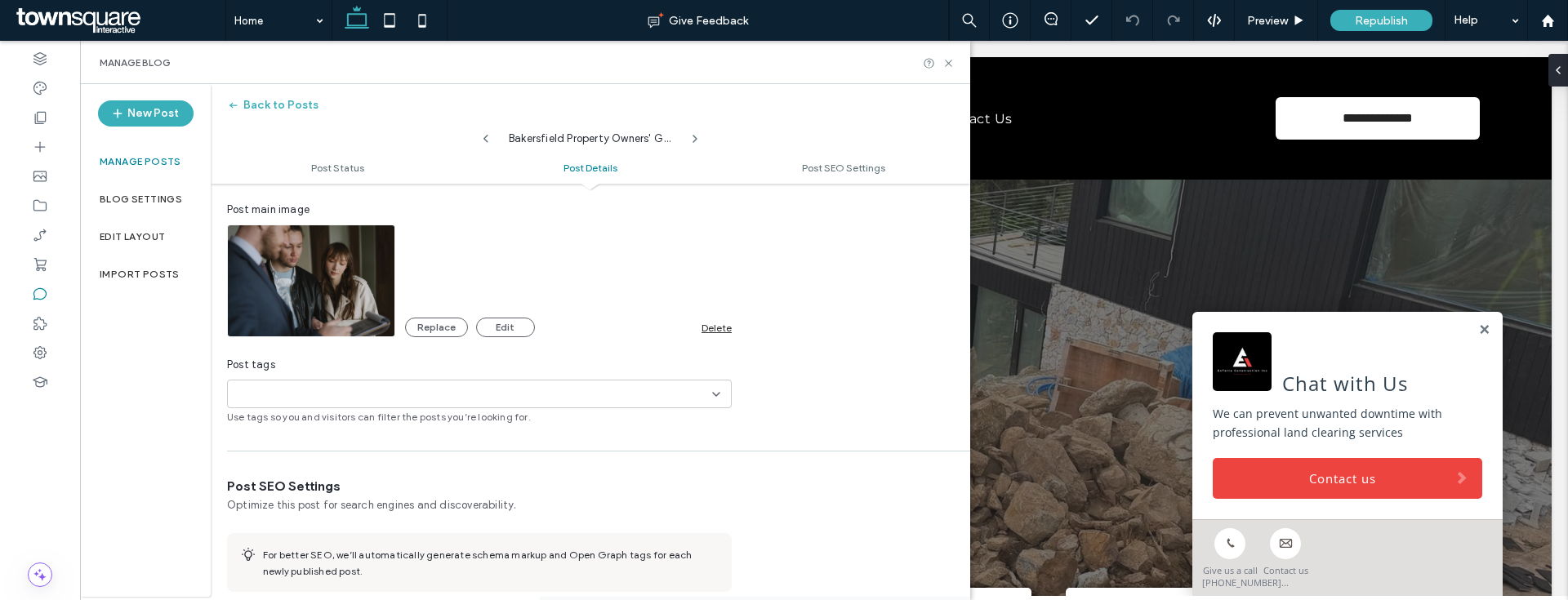
click at [715, 329] on div "Delete" at bounding box center [717, 328] width 30 height 13
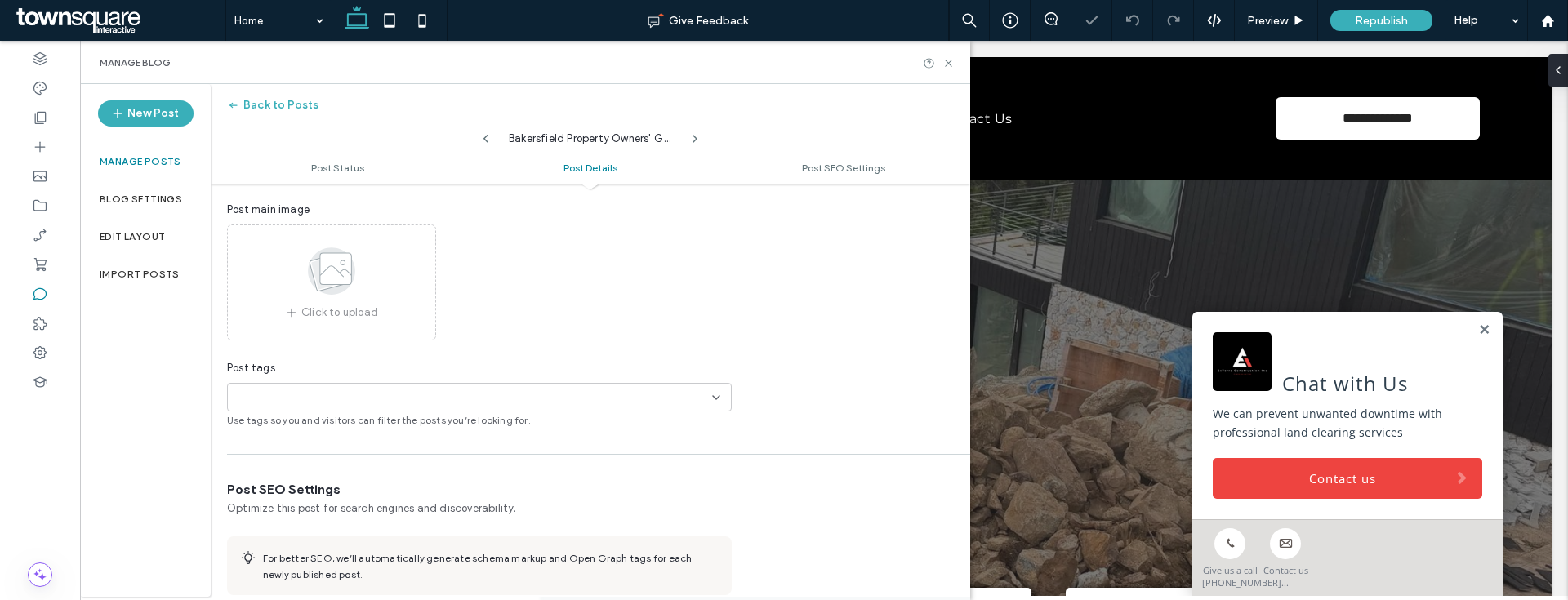
scroll to position [806, 0]
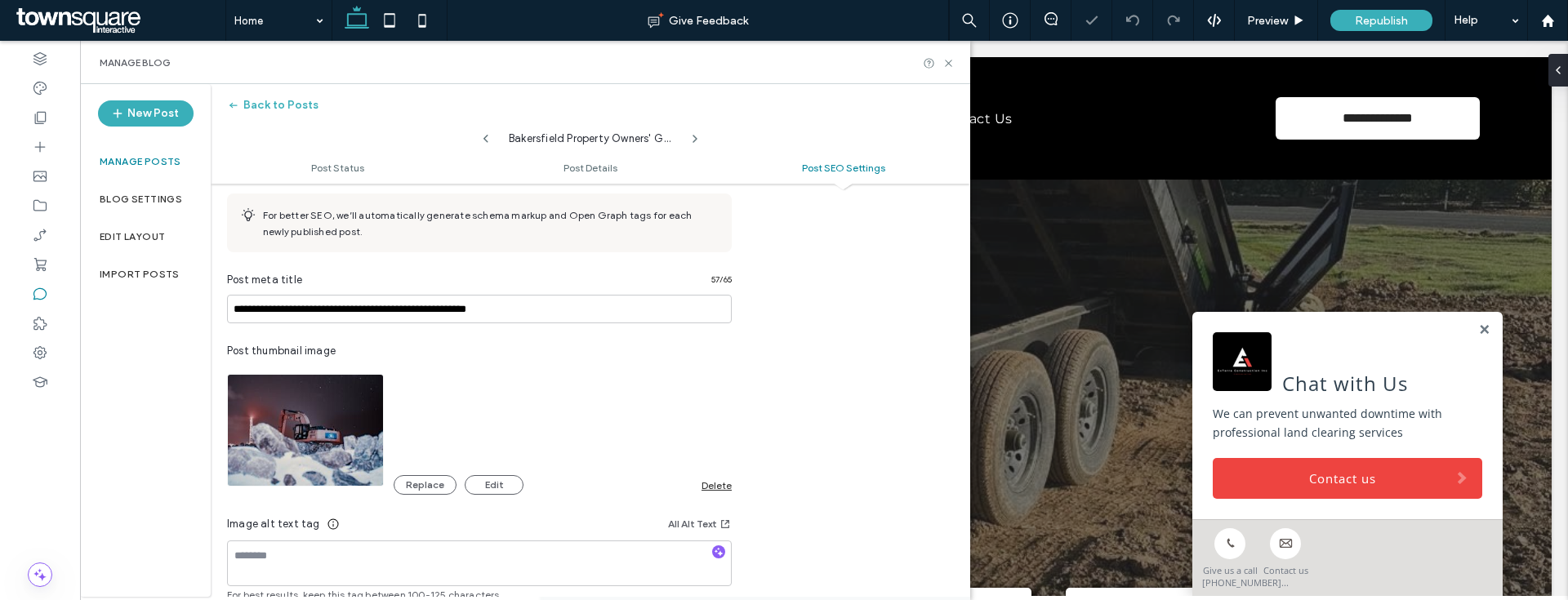
click at [710, 481] on div "Delete" at bounding box center [717, 485] width 30 height 13
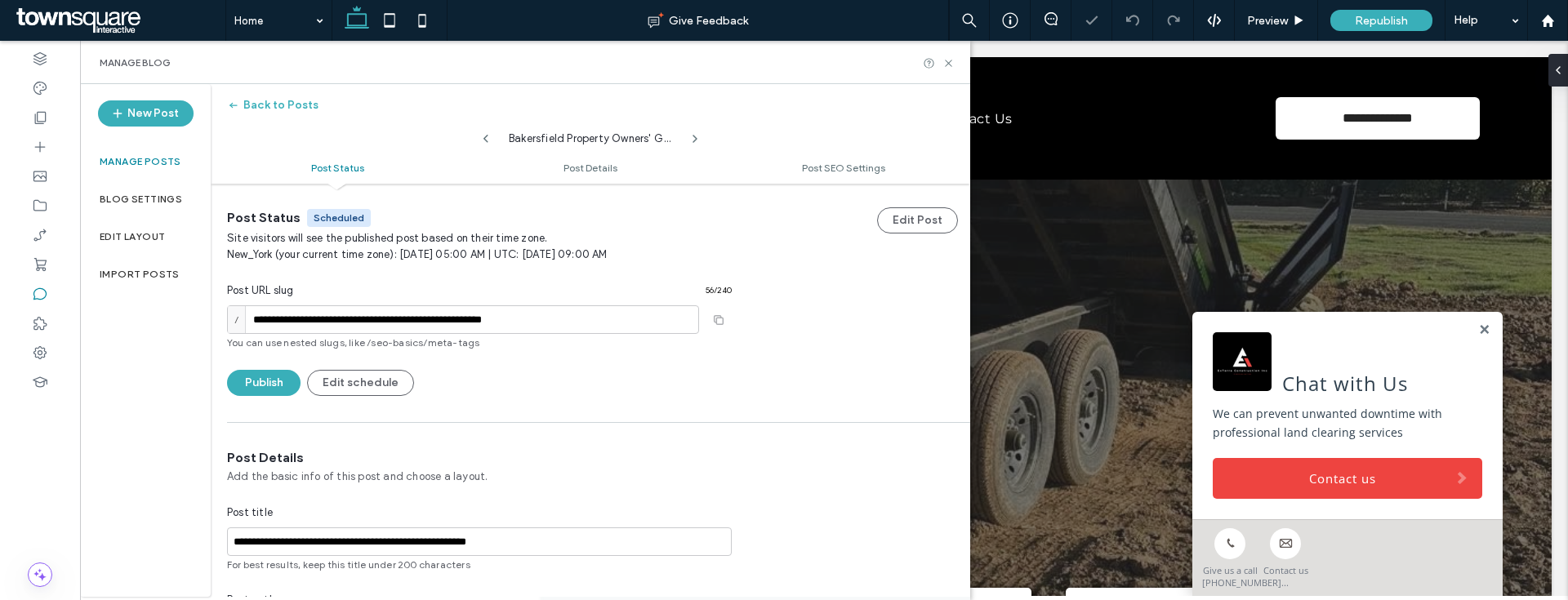
scroll to position [0, 0]
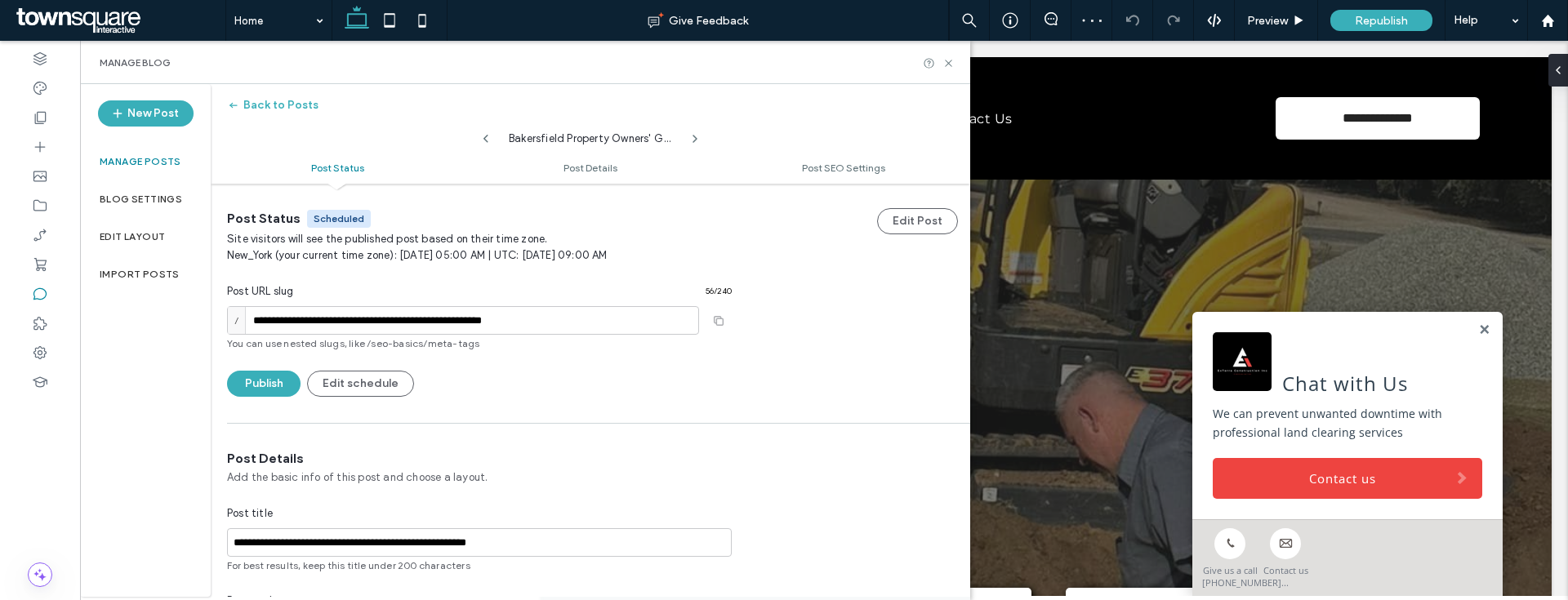
click at [480, 139] on icon at bounding box center [486, 139] width 13 height 13
type input "**********"
type textarea "**********"
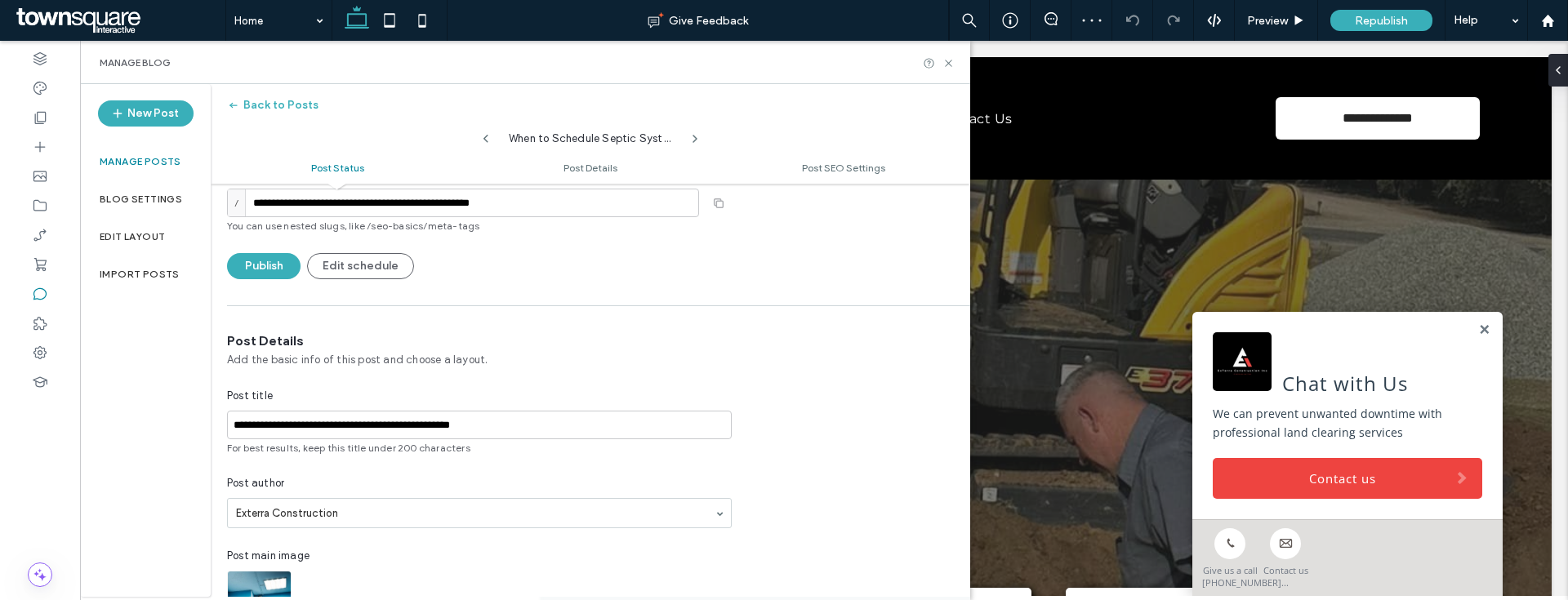
scroll to position [294, 0]
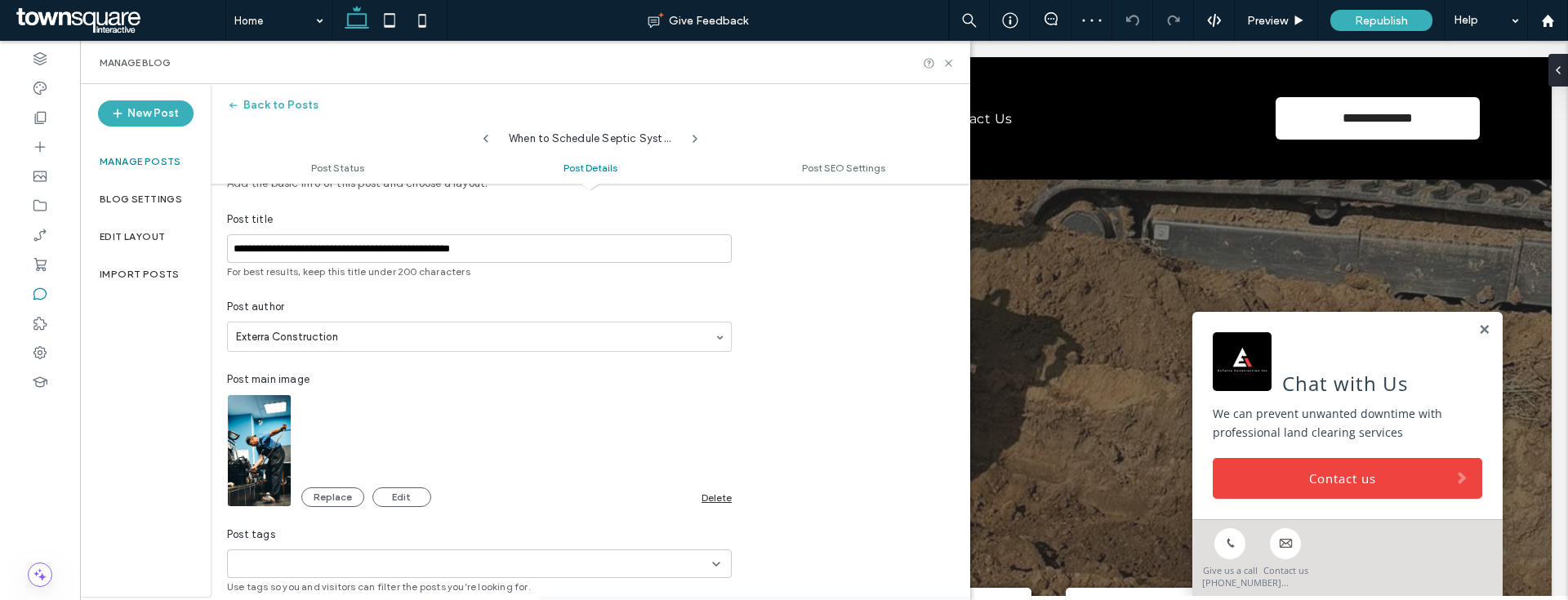
click at [728, 492] on div "Delete" at bounding box center [717, 497] width 30 height 13
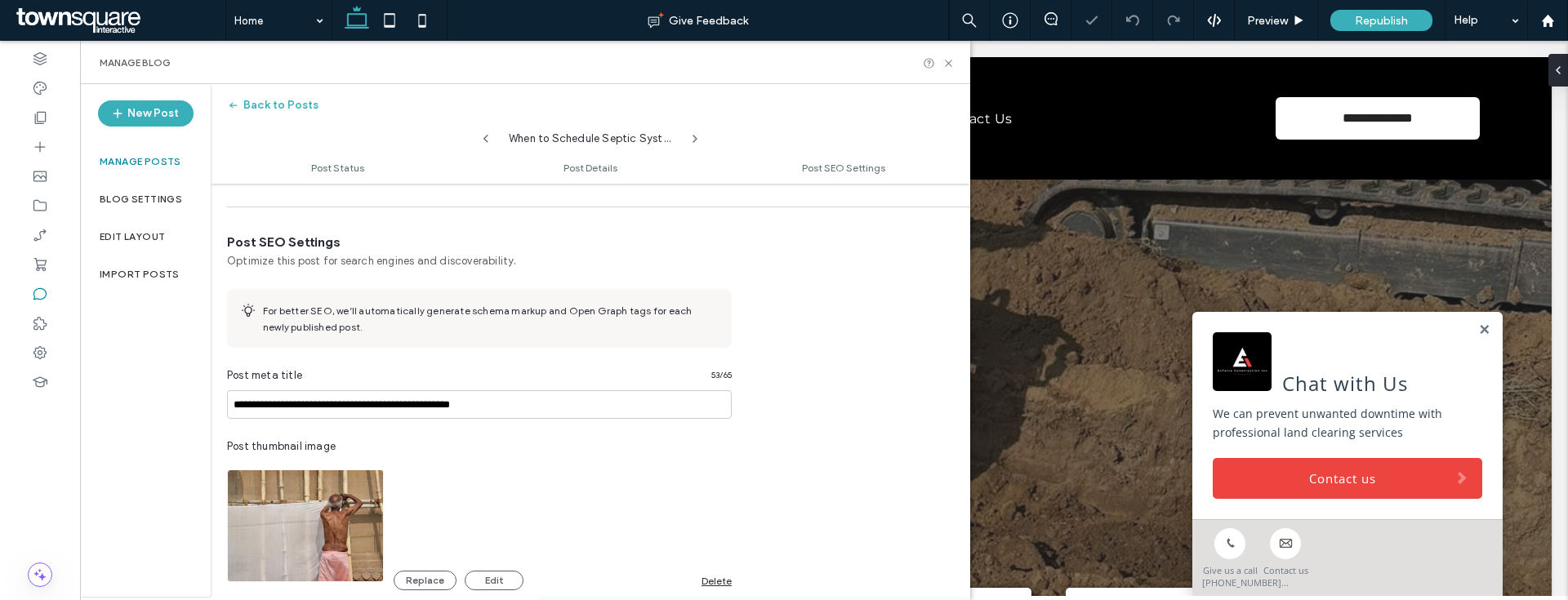
scroll to position [833, 0]
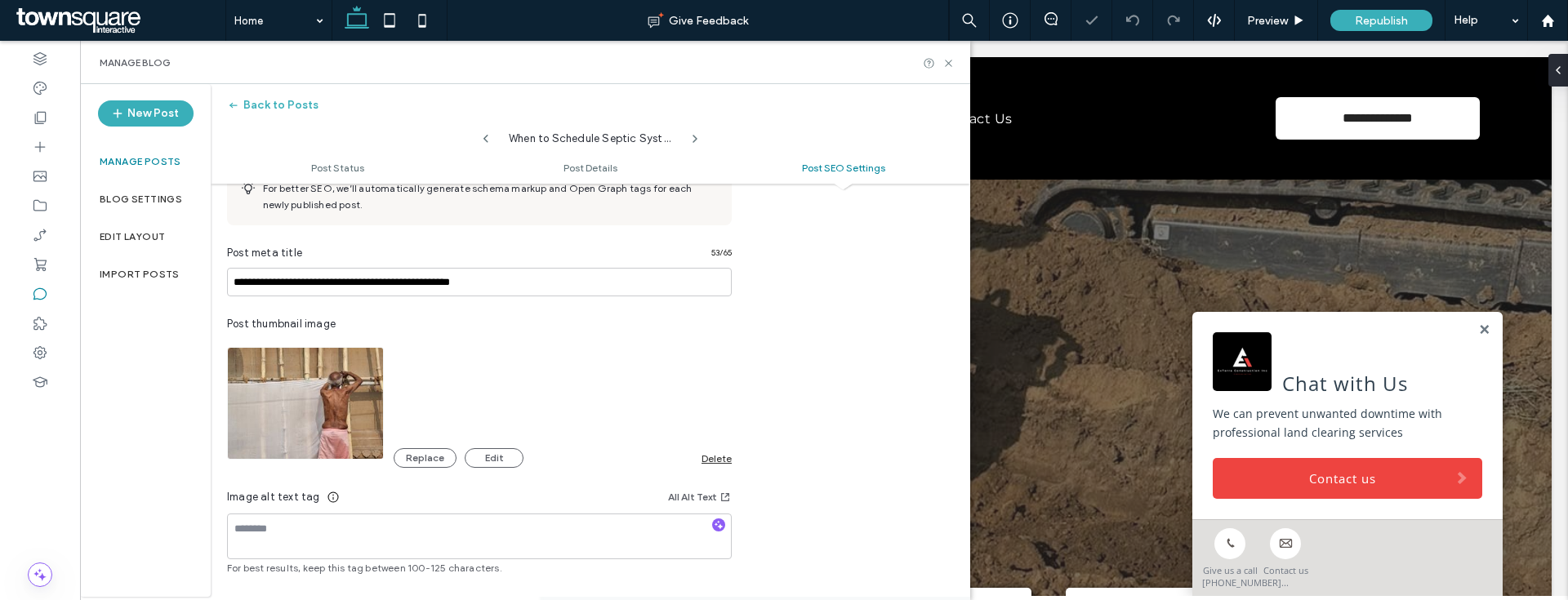
click at [707, 461] on div "Delete" at bounding box center [717, 458] width 30 height 13
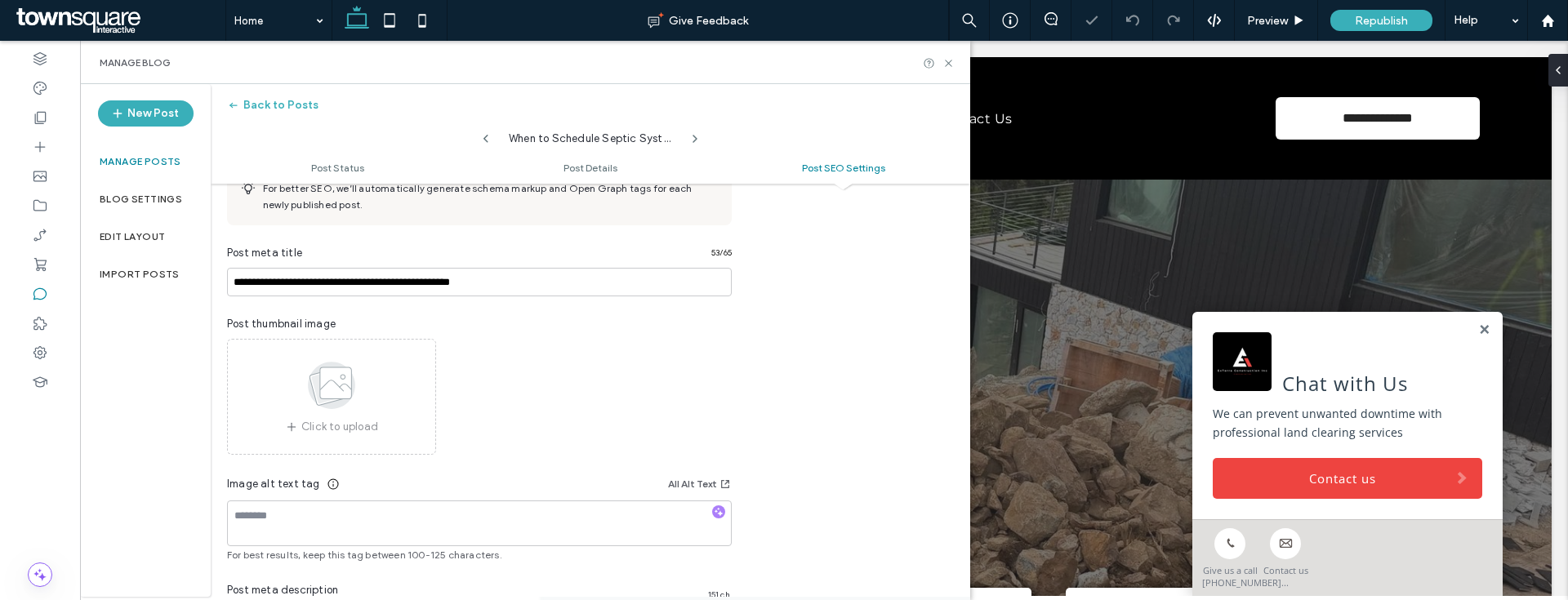
scroll to position [59, 0]
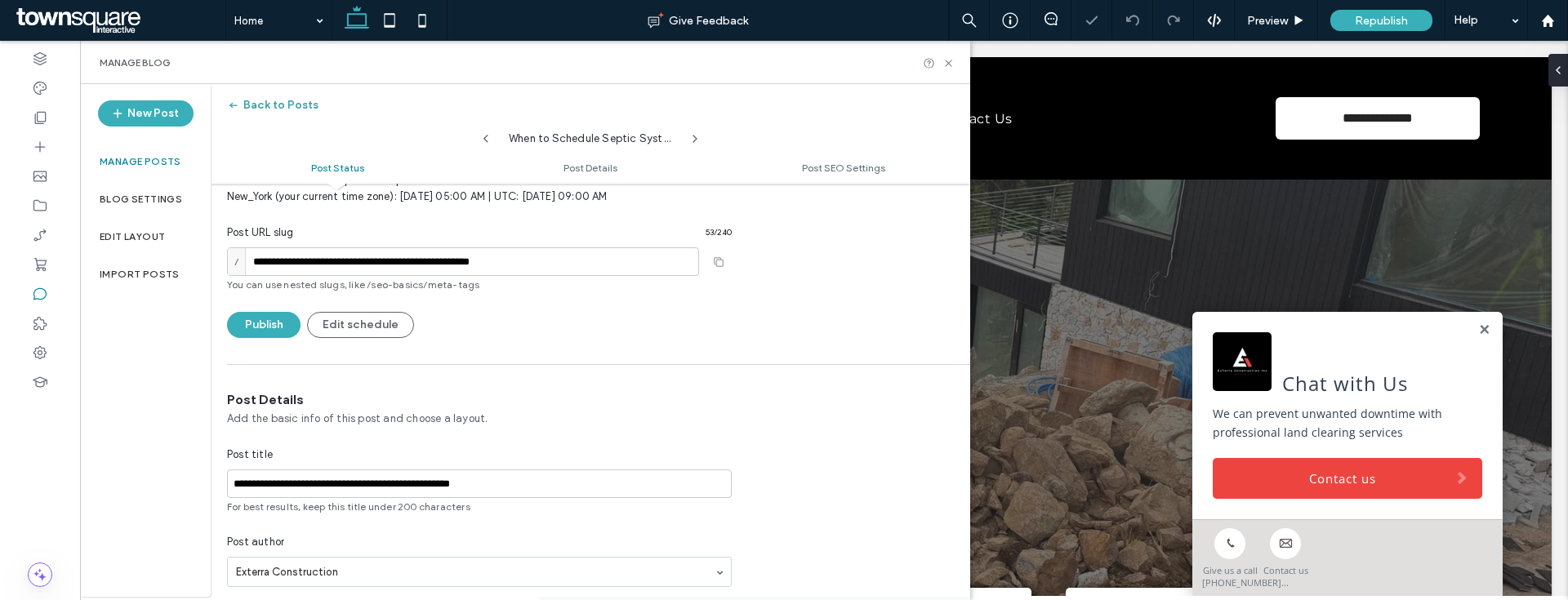
click at [277, 101] on button "Back to Posts" at bounding box center [272, 104] width 92 height 26
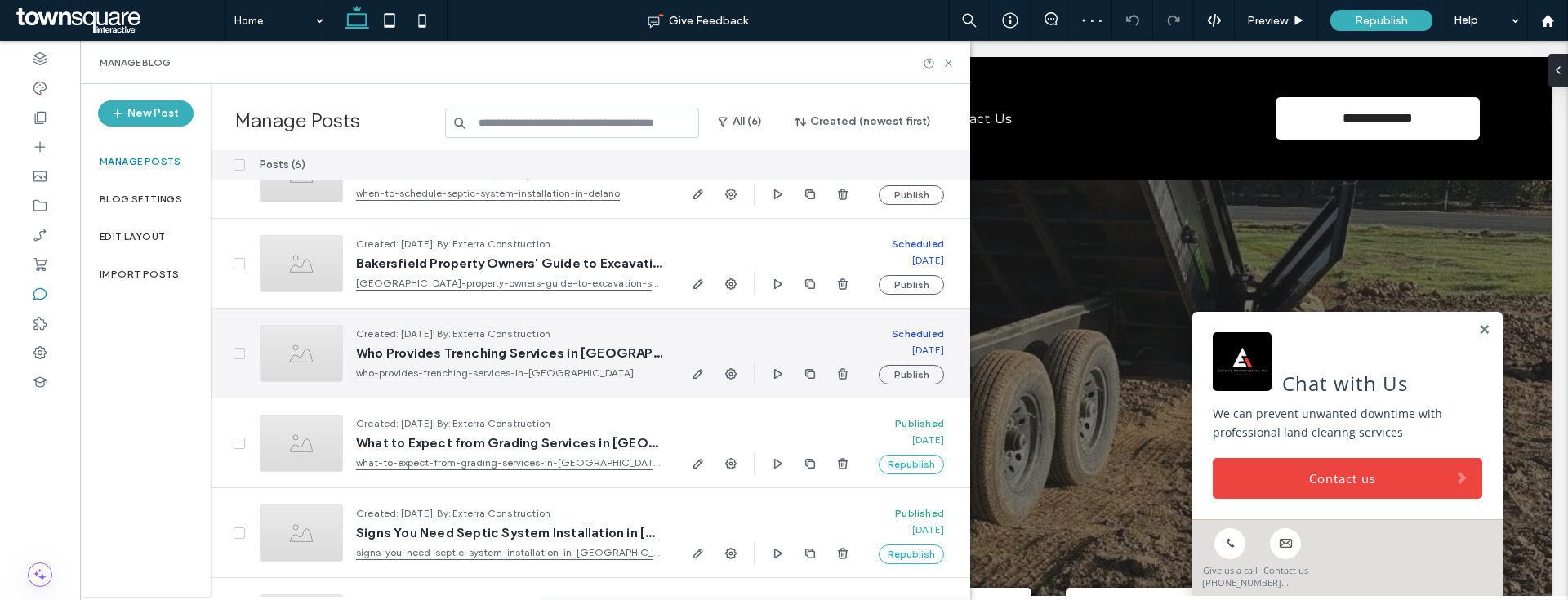
scroll to position [122, 0]
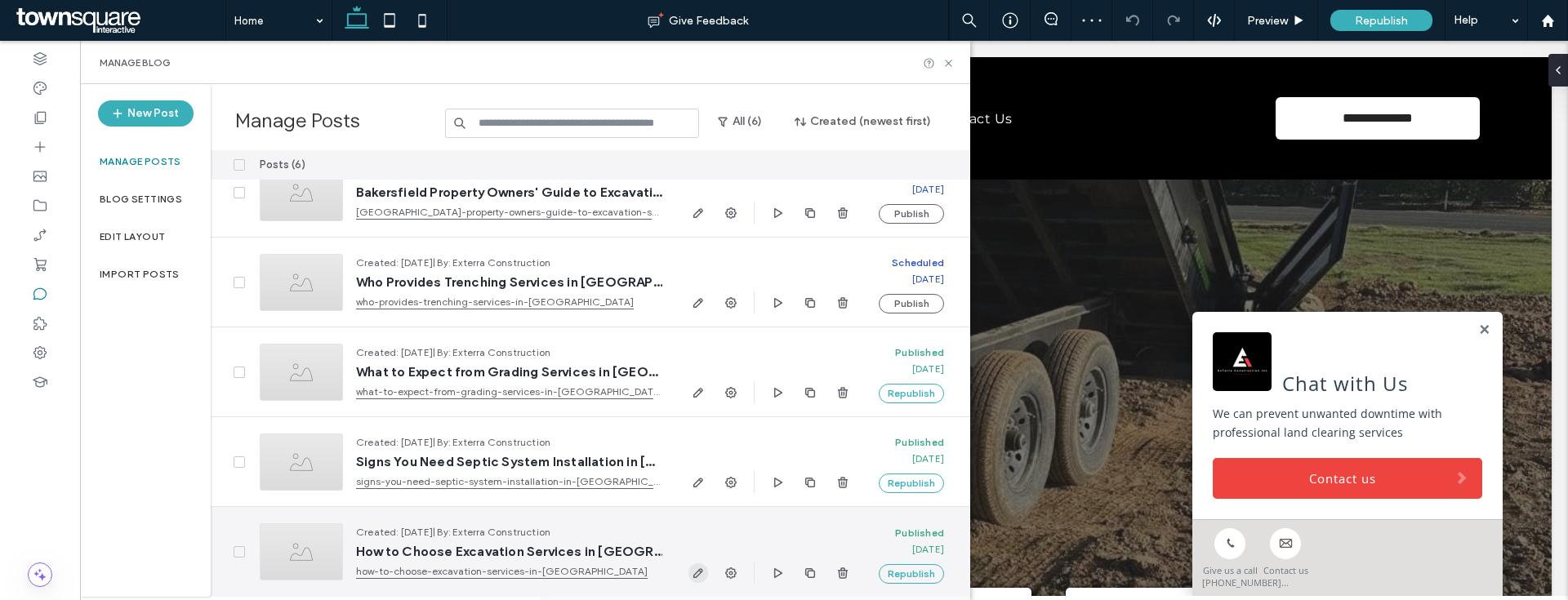
click at [702, 575] on icon "button" at bounding box center [699, 573] width 13 height 13
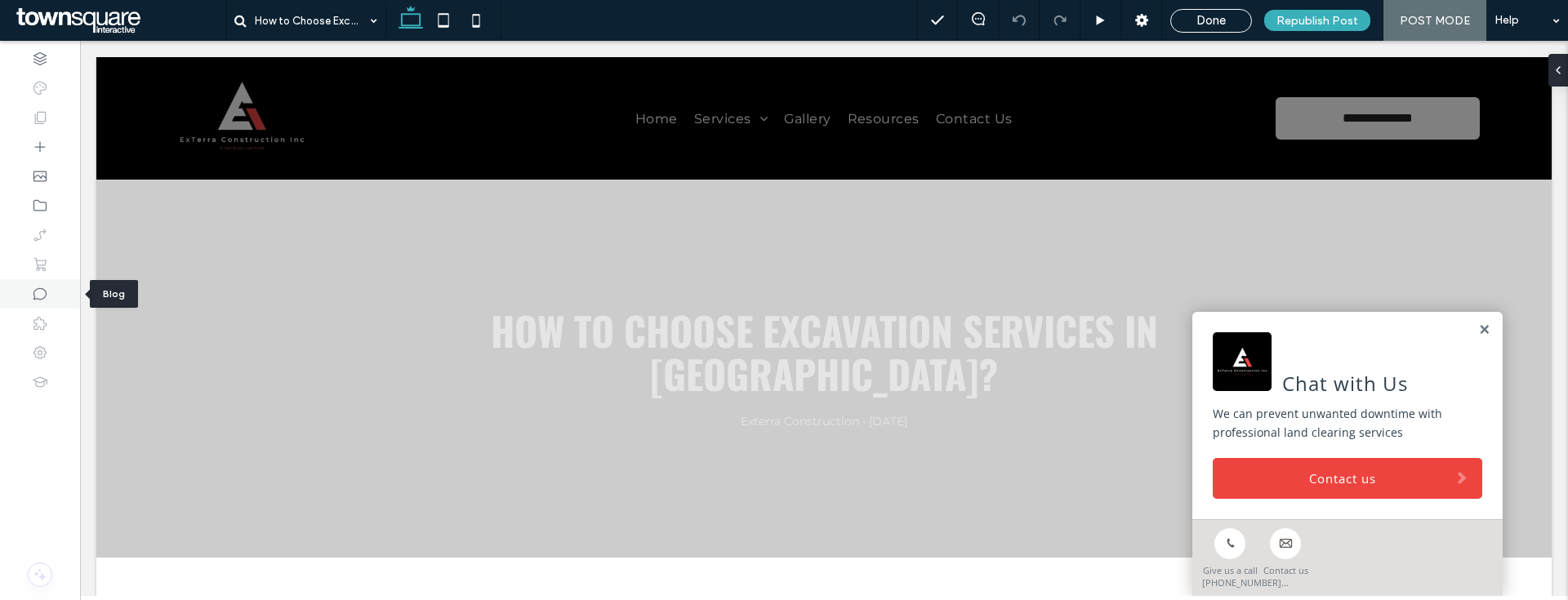
click at [40, 289] on icon at bounding box center [40, 293] width 16 height 16
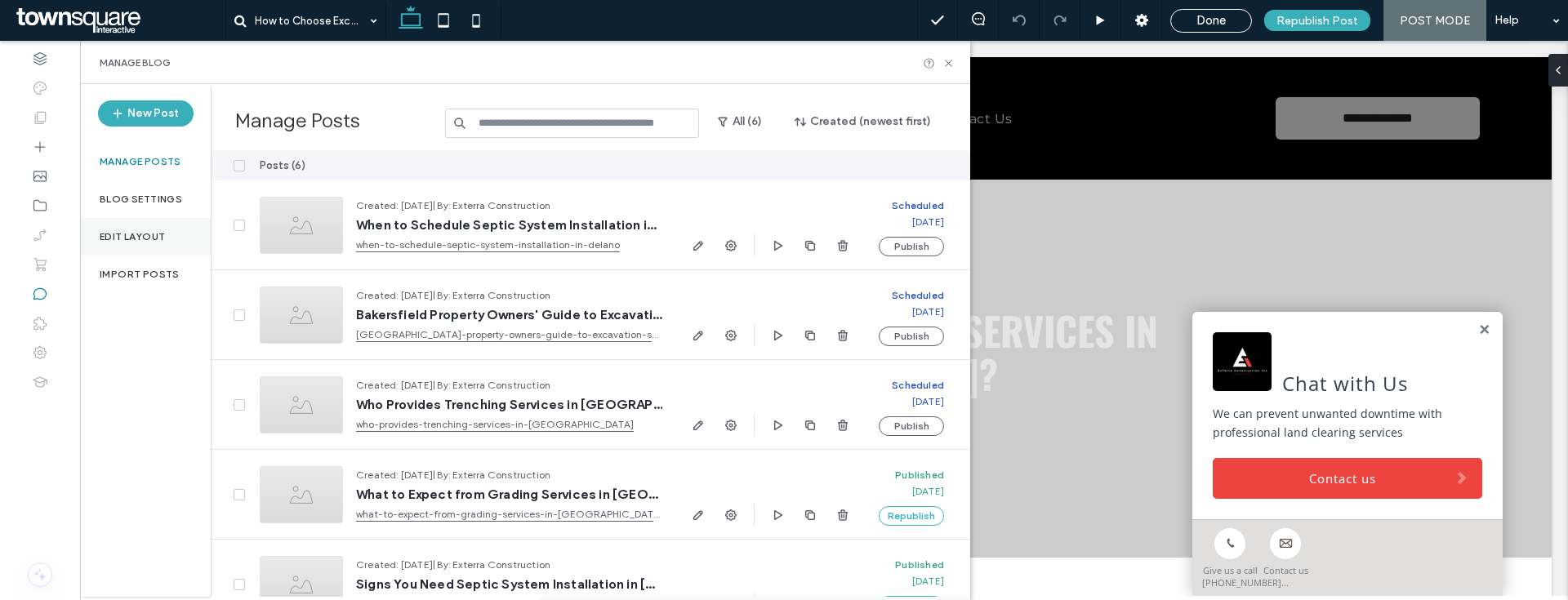
click at [121, 242] on label "Edit Layout" at bounding box center [132, 237] width 66 height 12
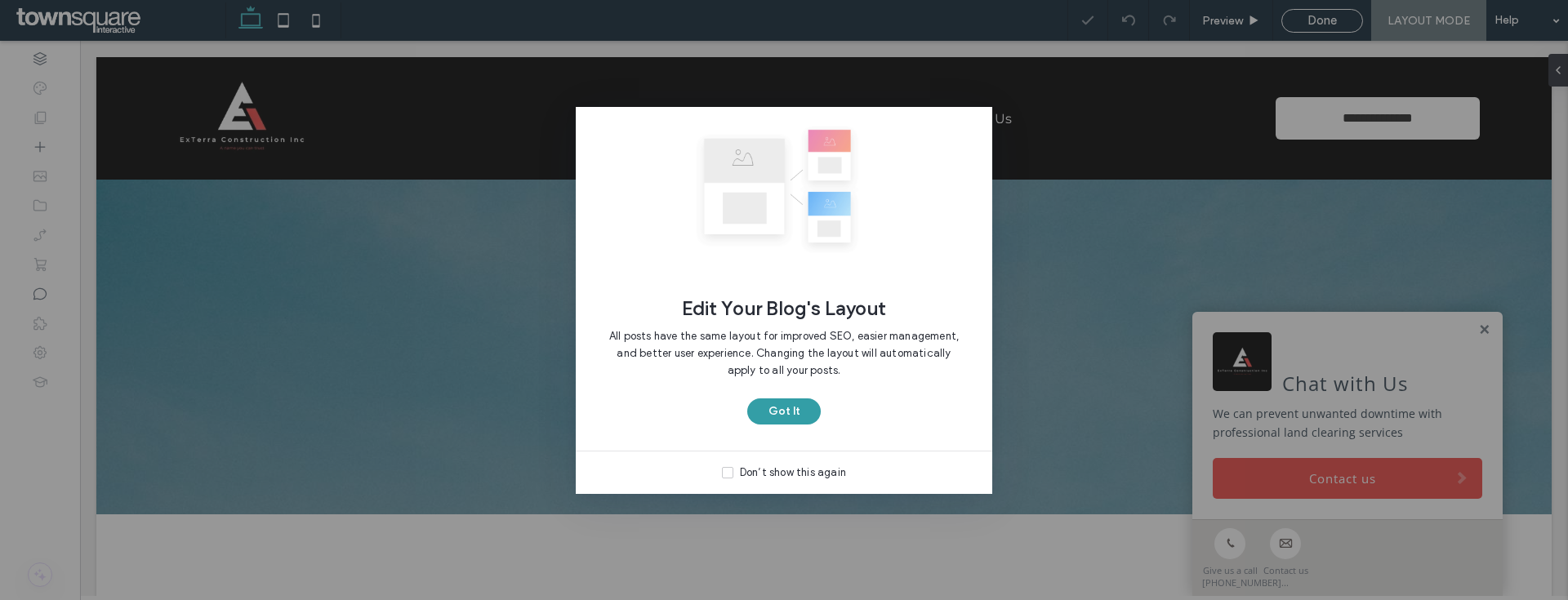
click at [776, 402] on button "Got It" at bounding box center [783, 411] width 73 height 26
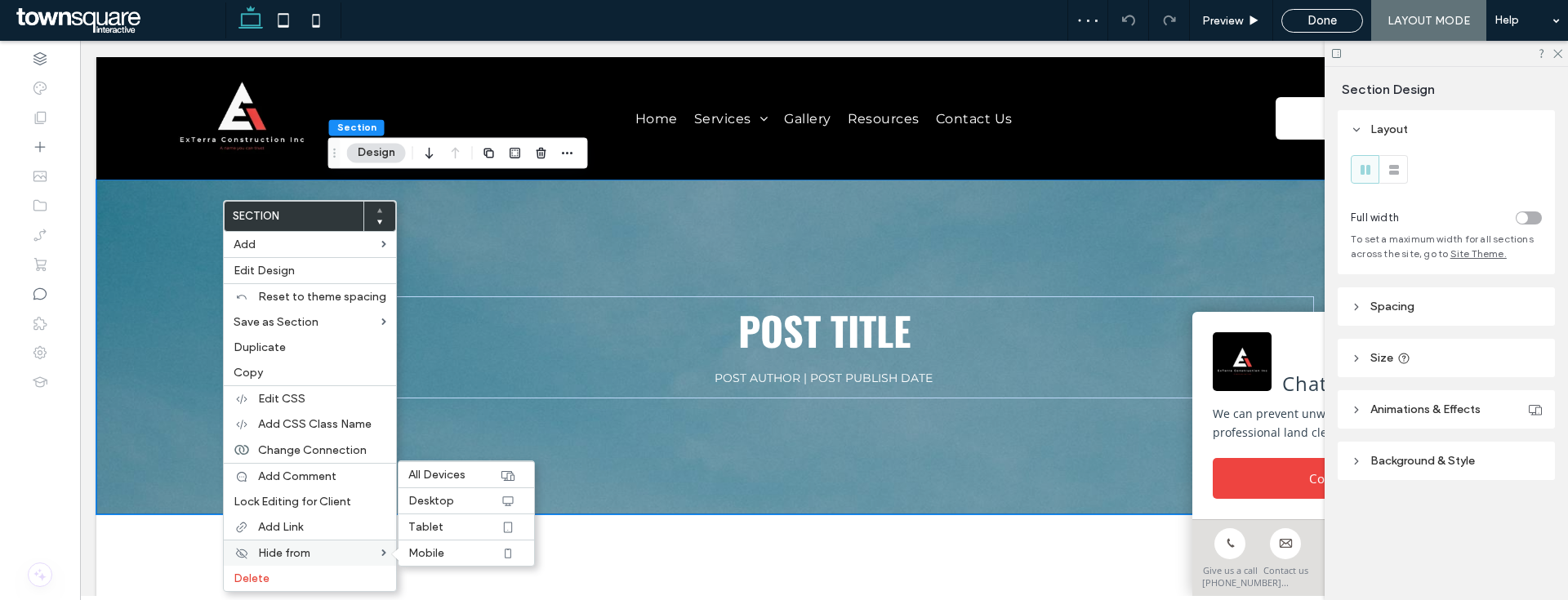
click at [260, 564] on div "Hide from All Devices Desktop Tablet Mobile" at bounding box center [309, 552] width 172 height 26
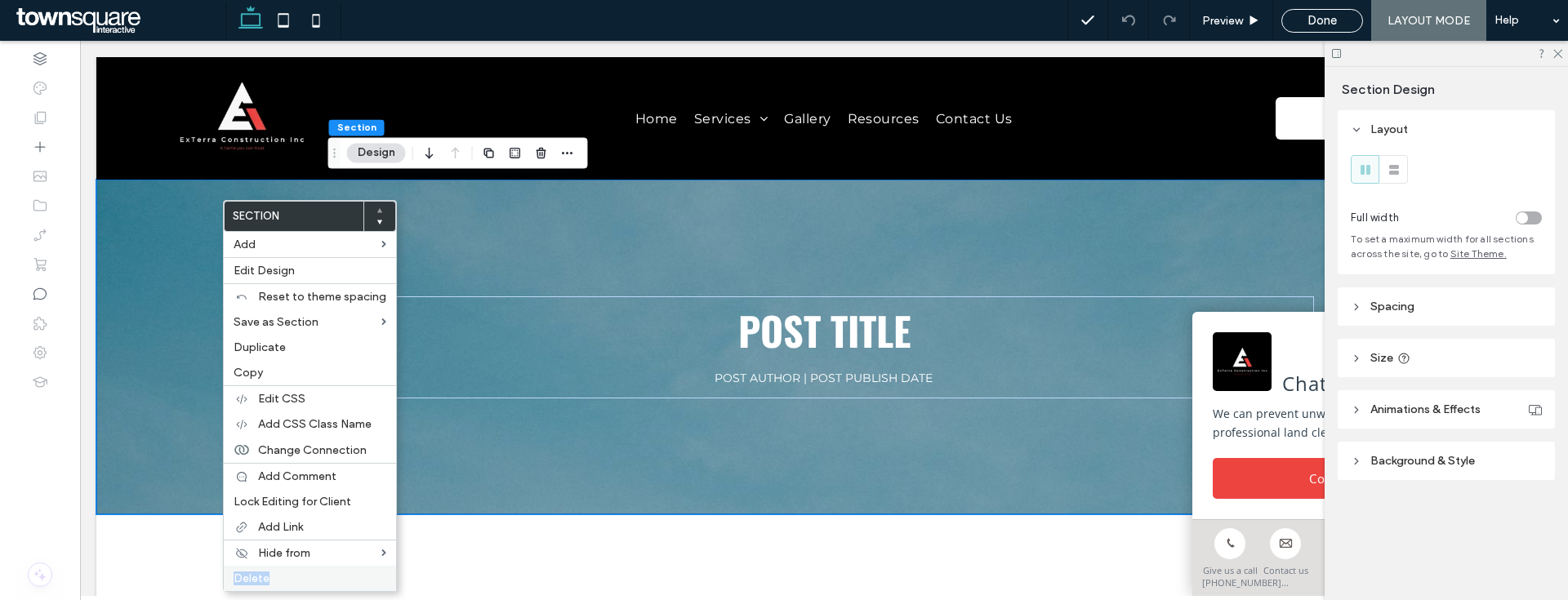
click at [259, 571] on div "Section Add Edit Design Reset to theme spacing Save as Section Duplicate Copy E…" at bounding box center [309, 395] width 174 height 392
click at [259, 571] on span "Delete" at bounding box center [251, 578] width 36 height 13
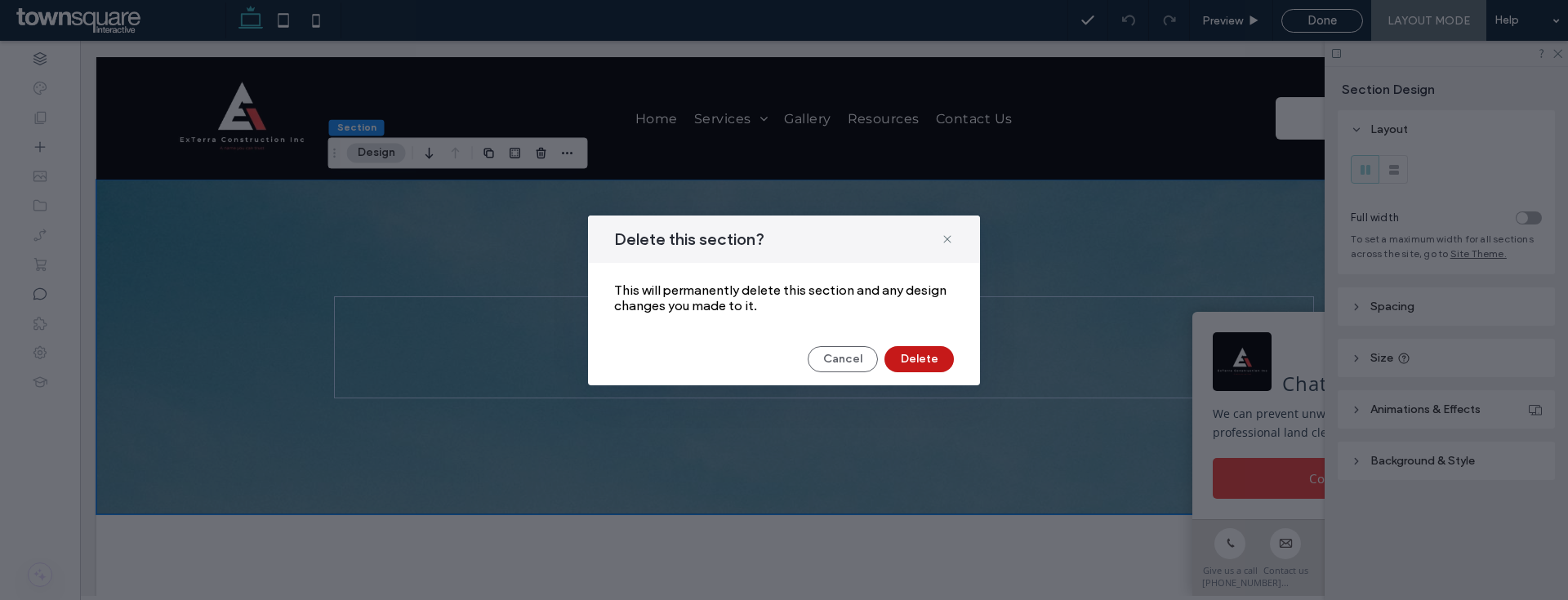
click at [923, 353] on button "Delete" at bounding box center [919, 359] width 69 height 26
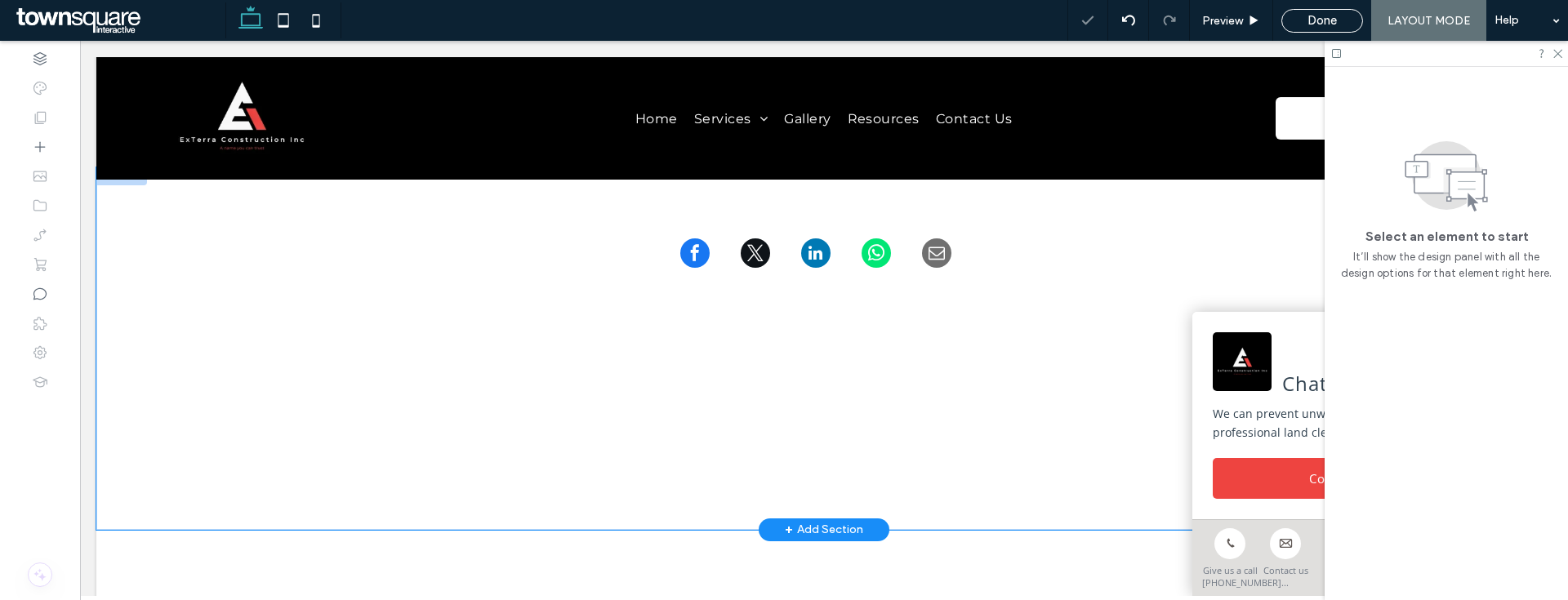
scroll to position [250, 0]
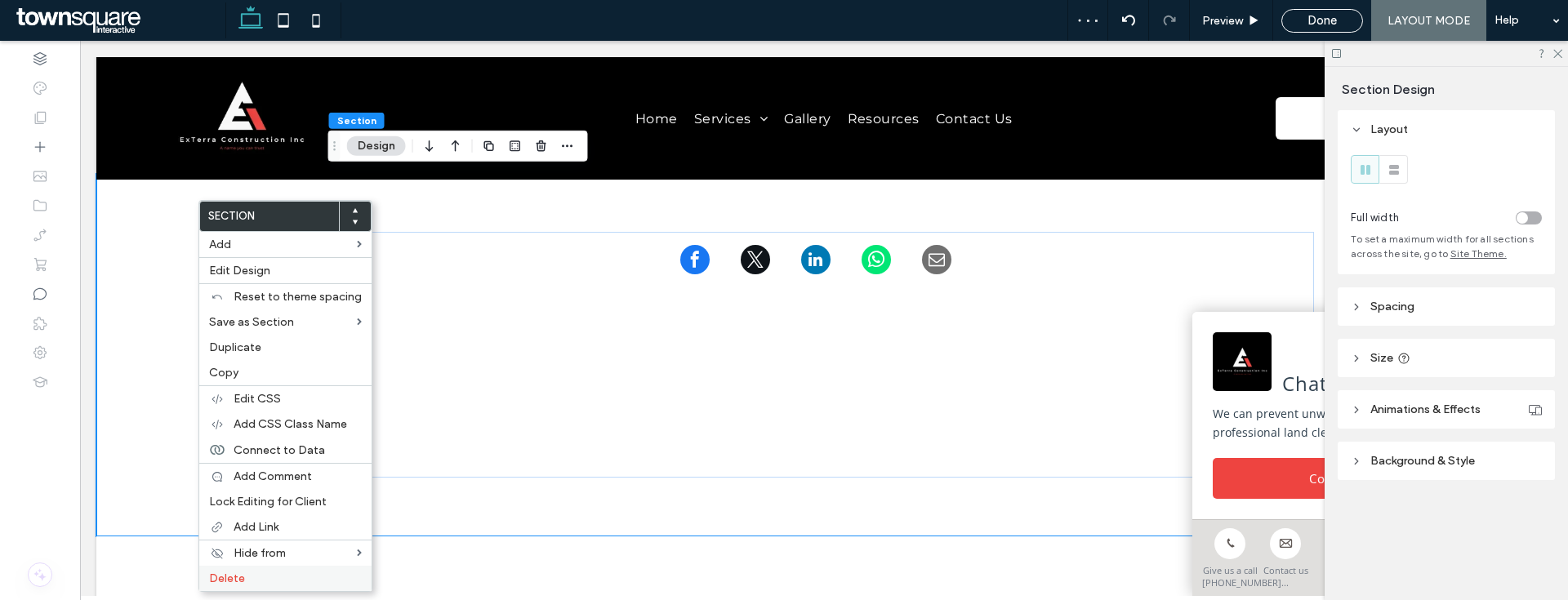
click at [241, 581] on span "Delete" at bounding box center [227, 578] width 36 height 13
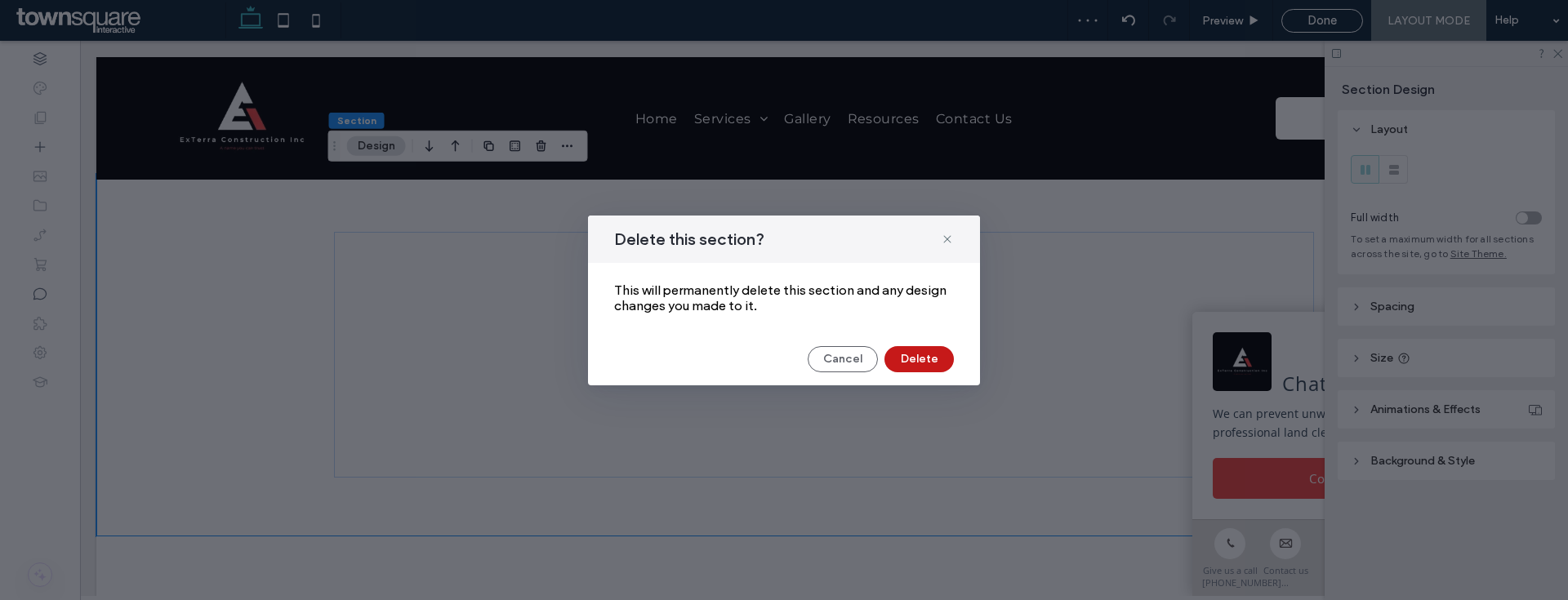
click at [929, 361] on button "Delete" at bounding box center [919, 359] width 69 height 26
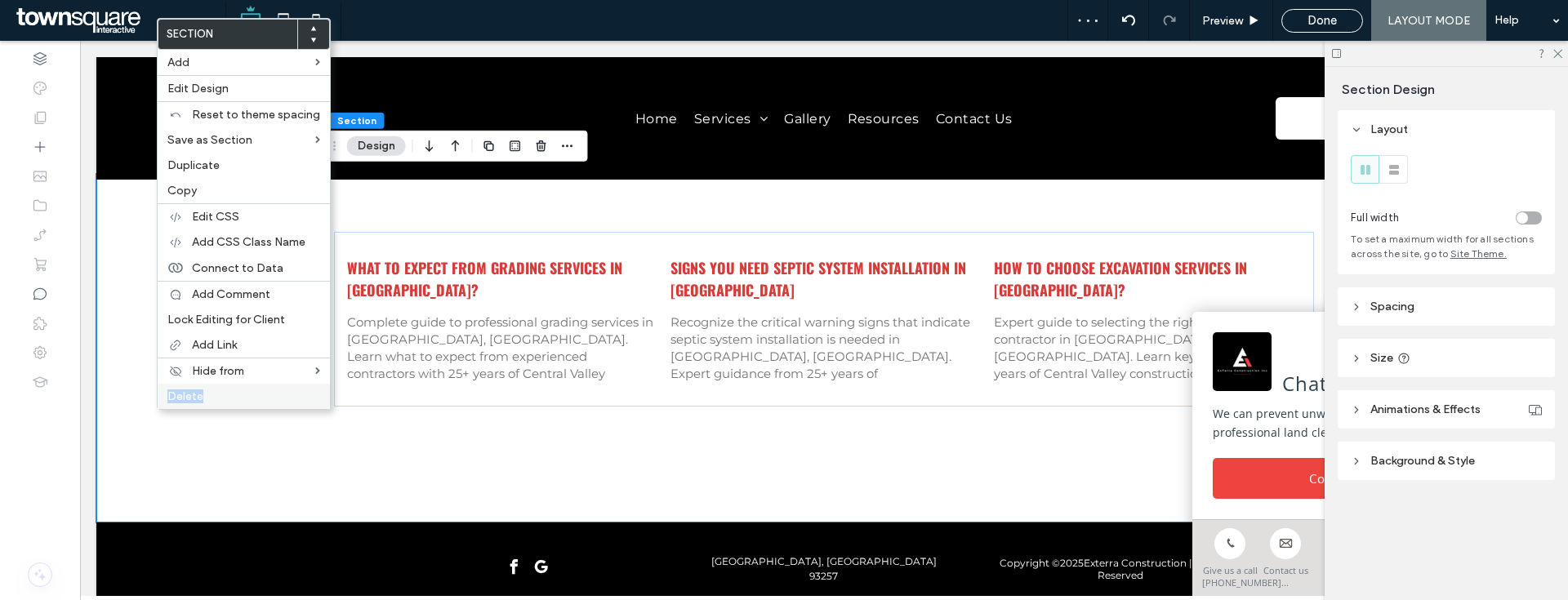
drag, startPoint x: 278, startPoint y: 382, endPoint x: 260, endPoint y: 394, distance: 21.6
click at [260, 394] on div "Section Add Edit Design Reset to theme spacing Save as Section Duplicate Copy E…" at bounding box center [244, 213] width 174 height 392
click at [260, 394] on label "Delete" at bounding box center [244, 396] width 153 height 13
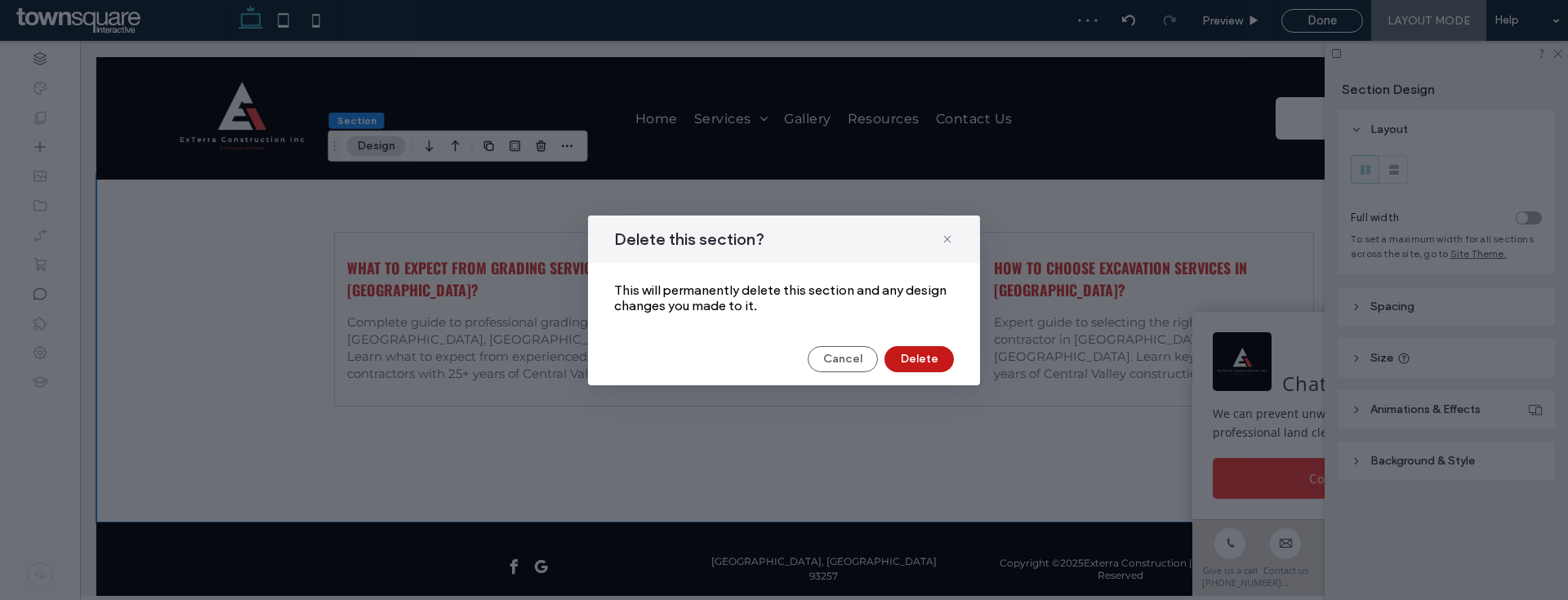
click at [910, 356] on button "Delete" at bounding box center [919, 359] width 69 height 26
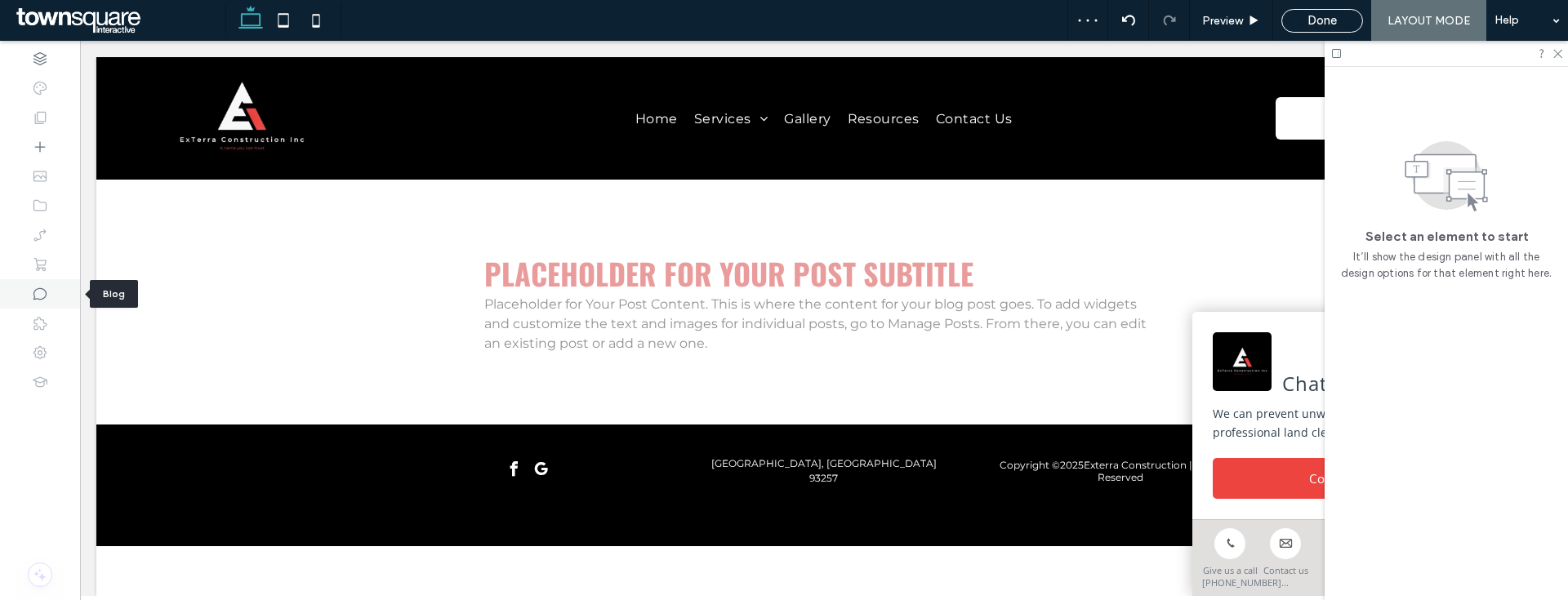
click at [46, 291] on use at bounding box center [40, 294] width 13 height 13
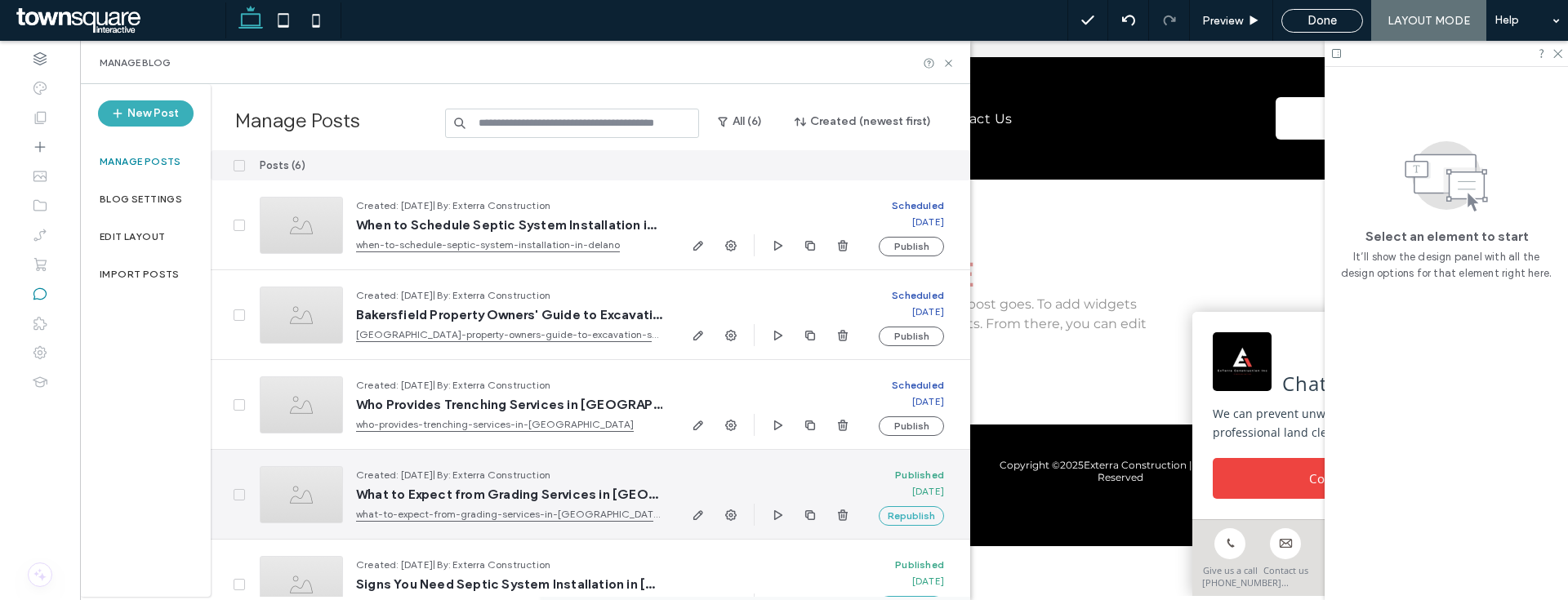
scroll to position [122, 0]
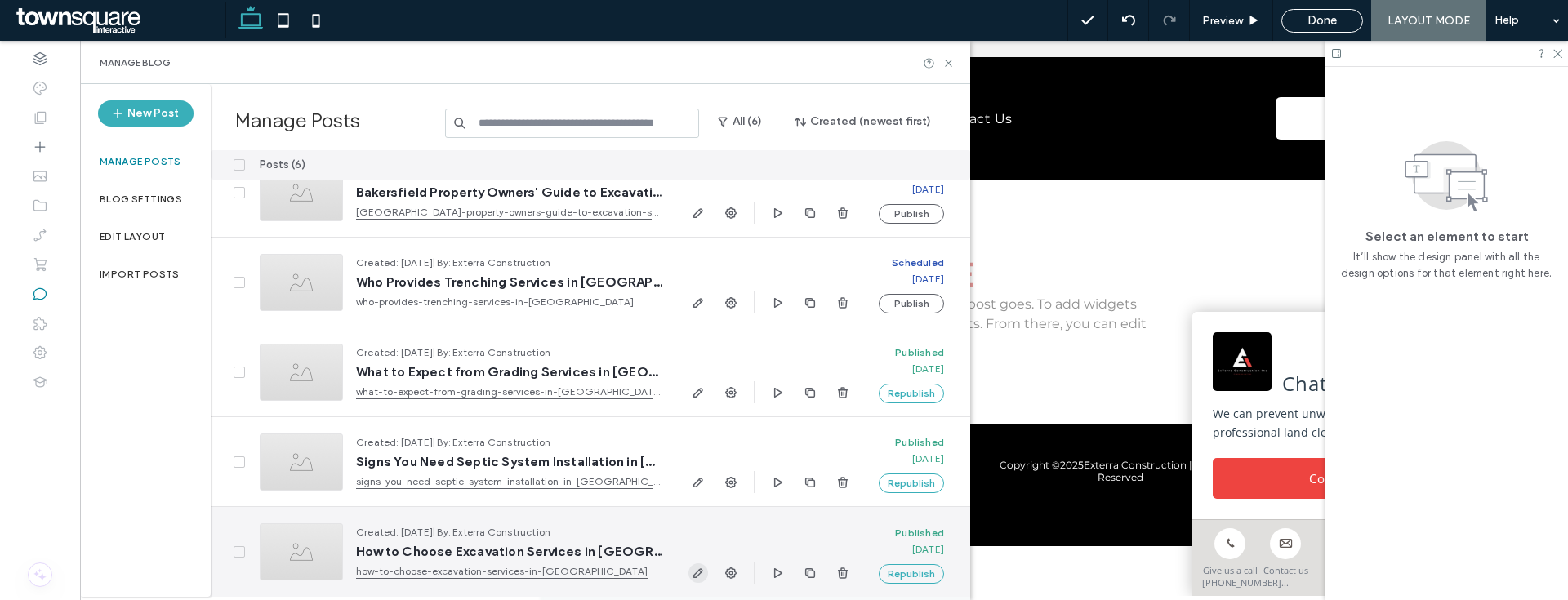
click at [702, 571] on icon "button" at bounding box center [699, 573] width 13 height 13
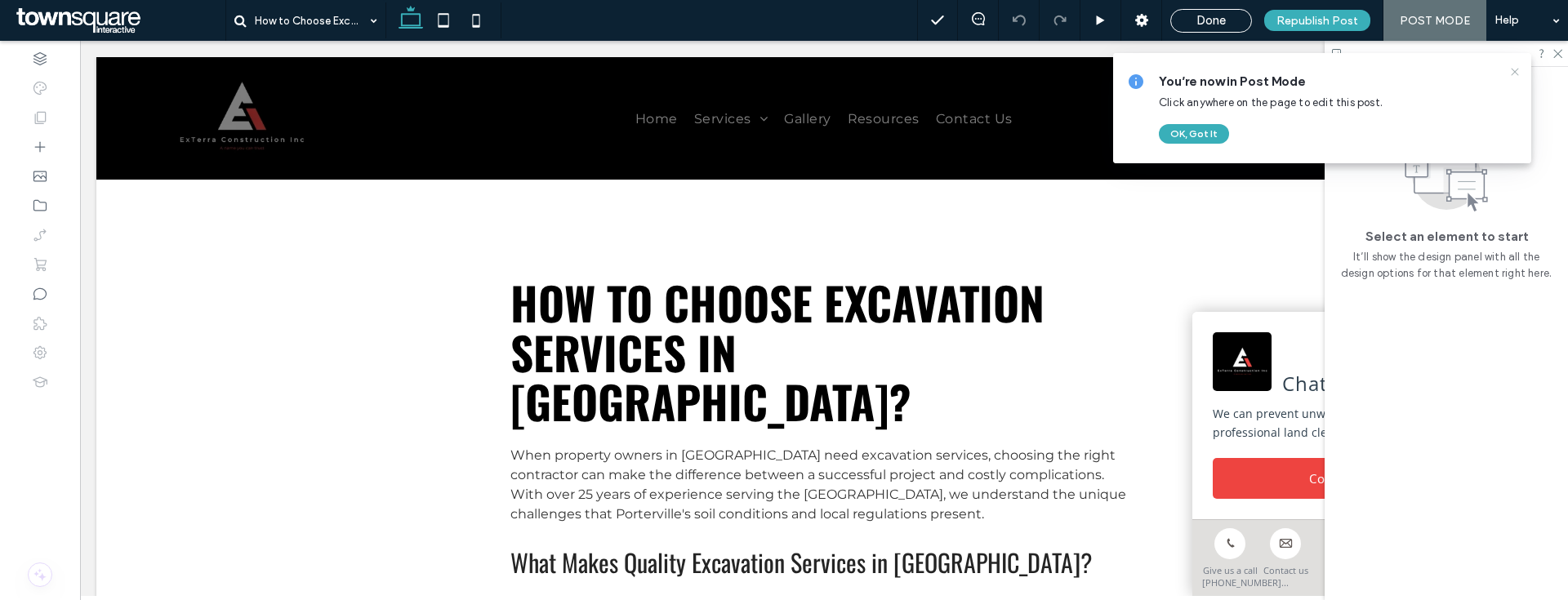
click at [1518, 72] on icon at bounding box center [1515, 72] width 13 height 13
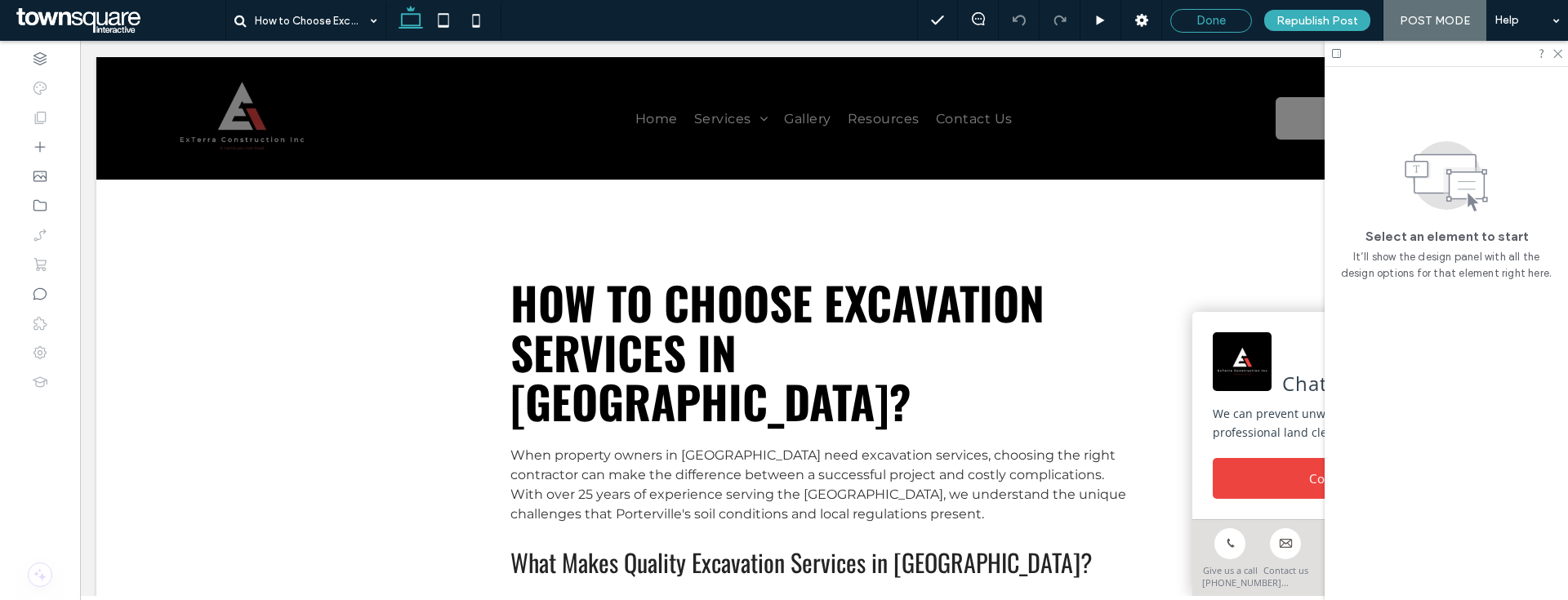
click at [1224, 12] on div "Done" at bounding box center [1211, 21] width 82 height 24
click at [1105, 22] on icon at bounding box center [1100, 20] width 13 height 13
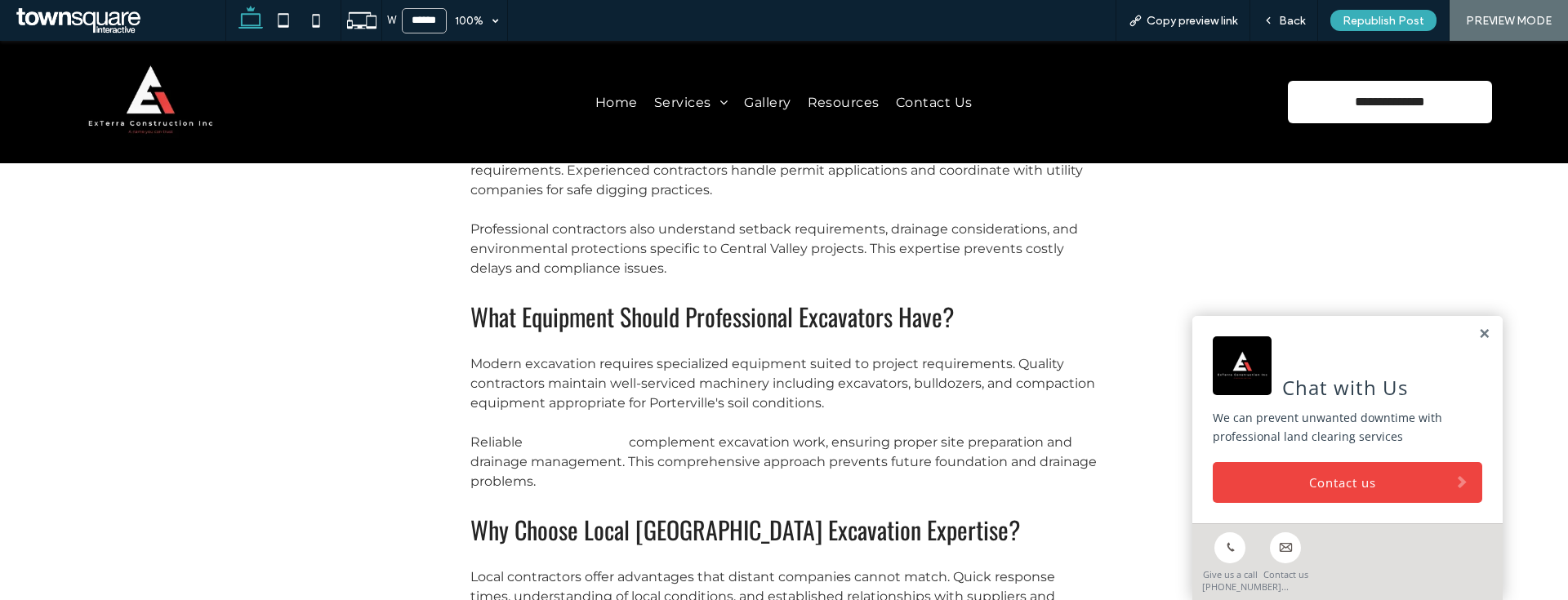
scroll to position [920, 0]
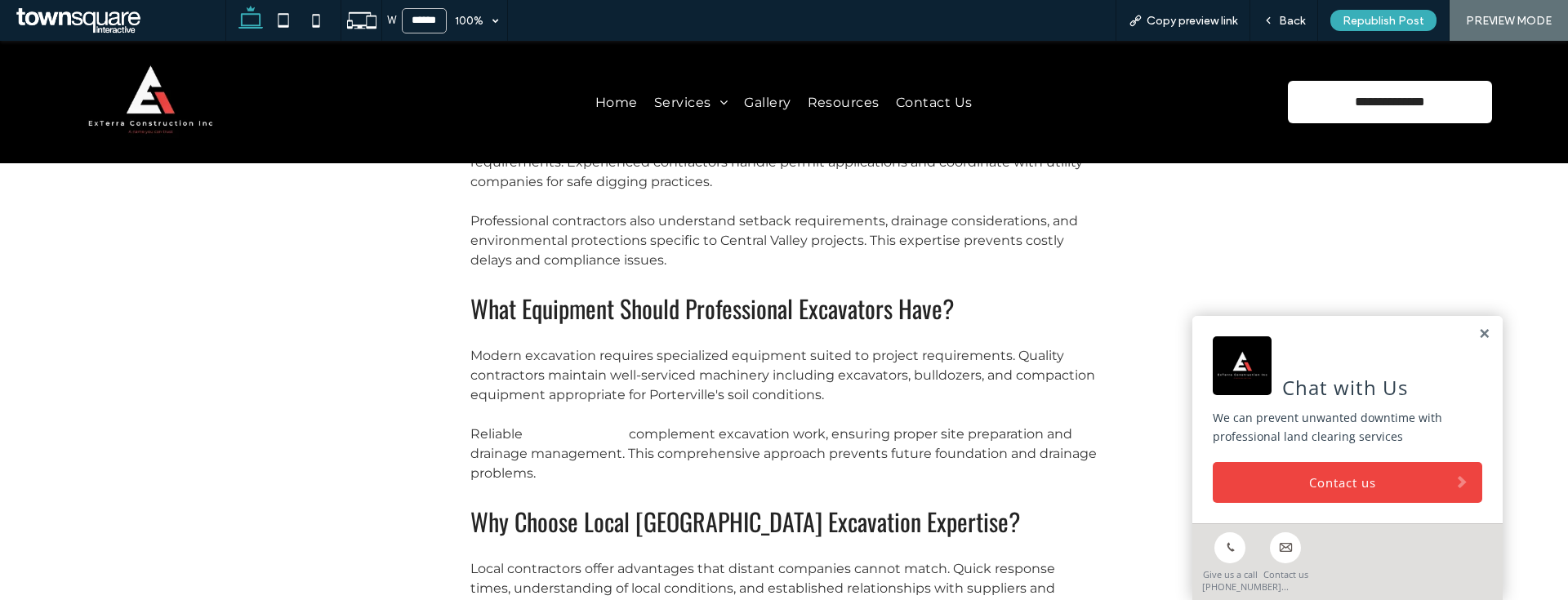
click at [651, 447] on div "How to Choose Excavation Services in Porterville? When property owners in Porte…" at bounding box center [784, 51] width 653 height 1436
click at [610, 426] on link "grading services" at bounding box center [576, 434] width 106 height 15
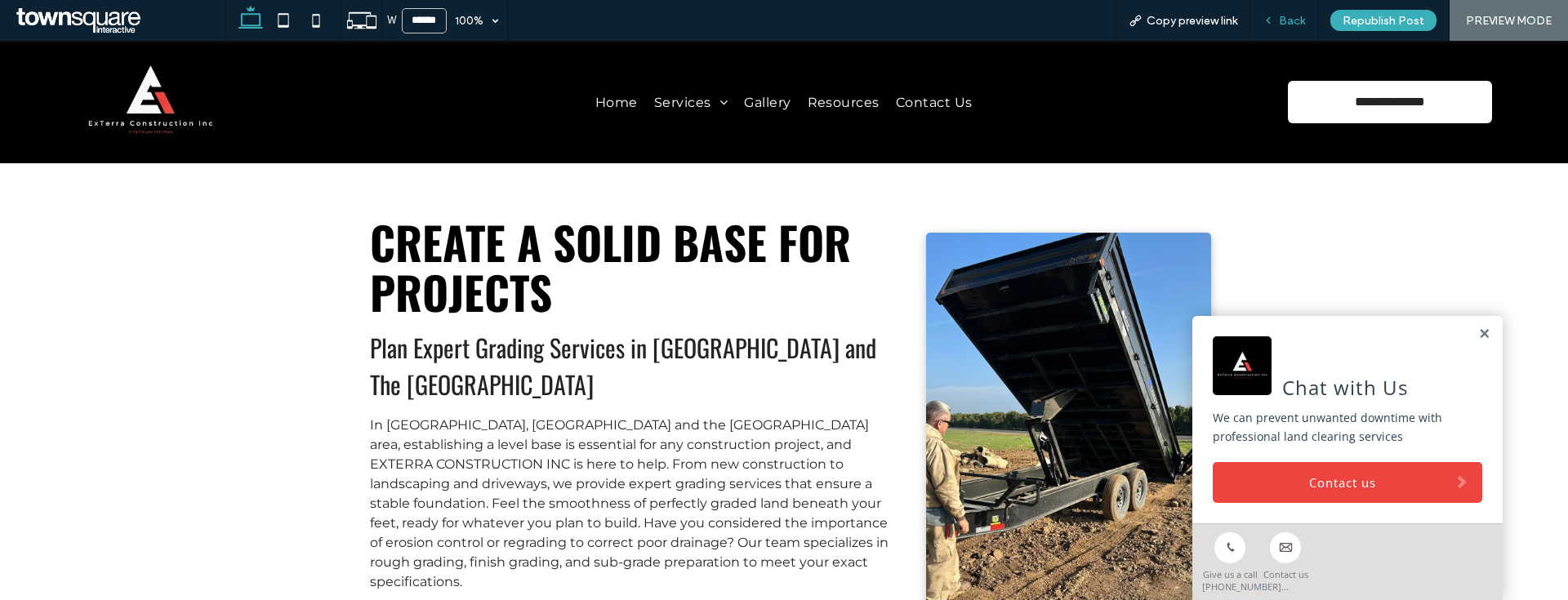
click at [1298, 26] on span "Back" at bounding box center [1291, 20] width 26 height 13
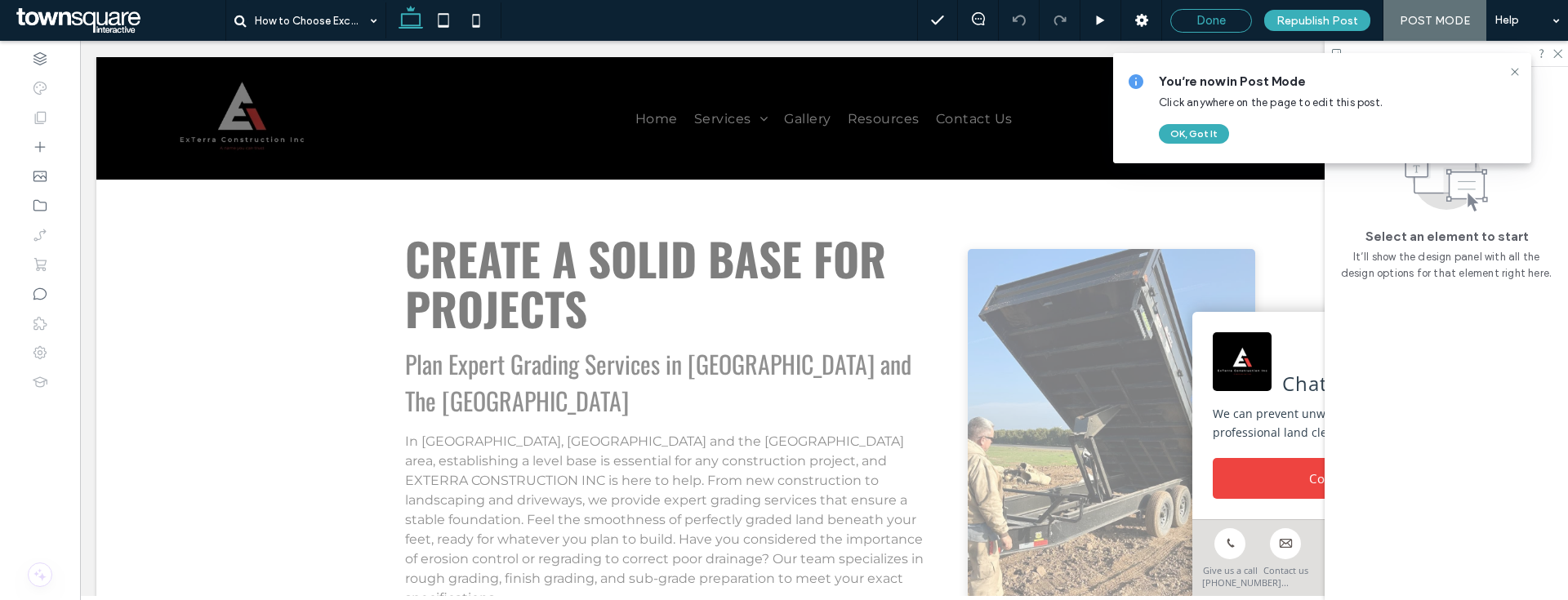
click at [1215, 19] on span "Done" at bounding box center [1211, 20] width 30 height 14
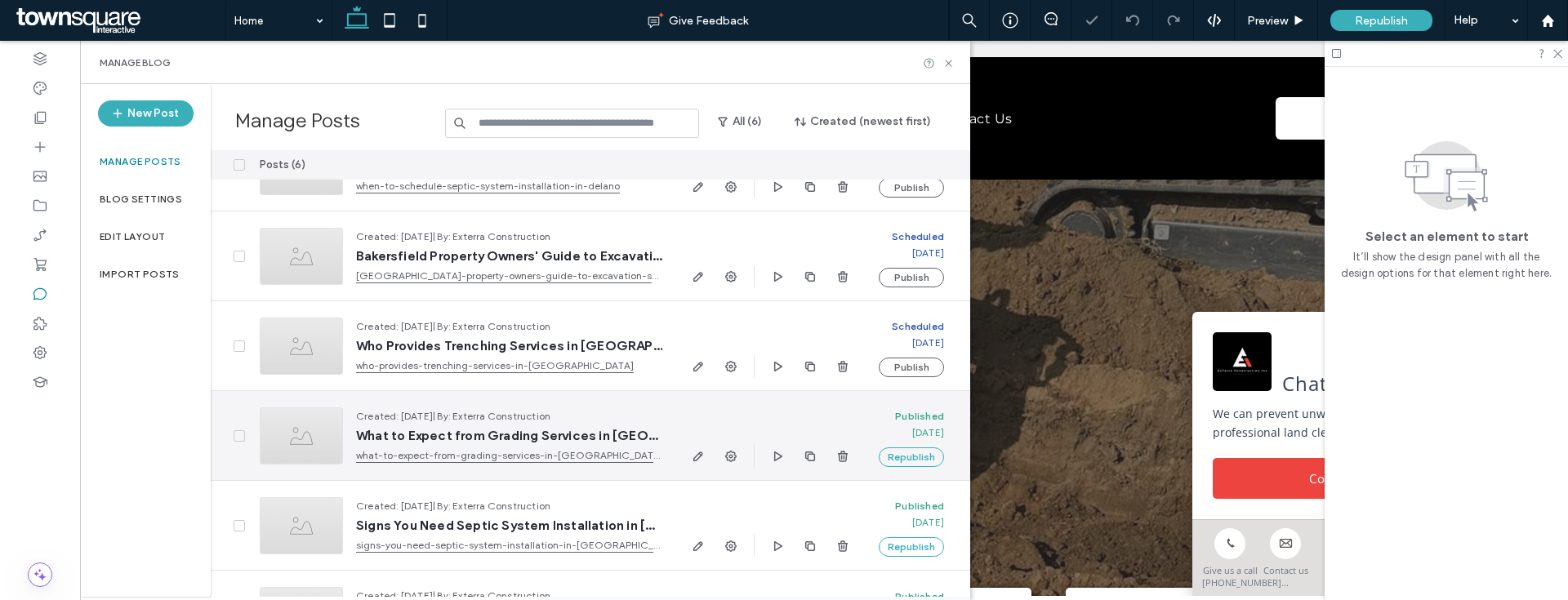
scroll to position [122, 0]
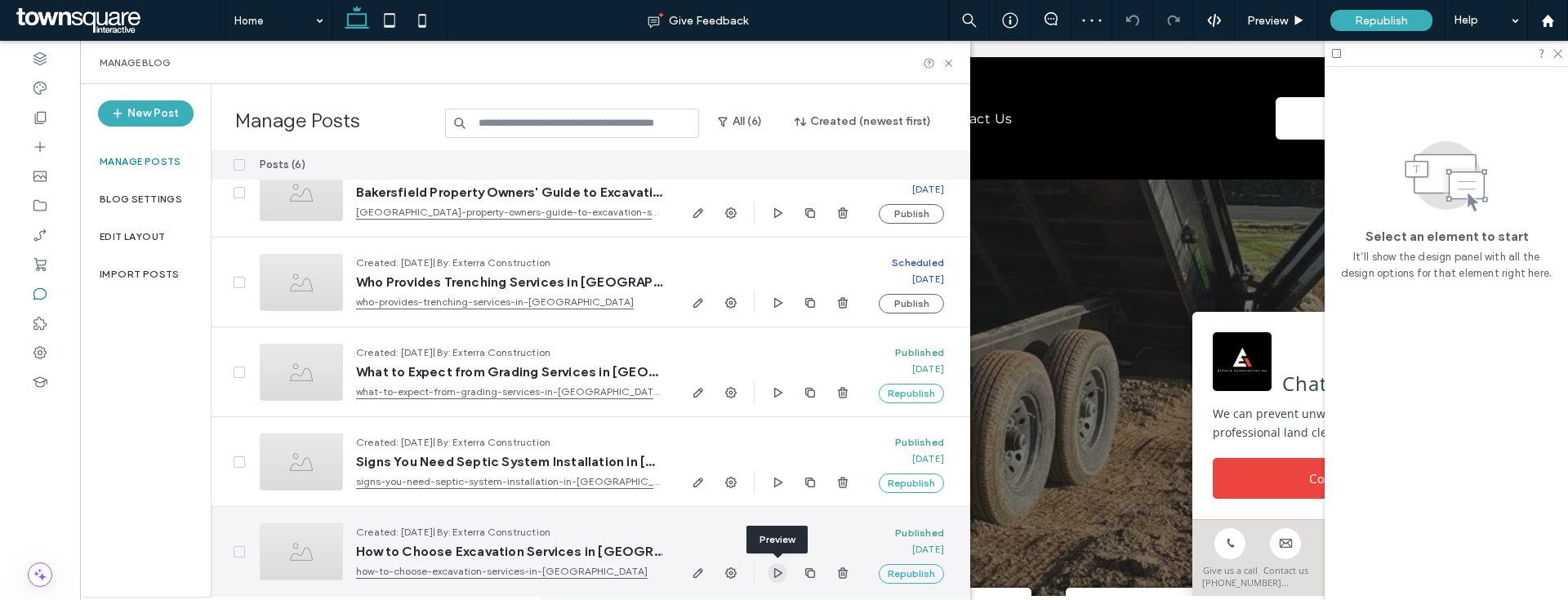
click at [779, 571] on use "button" at bounding box center [778, 572] width 8 height 10
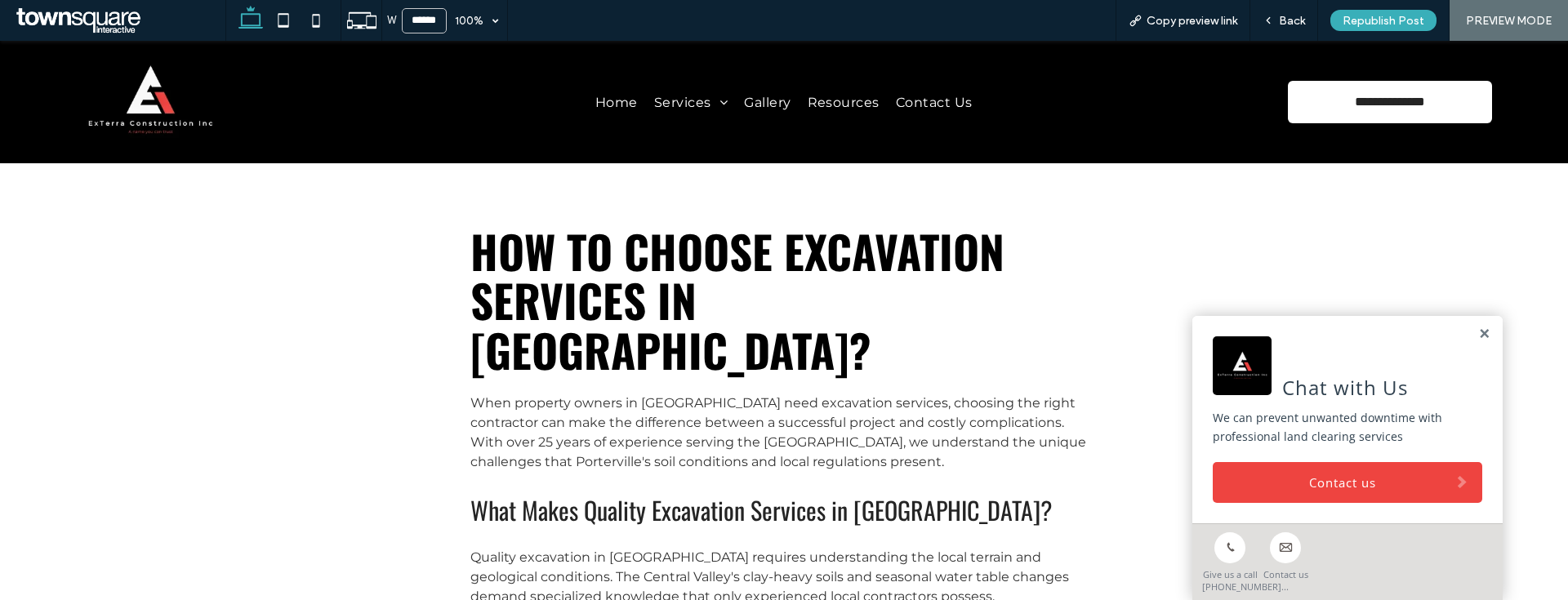
scroll to position [167, 0]
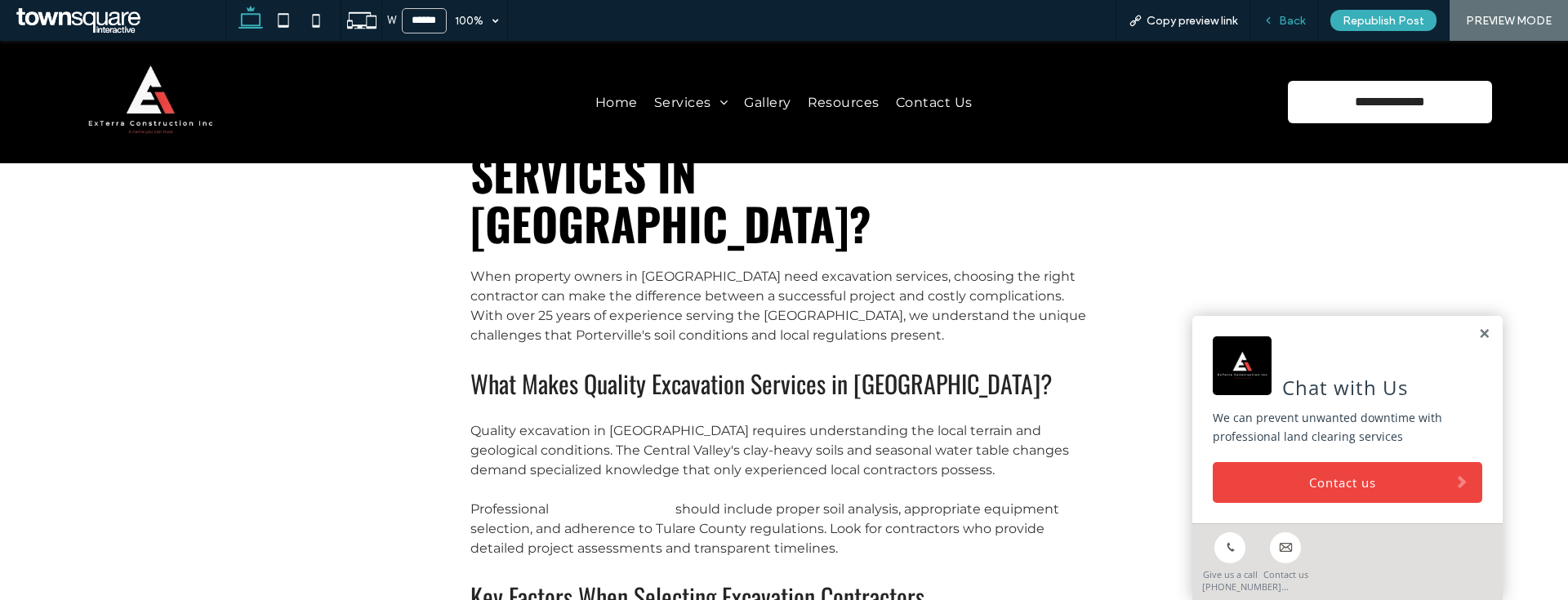
click at [1283, 19] on span "Back" at bounding box center [1291, 20] width 26 height 13
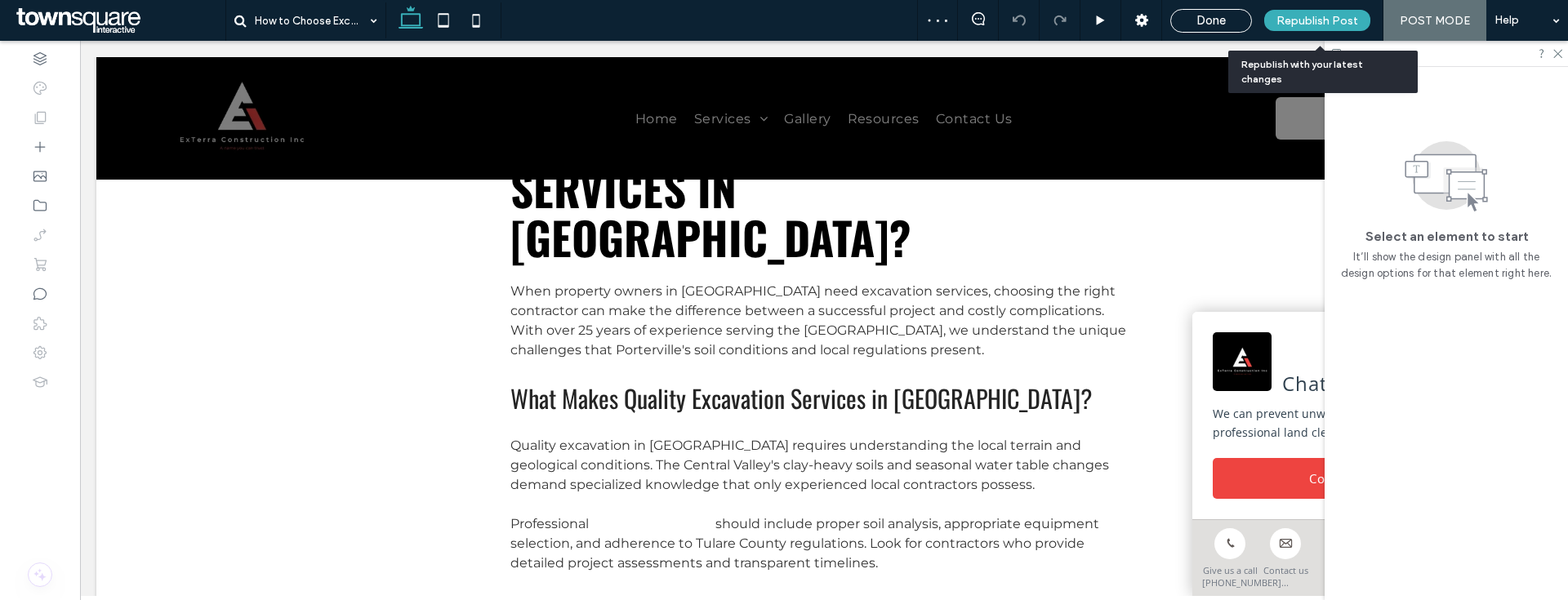
scroll to position [163, 0]
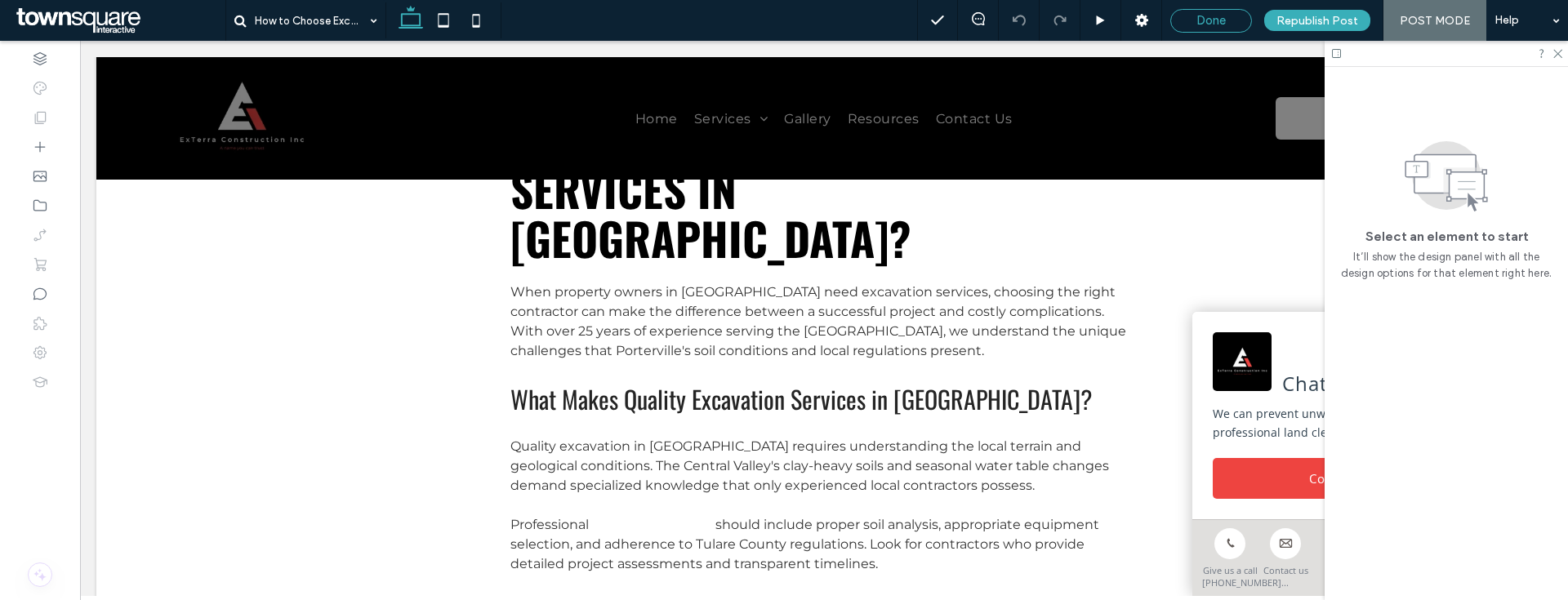
click at [1216, 24] on span "Done" at bounding box center [1211, 20] width 30 height 14
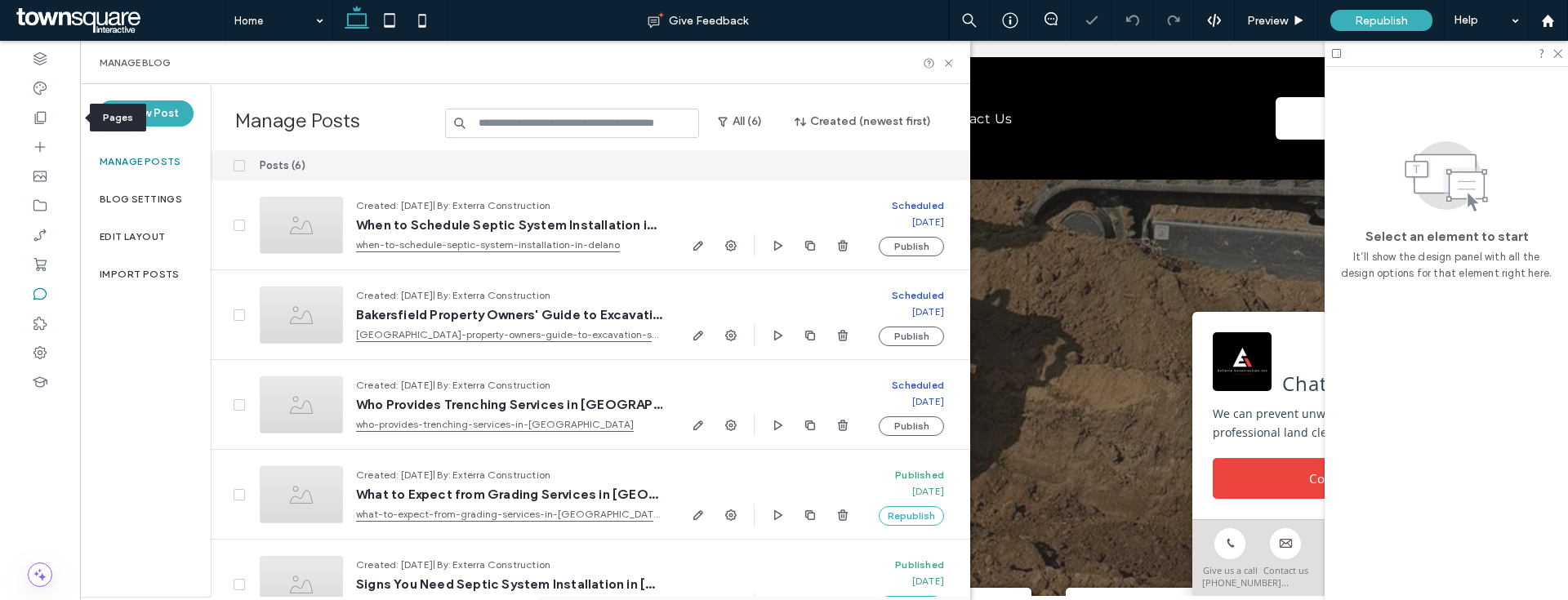
click at [53, 116] on div at bounding box center [40, 117] width 80 height 29
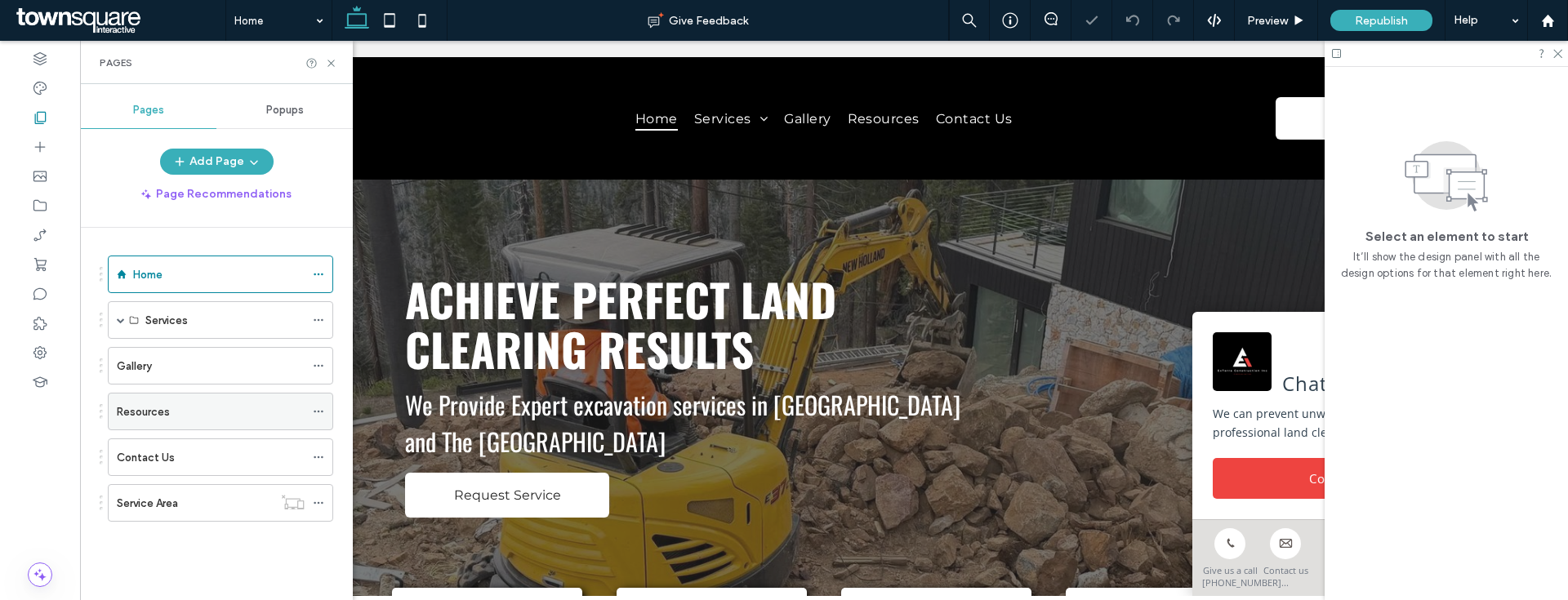
click at [212, 421] on div "Resources" at bounding box center [211, 411] width 188 height 36
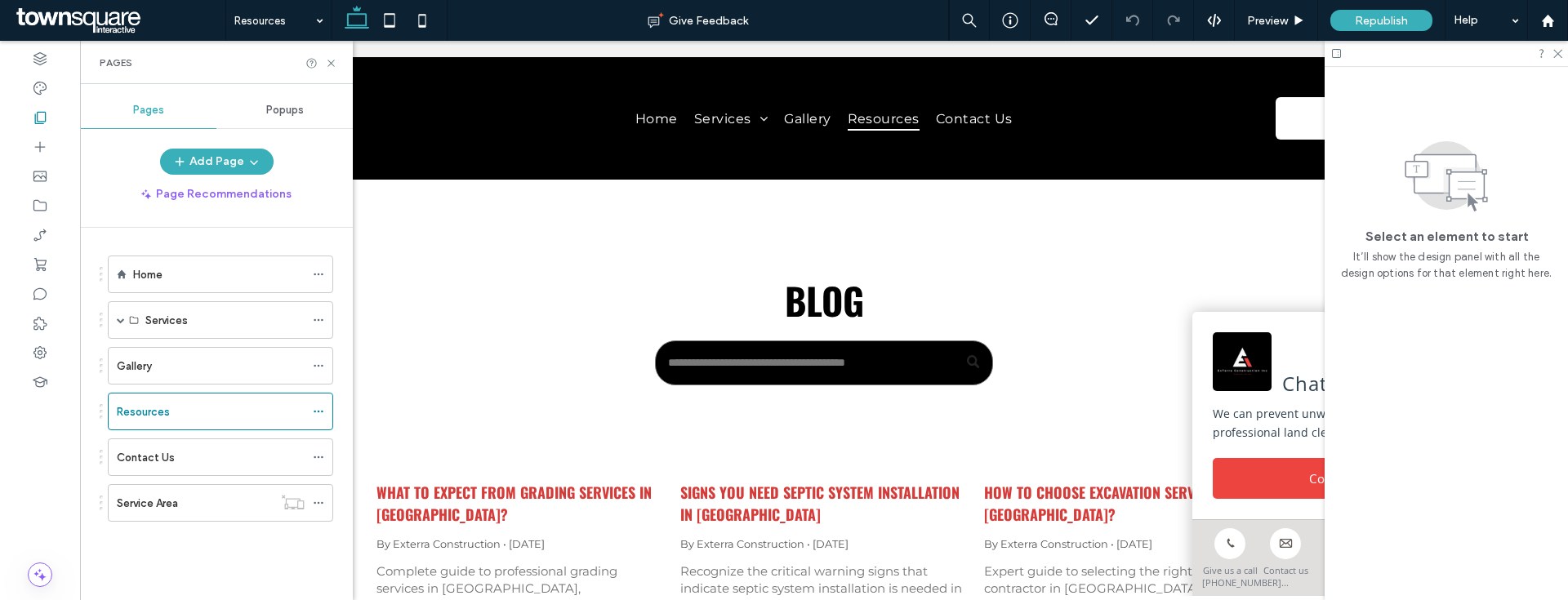
click at [337, 66] on div "Pages" at bounding box center [217, 62] width 273 height 43
click at [333, 65] on icon at bounding box center [331, 63] width 13 height 13
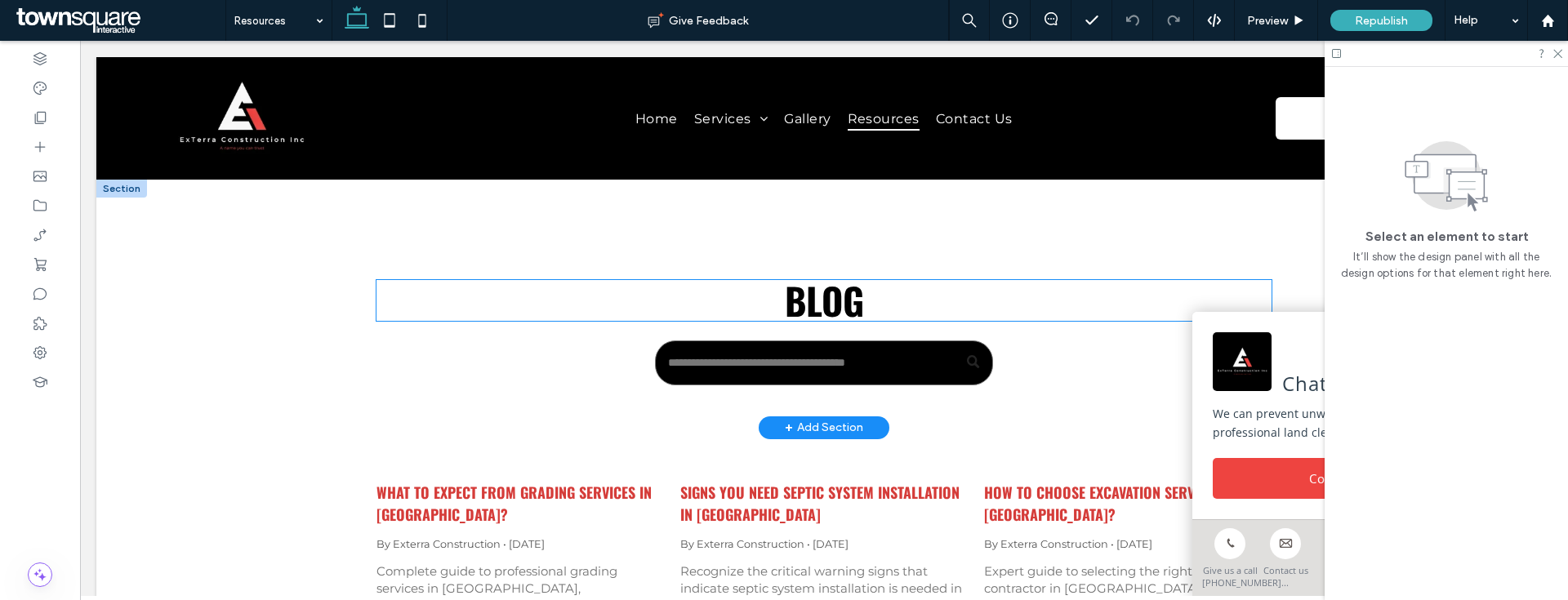
click at [812, 299] on span "Blog" at bounding box center [824, 300] width 79 height 55
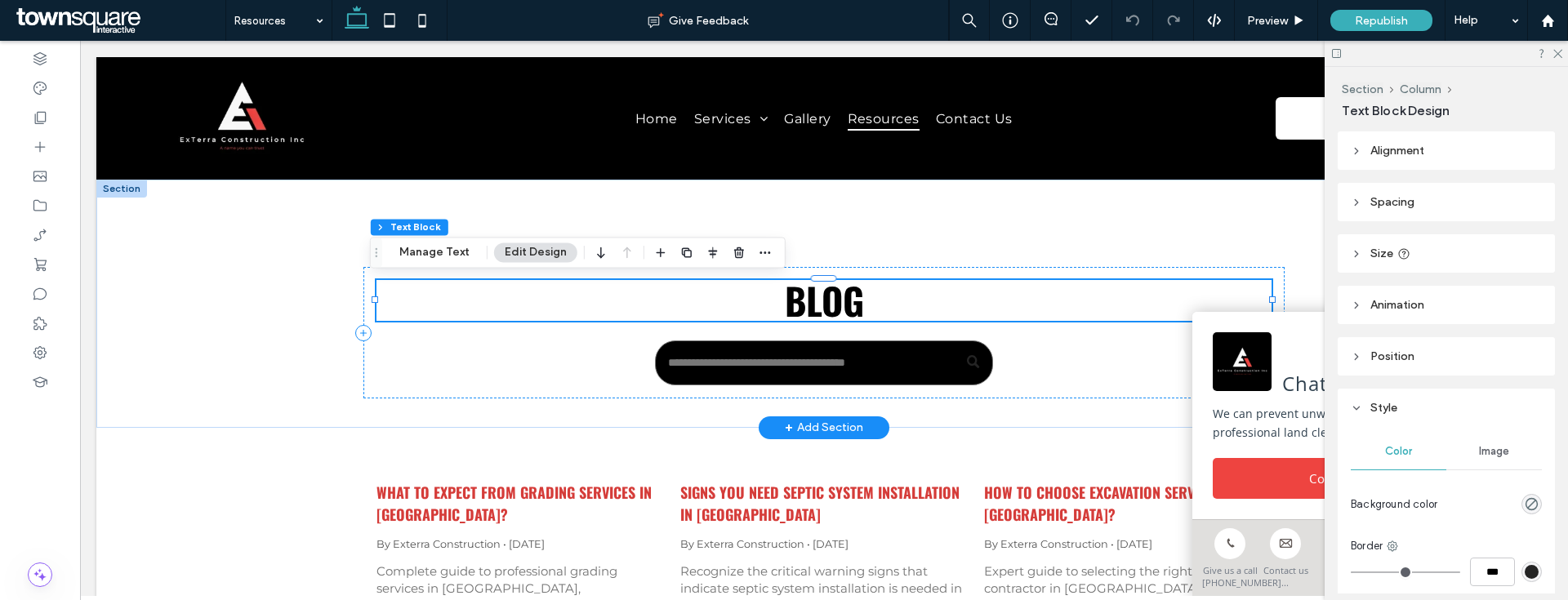
click at [812, 299] on span "Blog" at bounding box center [824, 300] width 79 height 55
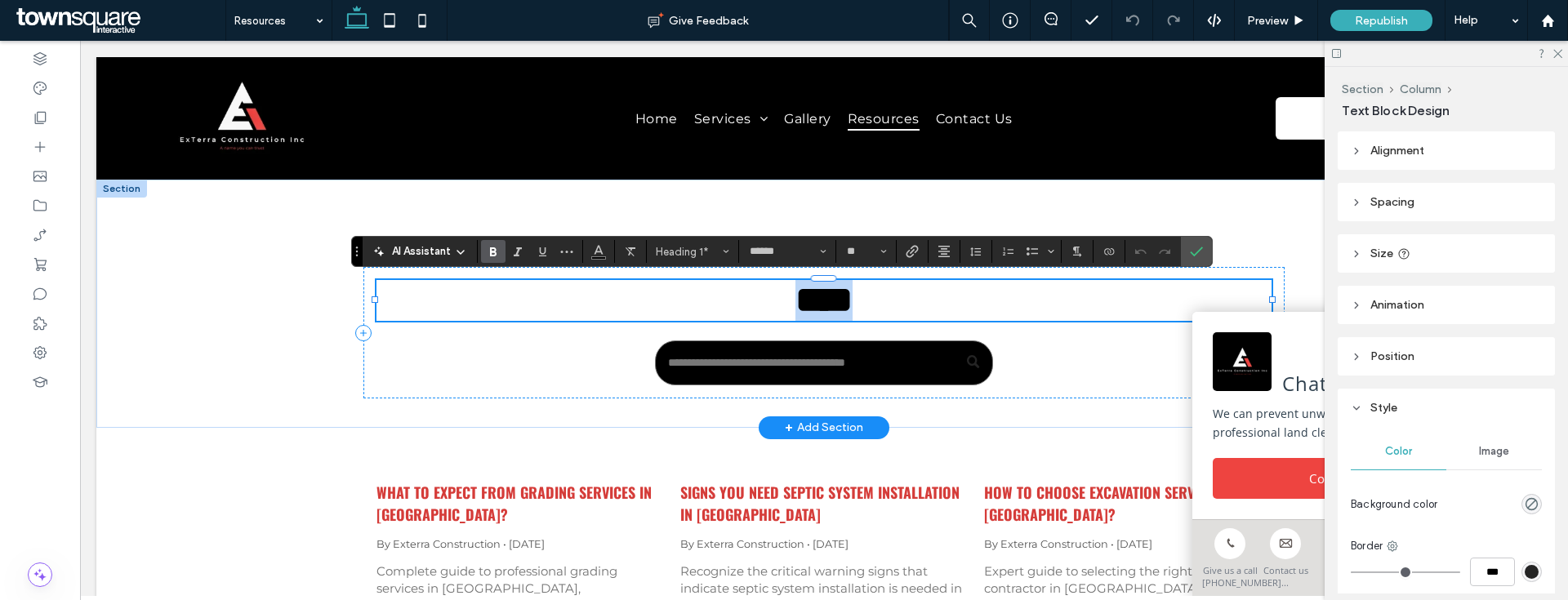
click at [852, 303] on span "****" at bounding box center [824, 299] width 57 height 36
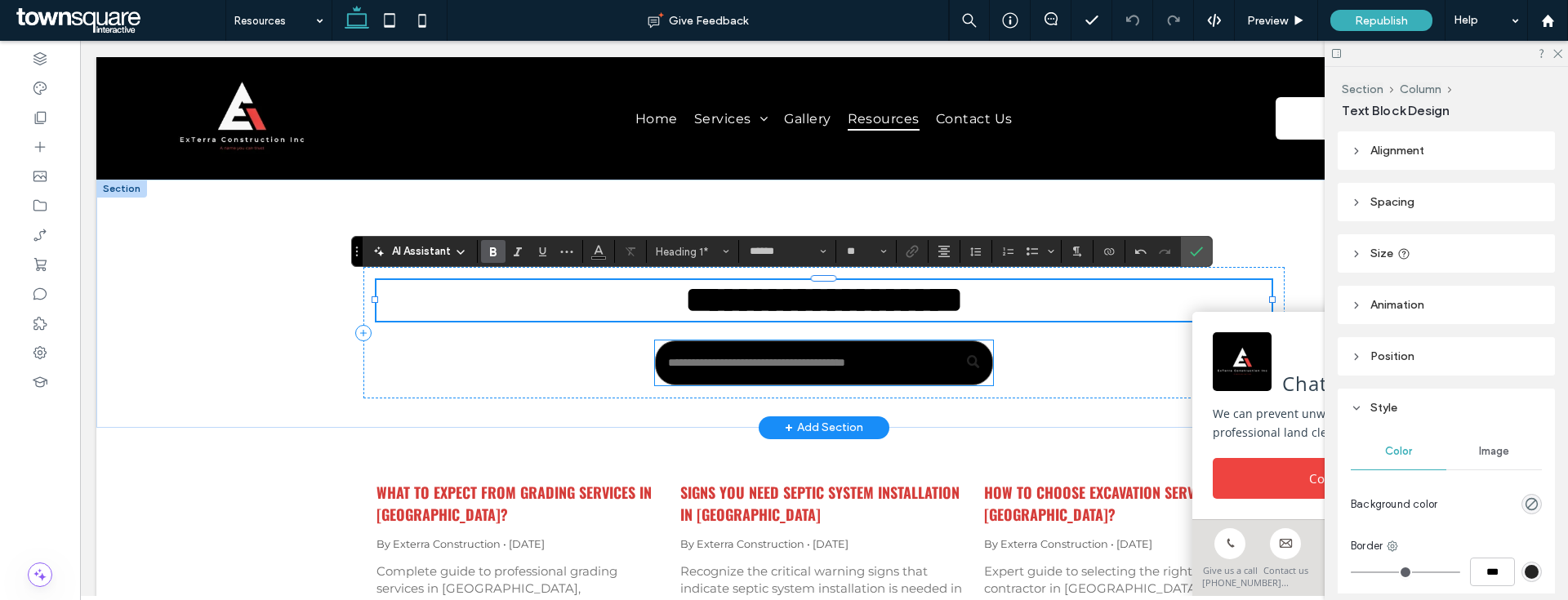
click at [861, 352] on input "Search" at bounding box center [824, 362] width 337 height 45
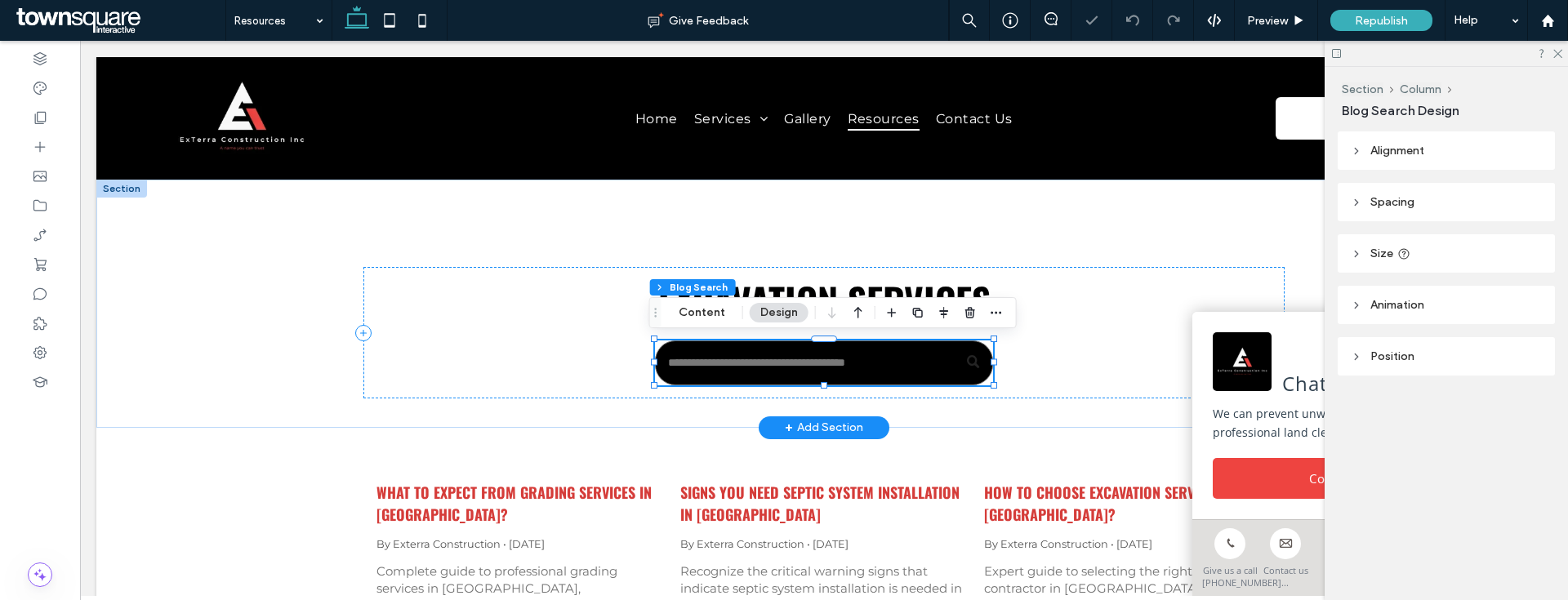
click at [861, 352] on input "Search" at bounding box center [824, 362] width 337 height 45
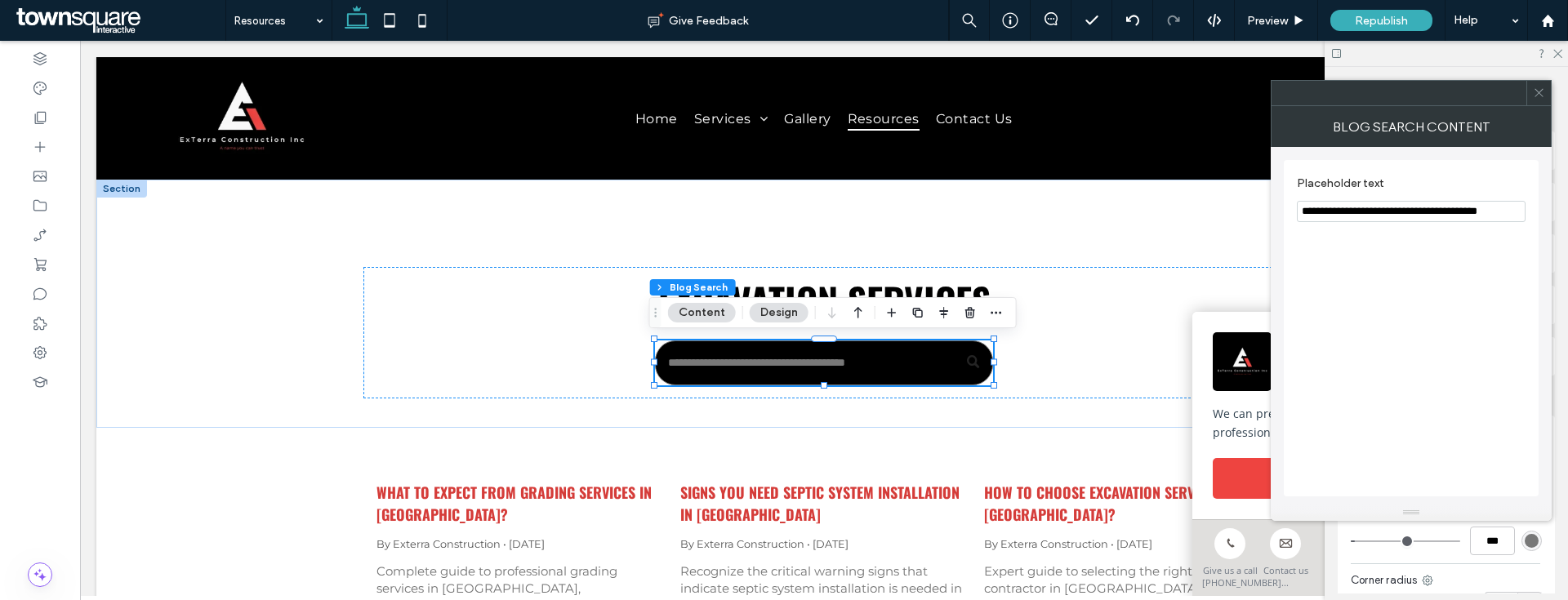
drag, startPoint x: 1512, startPoint y: 208, endPoint x: 1339, endPoint y: 208, distance: 173.0
click at [1339, 208] on input "**********" at bounding box center [1410, 211] width 228 height 21
type input "**********"
click at [1540, 91] on use at bounding box center [1538, 94] width 8 height 8
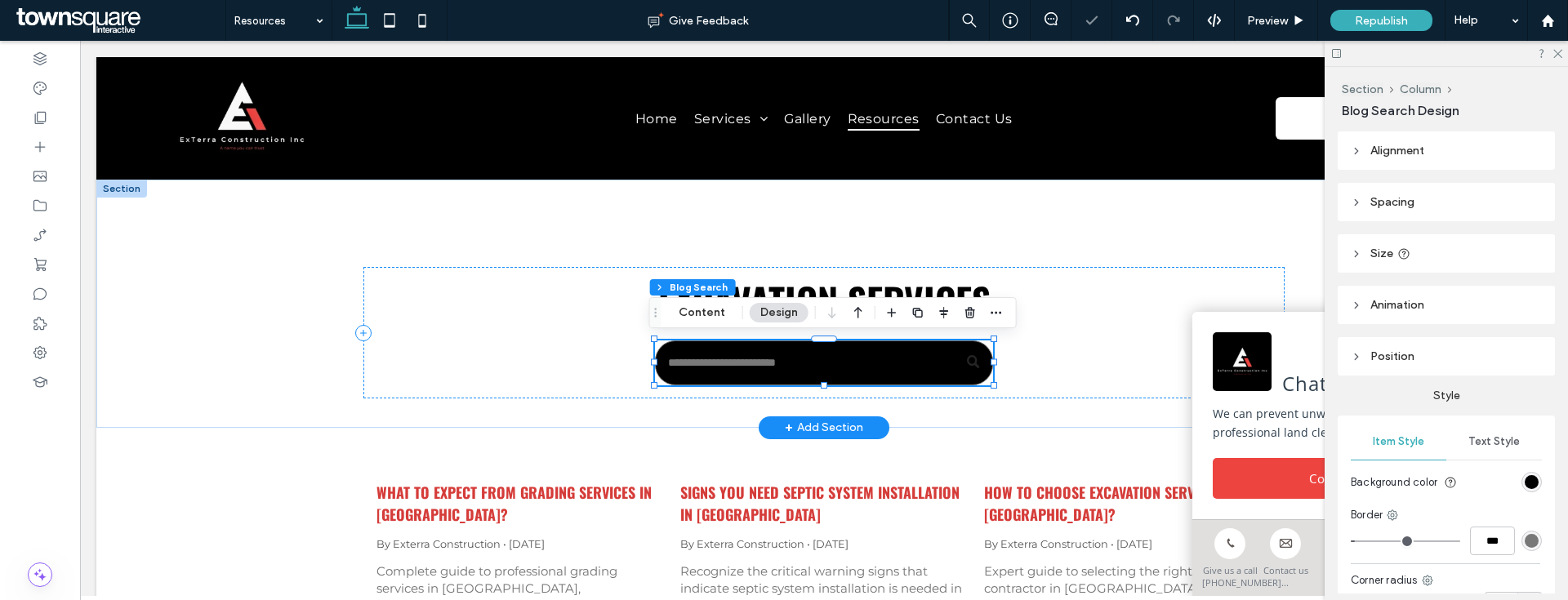
click at [887, 375] on input "Search" at bounding box center [824, 362] width 337 height 45
click at [1525, 481] on div "rgb(0, 0, 0)" at bounding box center [1532, 482] width 13 height 13
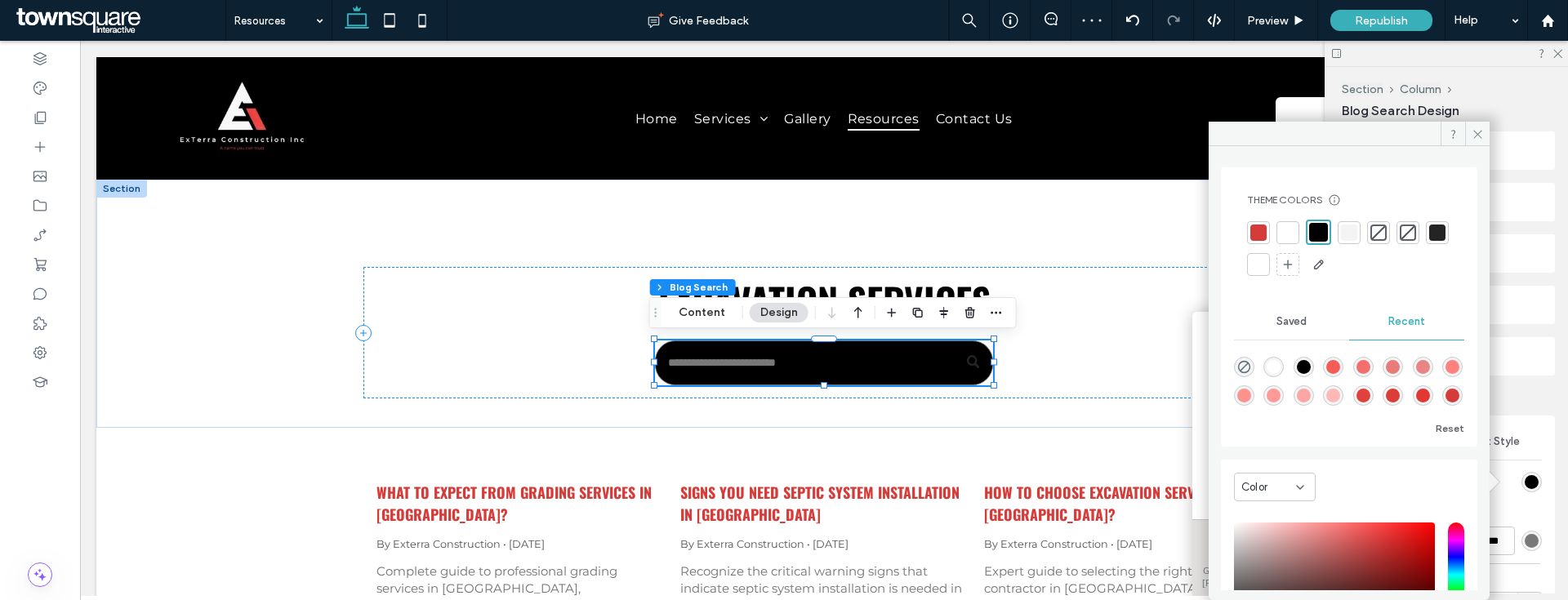
click at [1347, 225] on div at bounding box center [1349, 232] width 16 height 16
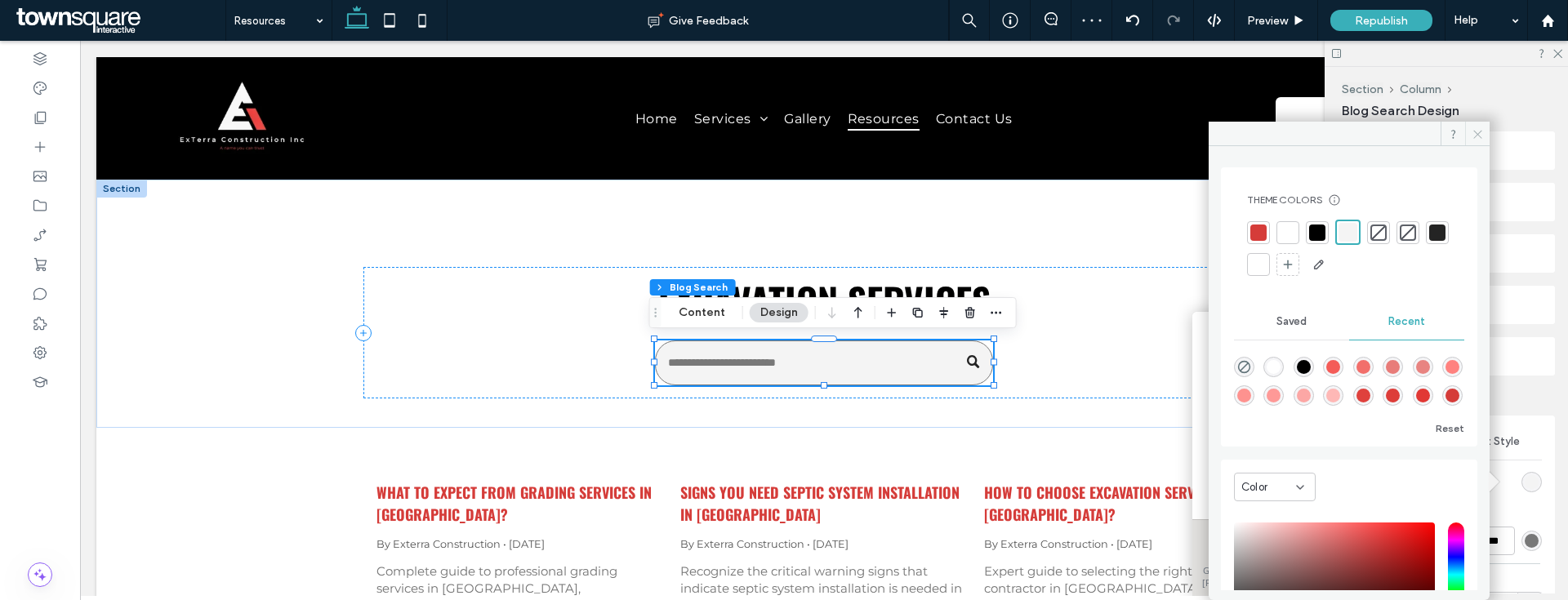
click at [1472, 136] on icon at bounding box center [1478, 134] width 13 height 13
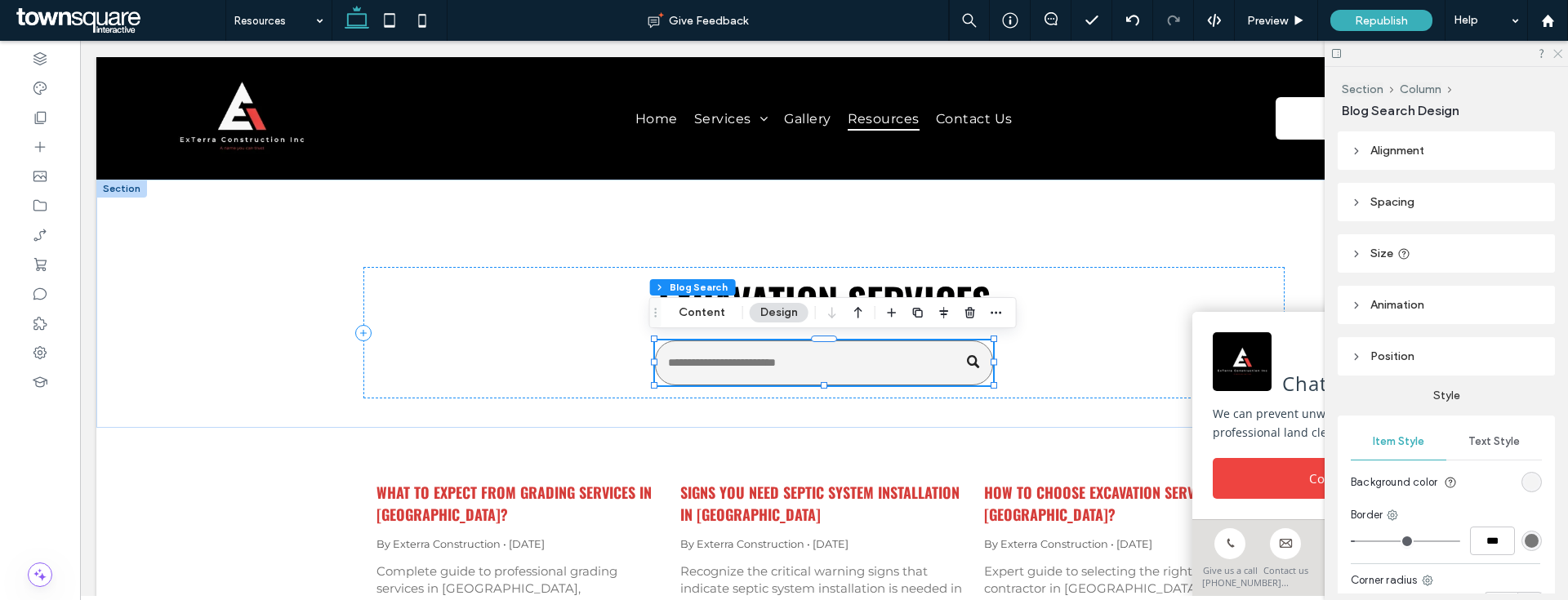
click at [1560, 51] on icon at bounding box center [1557, 52] width 11 height 11
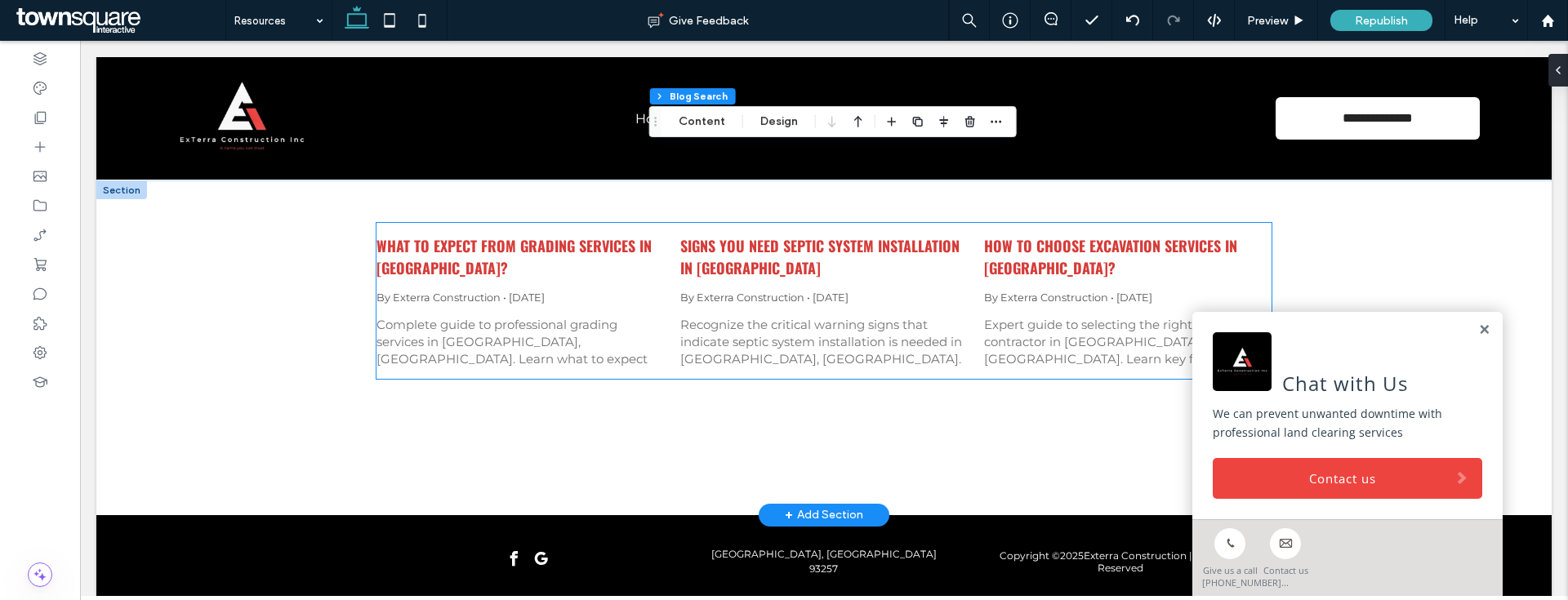
scroll to position [263, 0]
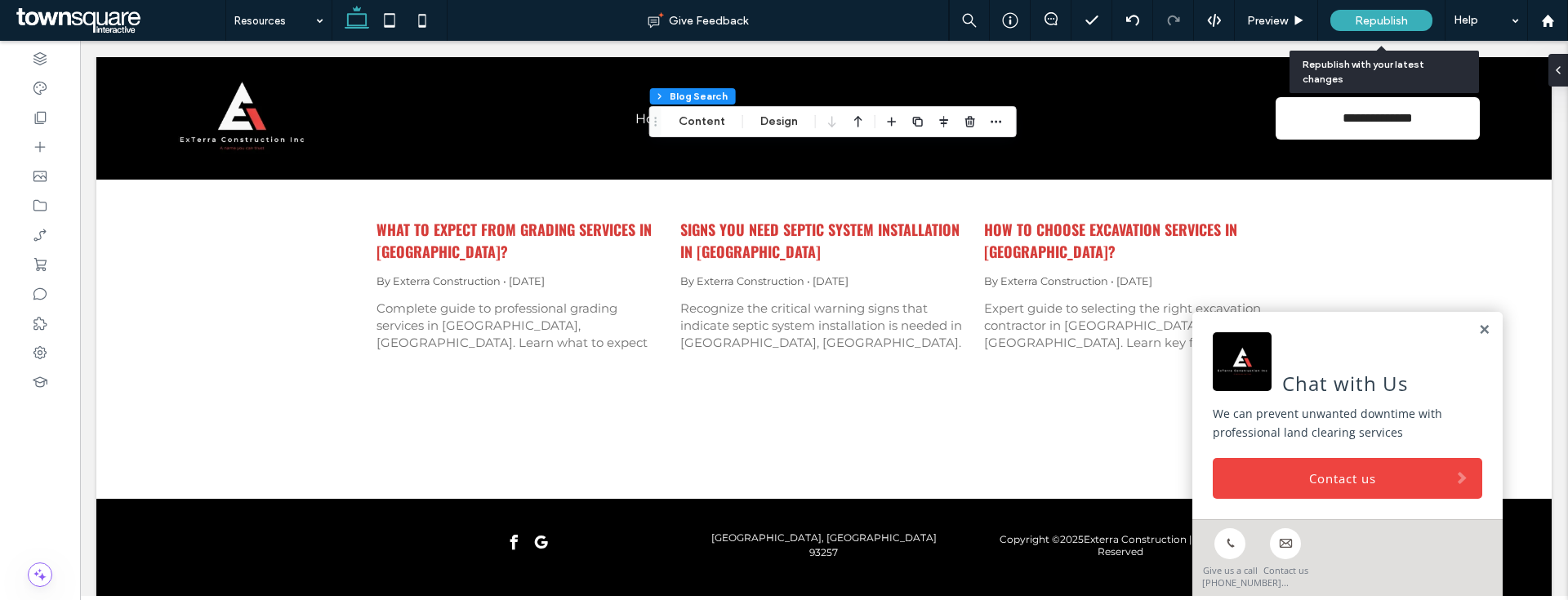
click at [1399, 13] on span "Republish" at bounding box center [1381, 20] width 53 height 13
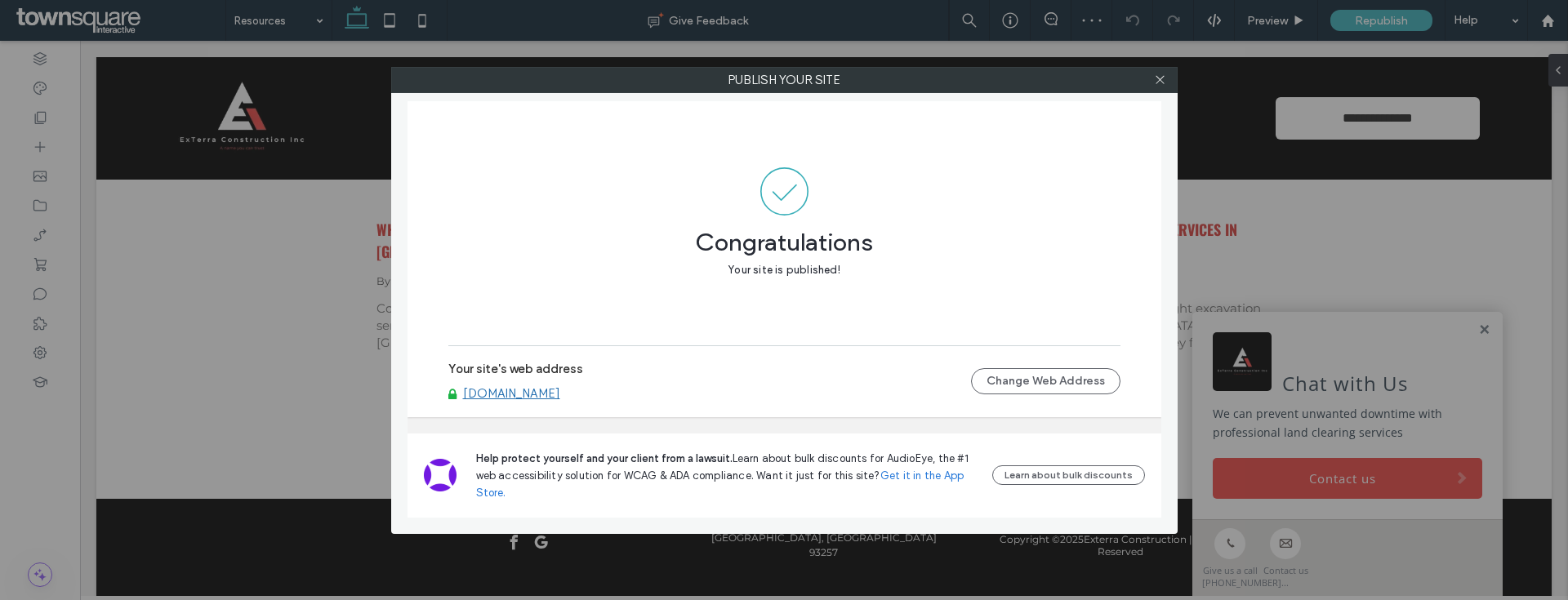
click at [561, 399] on link "www.exterraconstructioninc.com" at bounding box center [511, 393] width 97 height 14
click at [1159, 75] on icon at bounding box center [1160, 79] width 13 height 13
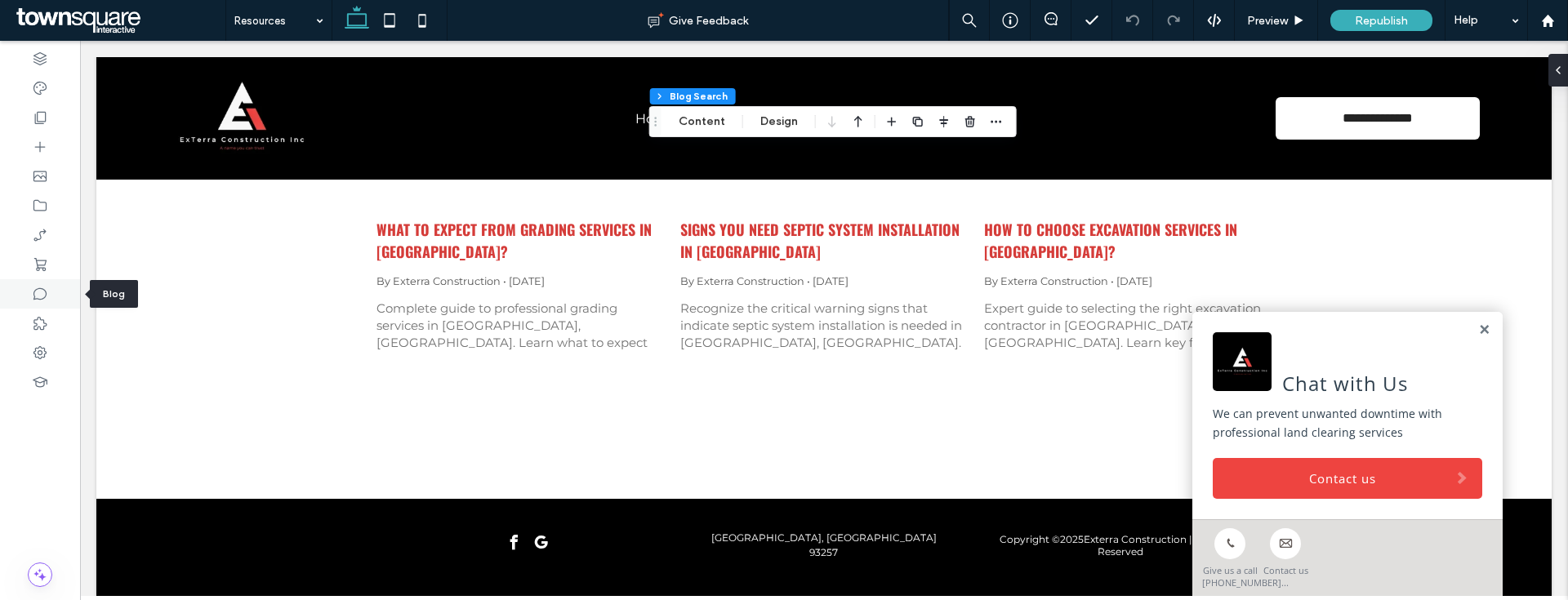
click at [46, 291] on icon at bounding box center [40, 293] width 16 height 16
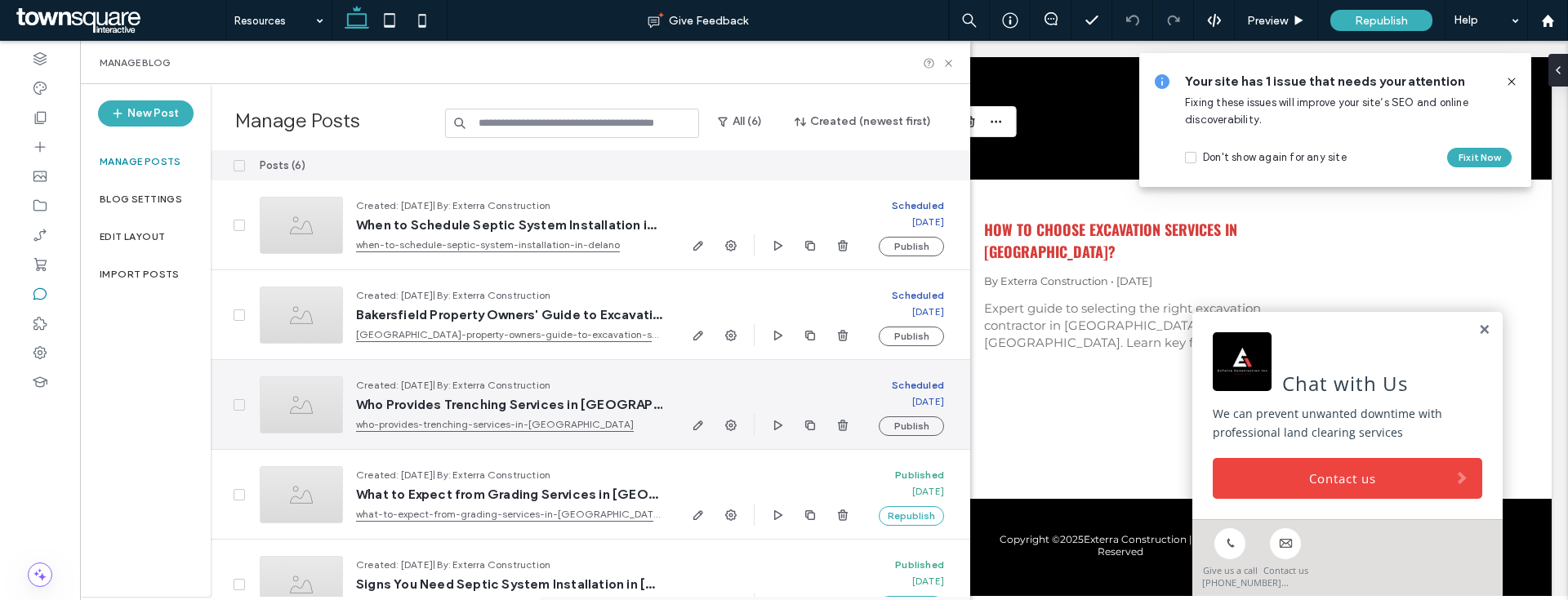
scroll to position [122, 0]
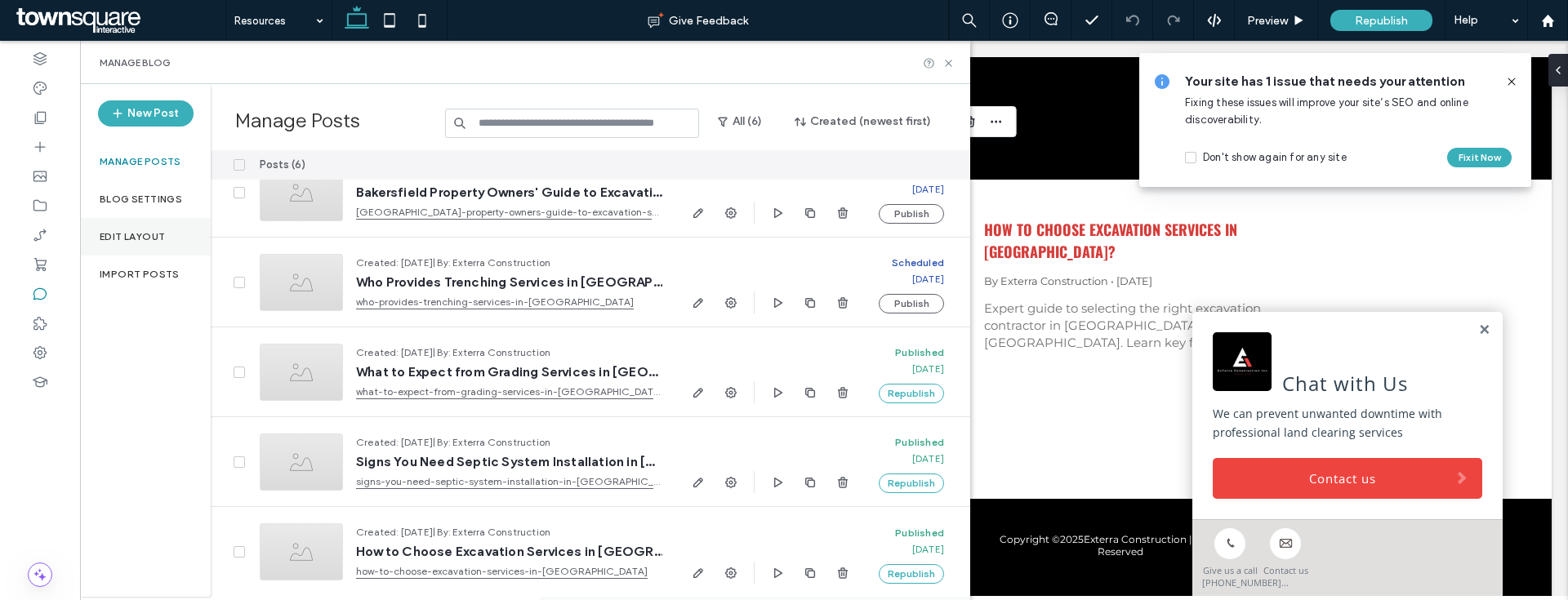
click at [110, 222] on div "Edit Layout" at bounding box center [145, 237] width 131 height 38
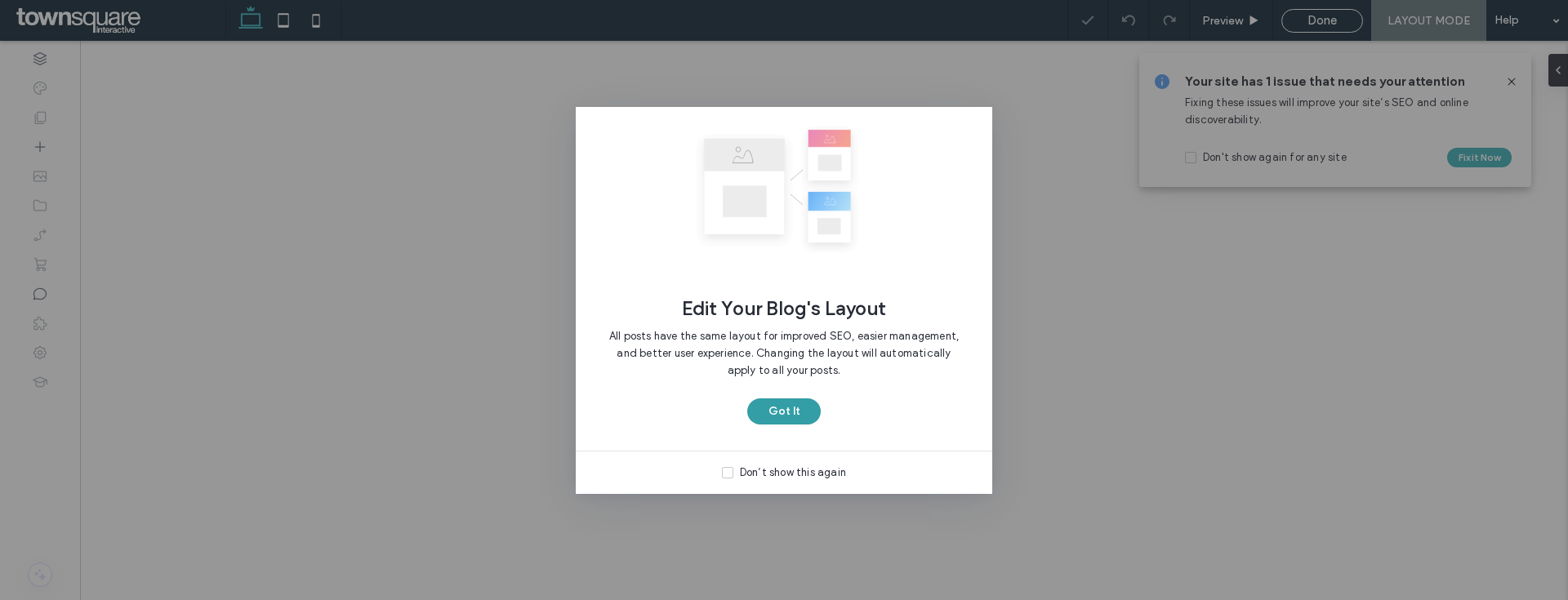
click at [808, 410] on button "Got It" at bounding box center [783, 411] width 73 height 26
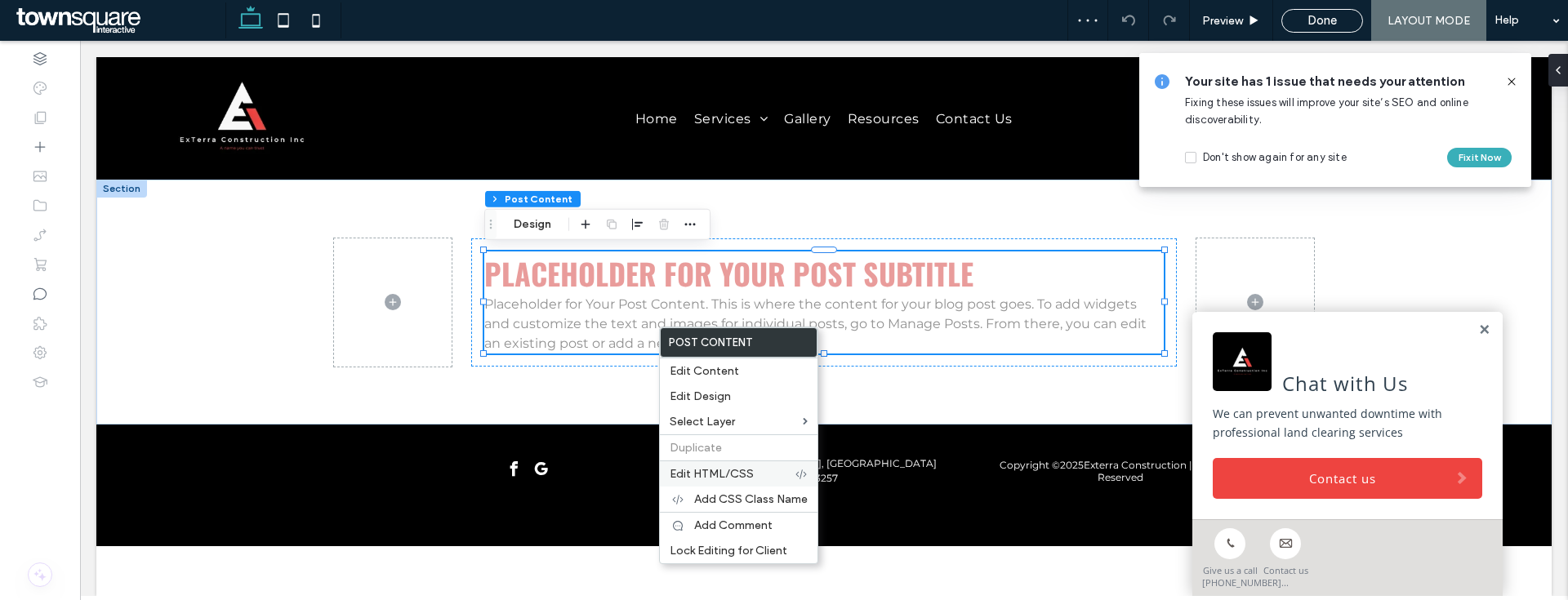
click at [715, 477] on span "Edit HTML/CSS" at bounding box center [712, 474] width 84 height 13
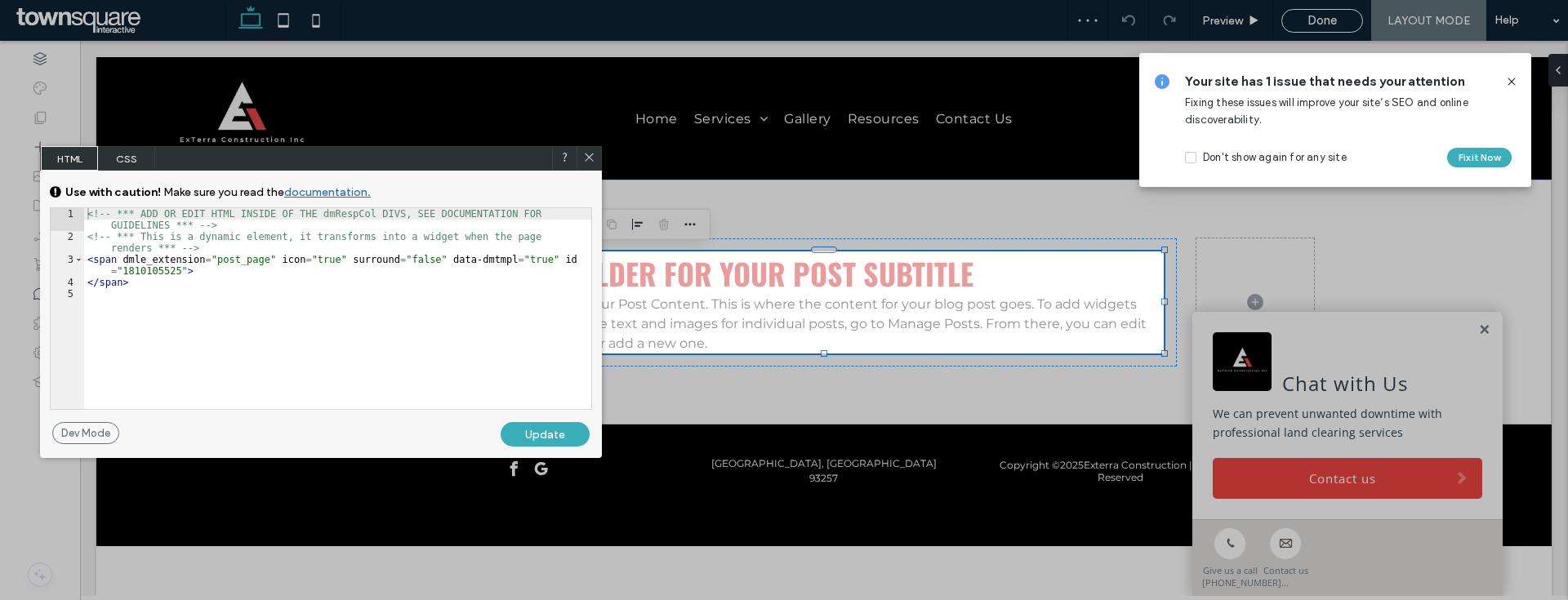
click at [129, 170] on div "GENERAL CSS FOR ALL DEVICES DEVICE SPECIFIC CSS Use with caution! Make sure you…" at bounding box center [320, 296] width 562 height 251
click at [129, 165] on span "CSS" at bounding box center [126, 158] width 57 height 24
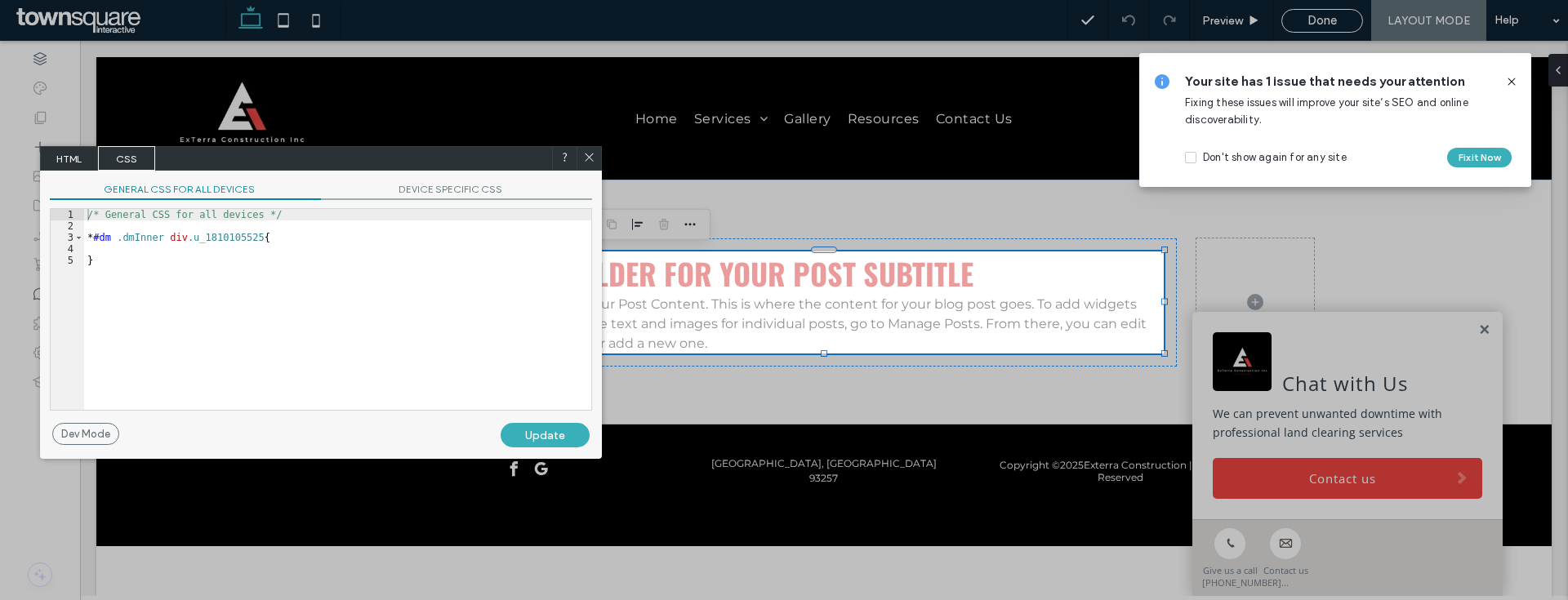
click at [293, 312] on div "/* General CSS for all devices */ * #dm .dmInner div .u_1810105525 { }" at bounding box center [338, 320] width 507 height 223
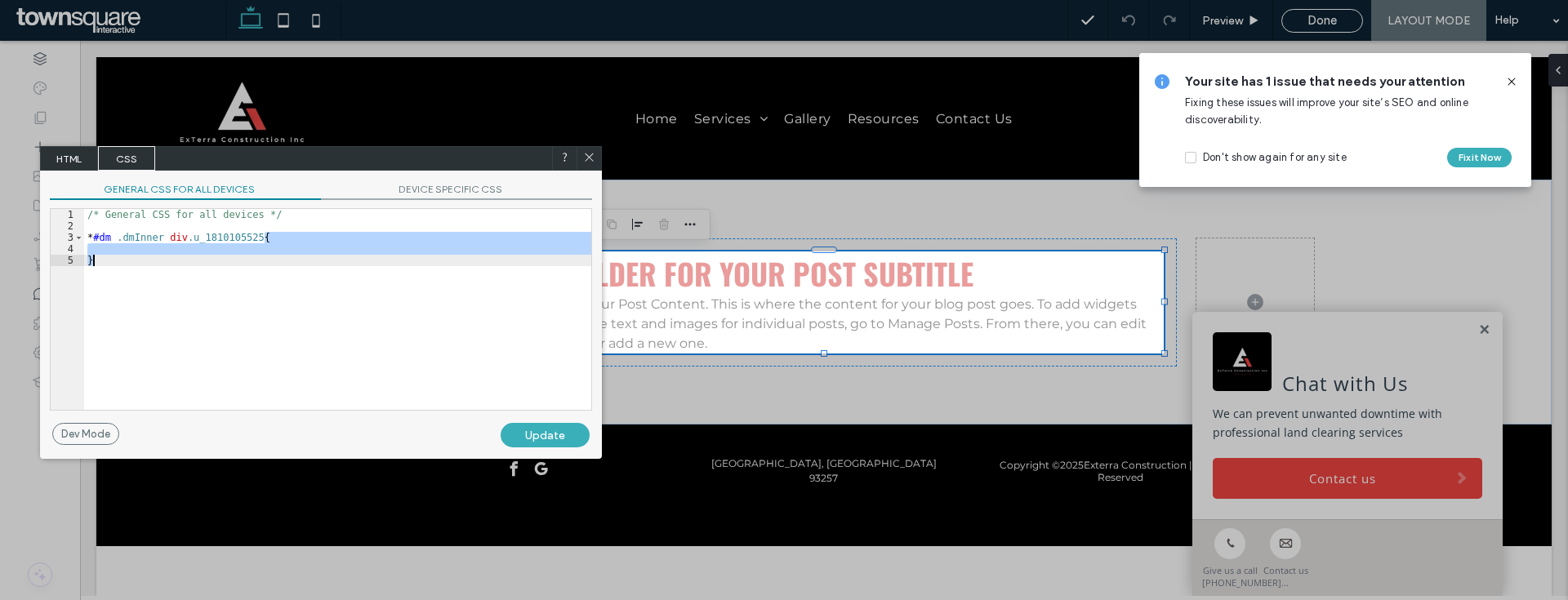
scroll to position [3, 0]
drag, startPoint x: 289, startPoint y: 311, endPoint x: 86, endPoint y: 233, distance: 217.5
click at [86, 233] on div "/* General CSS for all devices */ * #dm .dmInner div .u_1810105525 { }" at bounding box center [338, 320] width 507 height 223
paste textarea
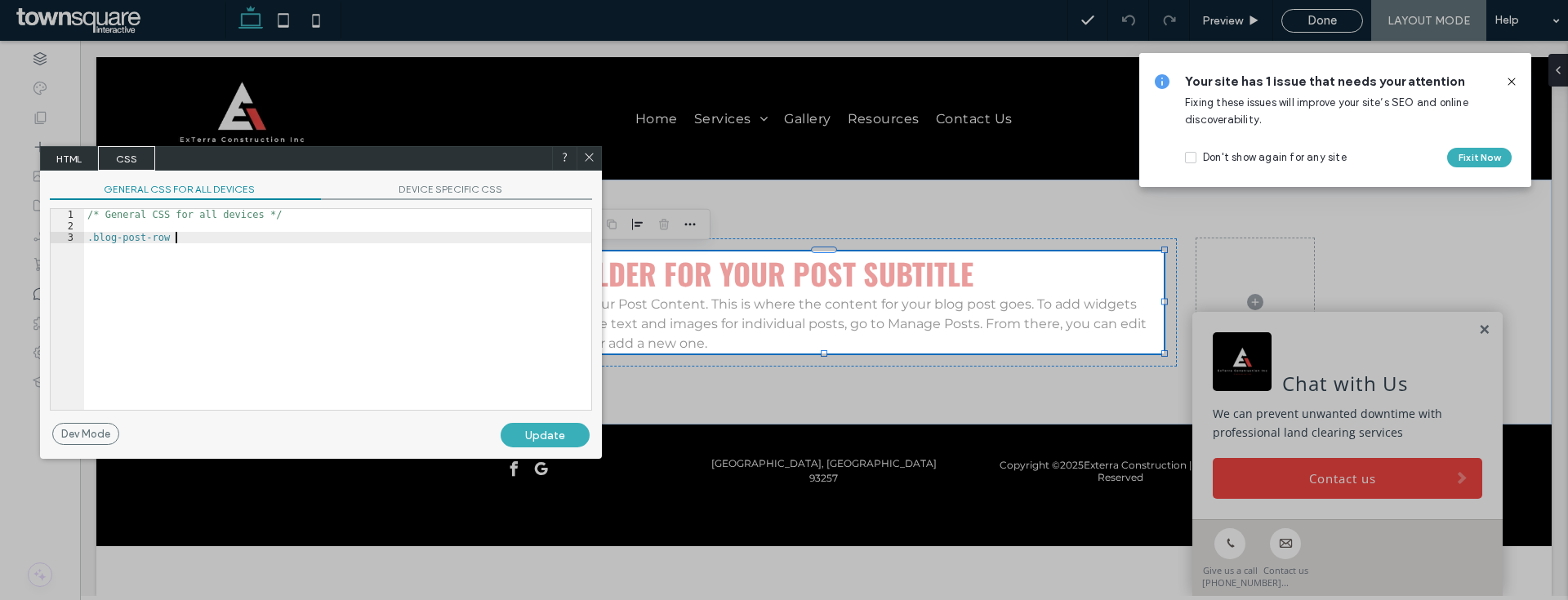
paste textarea
type textarea "**"
click at [519, 431] on div "Update" at bounding box center [545, 435] width 89 height 24
click at [588, 158] on use at bounding box center [589, 158] width 8 height 8
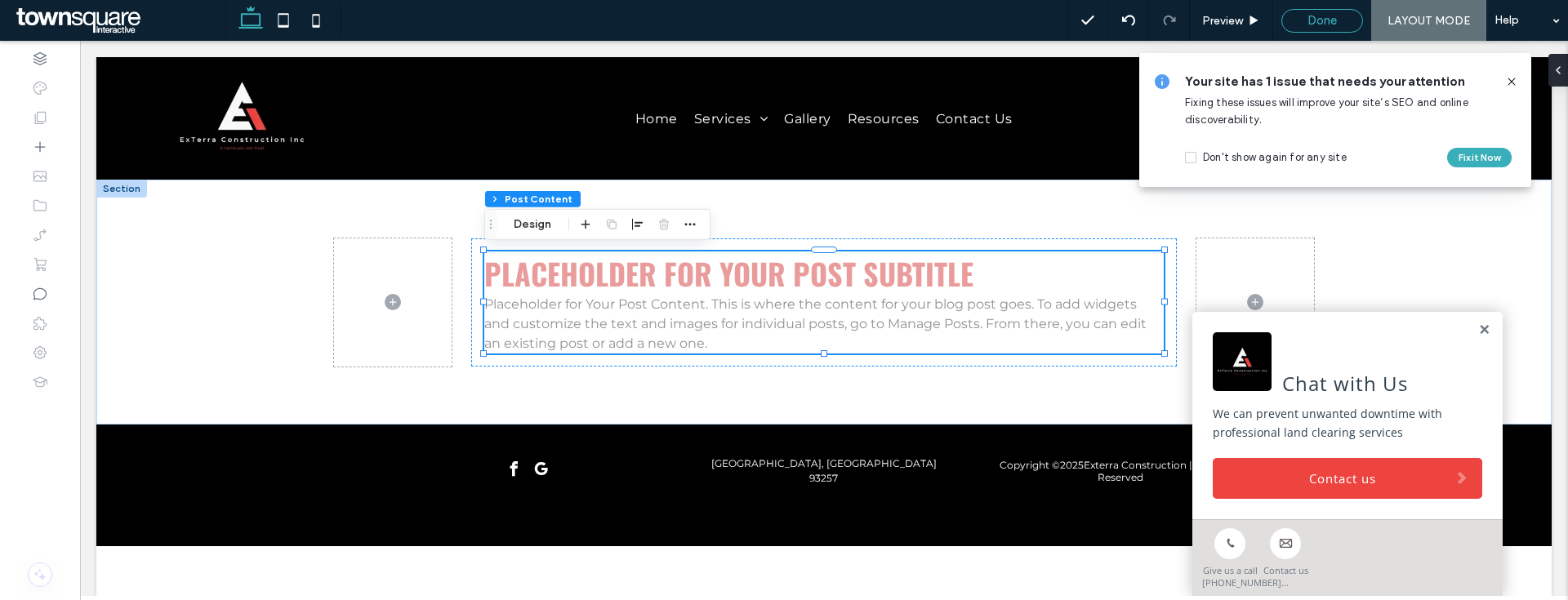
click at [1329, 14] on span "Done" at bounding box center [1322, 20] width 30 height 14
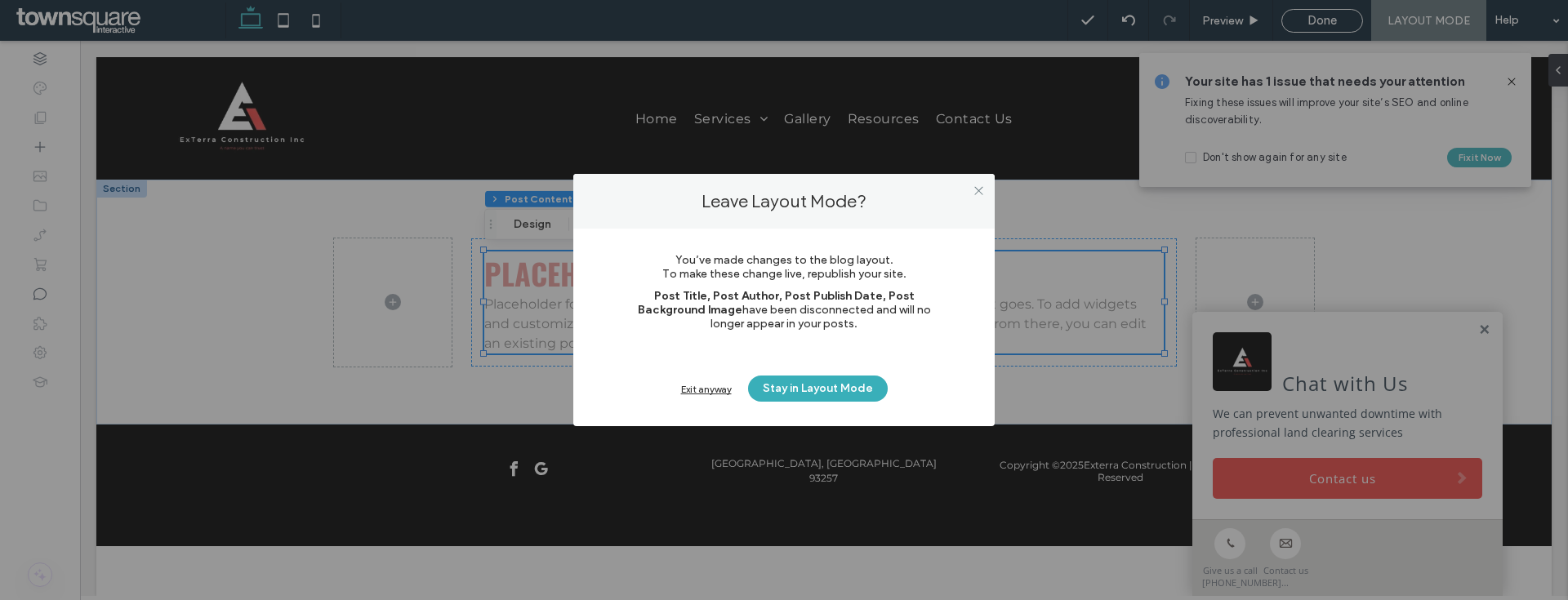
click at [709, 389] on div "Exit anyway" at bounding box center [706, 388] width 51 height 13
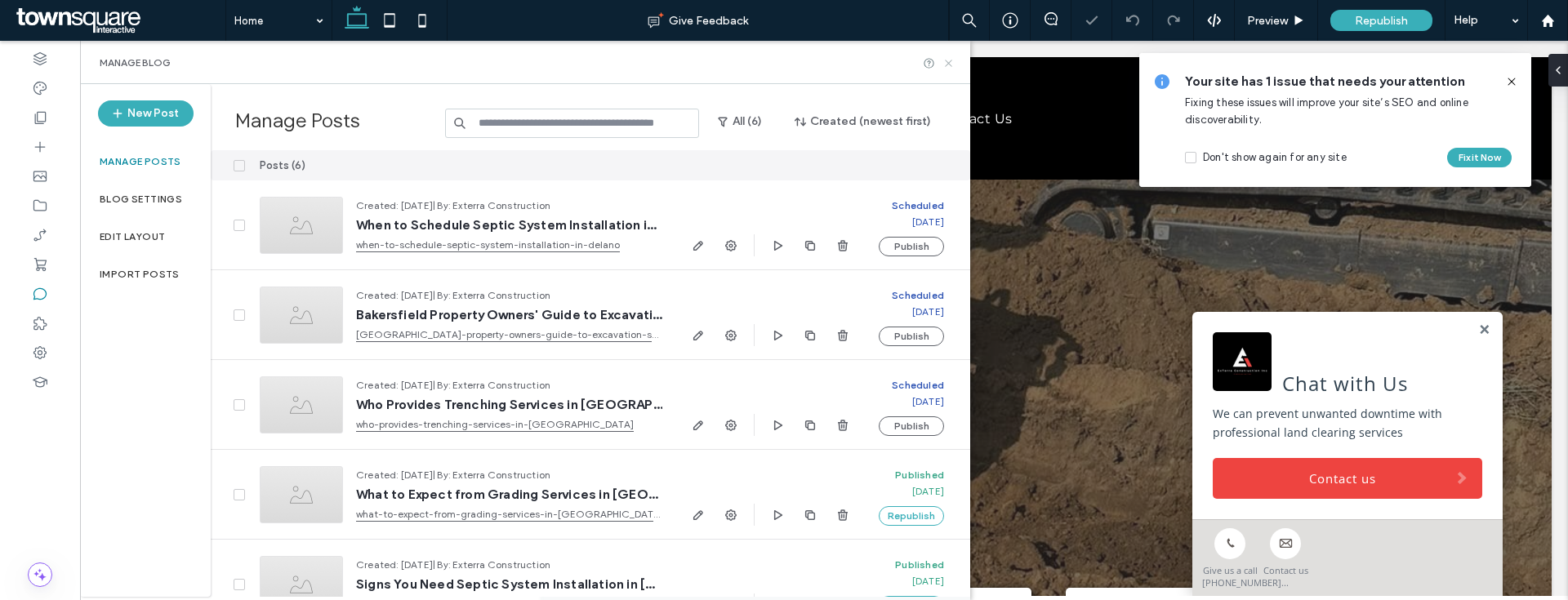
click at [948, 66] on icon at bounding box center [948, 63] width 13 height 13
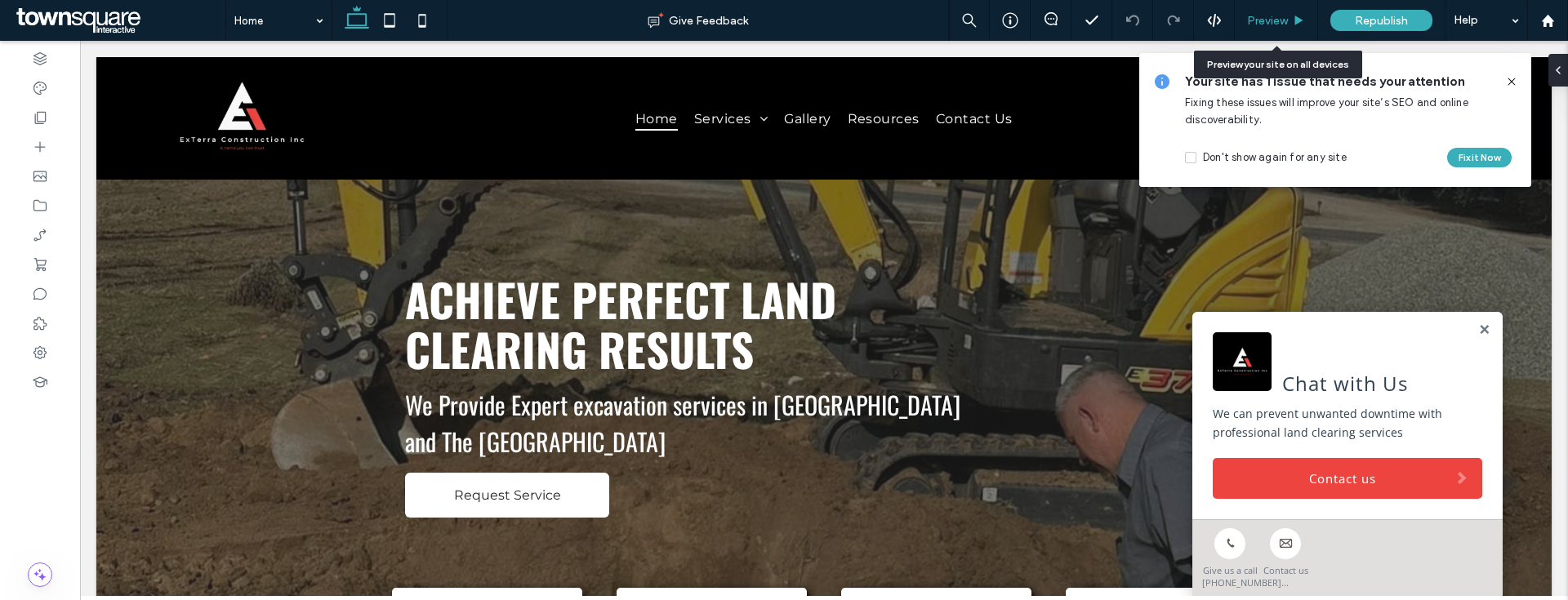
click at [1302, 13] on div "Preview" at bounding box center [1276, 20] width 83 height 13
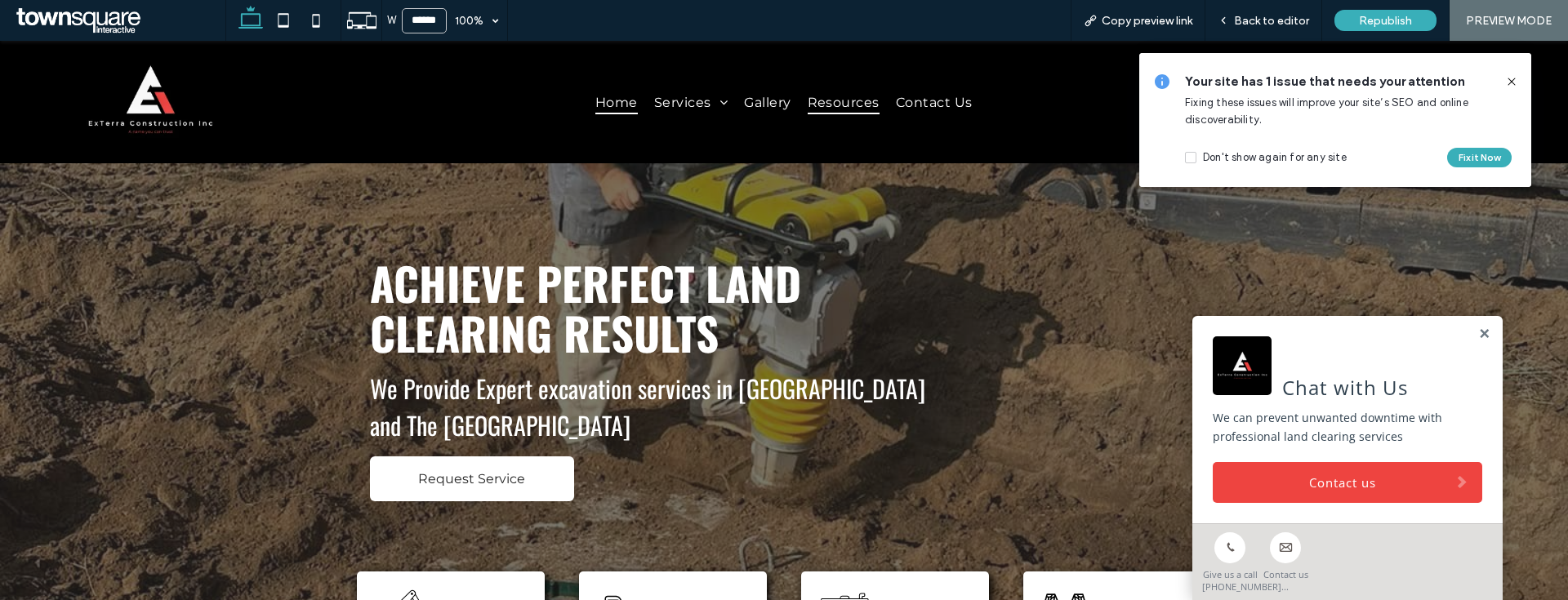
click at [808, 99] on span "Resources" at bounding box center [843, 103] width 72 height 24
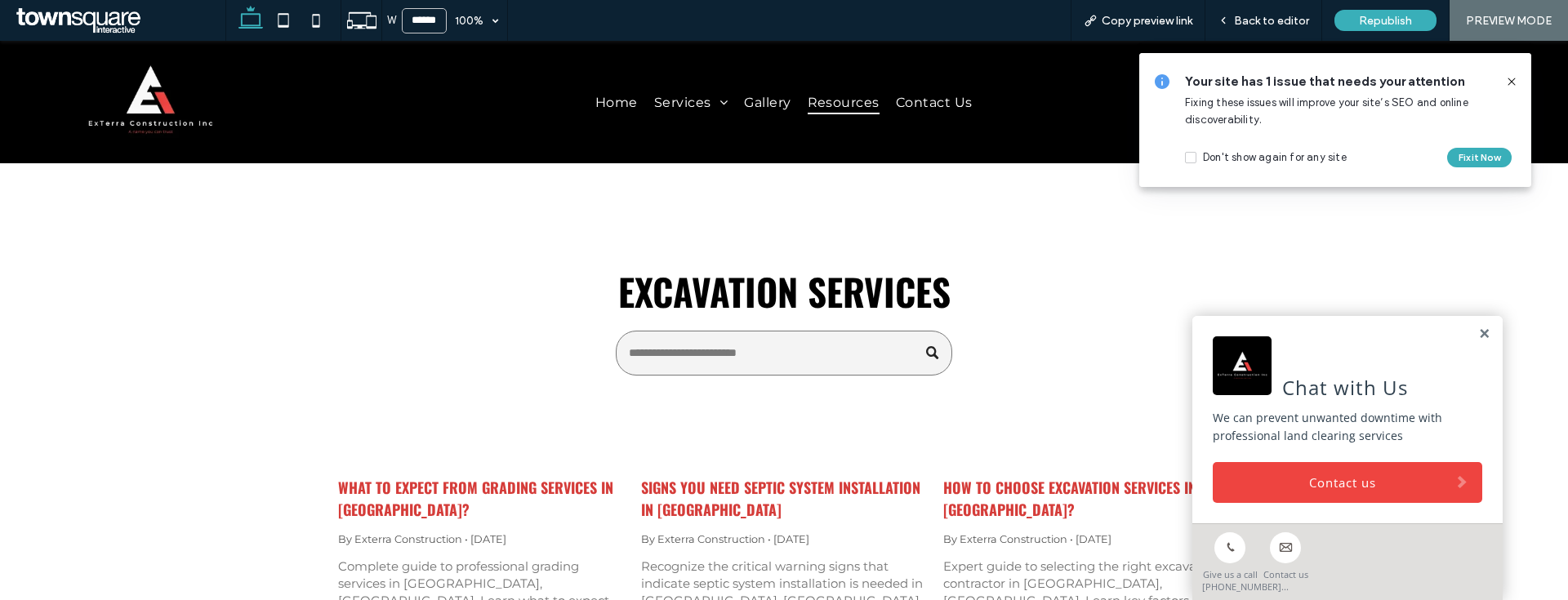
click at [684, 549] on div "Signs You Need Septic System Installation in Farmersville By Exterra Constructi…" at bounding box center [783, 542] width 286 height 156
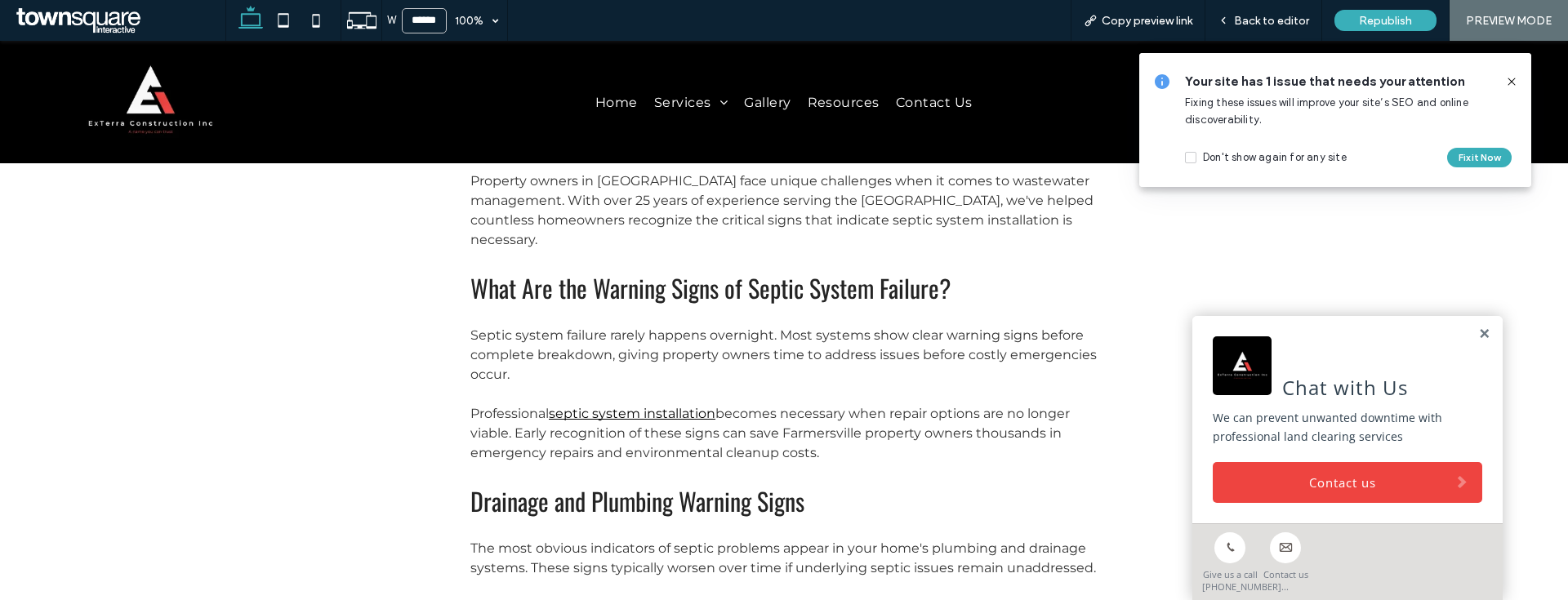
scroll to position [568, 0]
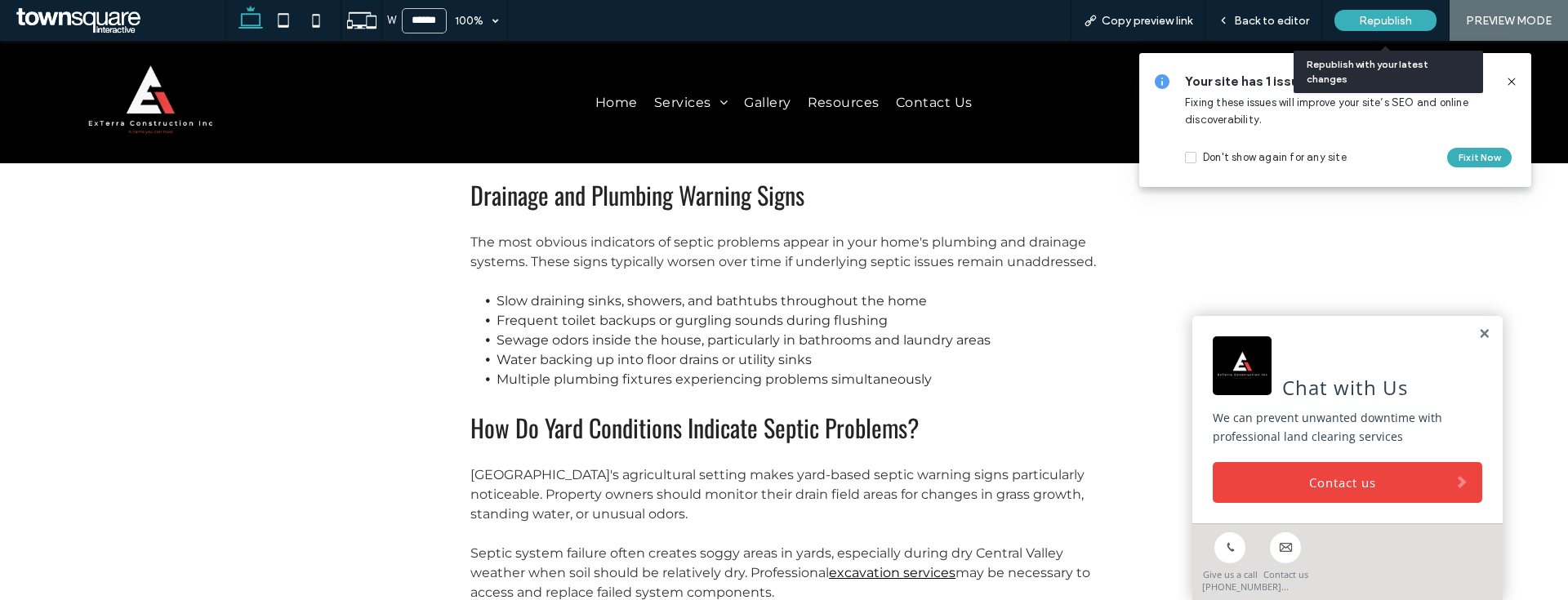
click at [1379, 18] on span "Republish" at bounding box center [1385, 20] width 53 height 13
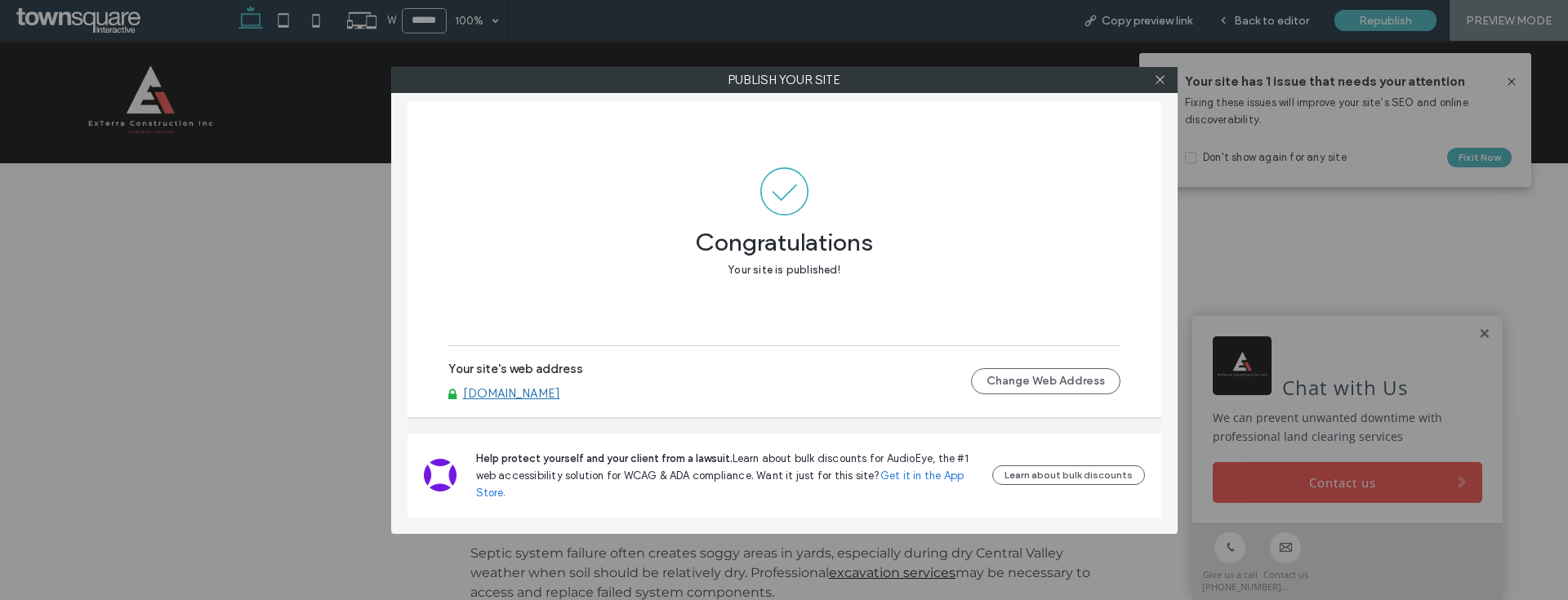
click at [561, 393] on link "www.exterraconstructioninc.com" at bounding box center [511, 393] width 97 height 14
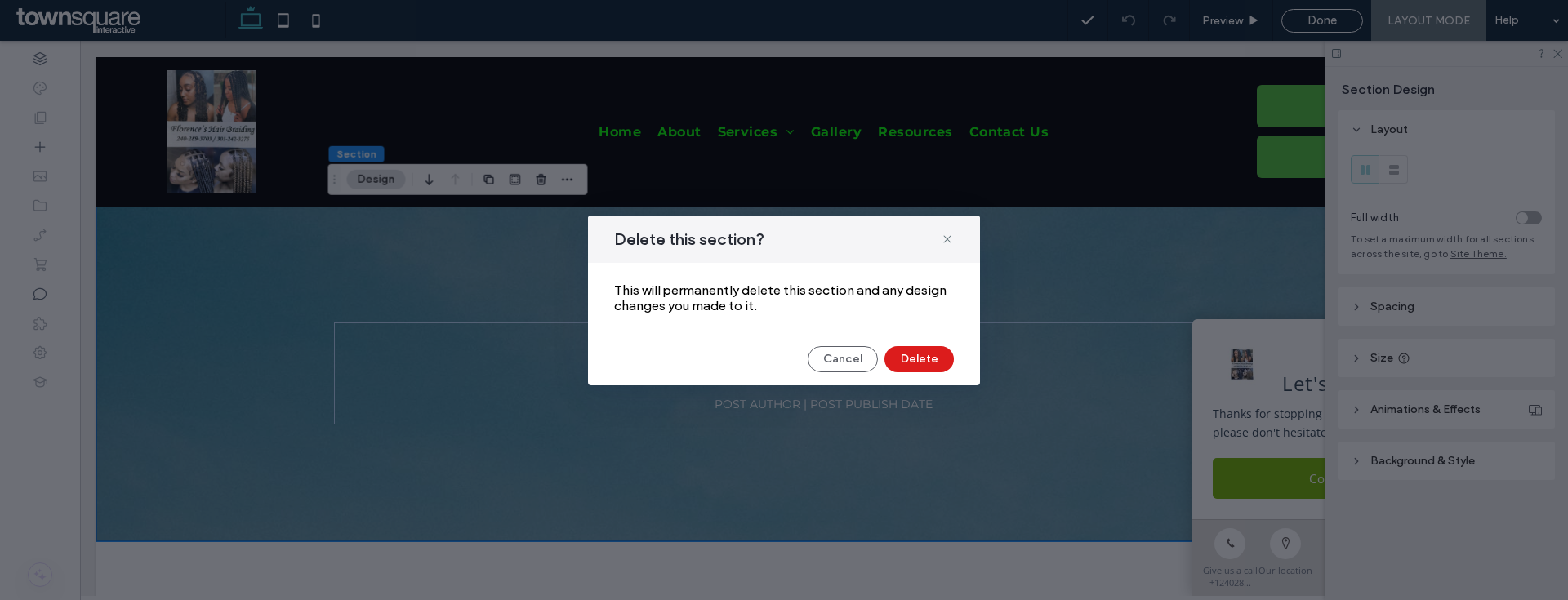
click at [903, 362] on button "Delete" at bounding box center [919, 359] width 69 height 26
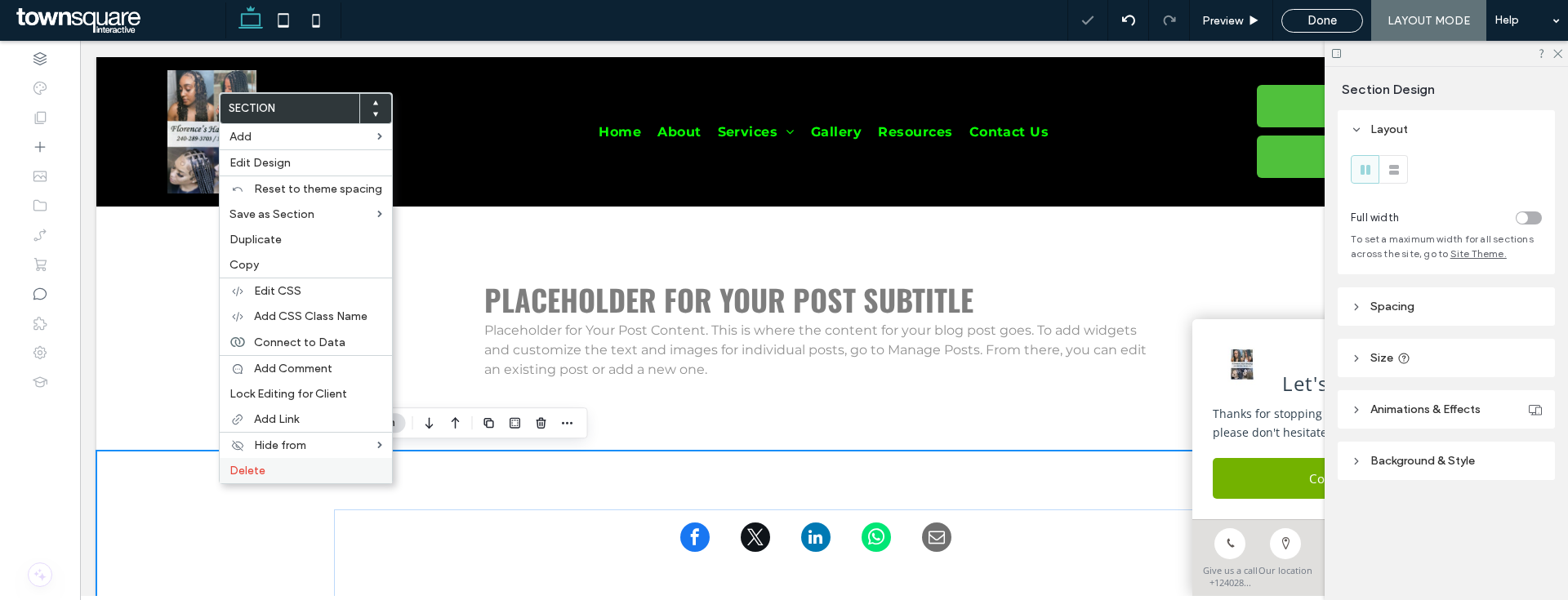
click at [277, 469] on label "Delete" at bounding box center [305, 470] width 153 height 13
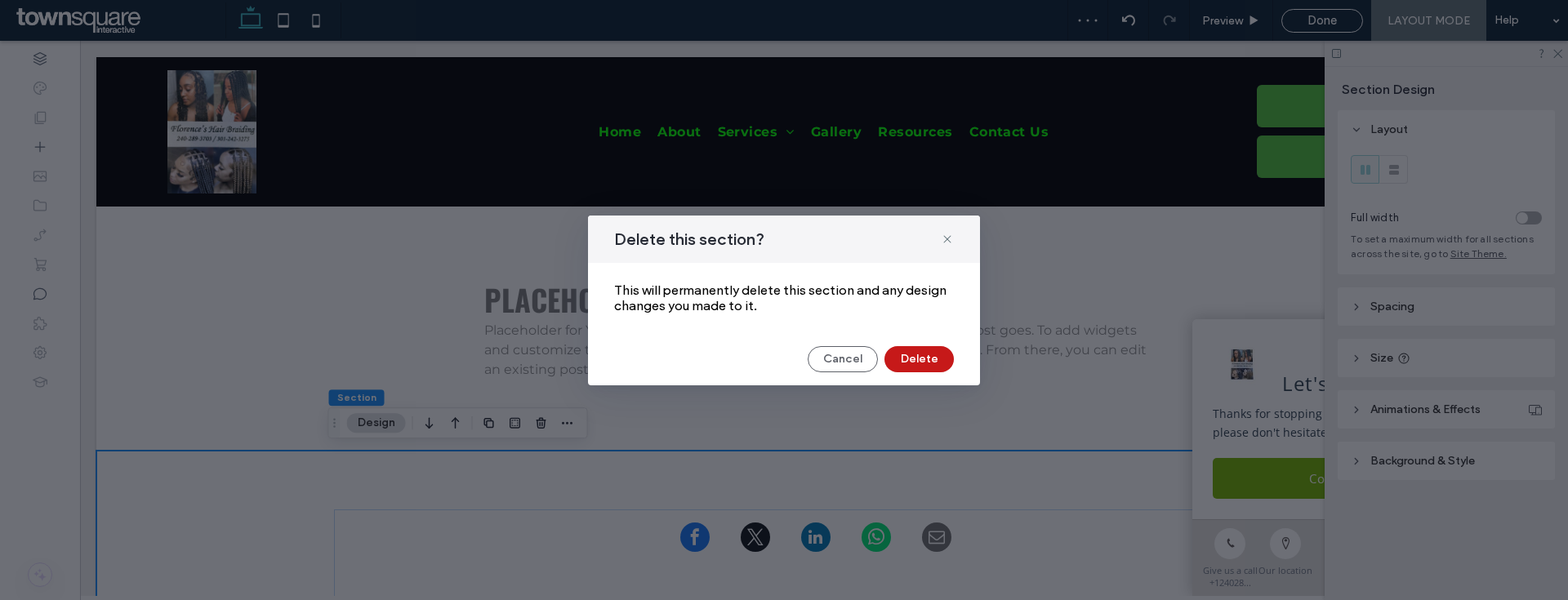
click at [922, 367] on button "Delete" at bounding box center [919, 359] width 69 height 26
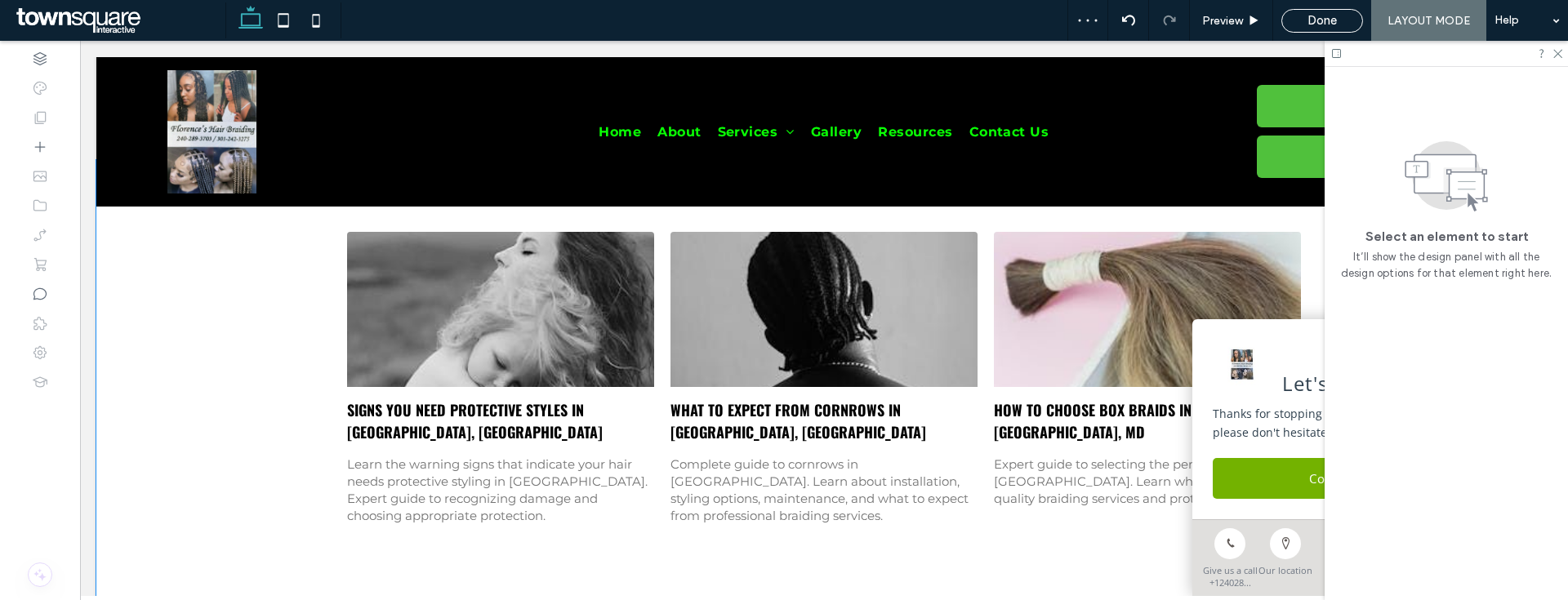
scroll to position [297, 0]
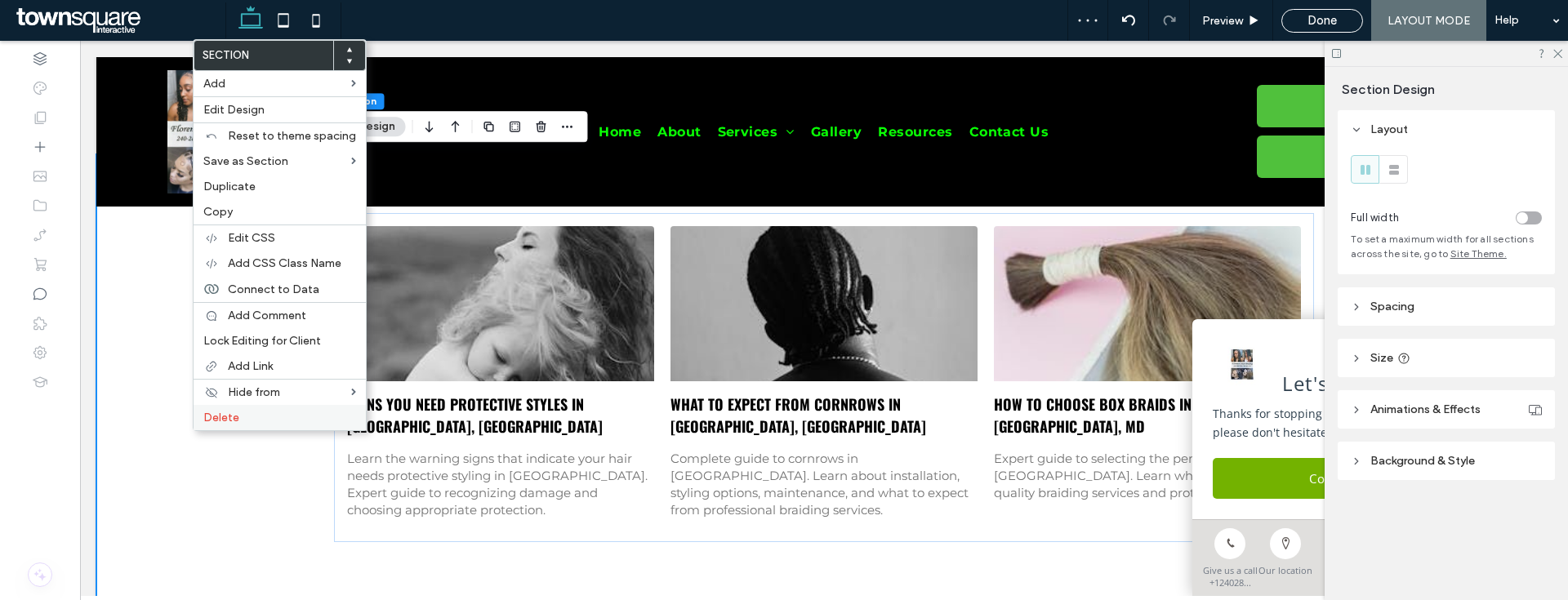
click at [263, 420] on label "Delete" at bounding box center [279, 417] width 153 height 13
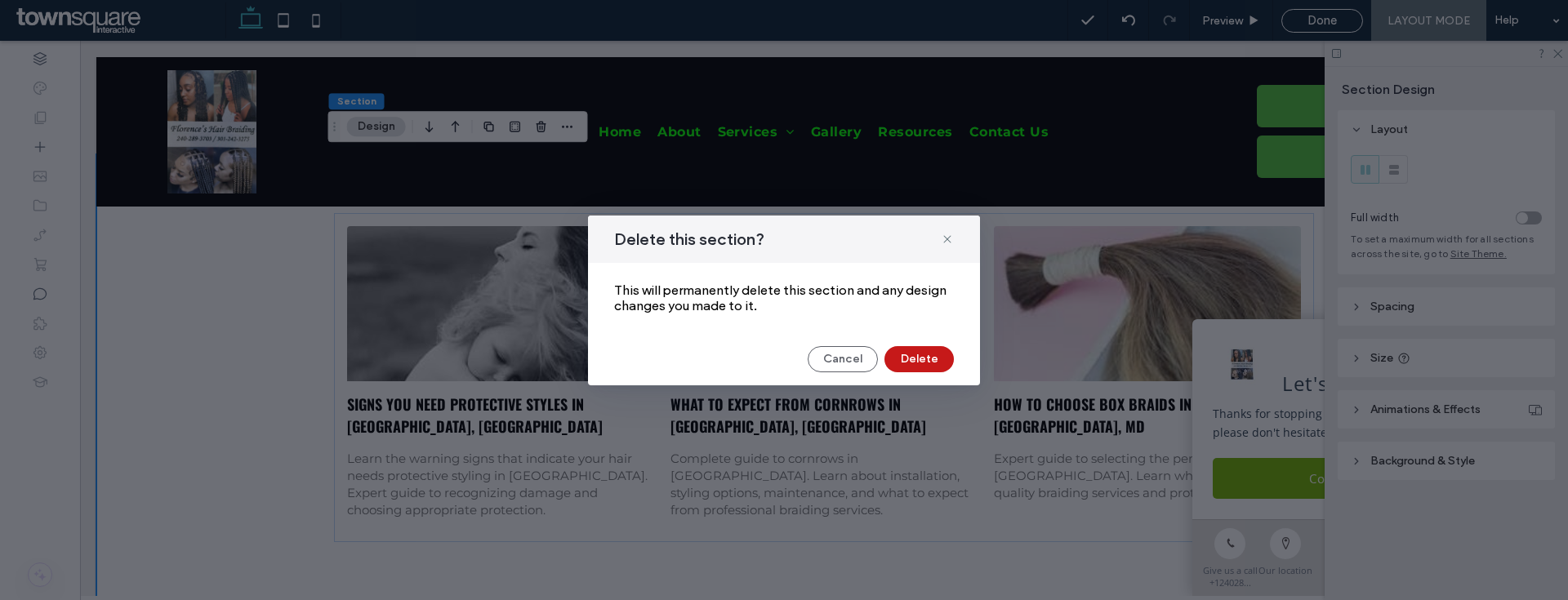
click at [944, 365] on button "Delete" at bounding box center [919, 359] width 69 height 26
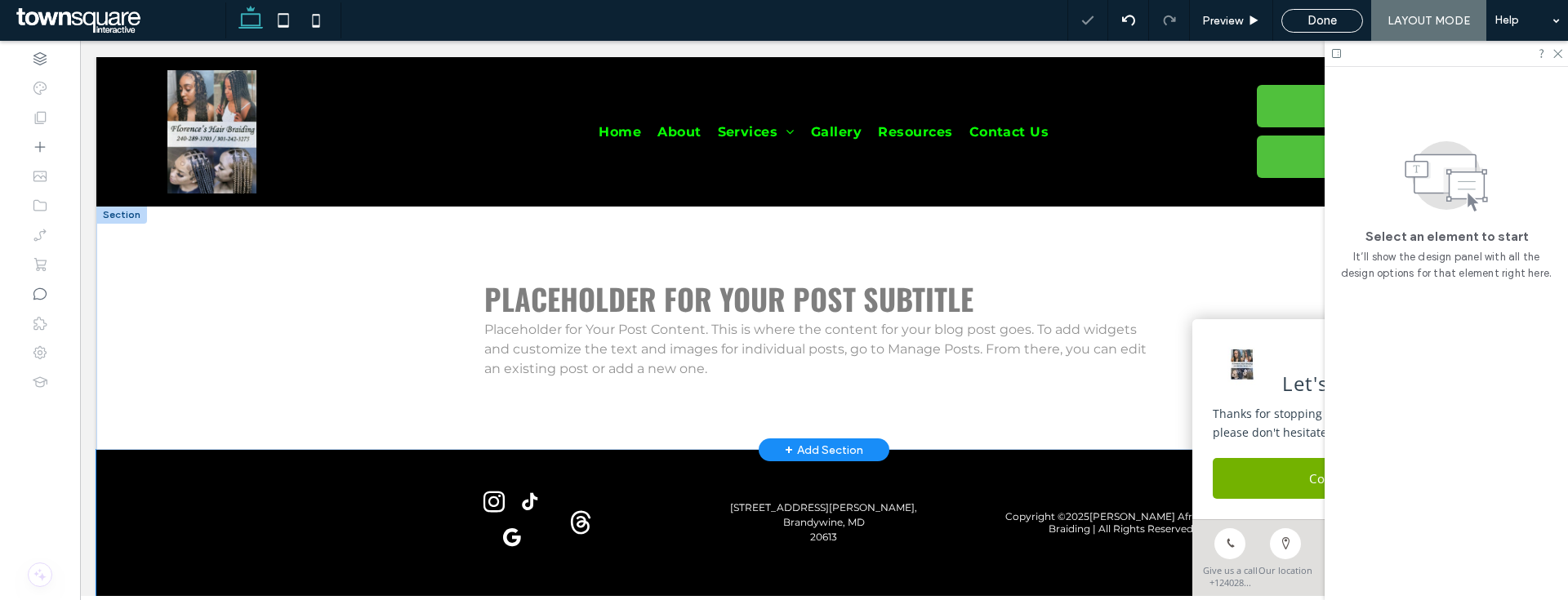
scroll to position [0, 0]
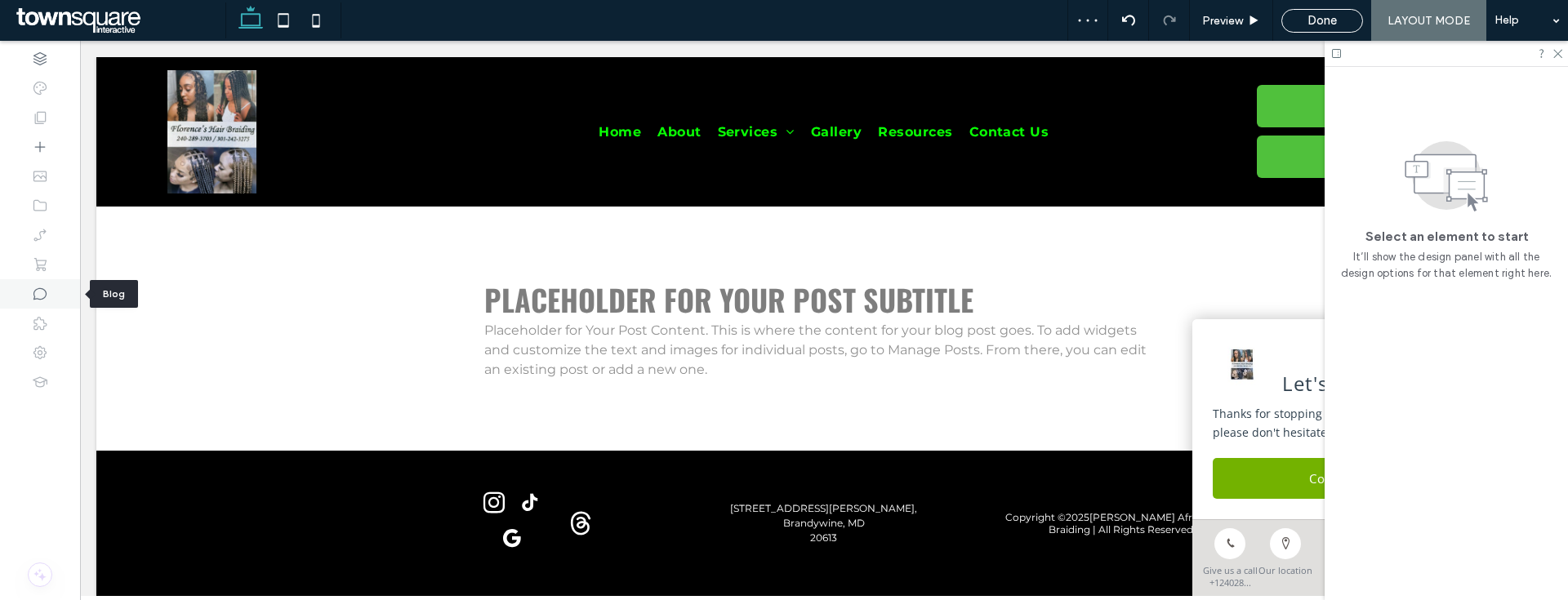
click at [58, 292] on div at bounding box center [40, 293] width 80 height 29
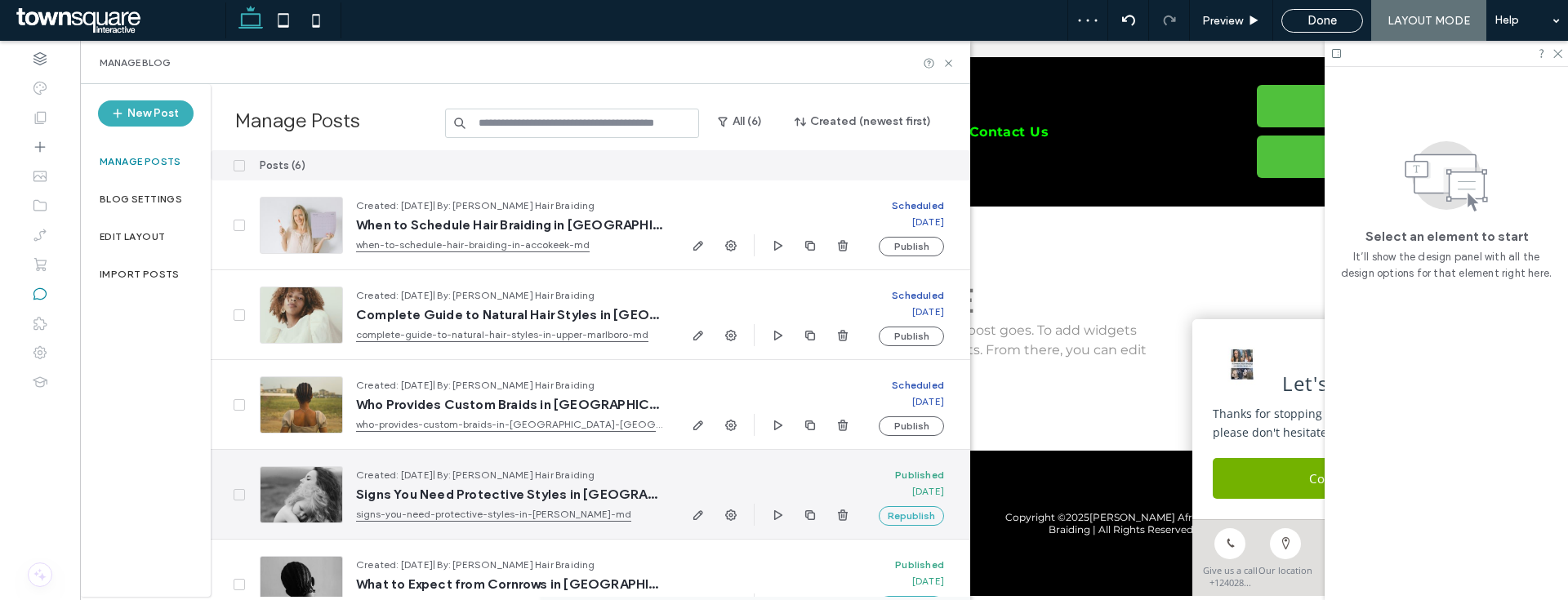
scroll to position [122, 0]
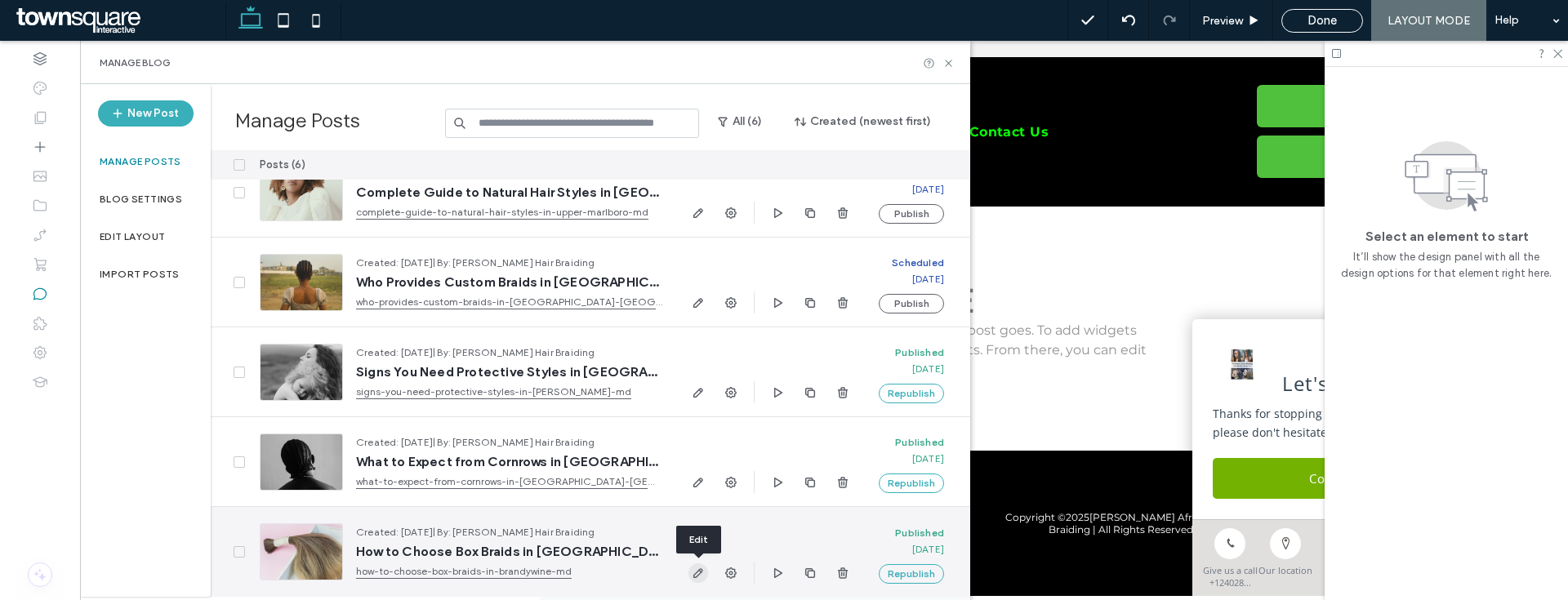
click at [701, 577] on icon "button" at bounding box center [699, 573] width 13 height 13
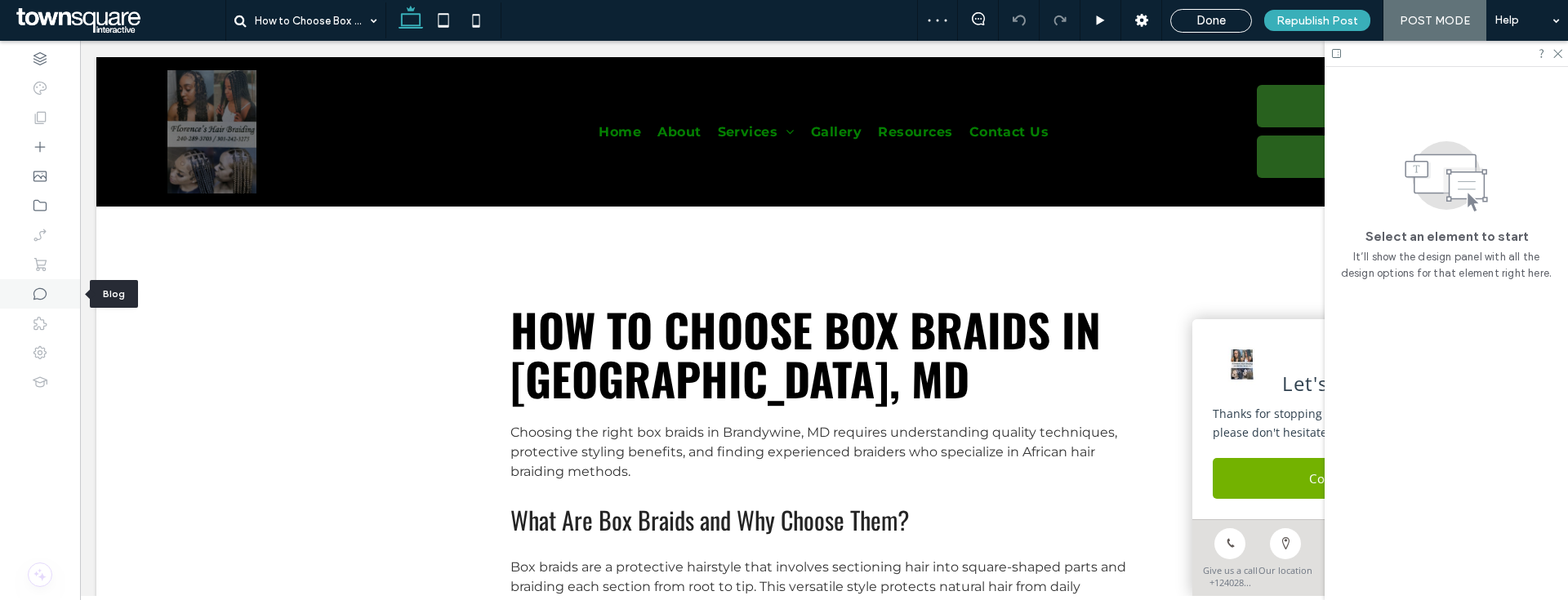
click at [40, 301] on icon at bounding box center [40, 293] width 16 height 16
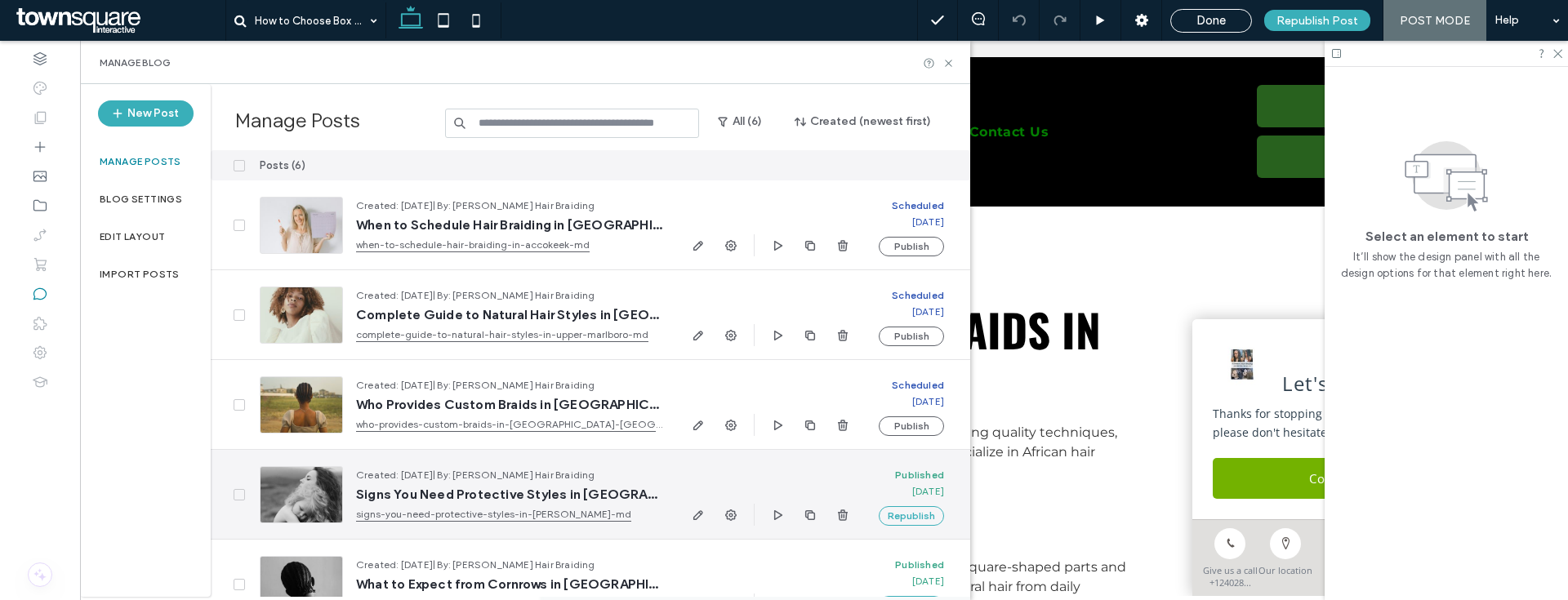
scroll to position [122, 0]
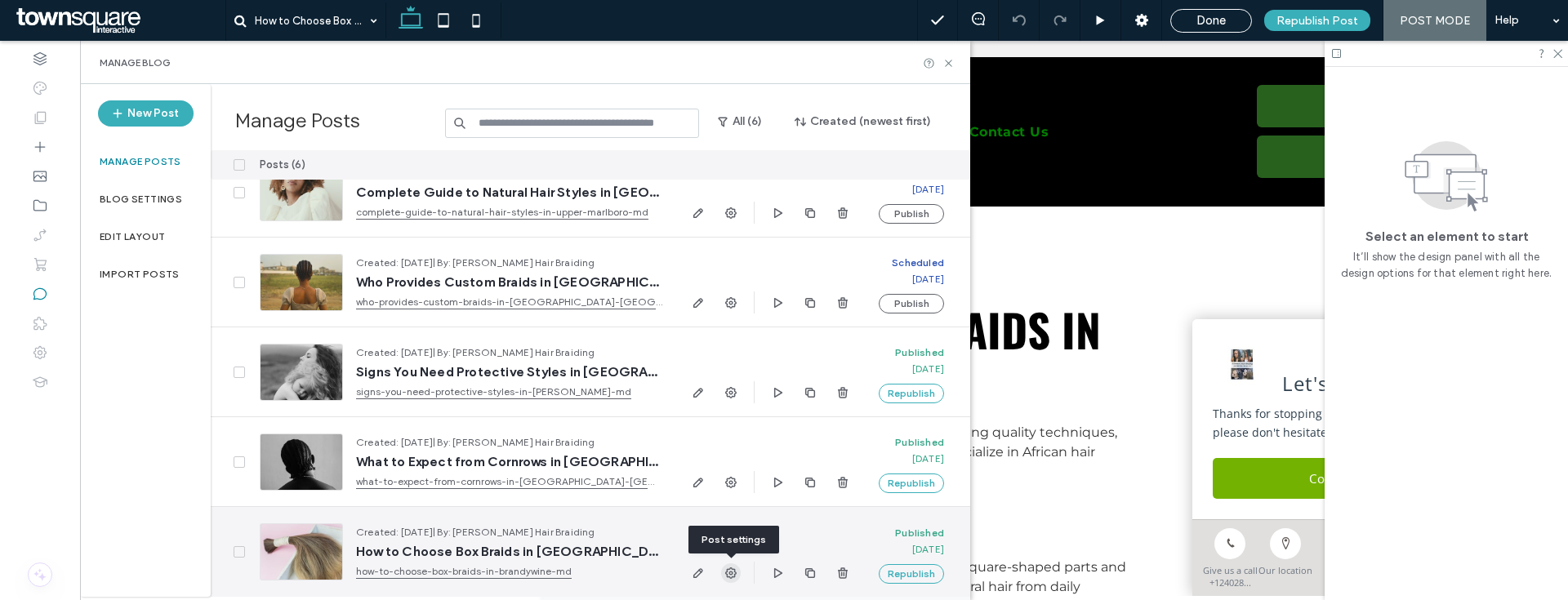
click at [727, 572] on icon "button" at bounding box center [731, 573] width 13 height 13
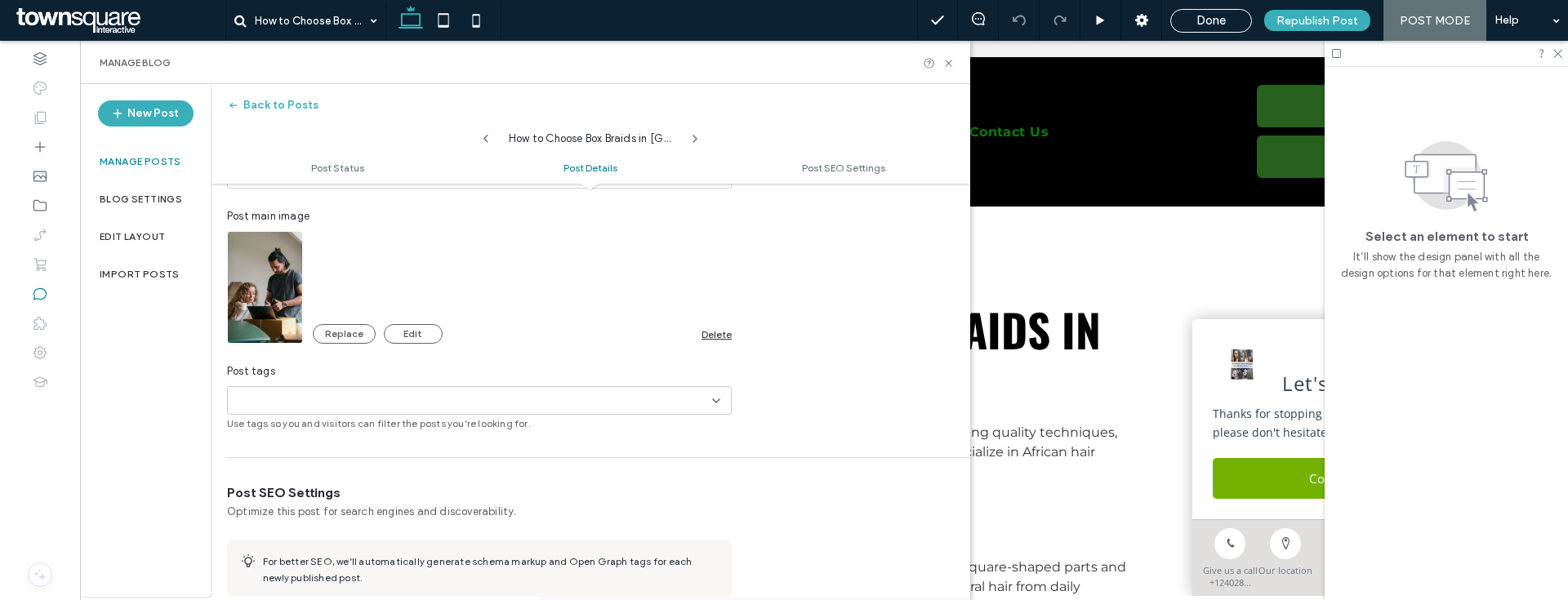
scroll to position [510, 0]
click at [719, 331] on div "Delete" at bounding box center [717, 335] width 30 height 13
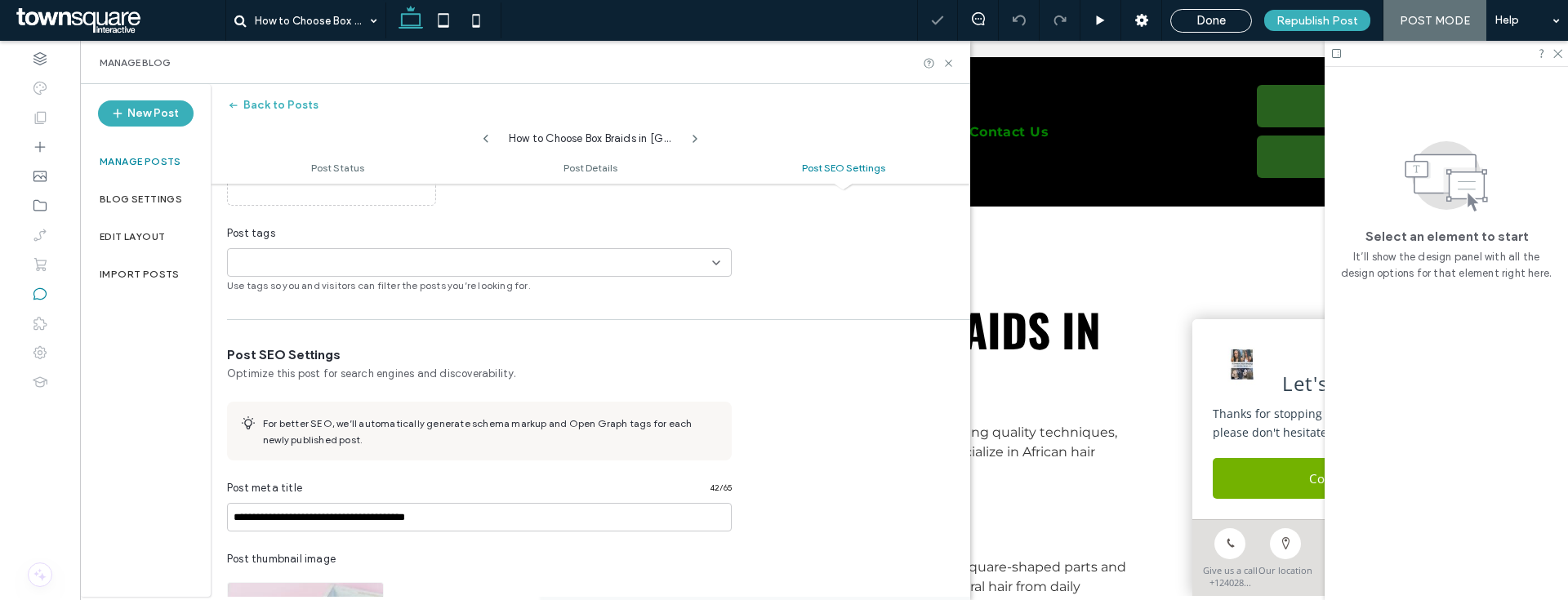
scroll to position [840, 0]
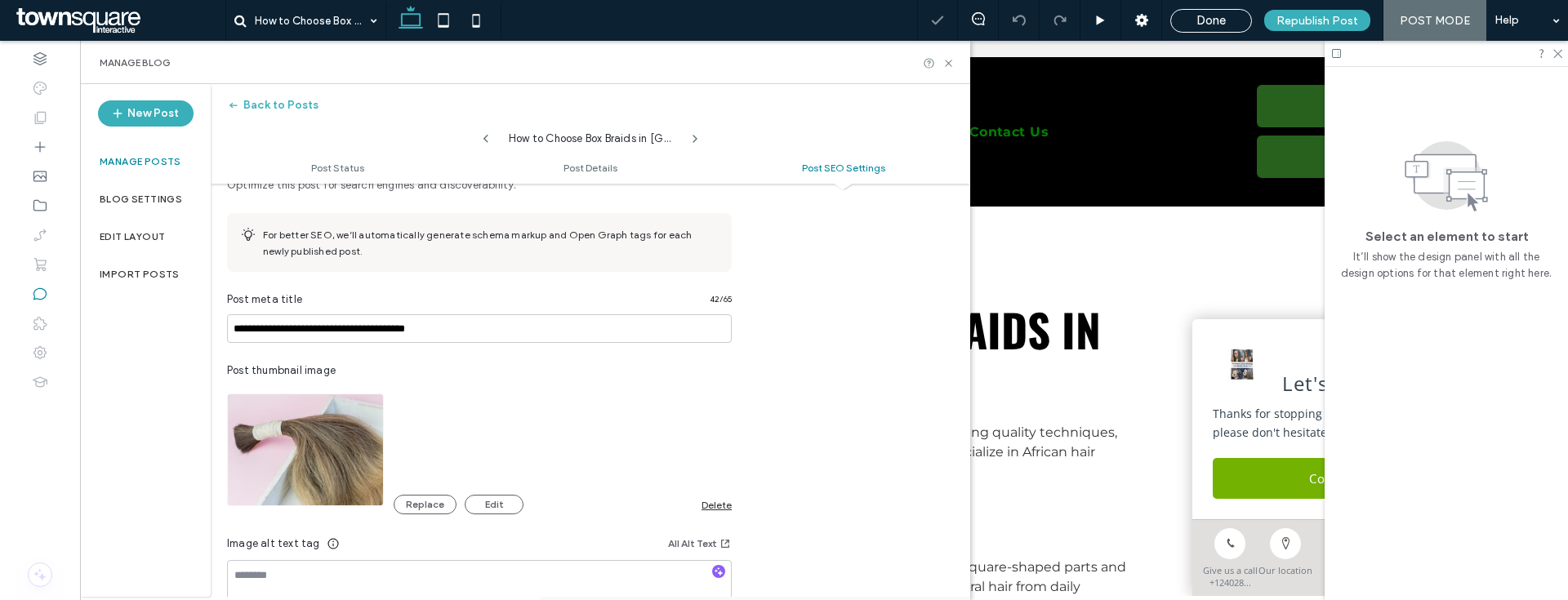
click at [700, 495] on div "Replace Edit" at bounding box center [547, 504] width 308 height 19
click at [701, 499] on div "Replace Edit" at bounding box center [547, 504] width 308 height 19
click at [713, 504] on div "Delete" at bounding box center [717, 505] width 30 height 13
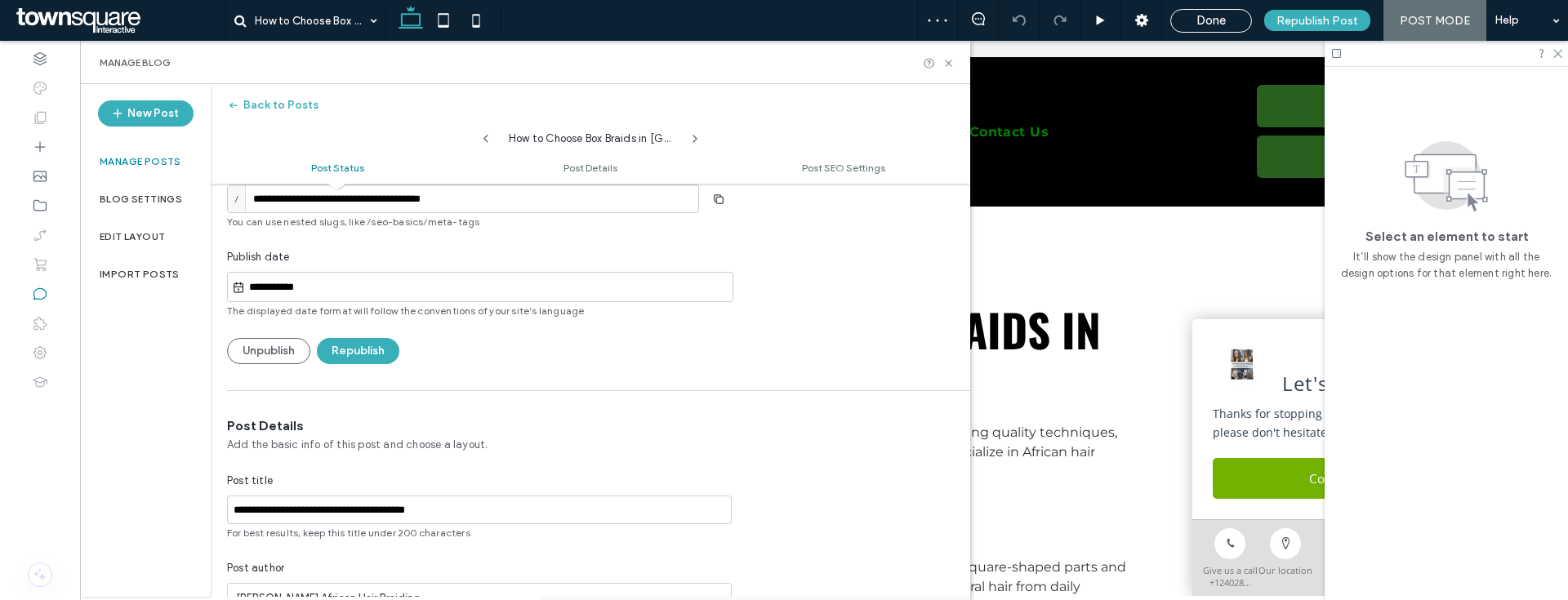
scroll to position [0, 0]
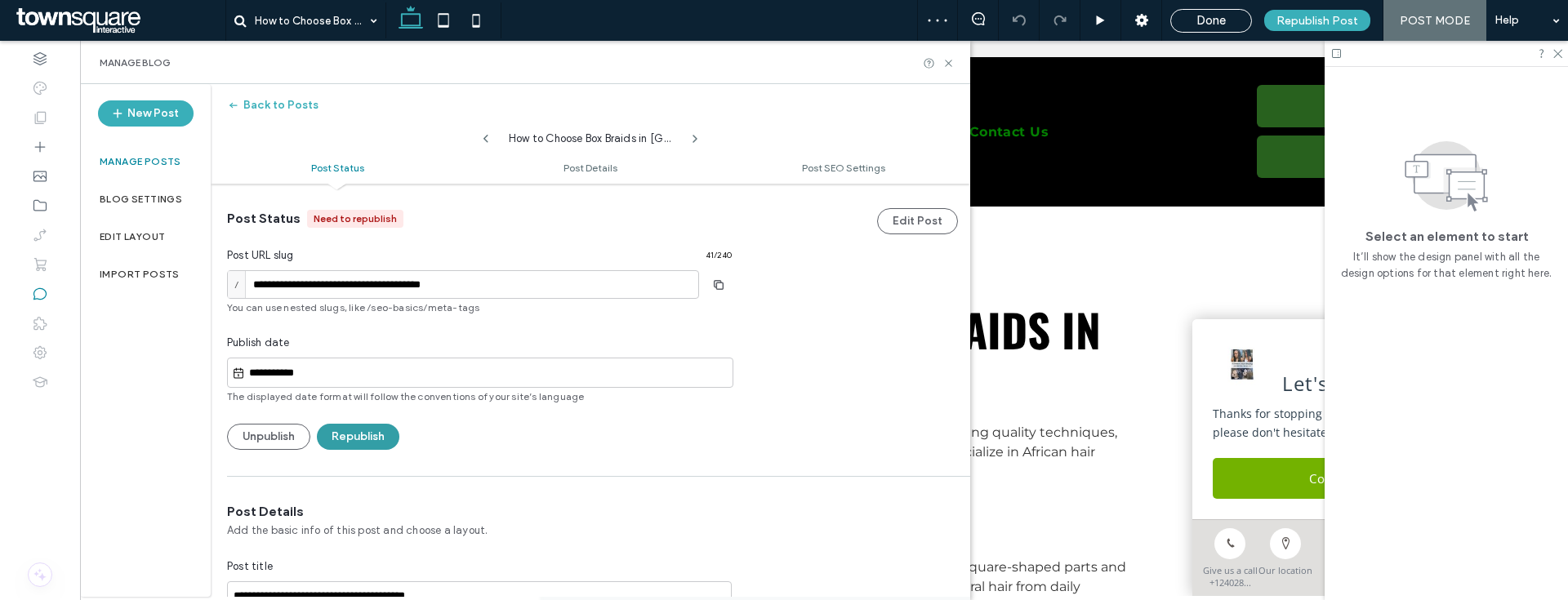
click at [379, 432] on button "Republish" at bounding box center [358, 437] width 83 height 26
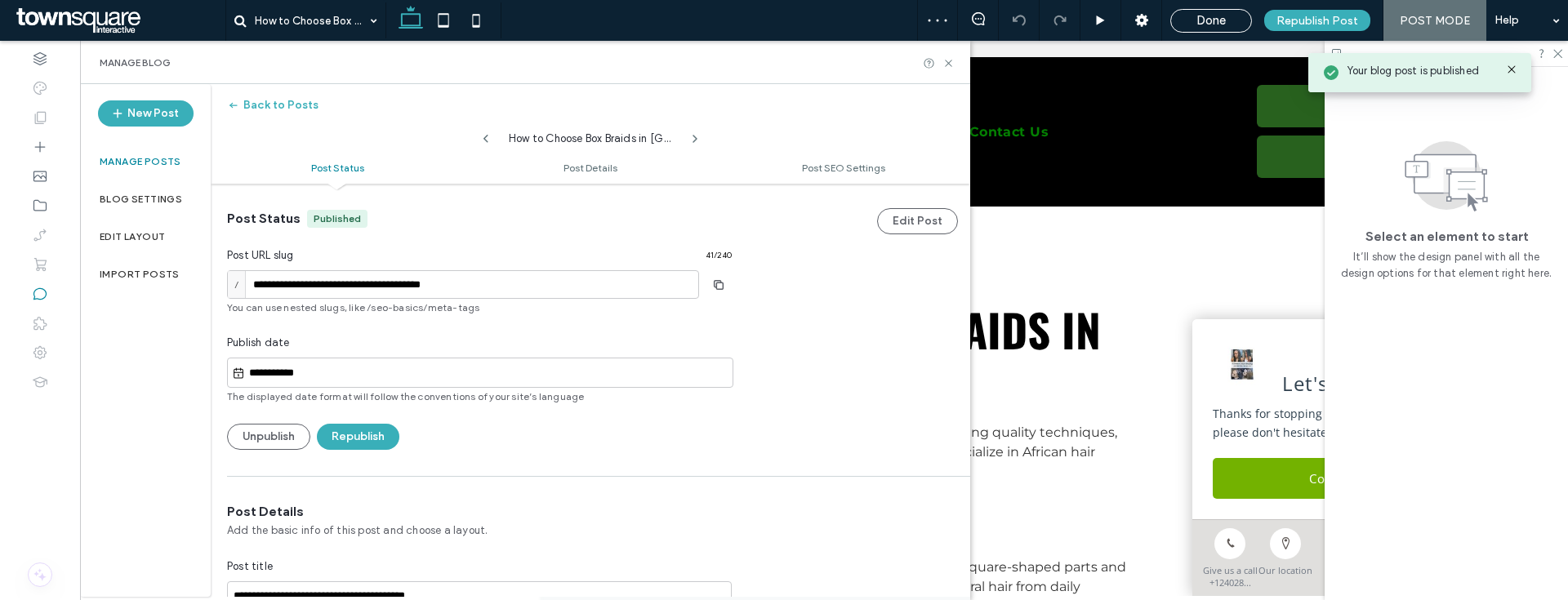
click at [486, 137] on icon at bounding box center [486, 139] width 13 height 13
type input "**********"
type textarea "**********"
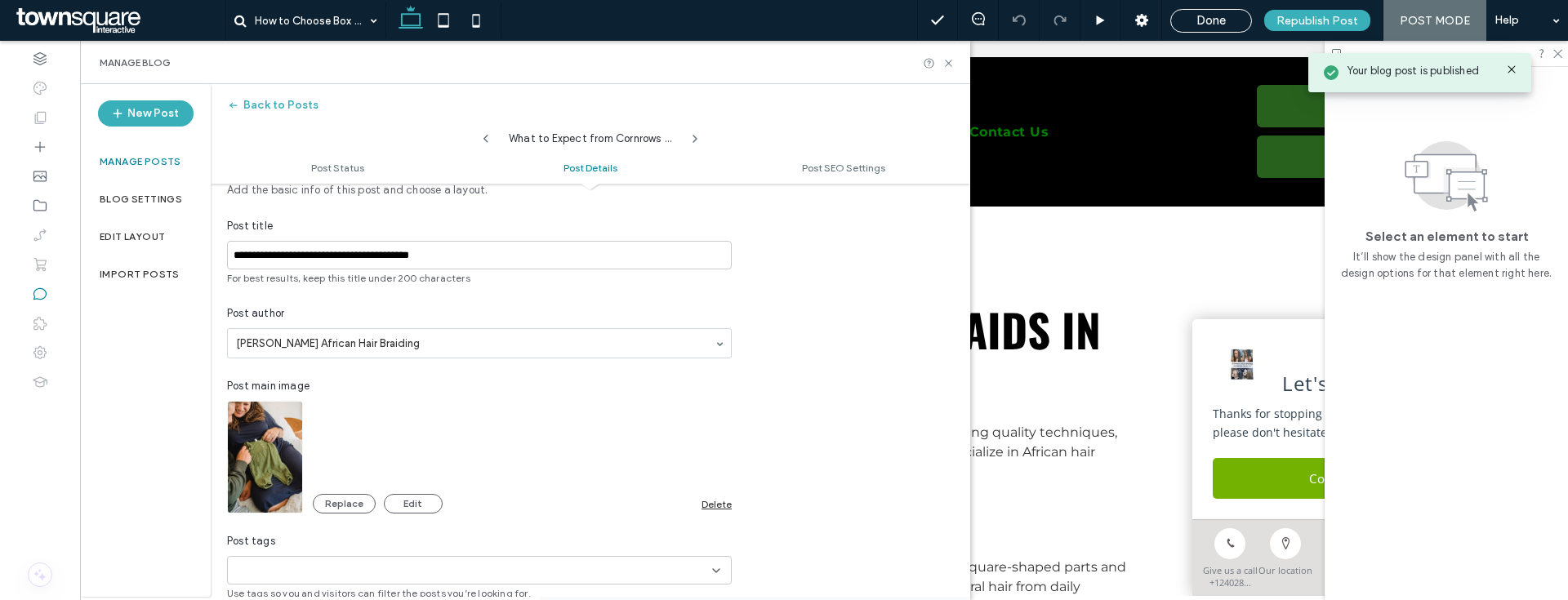
scroll to position [347, 0]
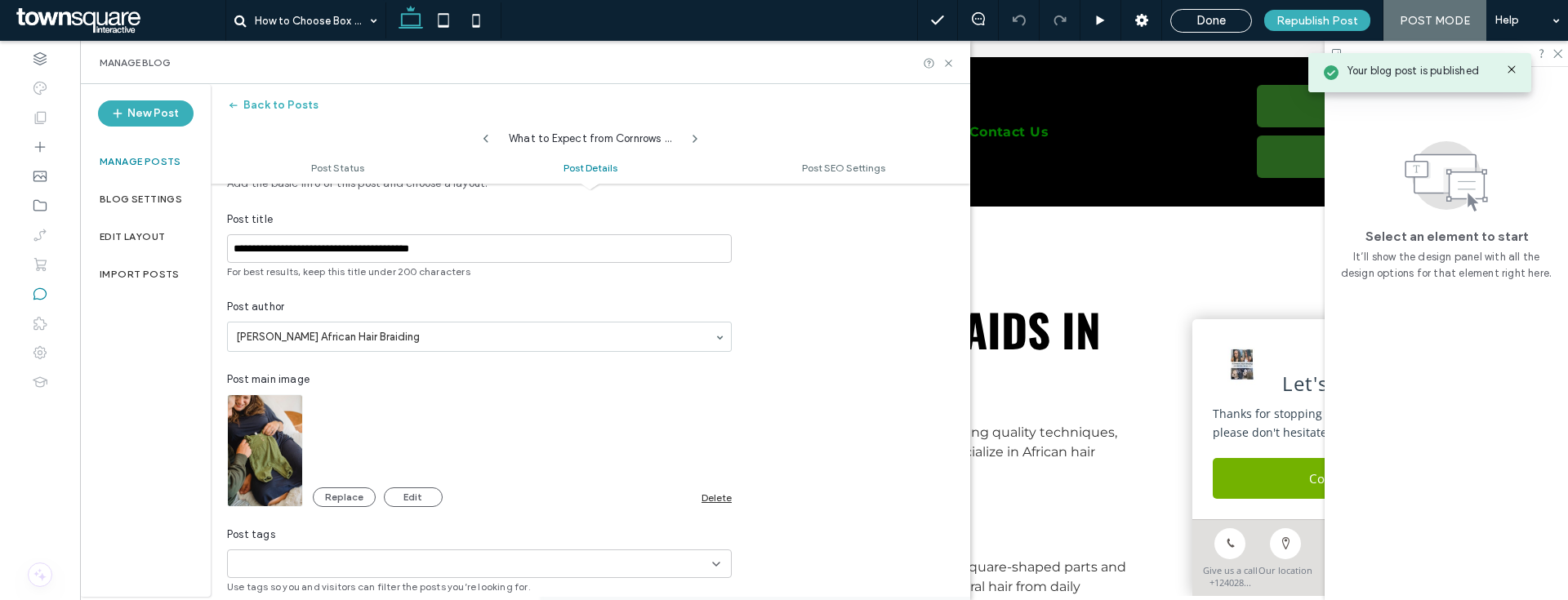
click at [709, 494] on div "Delete" at bounding box center [717, 497] width 30 height 13
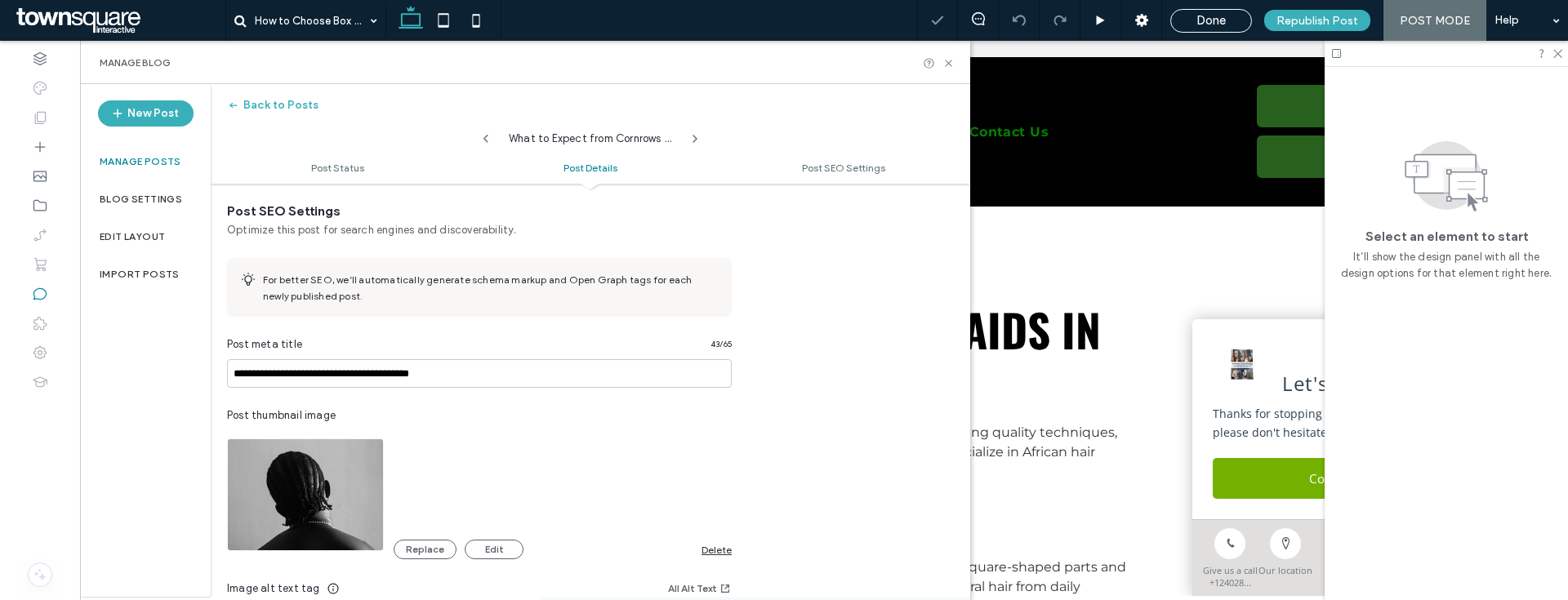
scroll to position [853, 0]
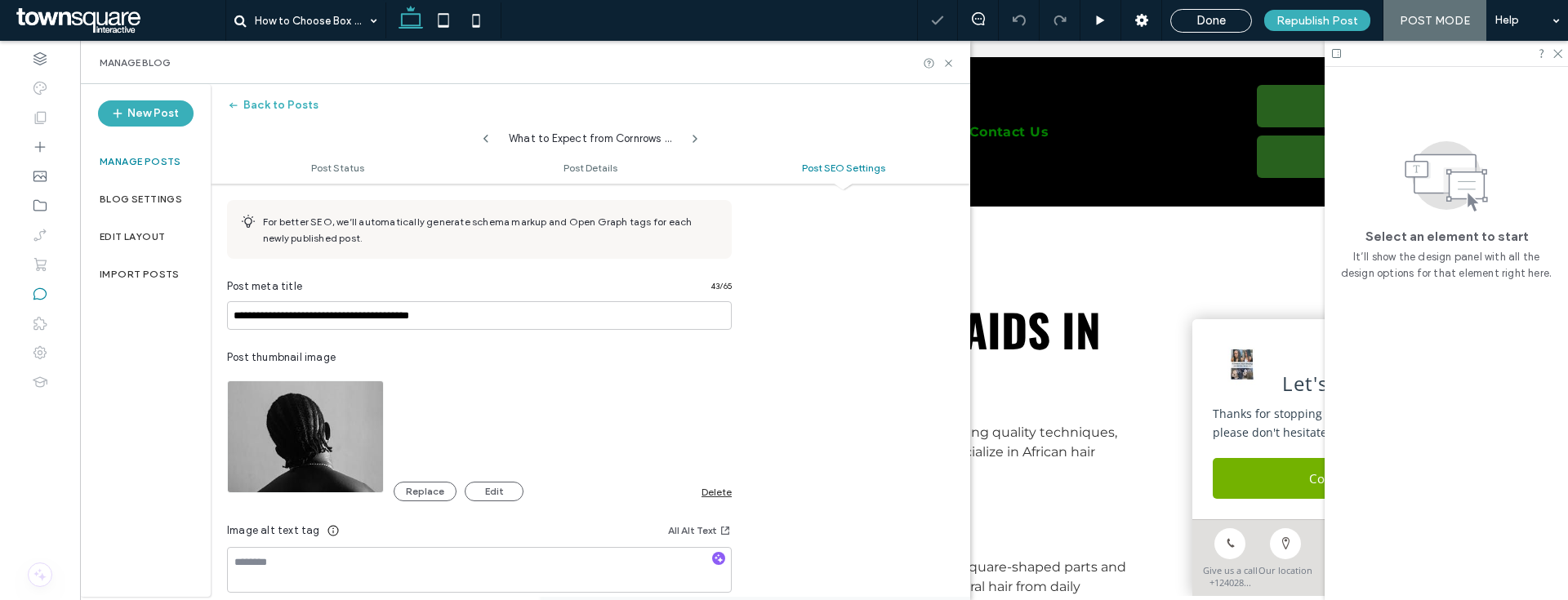
click at [711, 485] on div "Delete" at bounding box center [717, 491] width 30 height 13
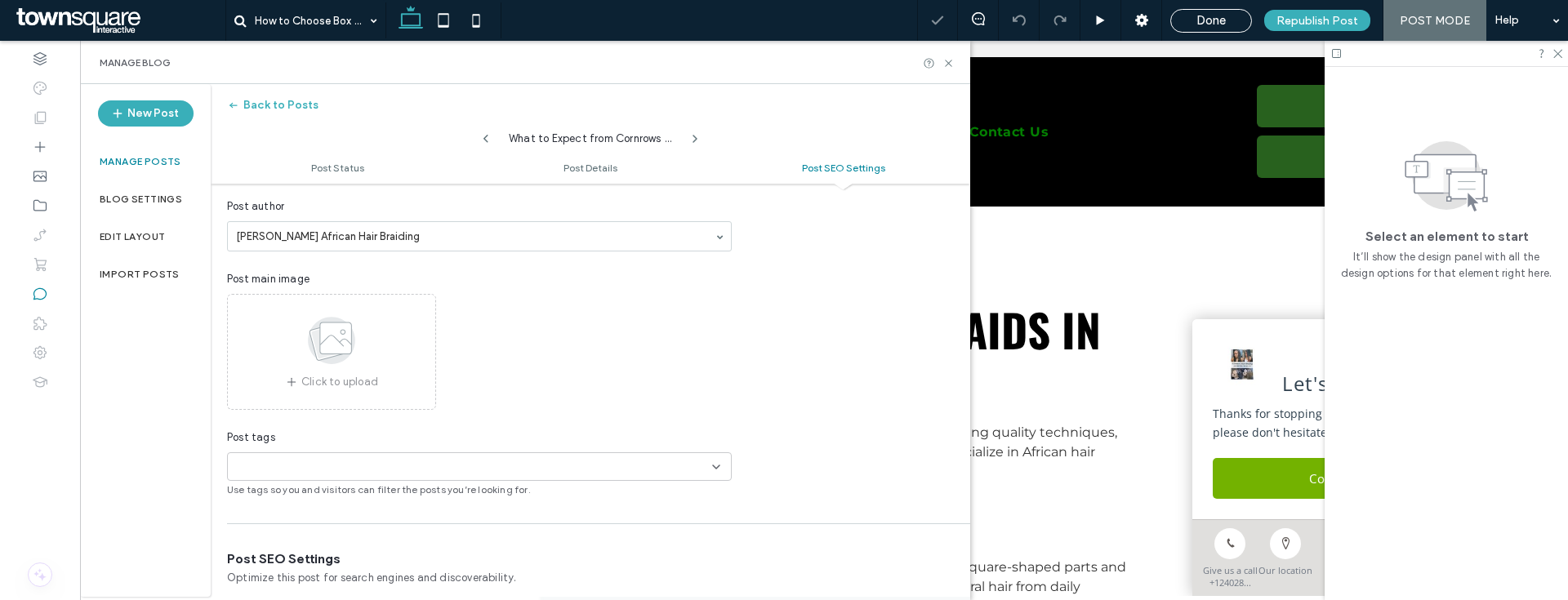
scroll to position [0, 0]
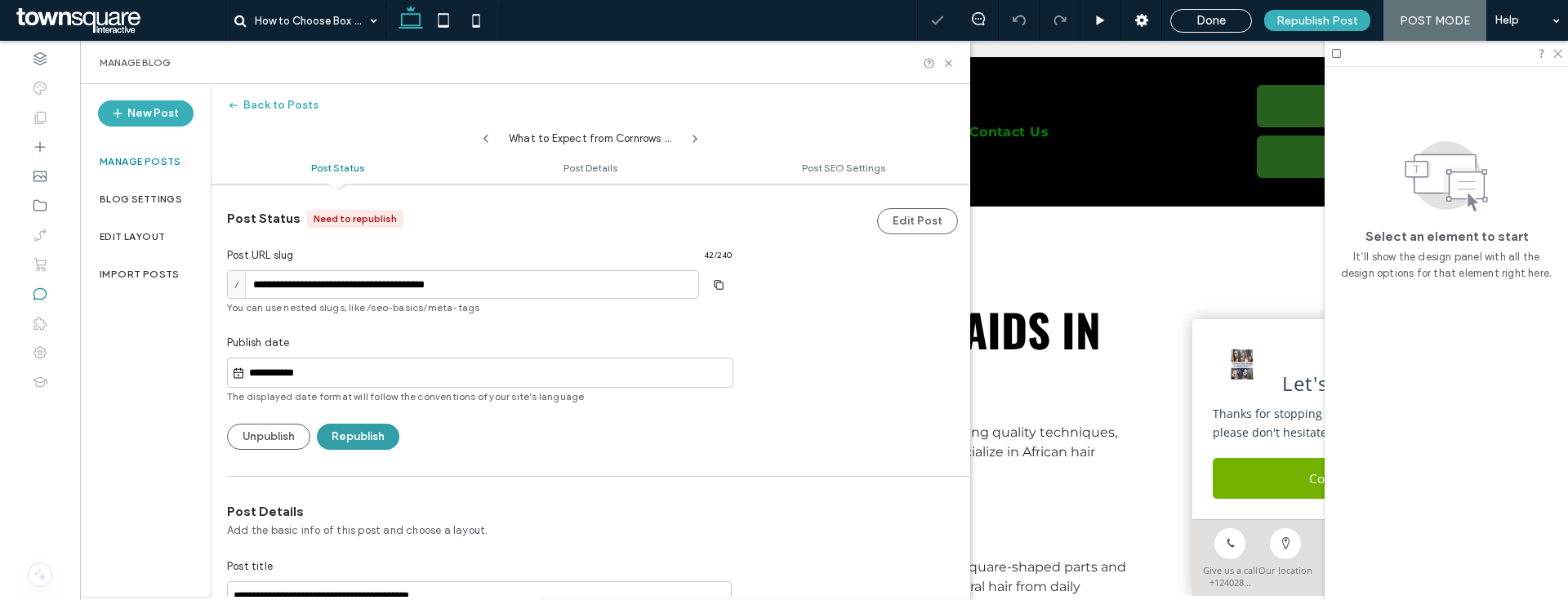
click at [351, 440] on button "Republish" at bounding box center [358, 437] width 83 height 26
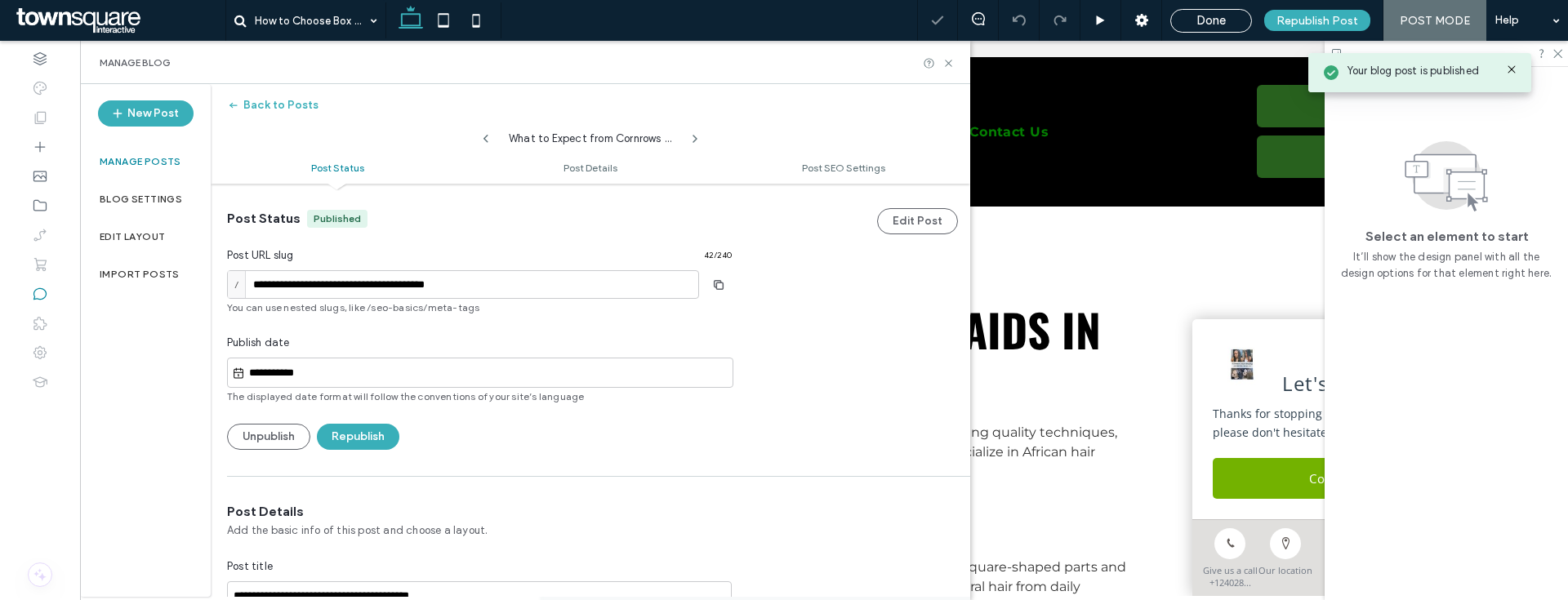
click at [480, 138] on icon at bounding box center [486, 139] width 13 height 13
type input "**********"
type textarea "**********"
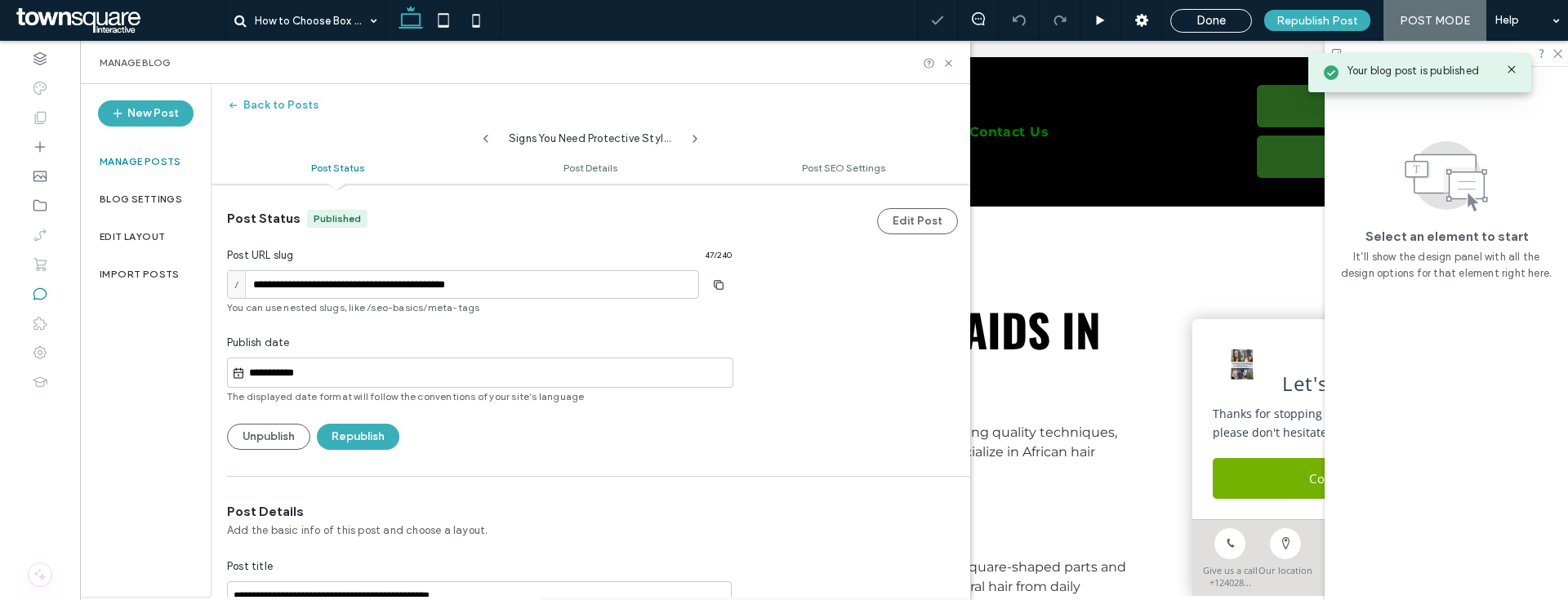
scroll to position [552, 0]
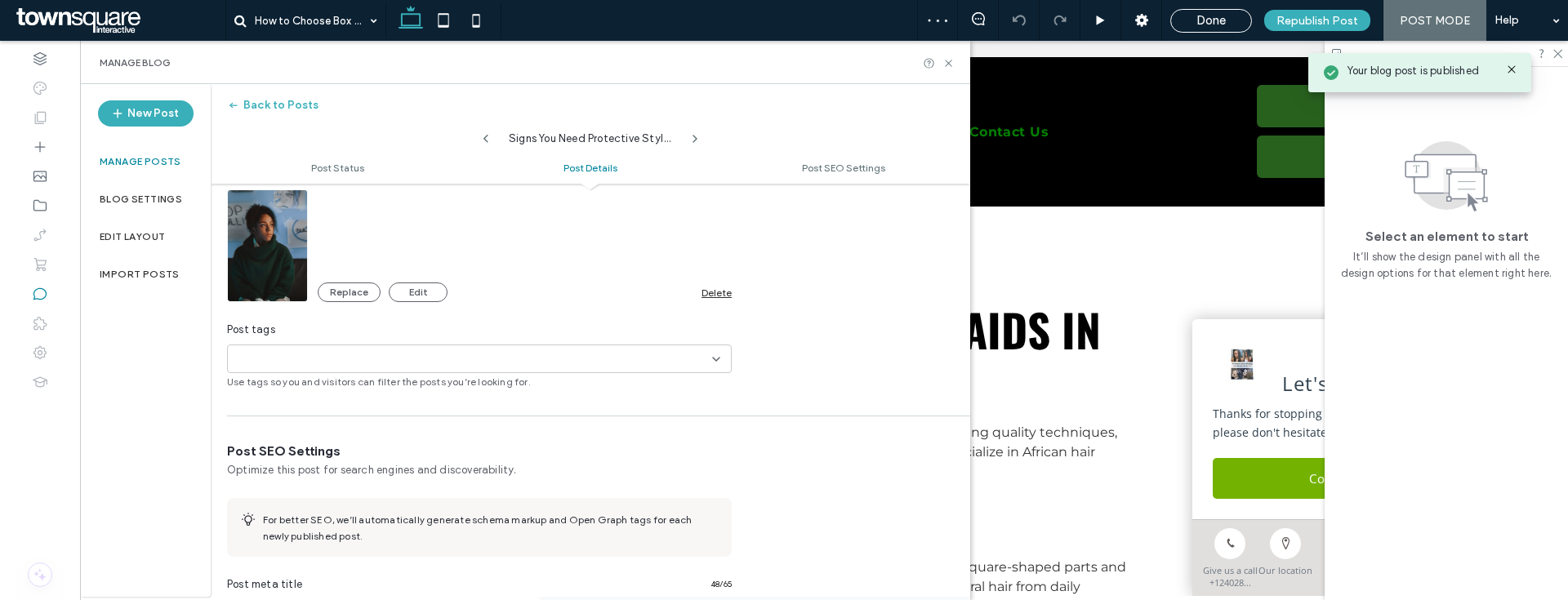
click at [712, 298] on div "Delete" at bounding box center [717, 292] width 30 height 13
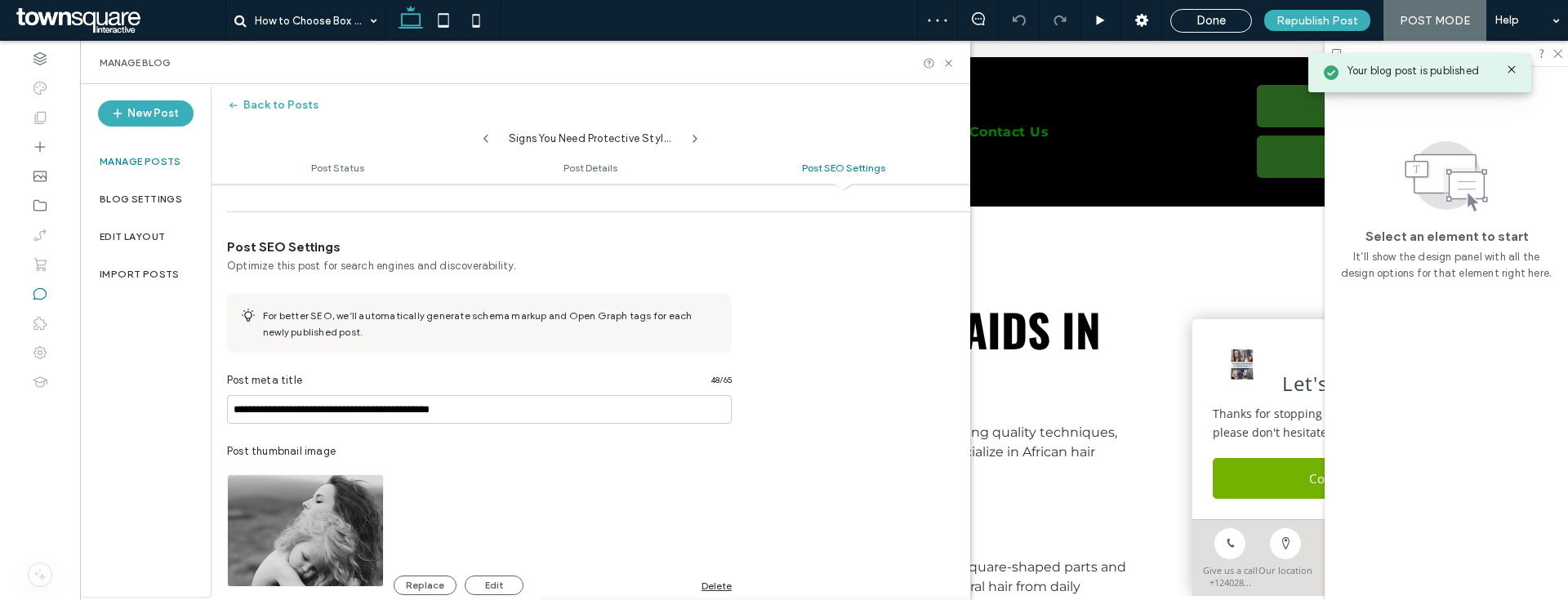
scroll to position [1101, 0]
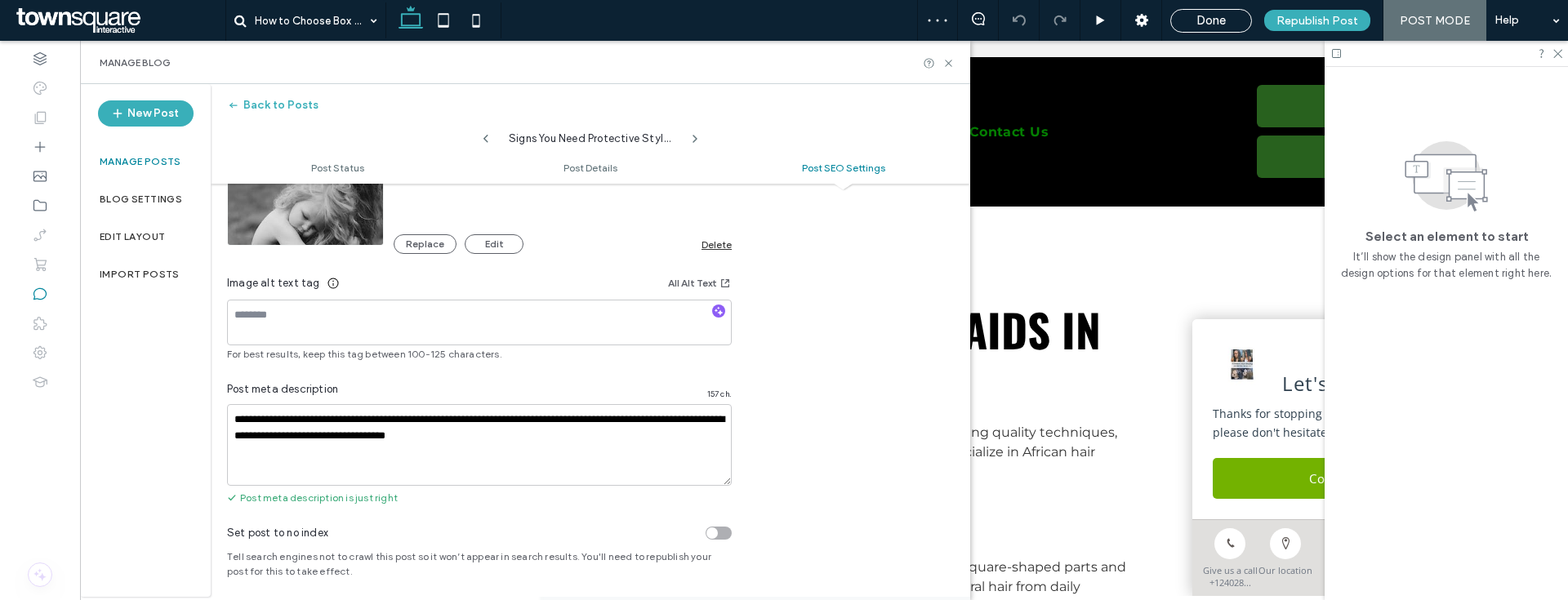
click at [718, 249] on div "Delete" at bounding box center [717, 244] width 30 height 13
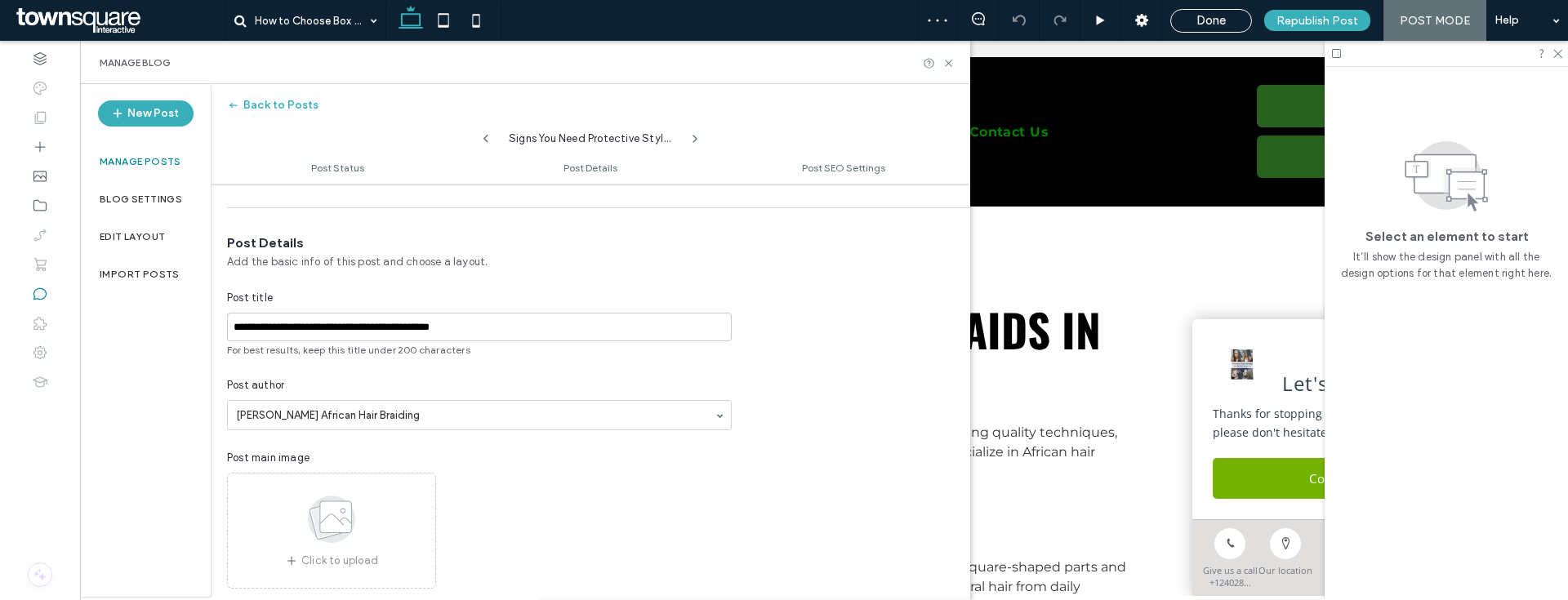
scroll to position [0, 0]
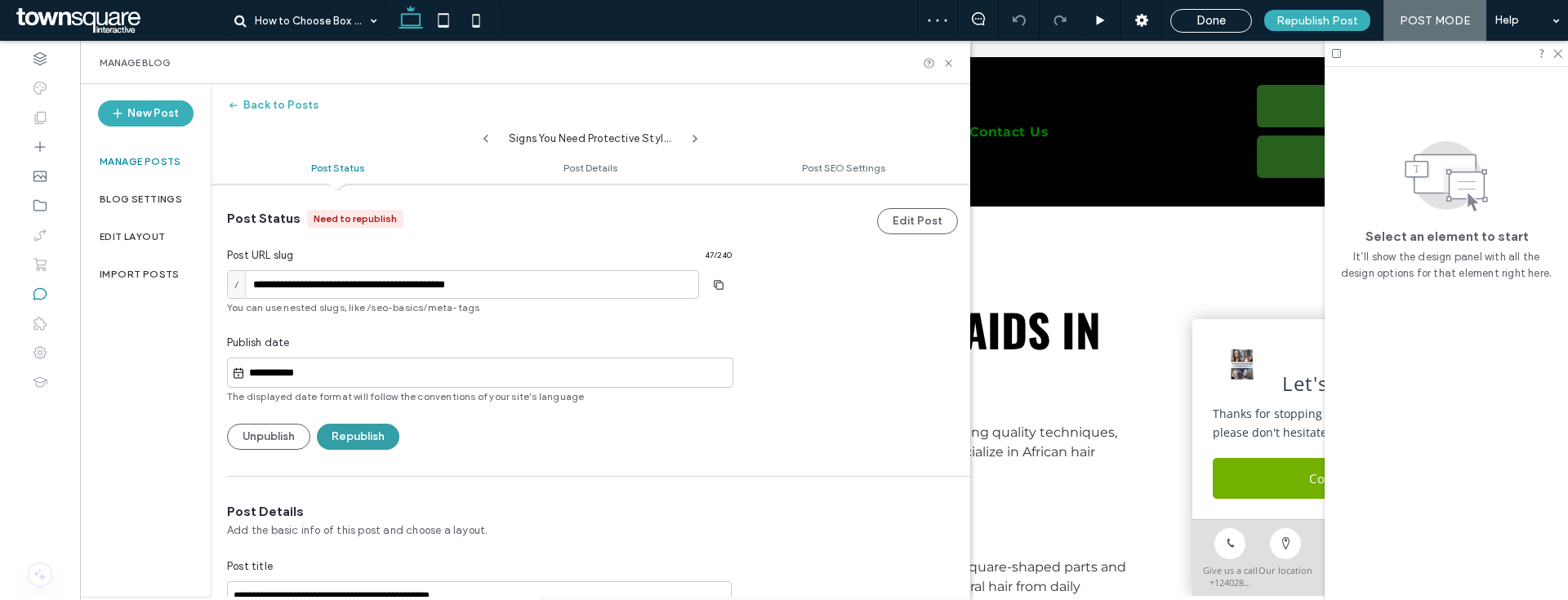
click at [360, 448] on button "Republish" at bounding box center [358, 437] width 83 height 26
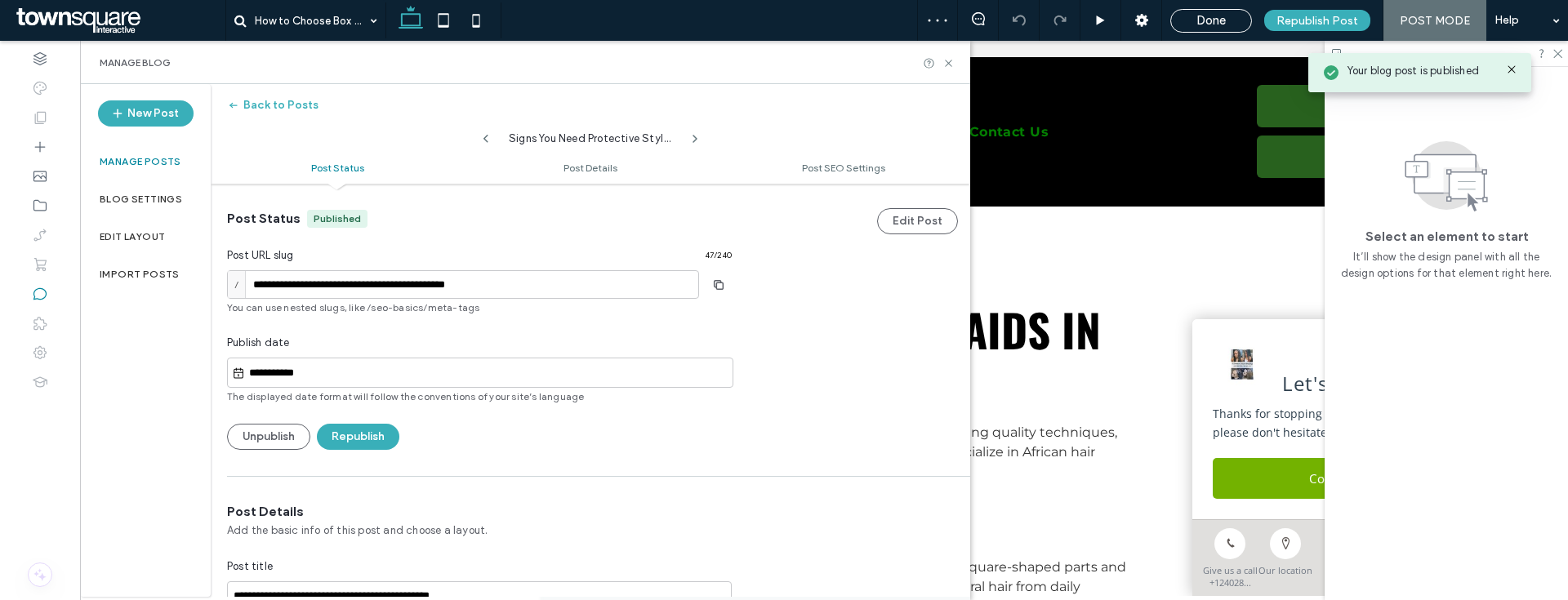
click at [490, 137] on icon at bounding box center [486, 139] width 13 height 13
type input "**********"
type textarea "**********"
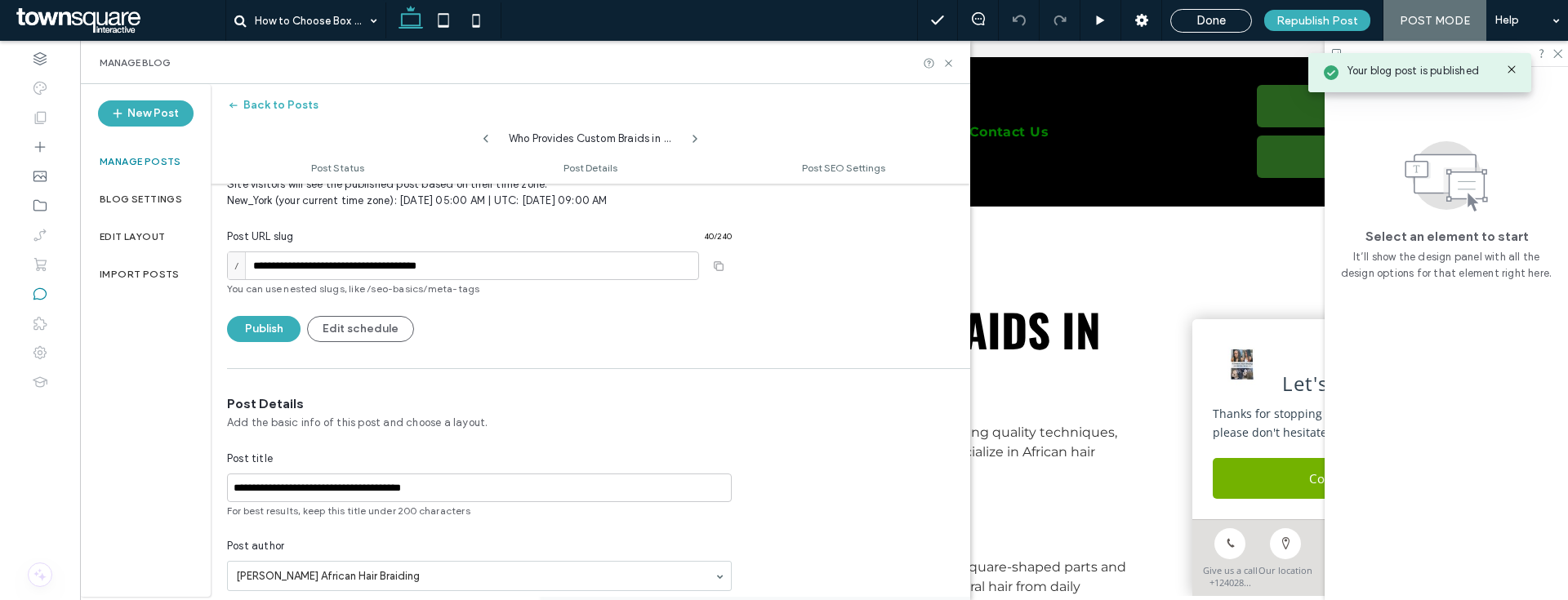
scroll to position [302, 0]
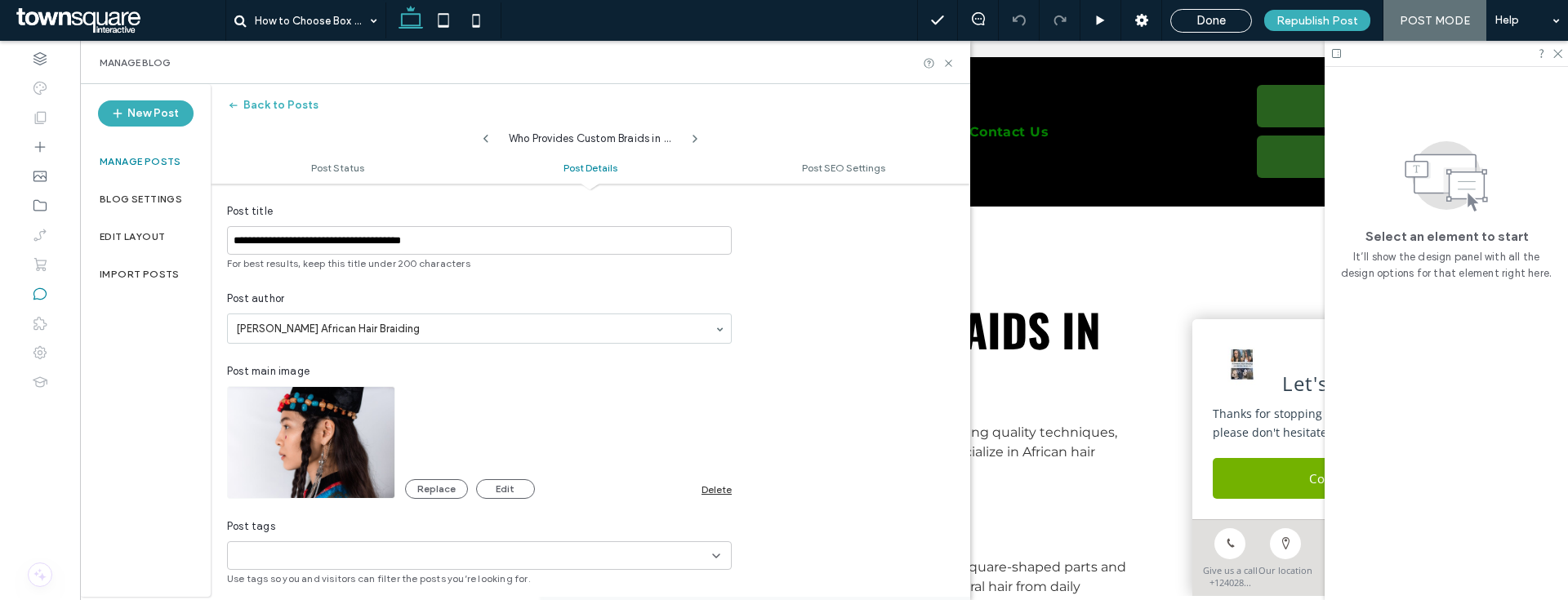
click at [717, 484] on div "Delete" at bounding box center [717, 490] width 30 height 13
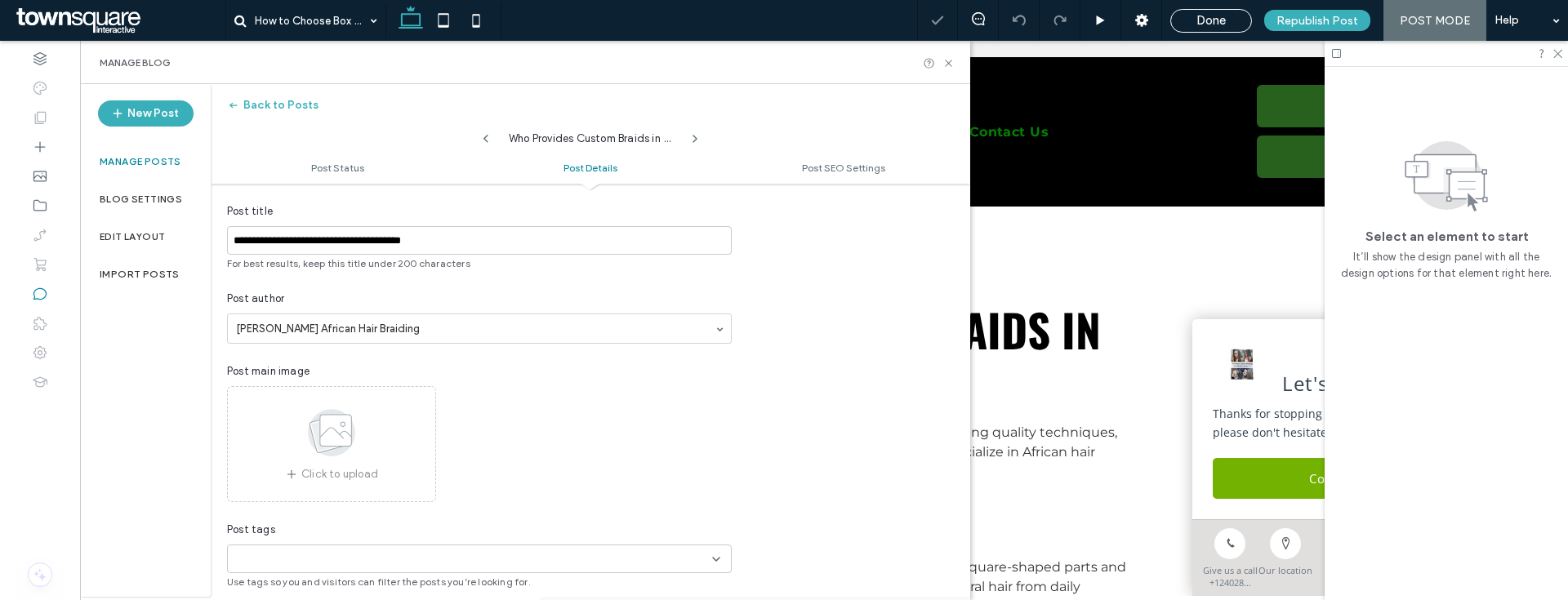
scroll to position [860, 0]
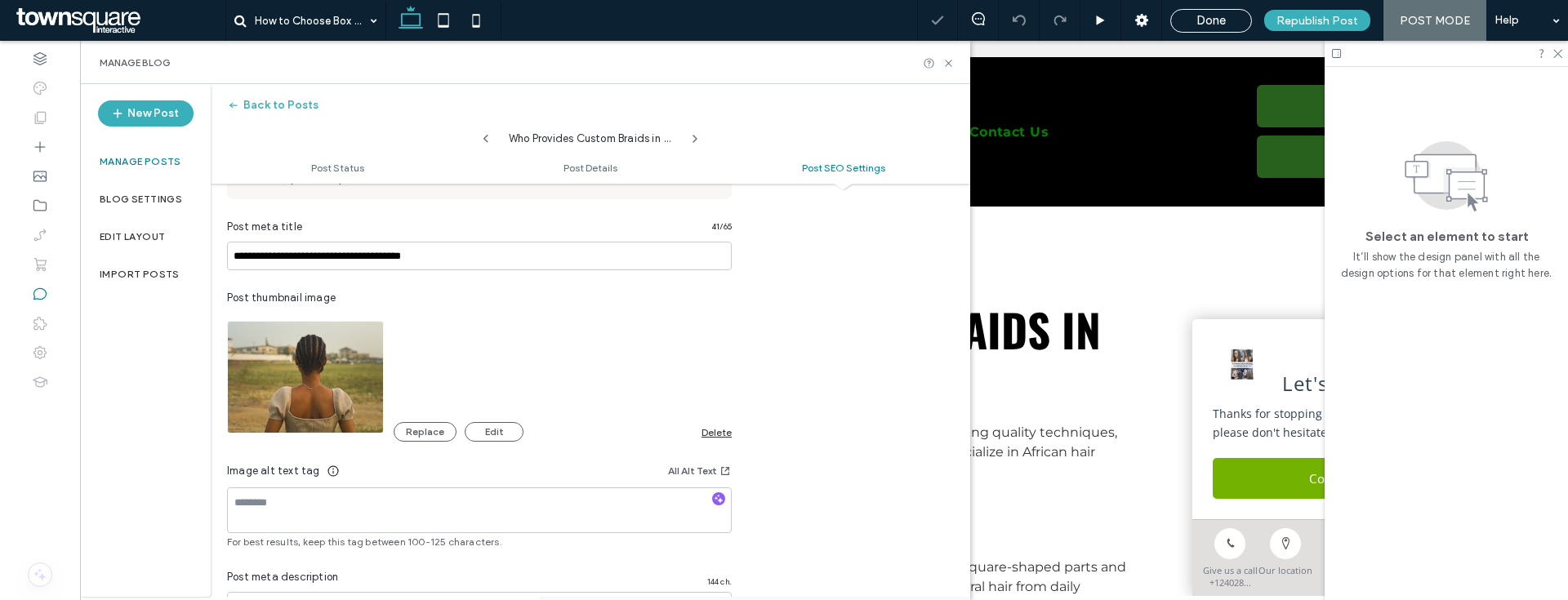
click at [714, 423] on div "Replace Edit Delete" at bounding box center [562, 431] width 338 height 19
click at [715, 431] on div "Delete" at bounding box center [717, 432] width 30 height 13
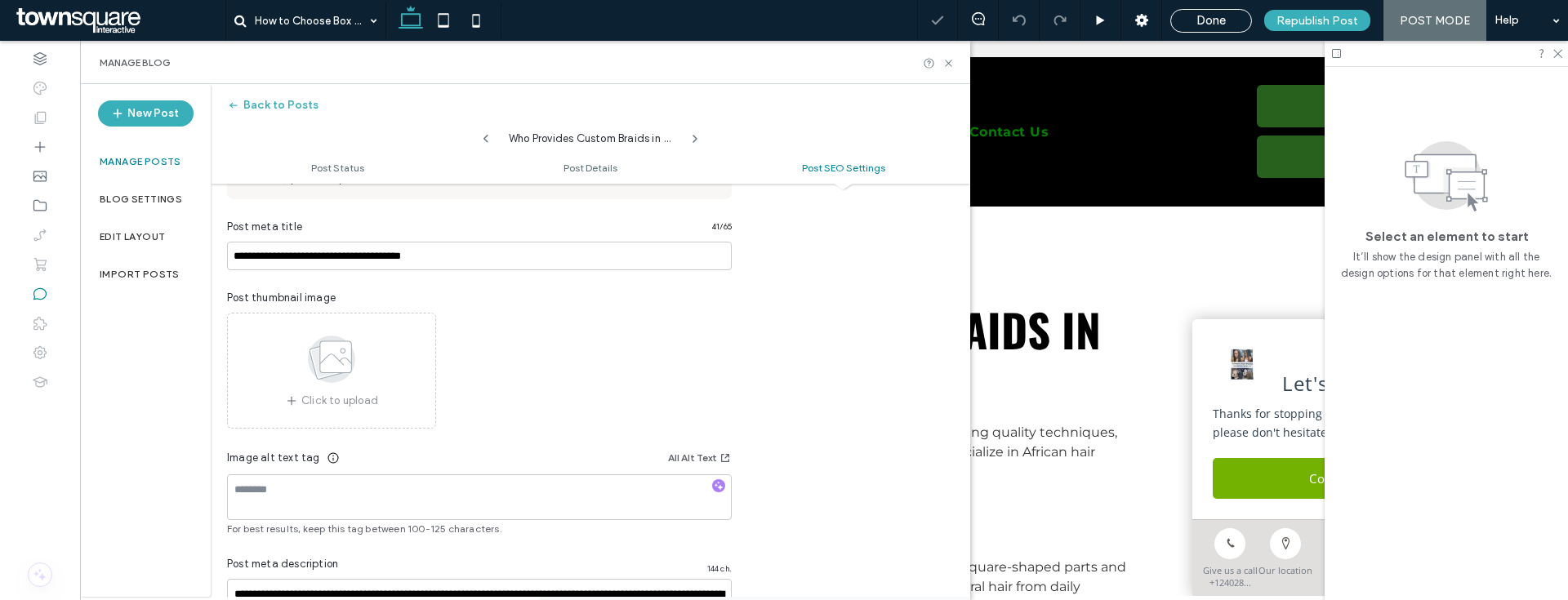
scroll to position [0, 0]
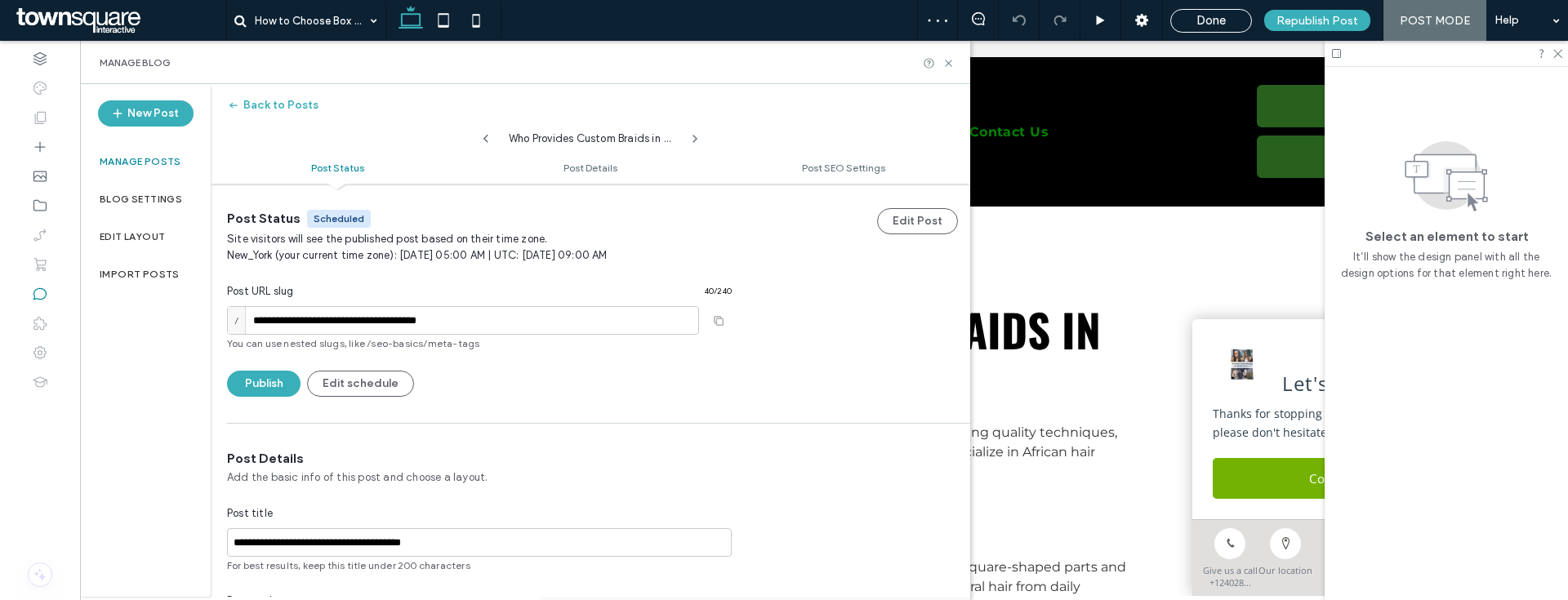
click at [489, 133] on icon at bounding box center [486, 139] width 13 height 13
type input "**********"
type textarea "**********"
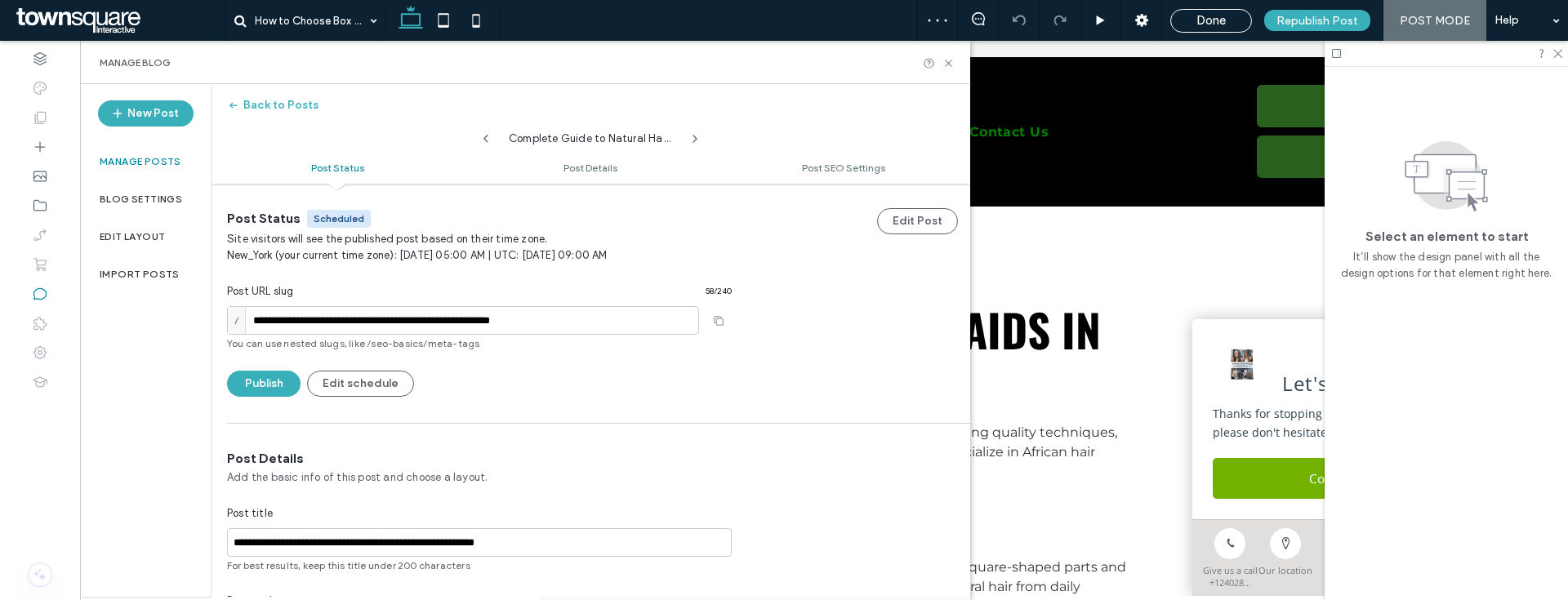
scroll to position [304, 0]
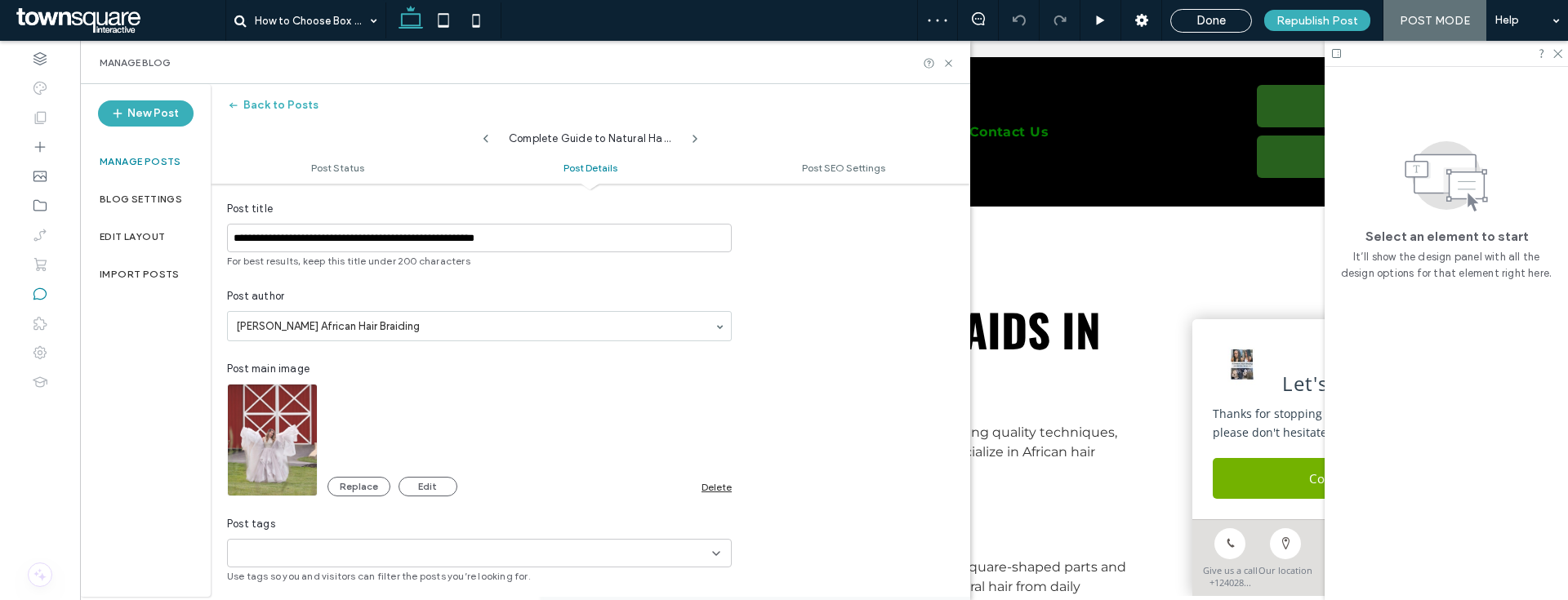
click at [709, 482] on div "Delete" at bounding box center [717, 487] width 30 height 13
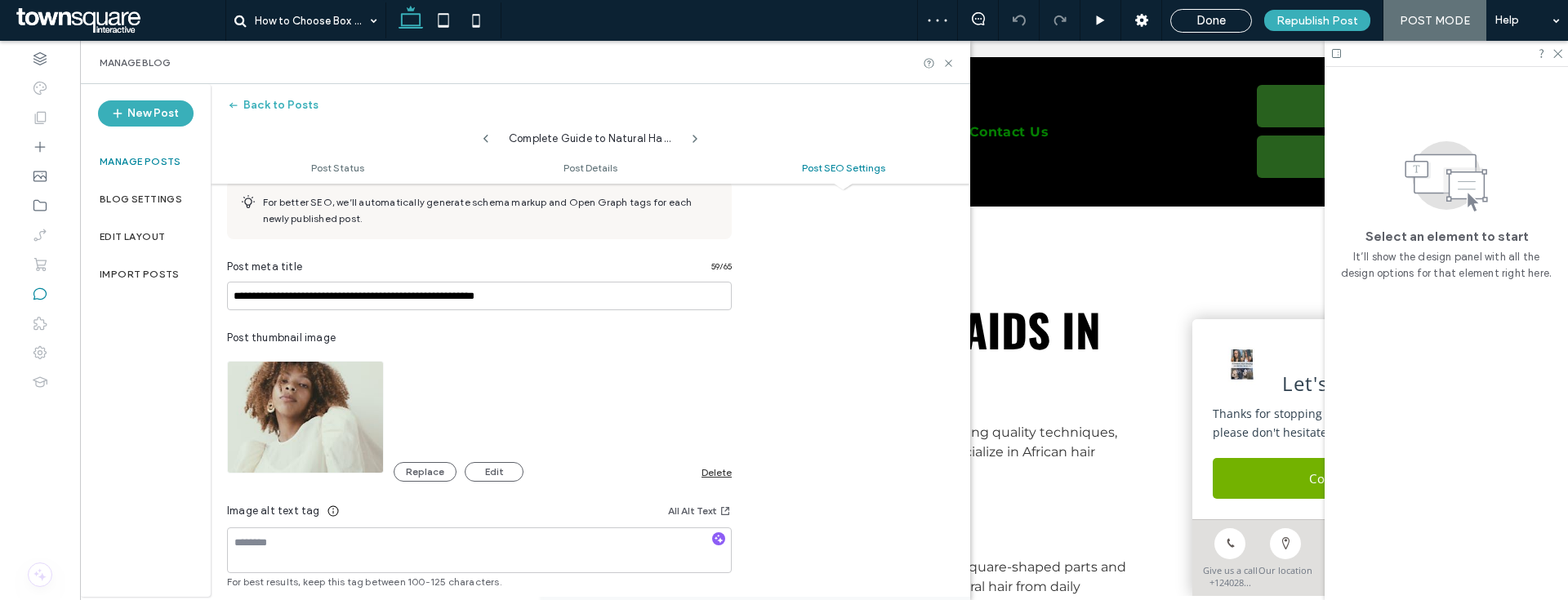
scroll to position [844, 0]
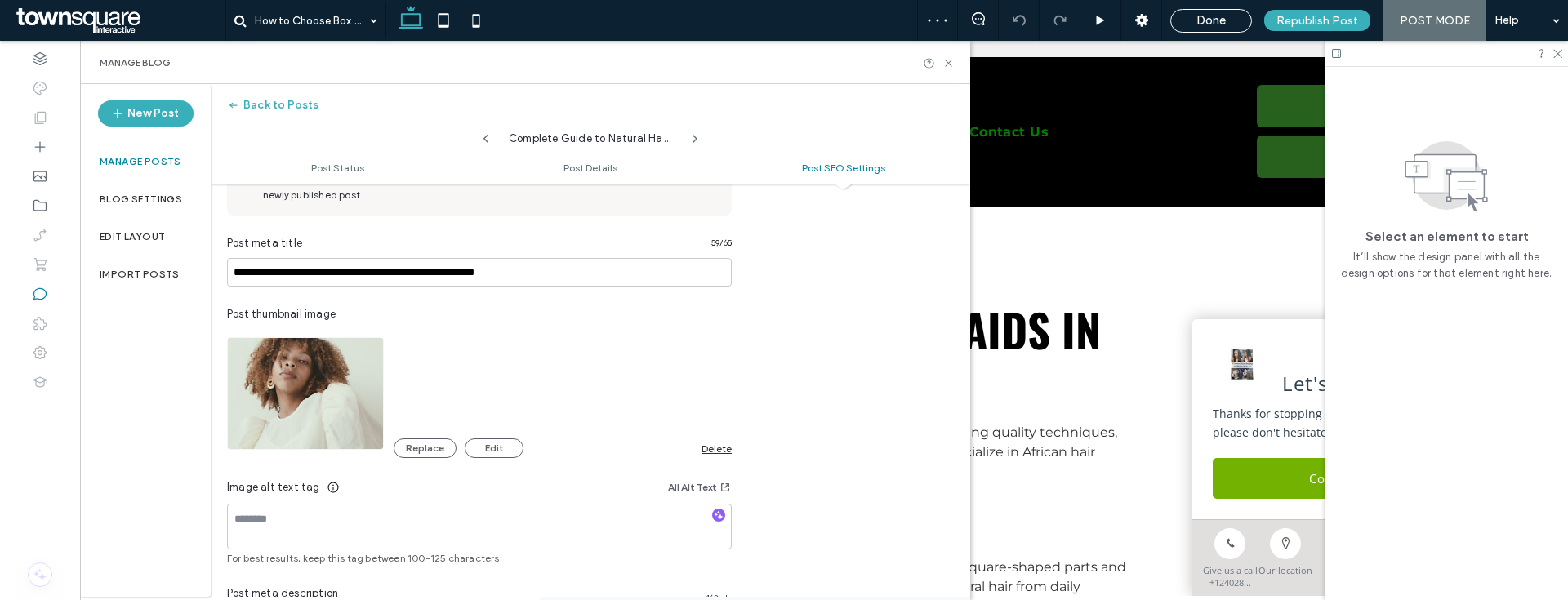
click at [717, 452] on div "Delete" at bounding box center [717, 448] width 30 height 13
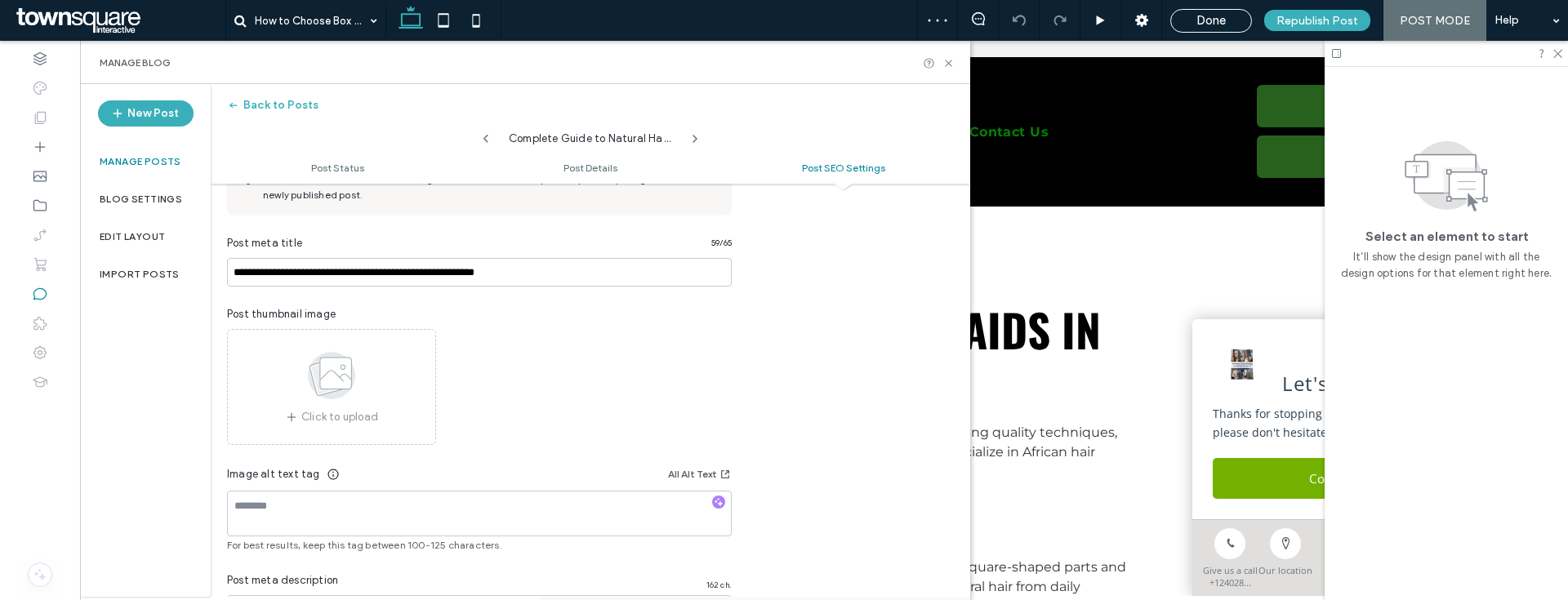
scroll to position [0, 0]
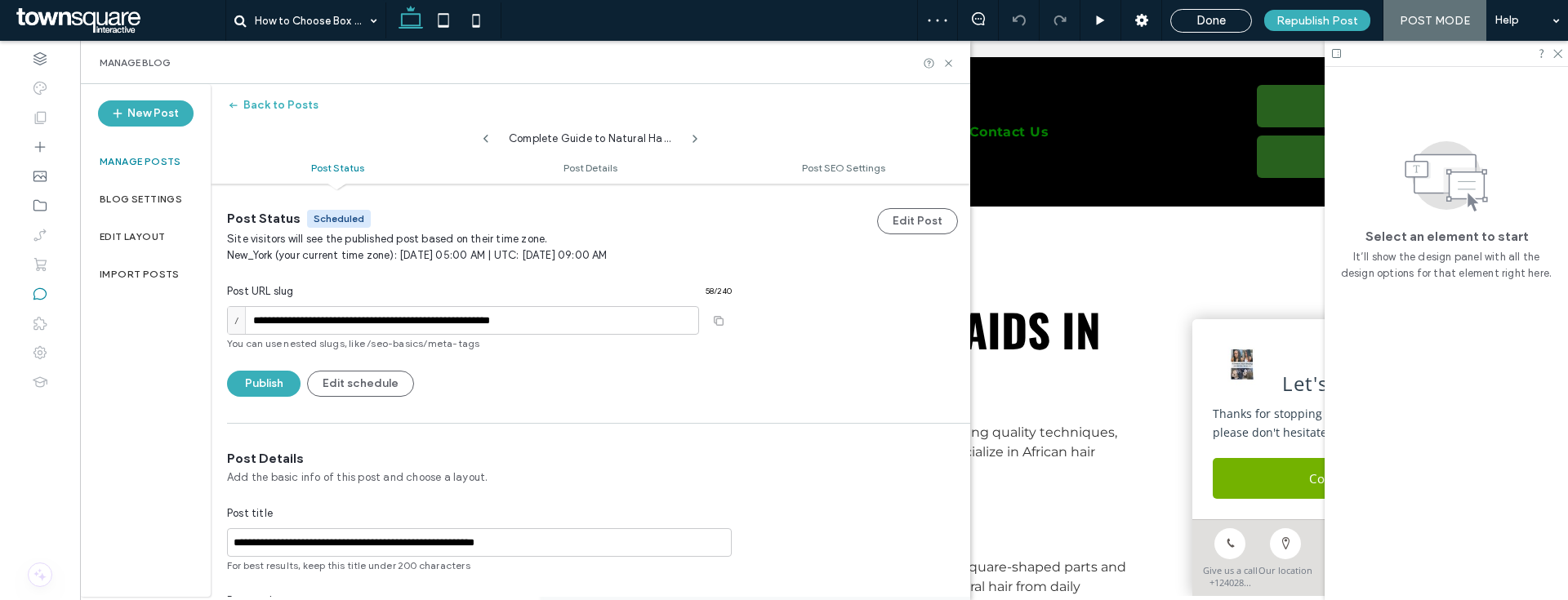
click at [480, 142] on icon at bounding box center [486, 139] width 13 height 13
type input "**********"
type textarea "**********"
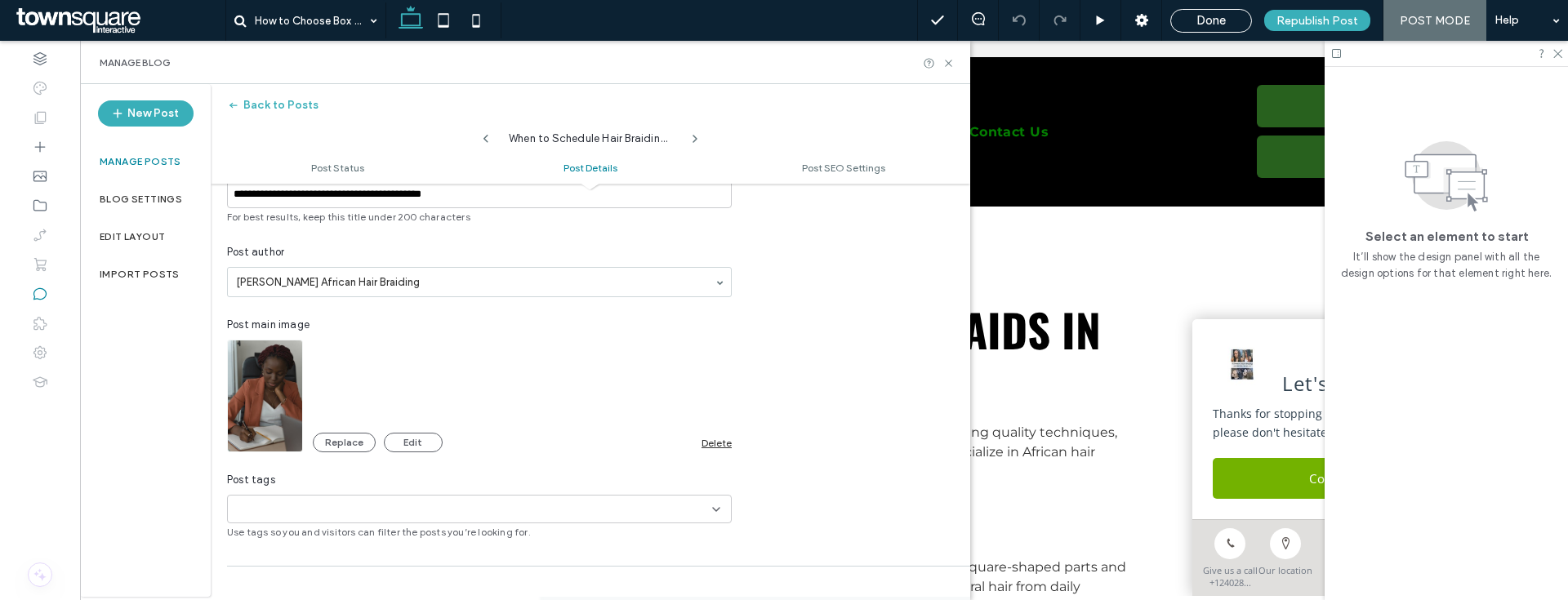
click at [723, 444] on div "Delete" at bounding box center [717, 442] width 30 height 13
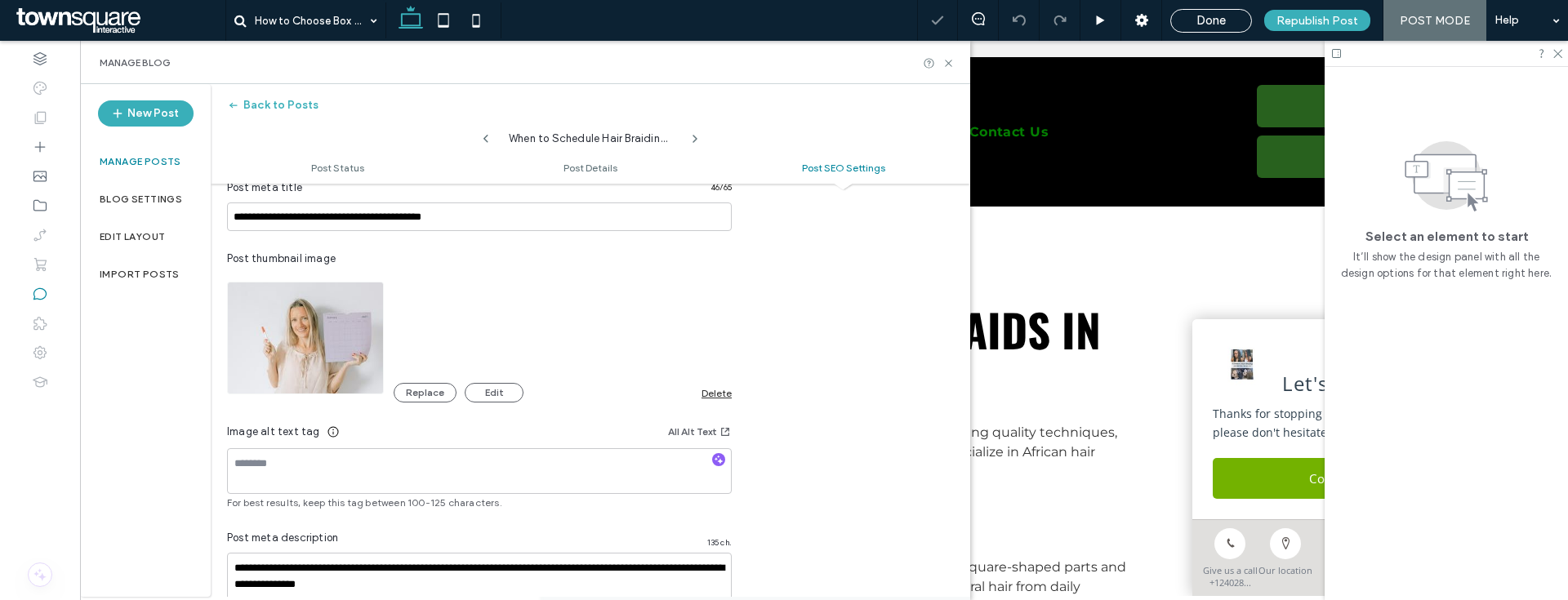
click at [706, 401] on div "Replace Edit Delete" at bounding box center [562, 392] width 338 height 19
click at [712, 394] on div "Delete" at bounding box center [717, 393] width 30 height 13
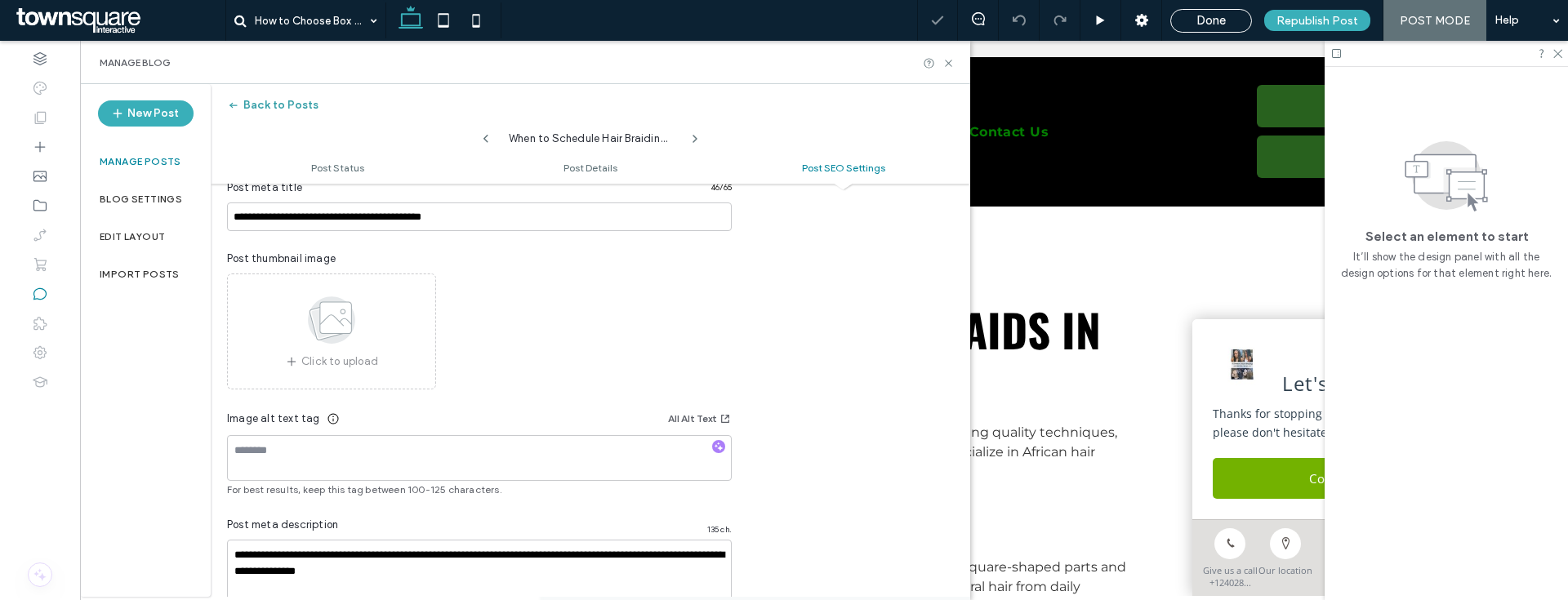
click at [310, 109] on button "Back to Posts" at bounding box center [272, 104] width 92 height 26
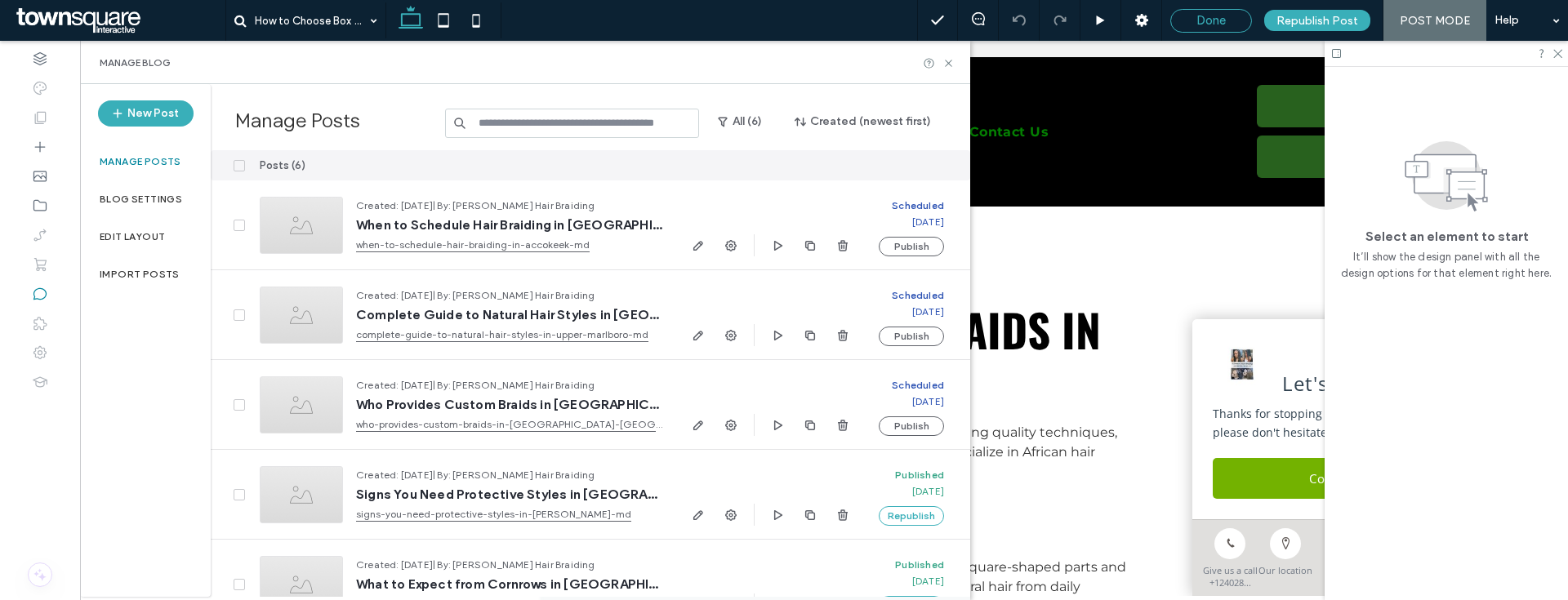
click at [1226, 16] on span "Done" at bounding box center [1211, 20] width 30 height 14
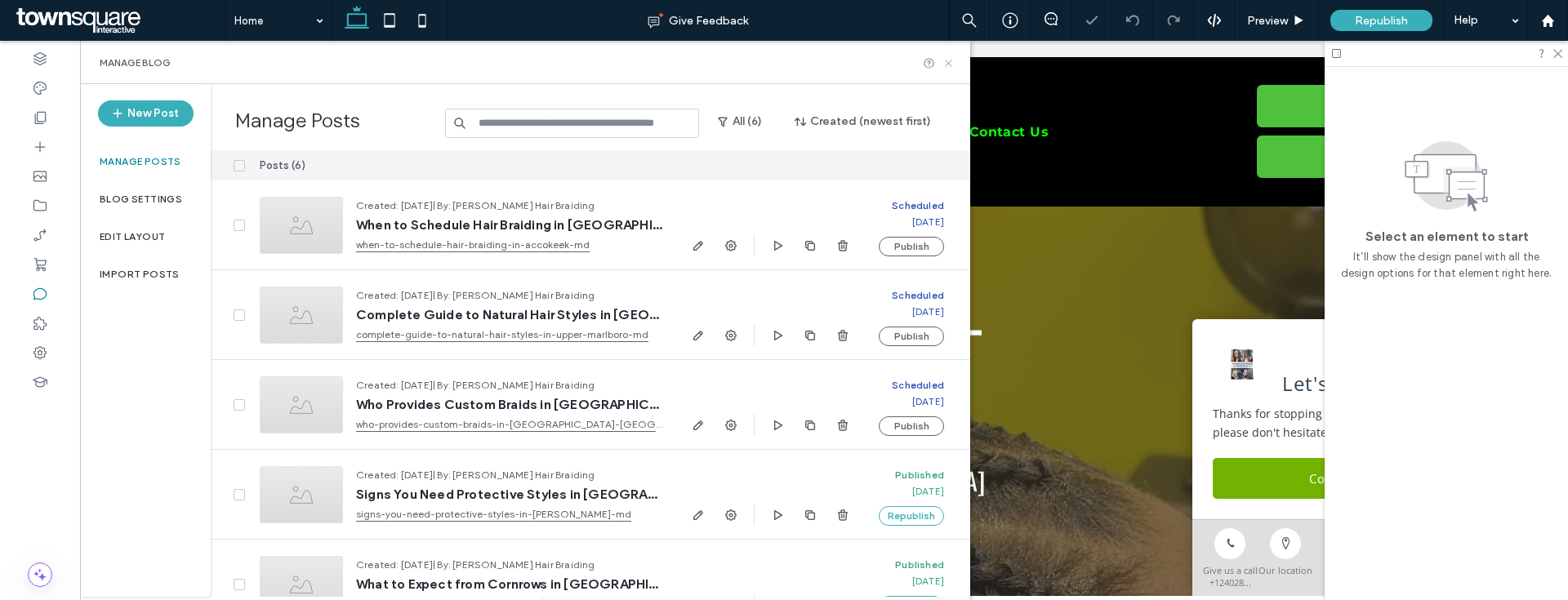
click at [951, 60] on use at bounding box center [948, 63] width 7 height 7
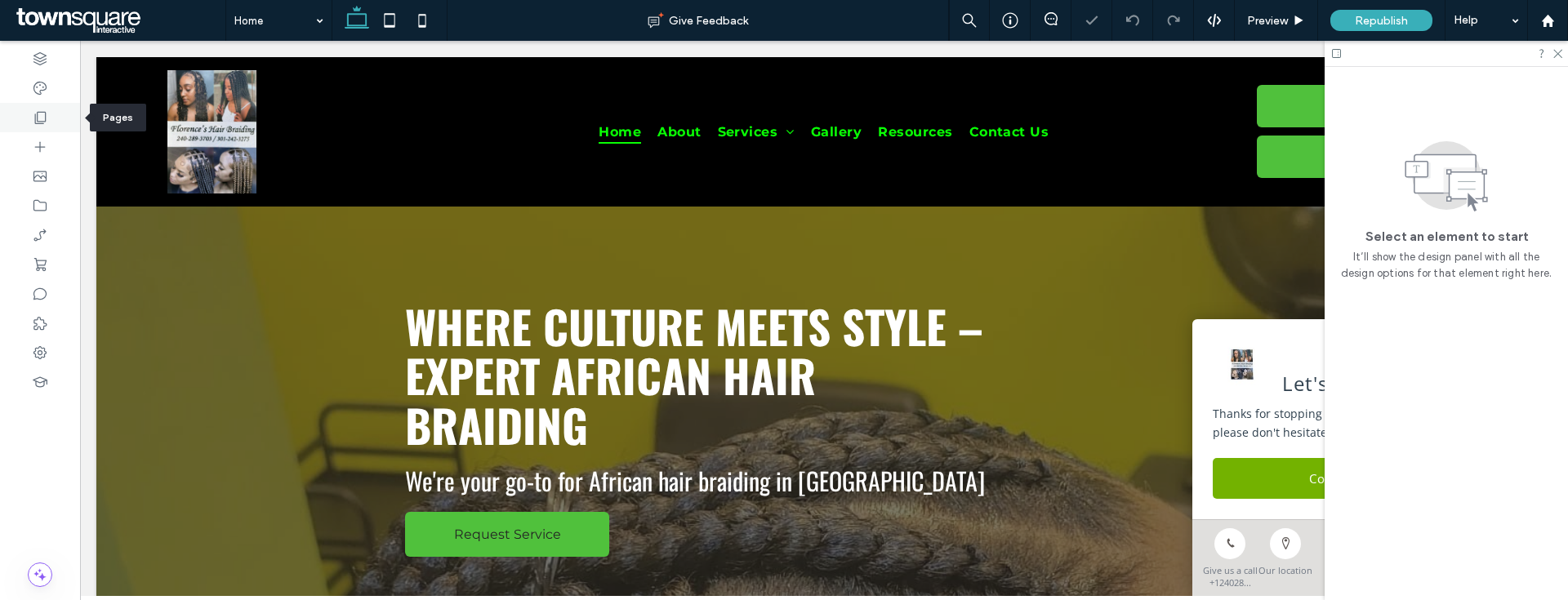
click at [42, 122] on icon at bounding box center [40, 117] width 16 height 16
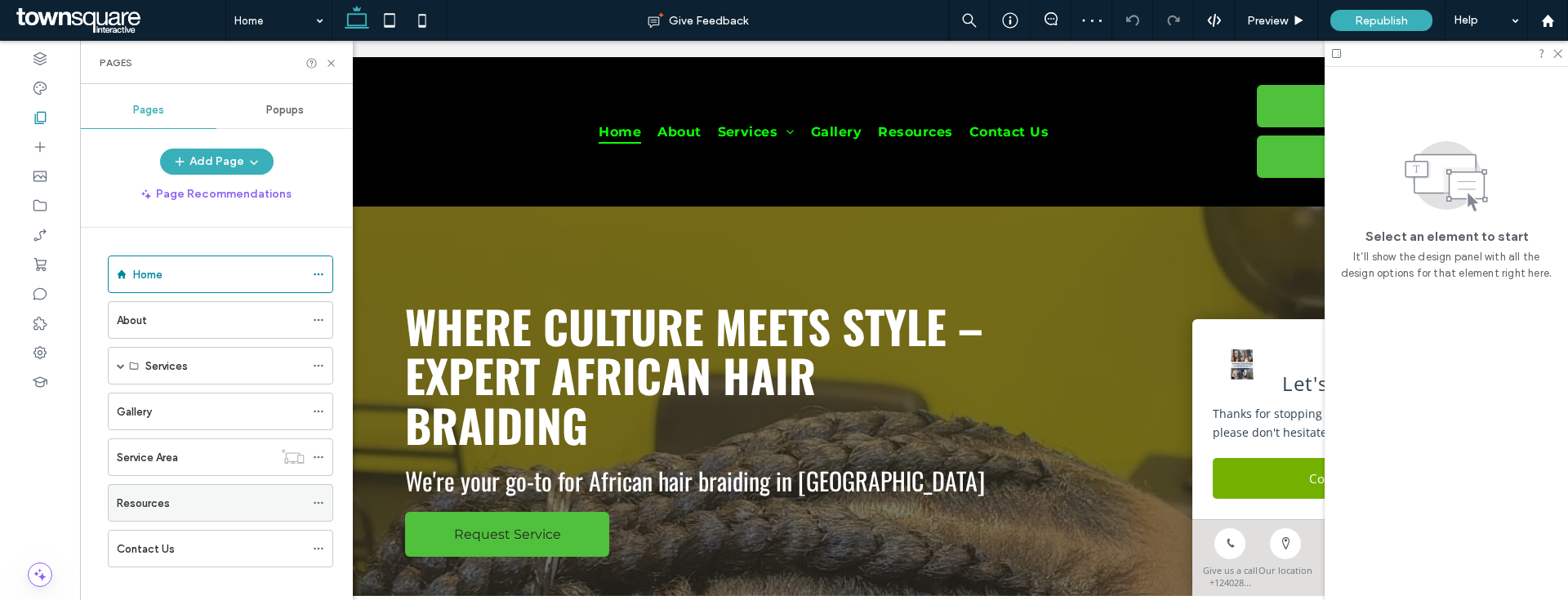
click at [189, 506] on div "Resources" at bounding box center [211, 503] width 188 height 17
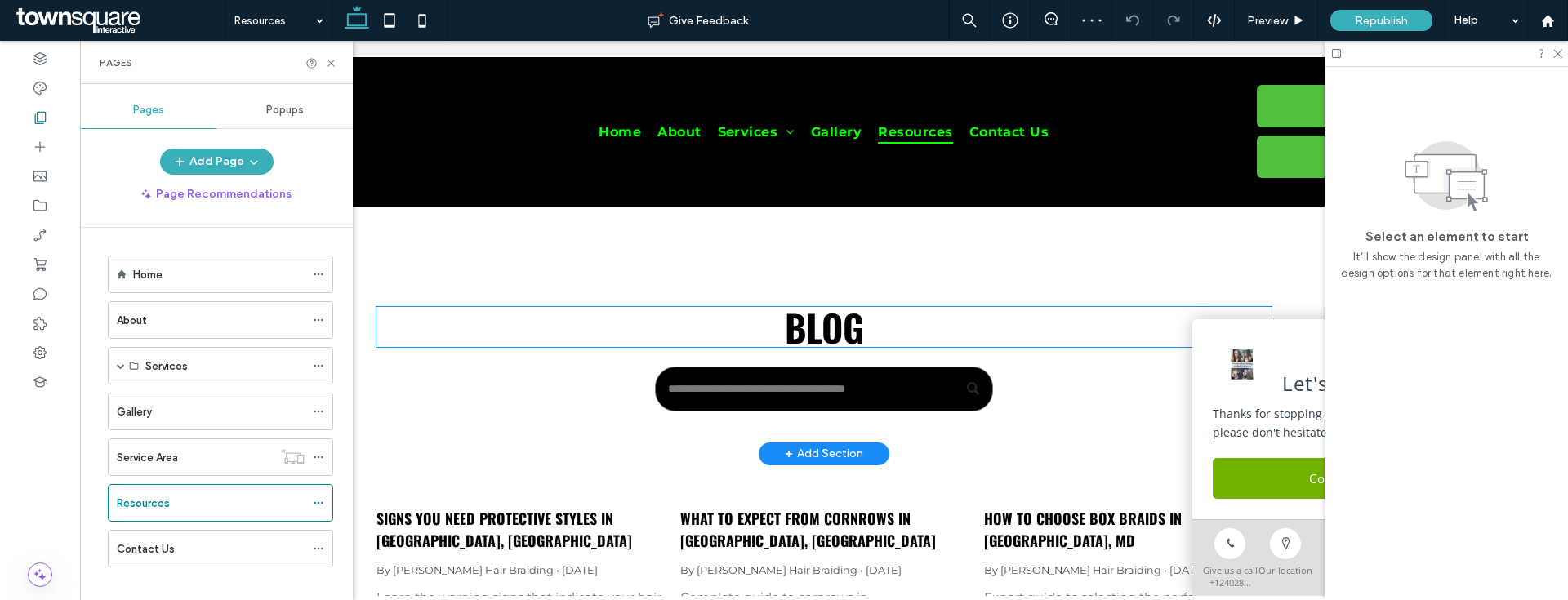
click at [836, 325] on span "Blog" at bounding box center [824, 327] width 79 height 55
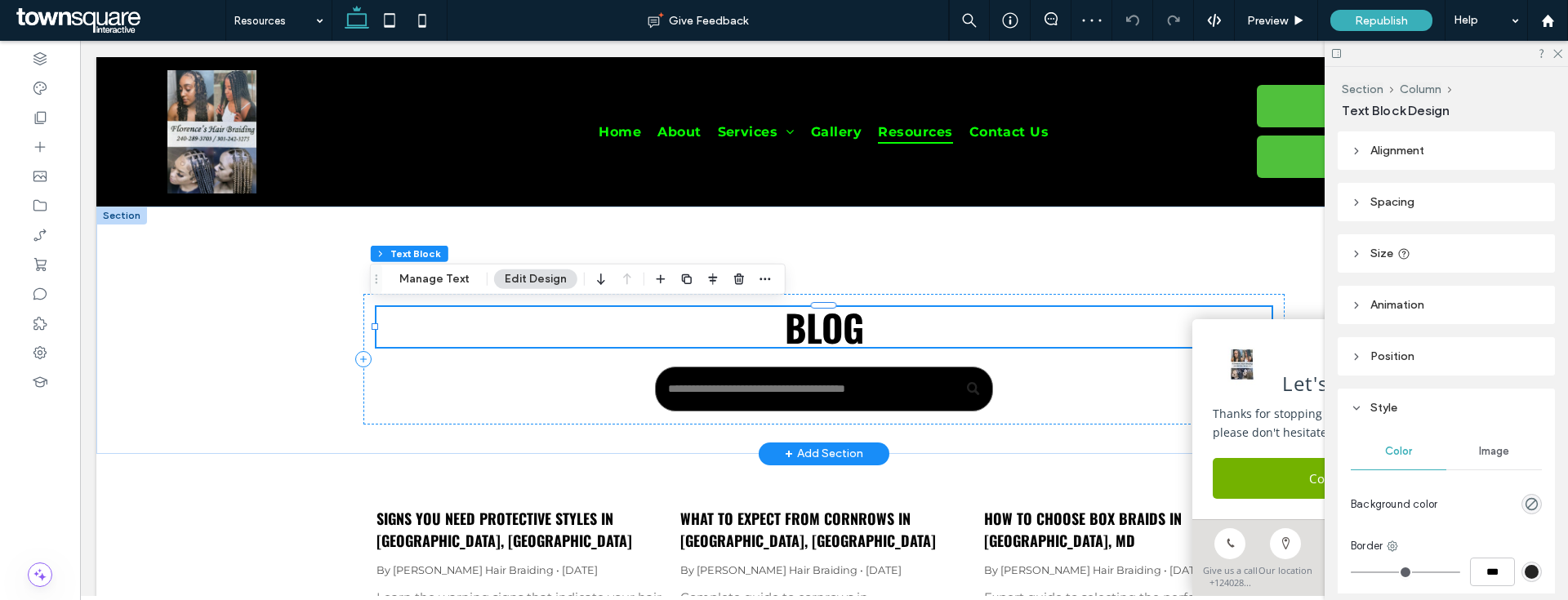
click at [836, 325] on span "Blog" at bounding box center [824, 327] width 79 height 55
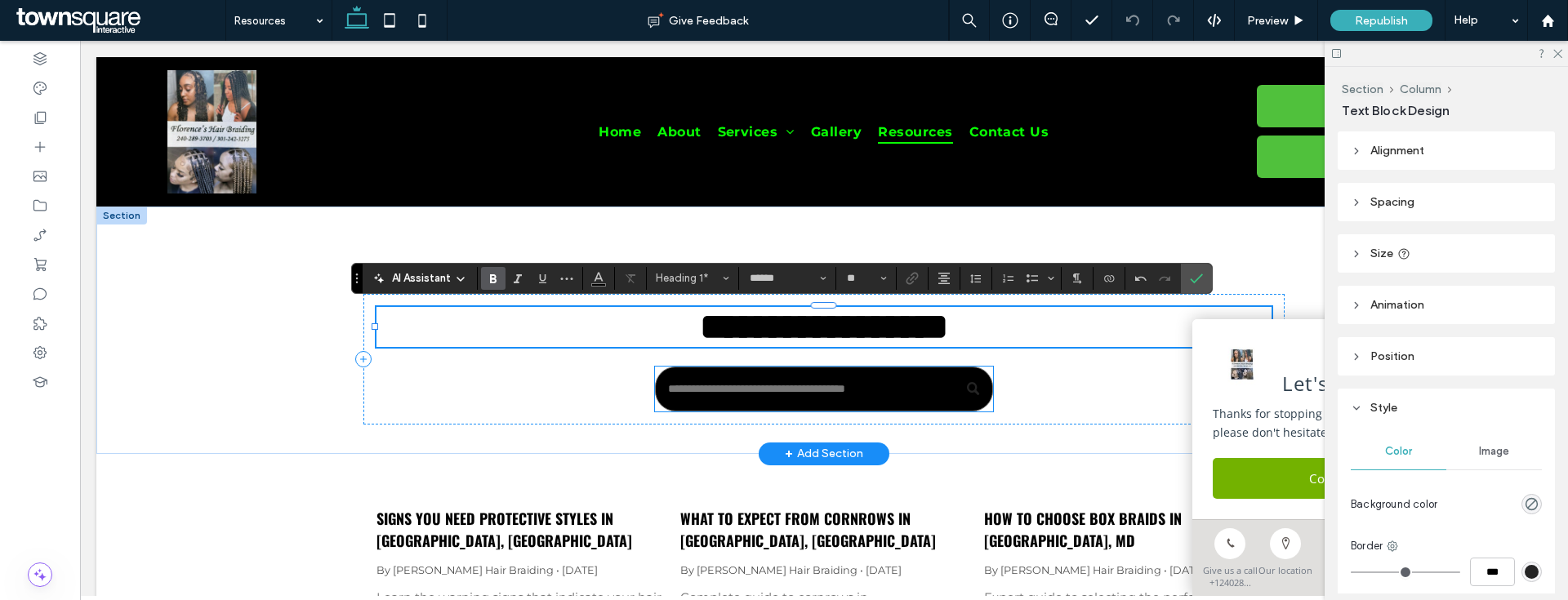
click at [877, 372] on input "Search" at bounding box center [824, 388] width 337 height 45
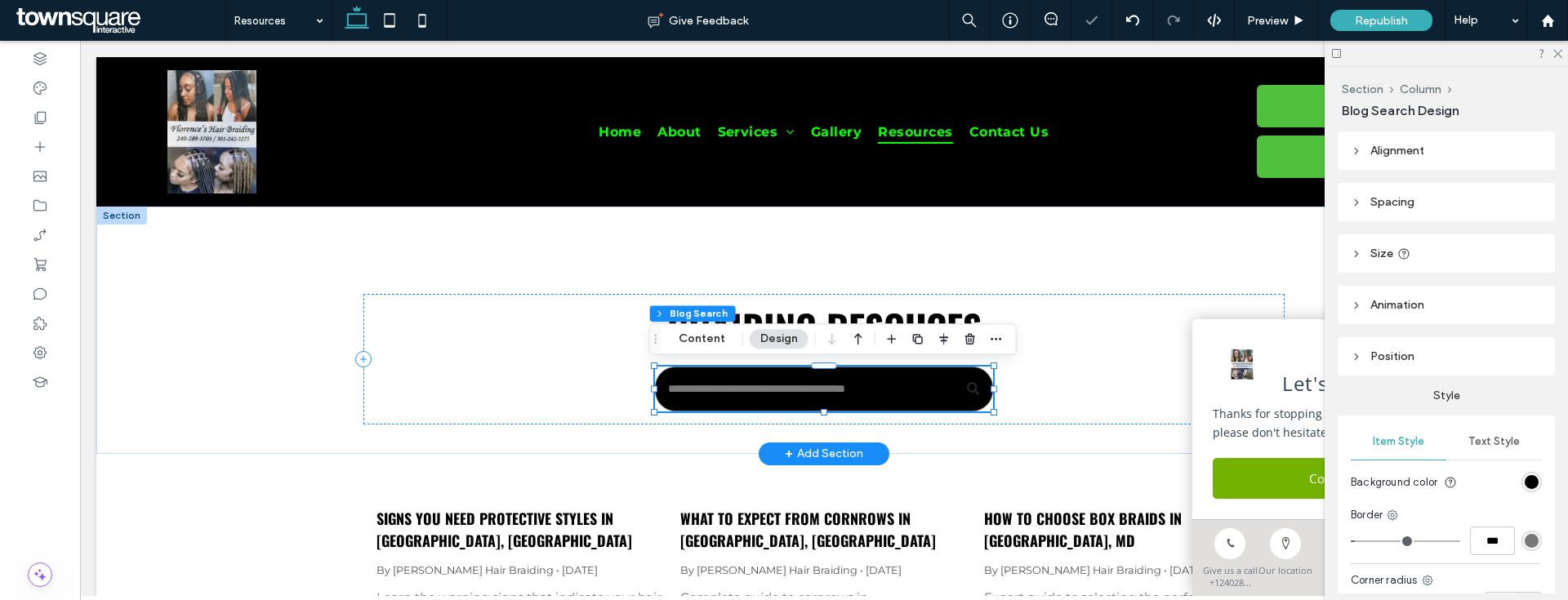
click at [791, 404] on input "Search" at bounding box center [824, 388] width 337 height 45
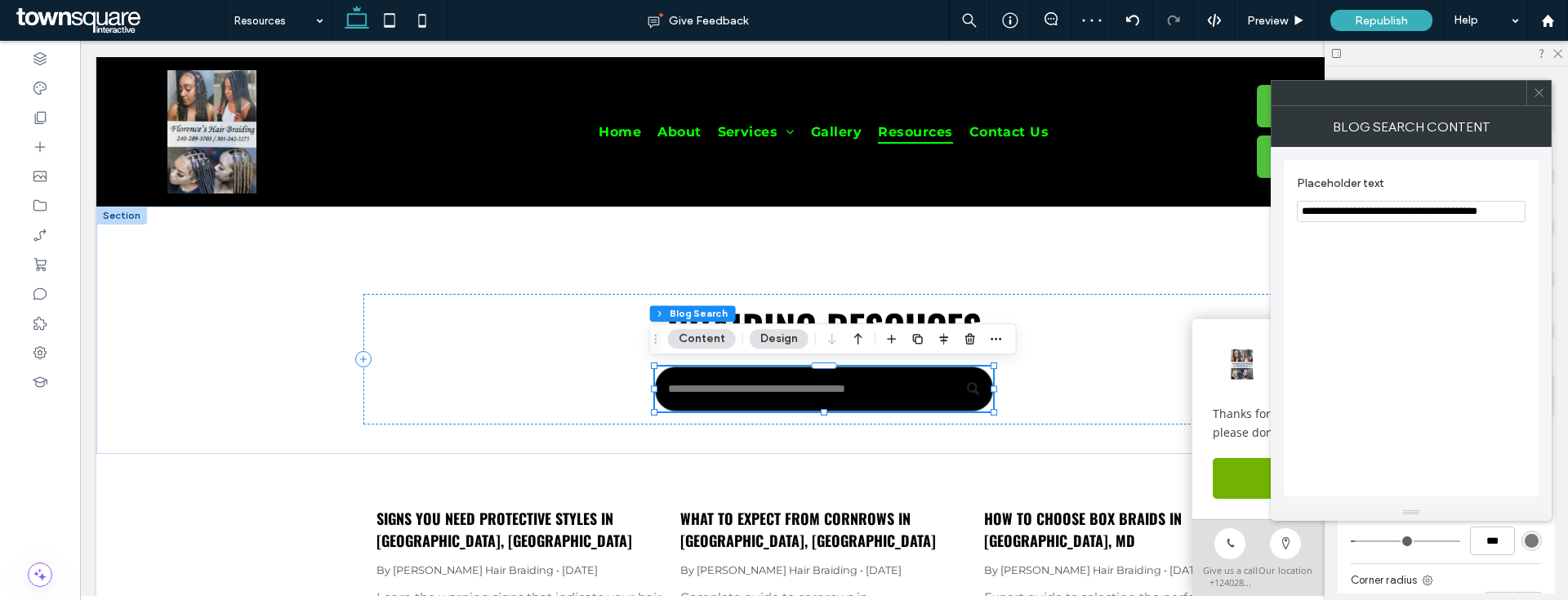
drag, startPoint x: 1342, startPoint y: 214, endPoint x: 1567, endPoint y: 213, distance: 225.0
click at [1567, 213] on body ".wqwq-1{fill:#231f20;} .cls-1q, .cls-2q { fill-rule: evenodd; } .cls-2q { fill:…" at bounding box center [784, 300] width 1568 height 600
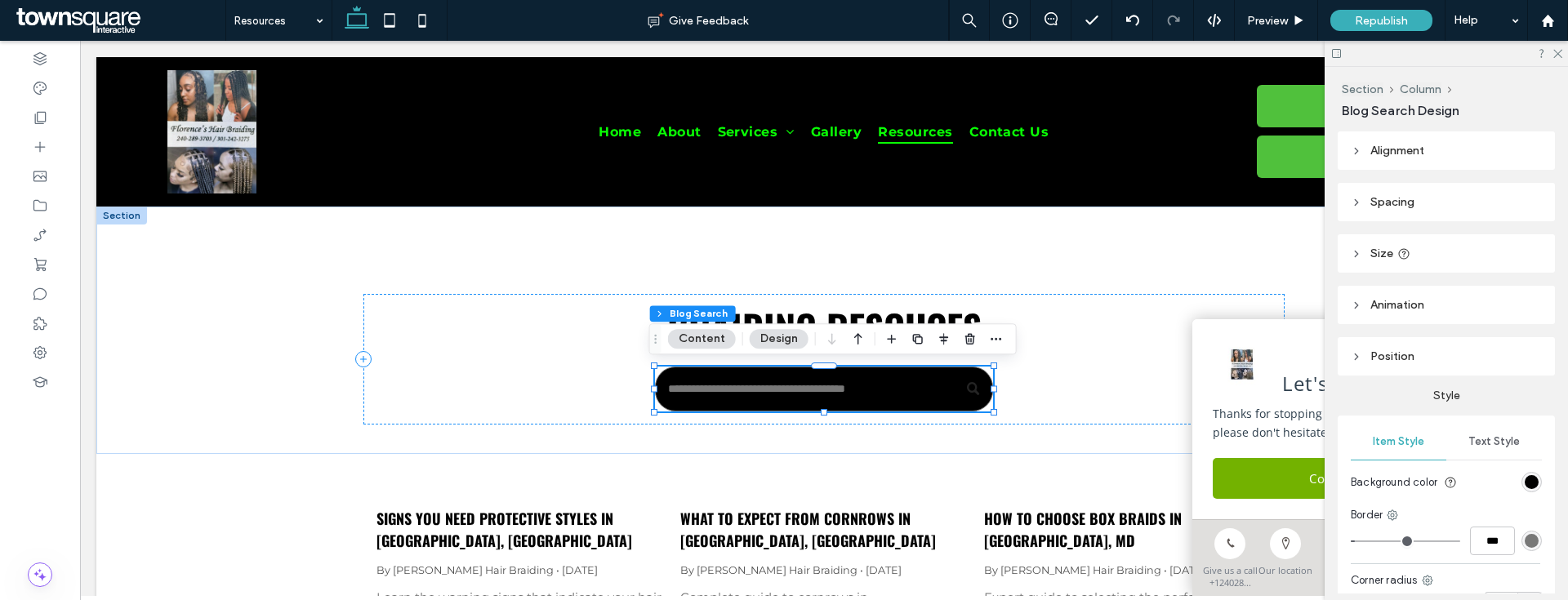
type input "*********"
click at [710, 341] on button "Content" at bounding box center [701, 338] width 67 height 19
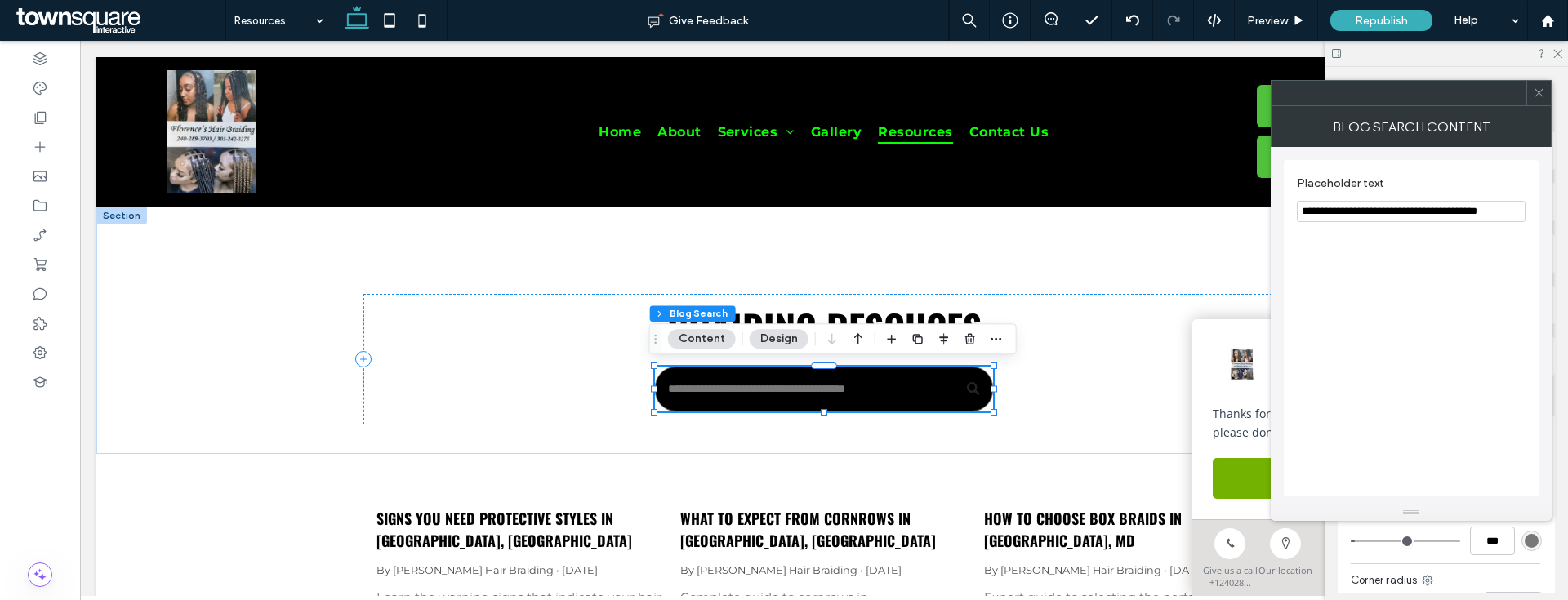
drag, startPoint x: 1345, startPoint y: 212, endPoint x: 1501, endPoint y: 210, distance: 156.0
click at [1501, 210] on input "**********" at bounding box center [1410, 211] width 228 height 21
type input "**********"
click at [1547, 95] on div at bounding box center [1538, 93] width 24 height 24
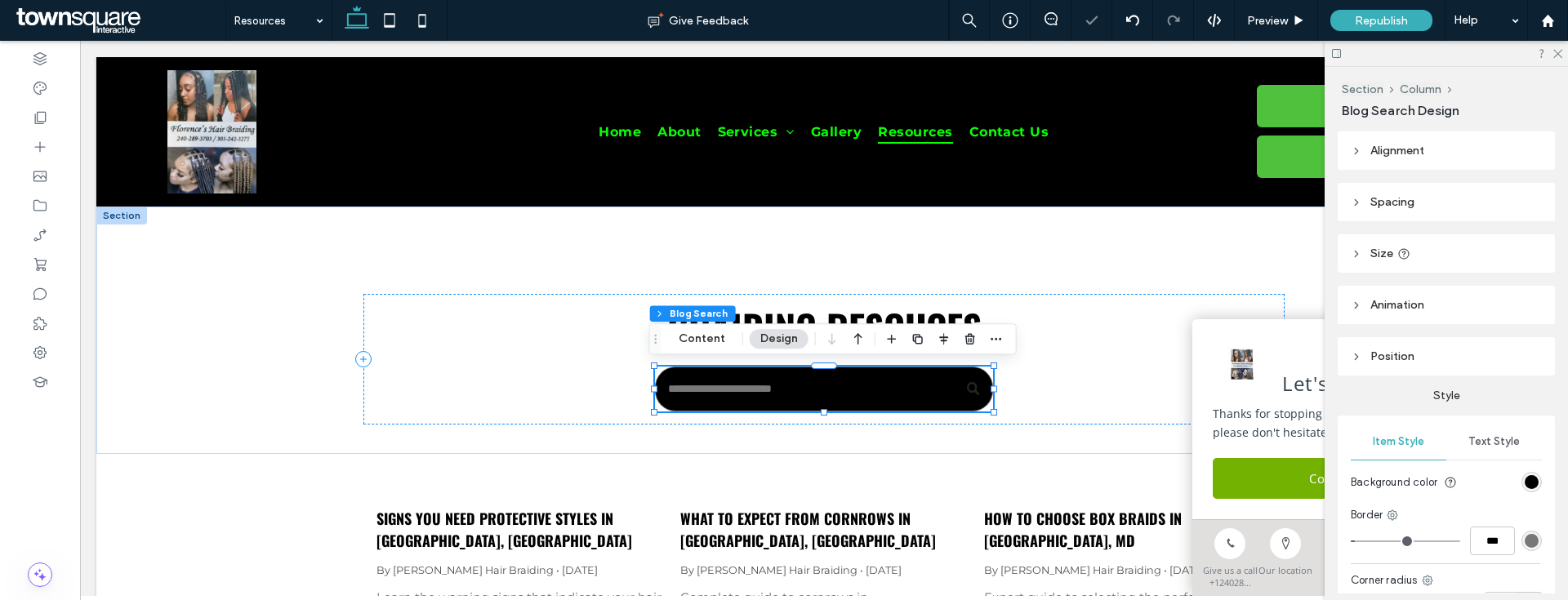
click at [1522, 490] on div "rgb(0, 0, 0)" at bounding box center [1532, 482] width 20 height 20
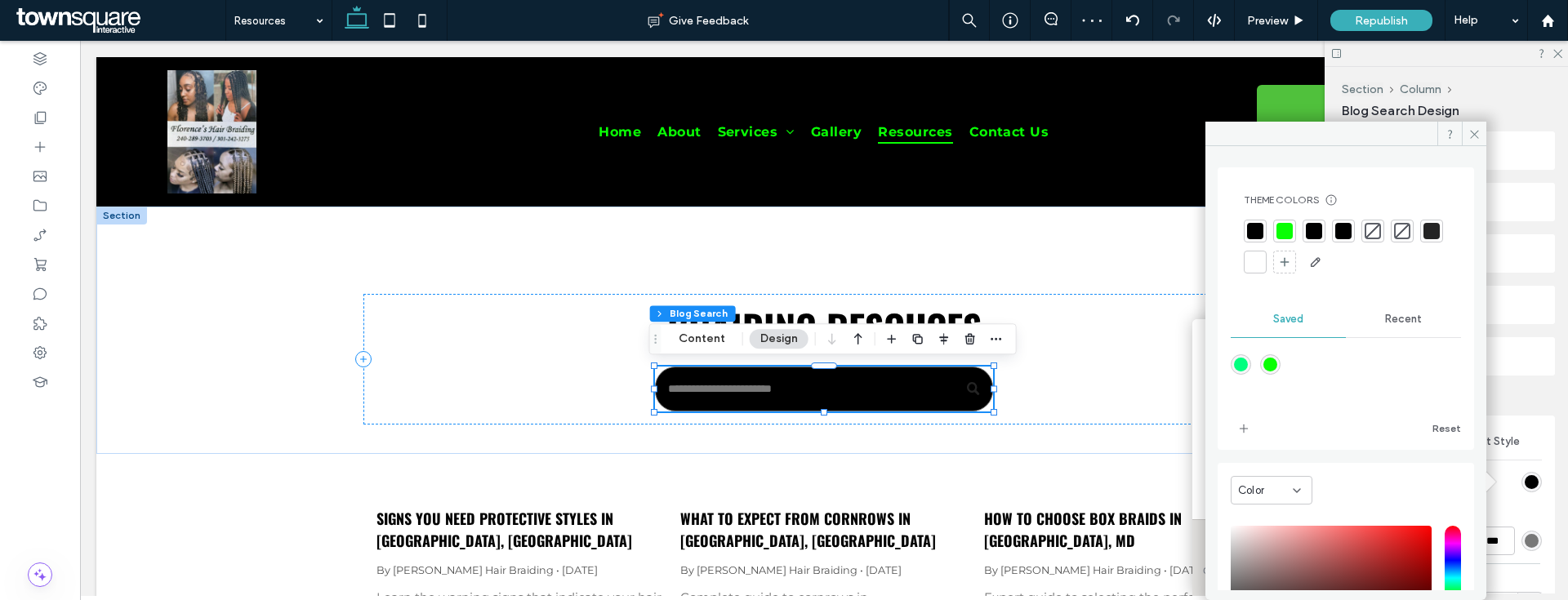
click at [1264, 259] on div at bounding box center [1254, 261] width 16 height 16
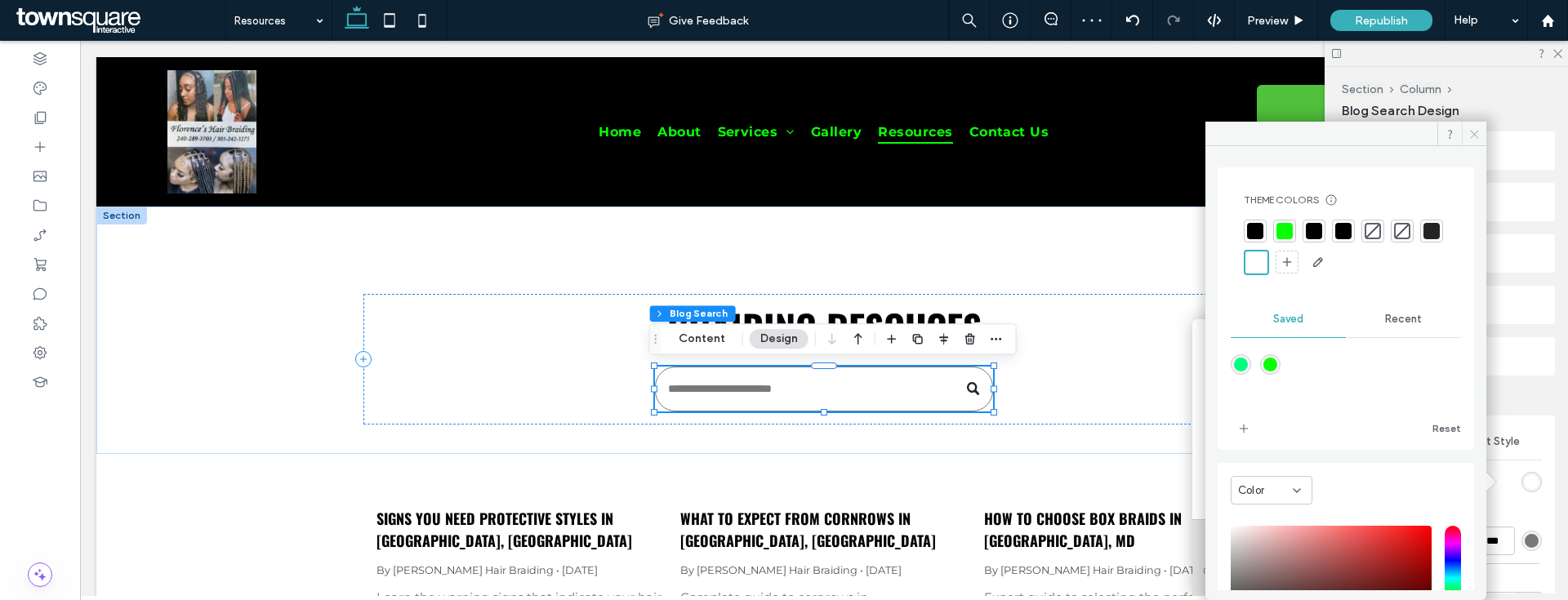
click at [1469, 128] on icon at bounding box center [1474, 134] width 13 height 13
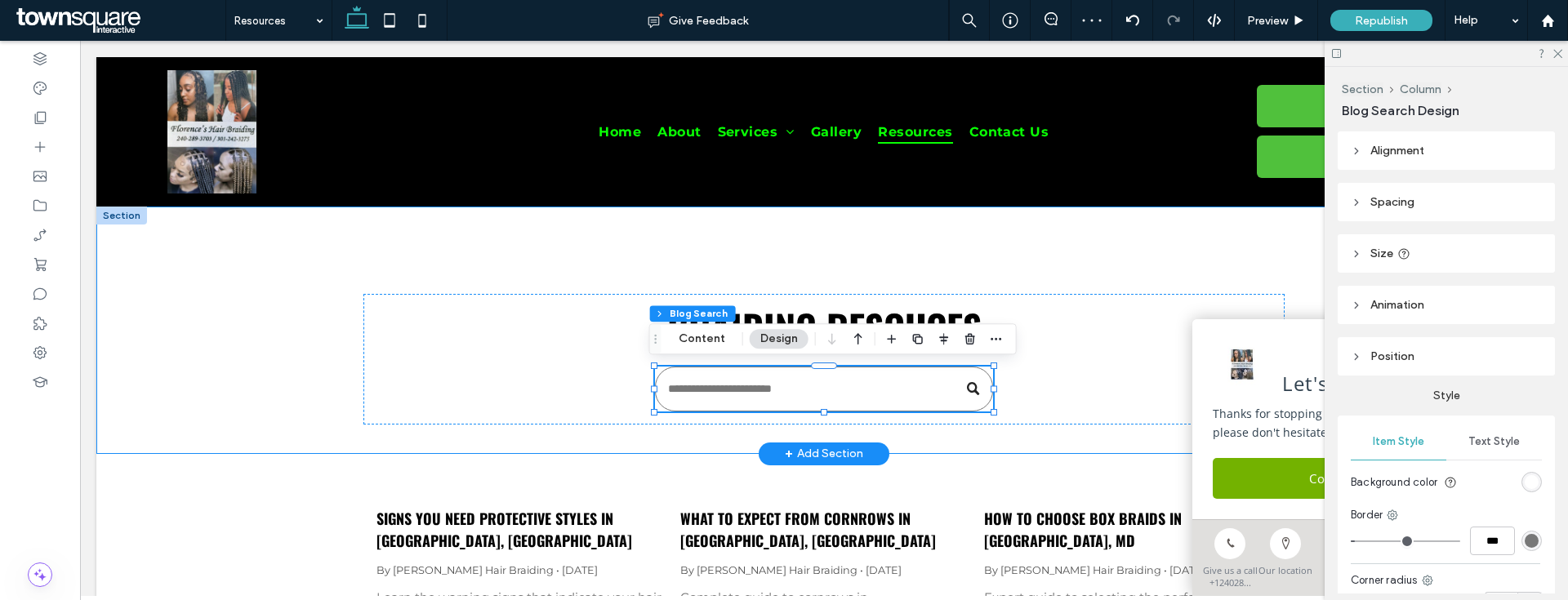
click at [1081, 297] on div "Braiding resouces" at bounding box center [824, 360] width 922 height 131
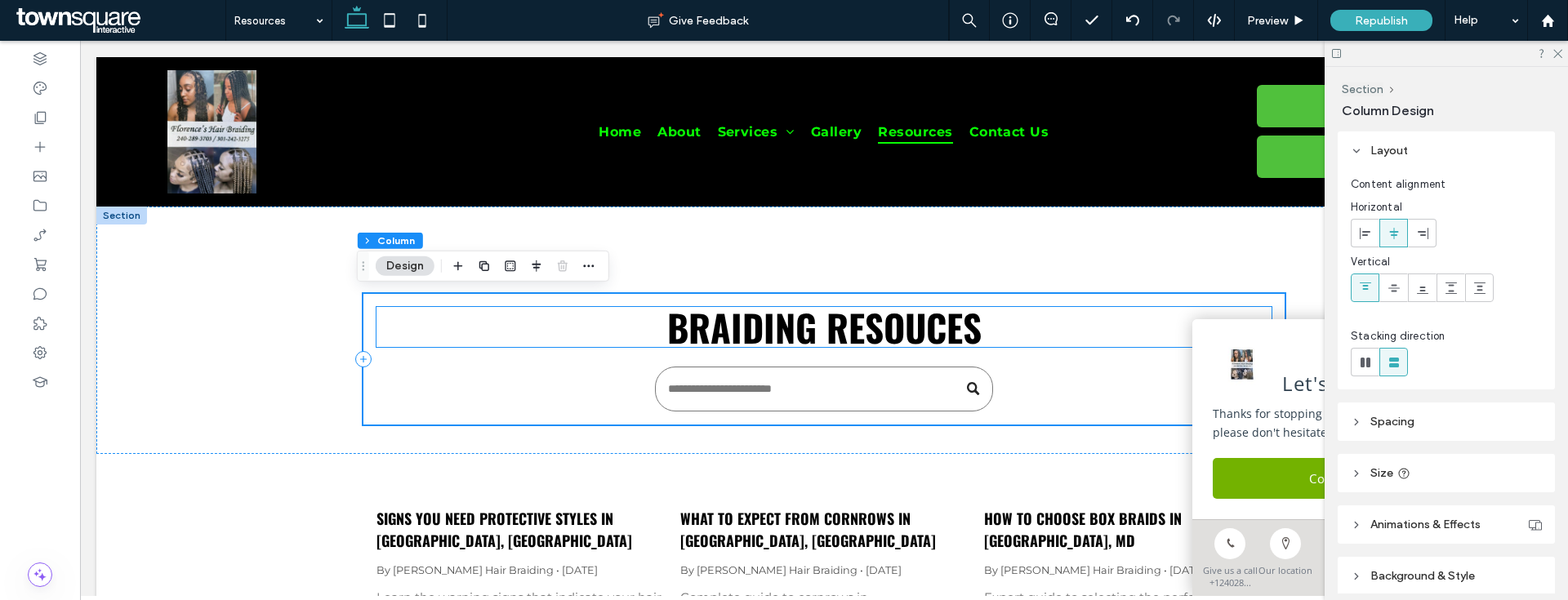
click at [943, 319] on span "Braiding resouces" at bounding box center [824, 327] width 314 height 55
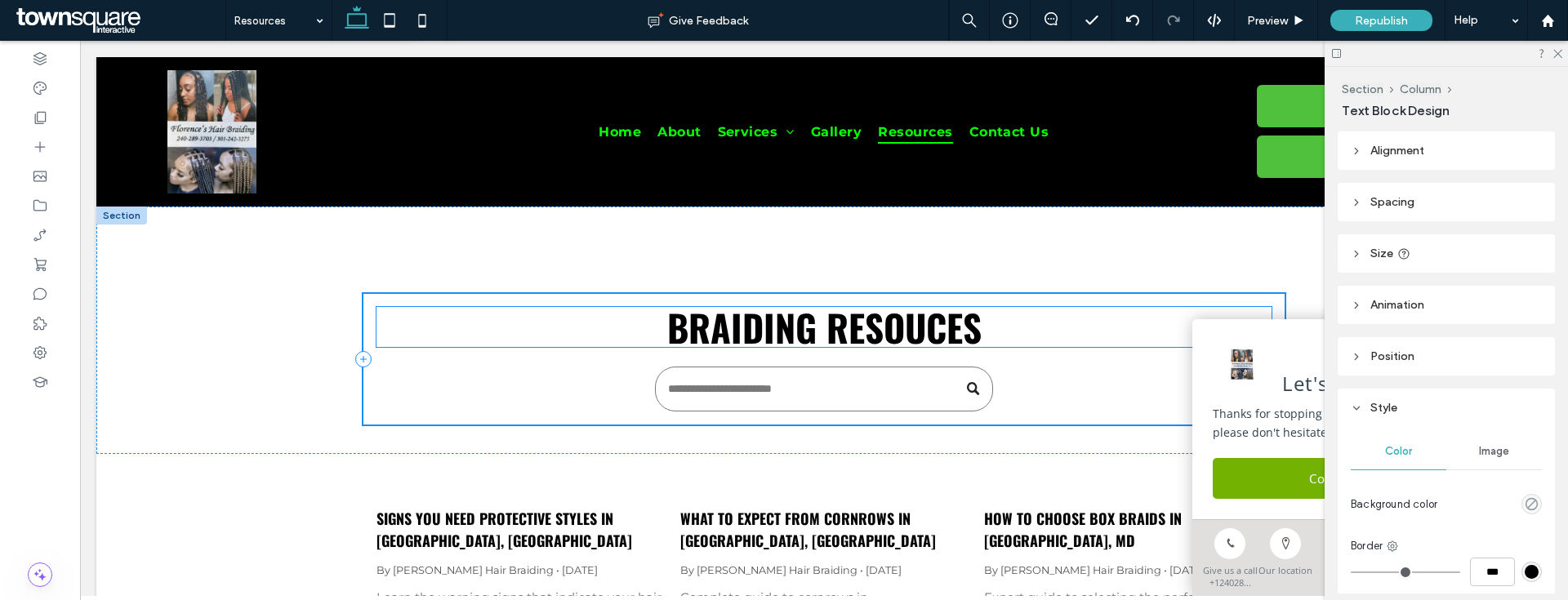
click at [943, 319] on span "Braiding resouces" at bounding box center [824, 327] width 314 height 55
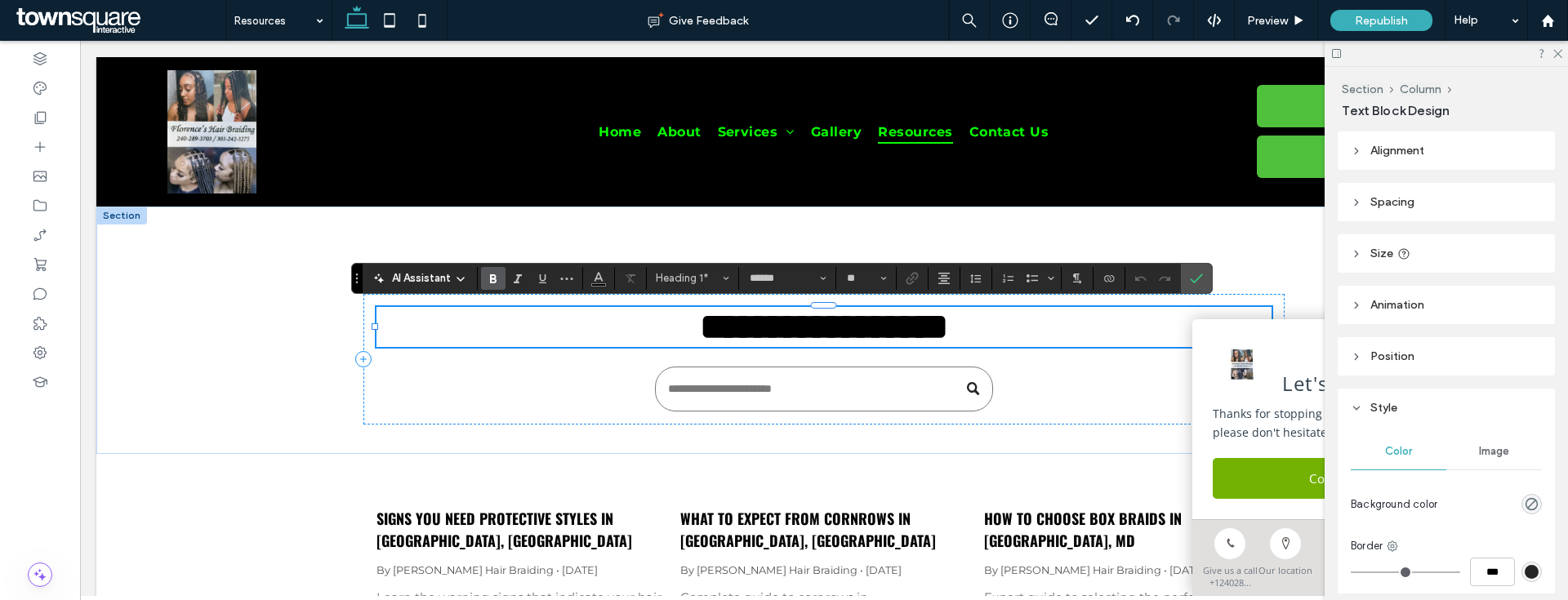
click at [925, 322] on span "**********" at bounding box center [824, 326] width 249 height 36
click at [1177, 279] on div at bounding box center [1165, 278] width 24 height 23
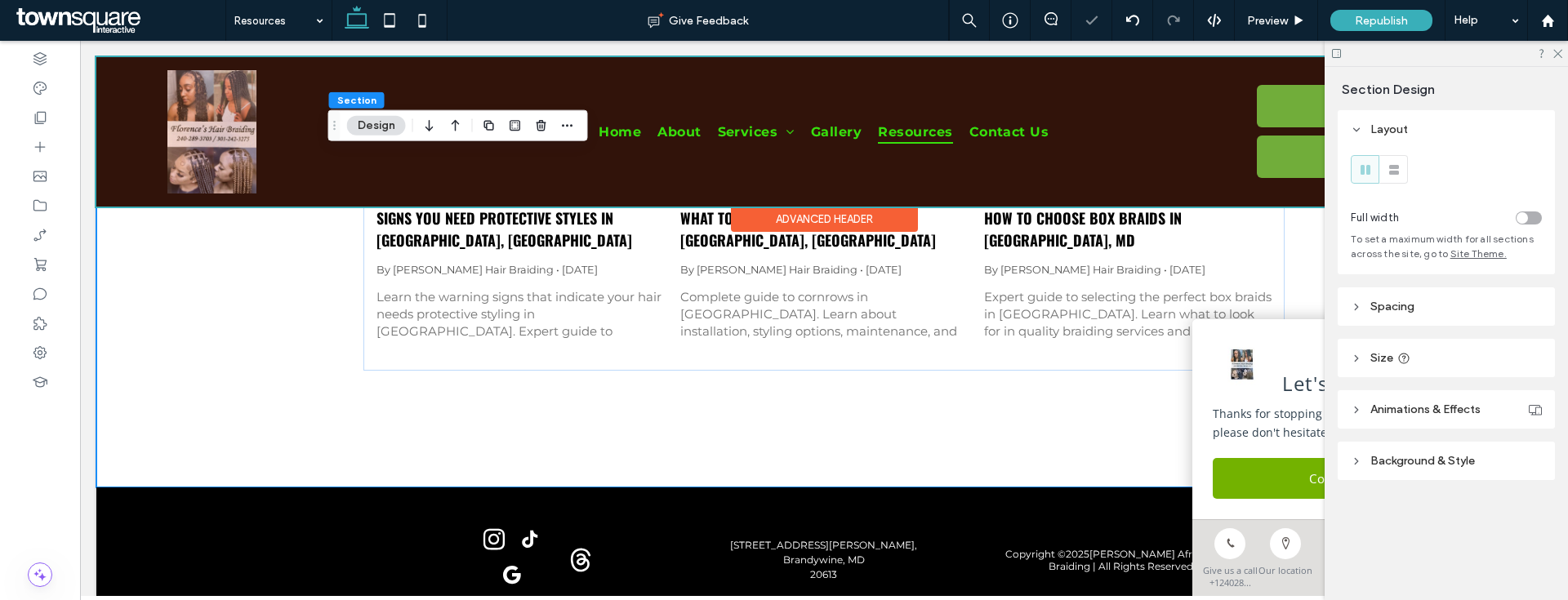
scroll to position [297, 0]
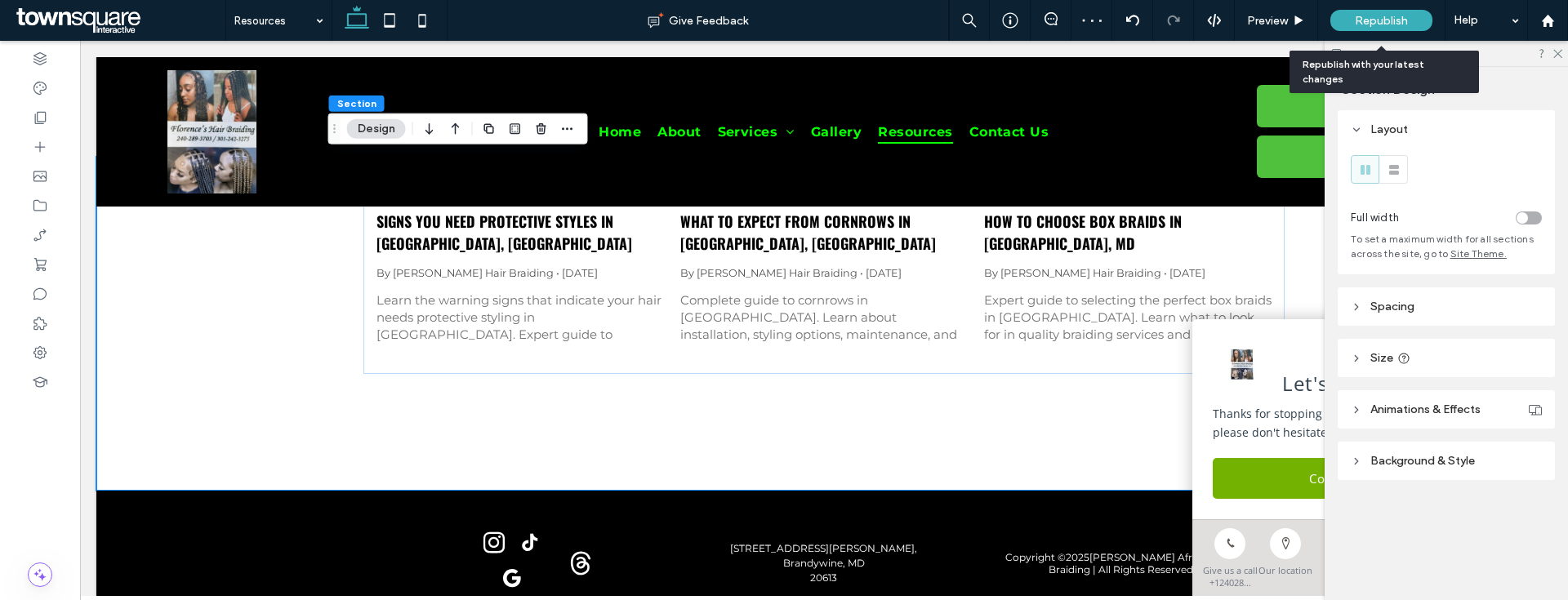
click at [1394, 24] on span "Republish" at bounding box center [1381, 20] width 53 height 13
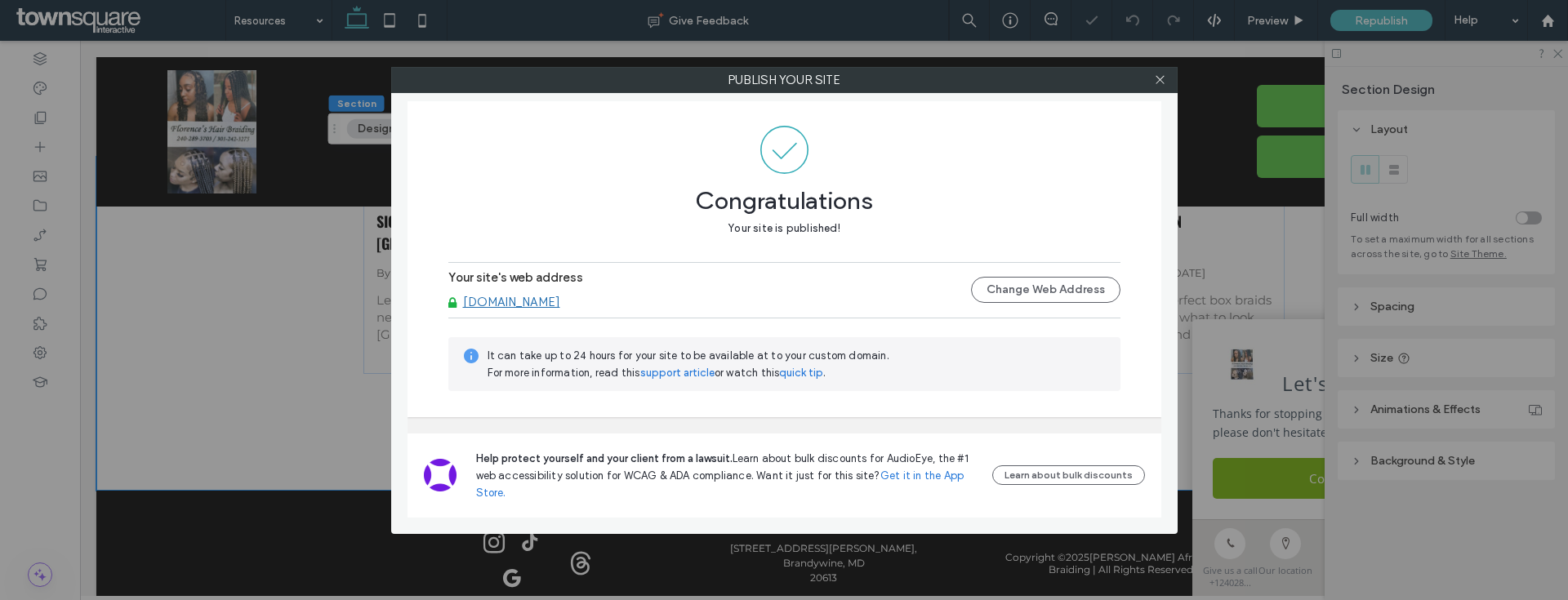
click at [561, 303] on link "[DOMAIN_NAME]" at bounding box center [511, 302] width 97 height 14
click at [572, 289] on label "Your site's web address" at bounding box center [516, 282] width 135 height 24
click at [561, 295] on link "[DOMAIN_NAME]" at bounding box center [511, 302] width 97 height 14
click at [1156, 76] on use at bounding box center [1160, 80] width 8 height 8
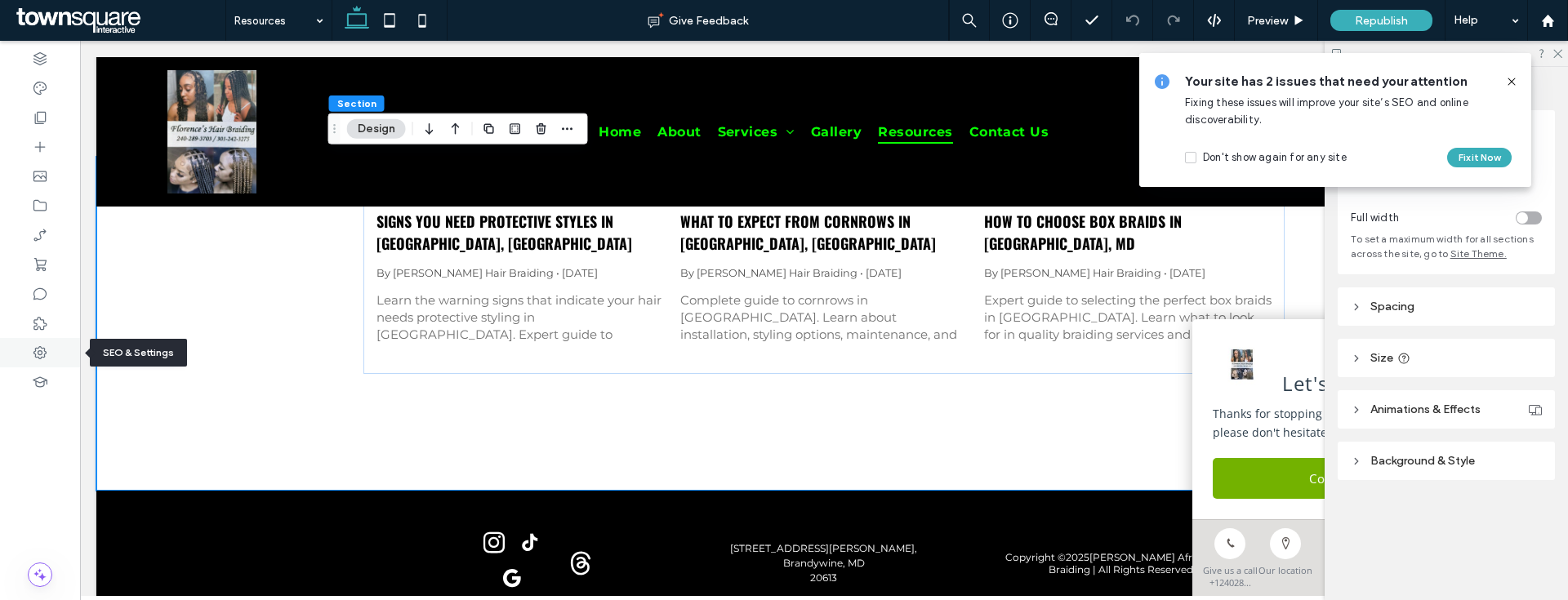
click at [46, 343] on div at bounding box center [40, 352] width 80 height 29
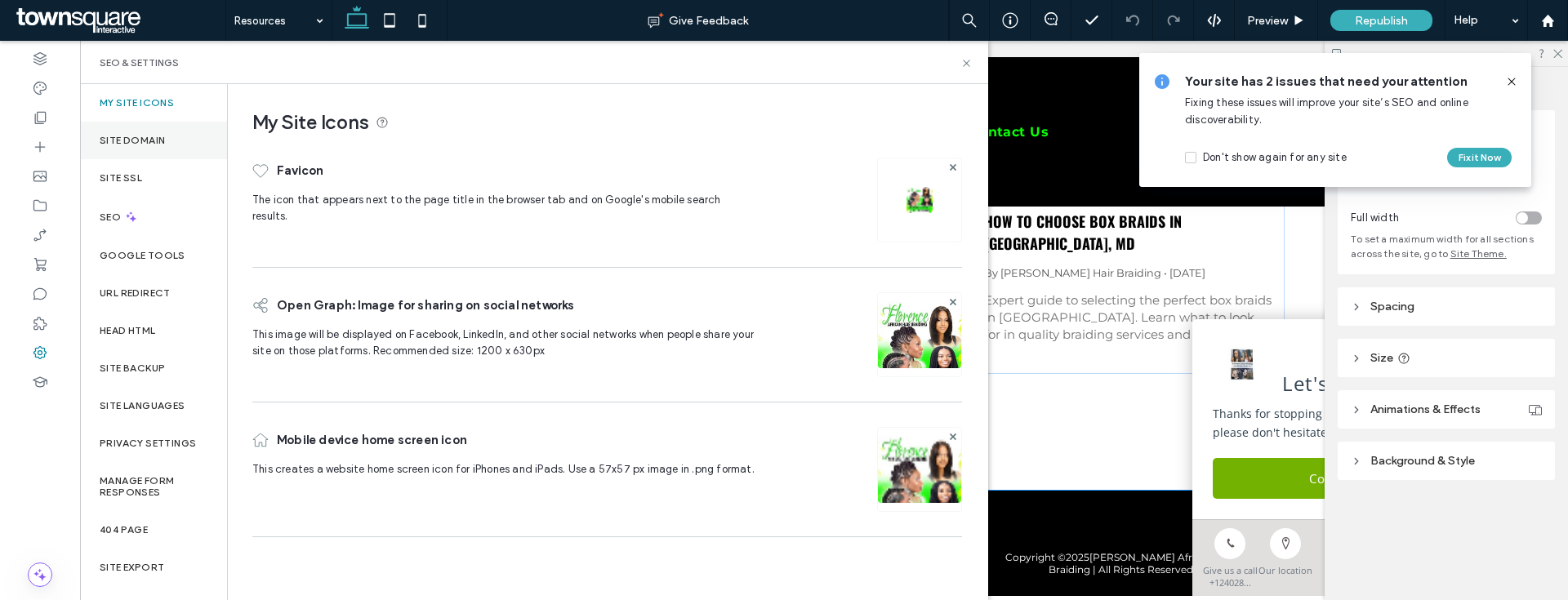
click at [145, 144] on label "Site Domain" at bounding box center [132, 141] width 66 height 12
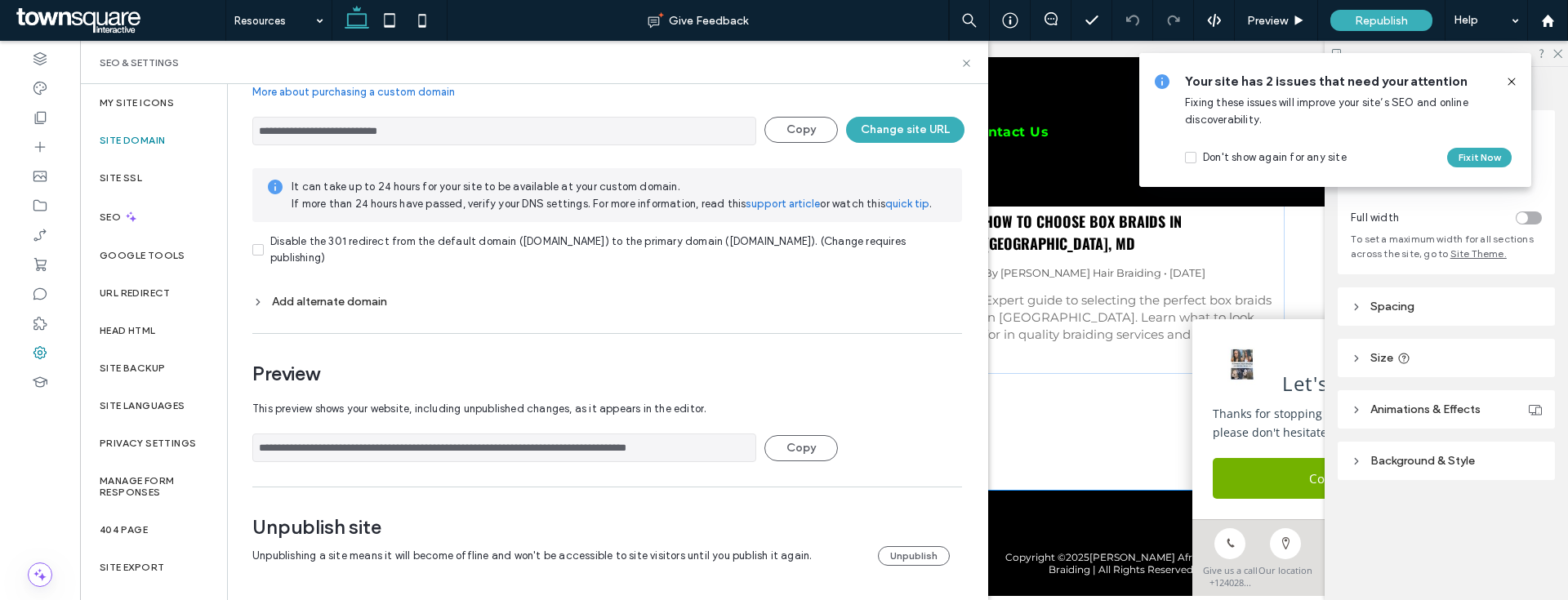
scroll to position [0, 0]
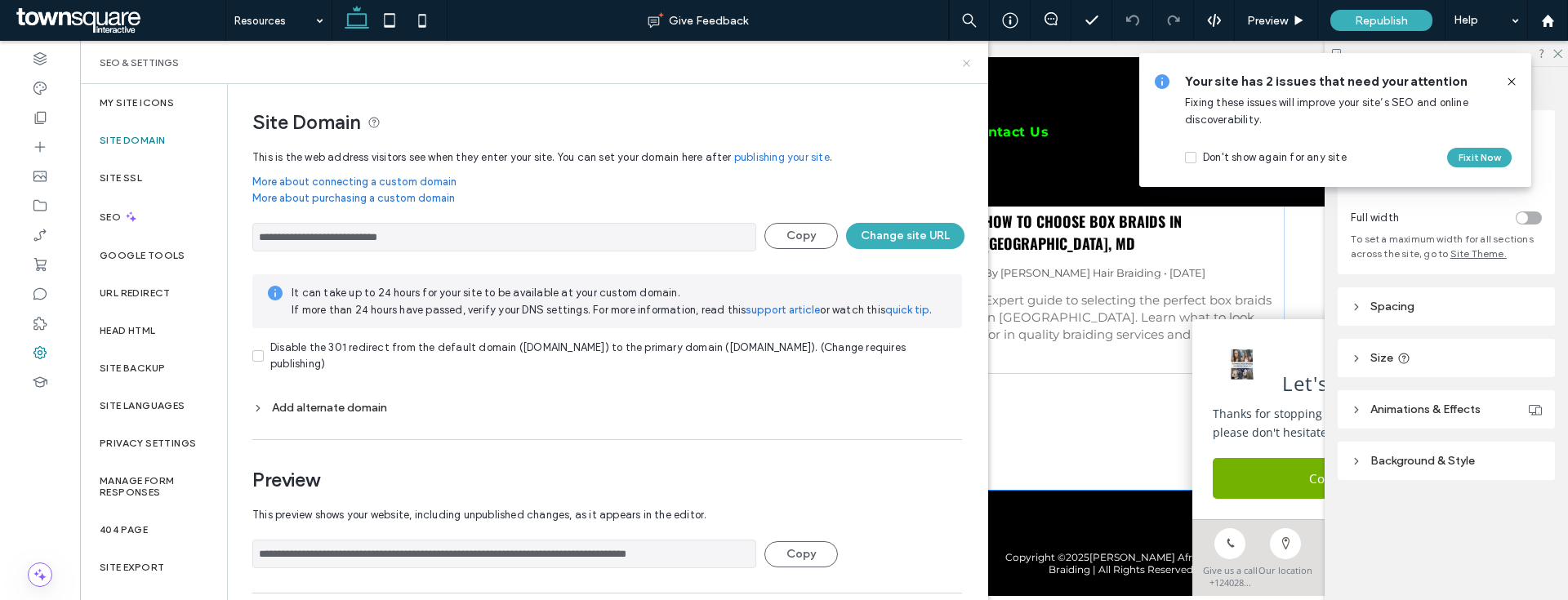
click at [965, 57] on icon at bounding box center [966, 63] width 13 height 13
